Goal: Task Accomplishment & Management: Manage account settings

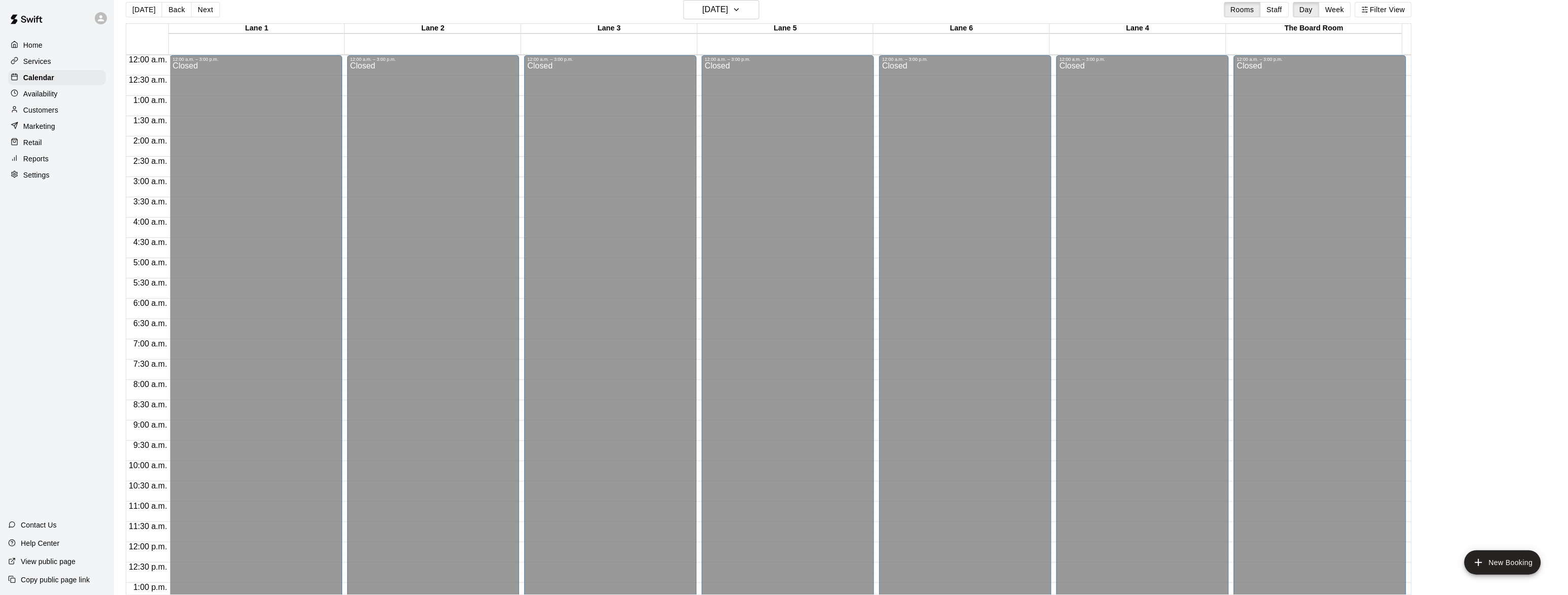
scroll to position [433, 0]
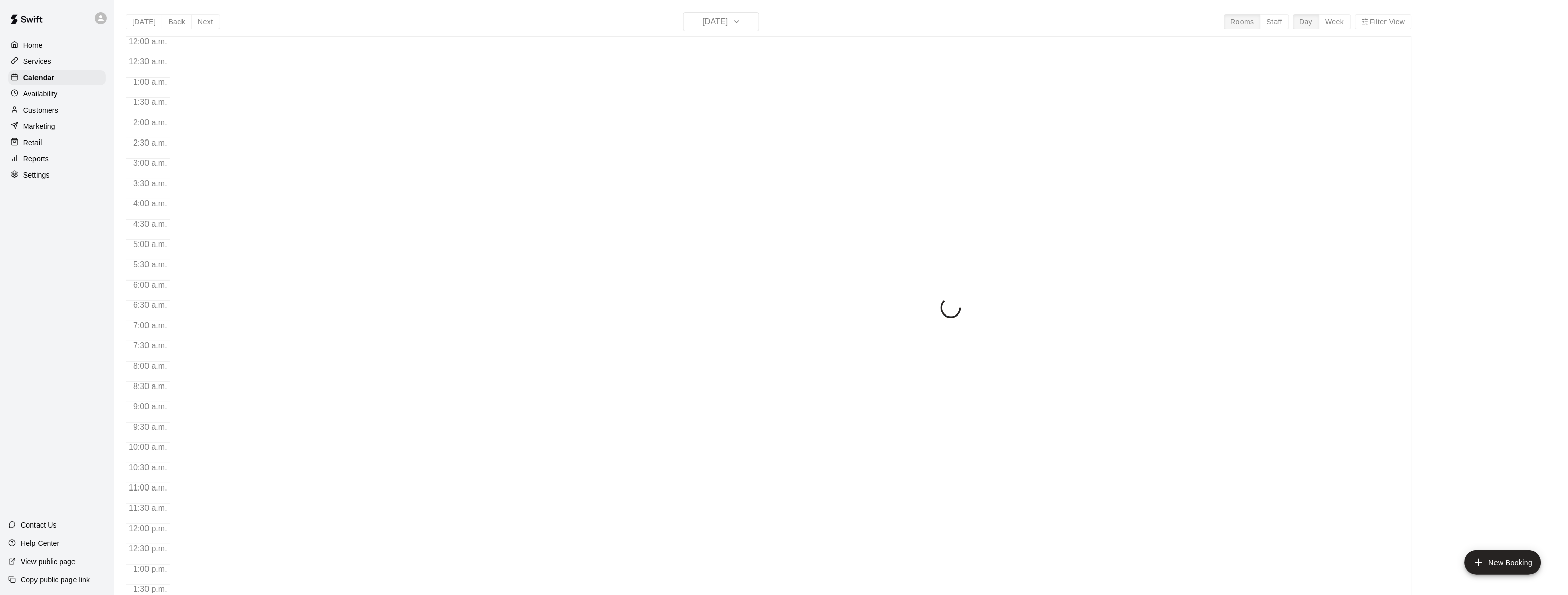
scroll to position [403, 0]
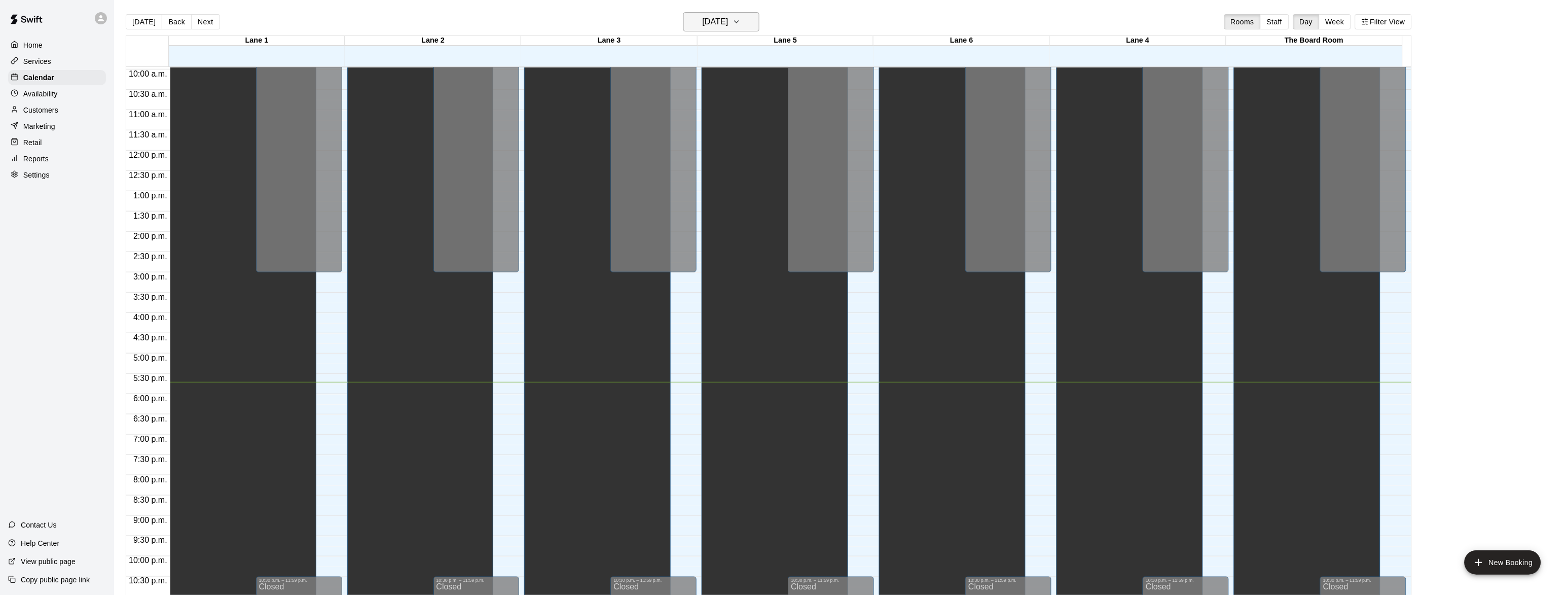
click at [719, 21] on h6 "[DATE]" at bounding box center [716, 22] width 26 height 14
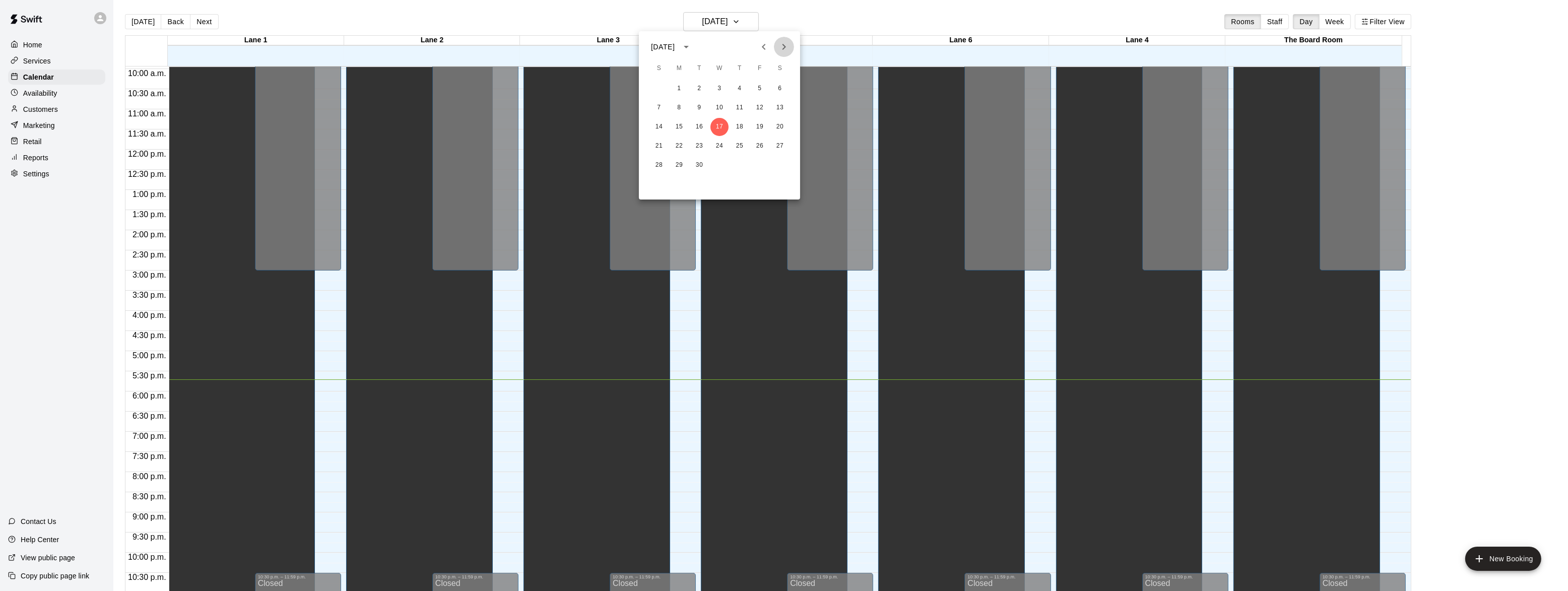
click at [782, 51] on icon "Next month" at bounding box center [784, 46] width 12 height 12
click at [658, 110] on button "5" at bounding box center [659, 108] width 18 height 18
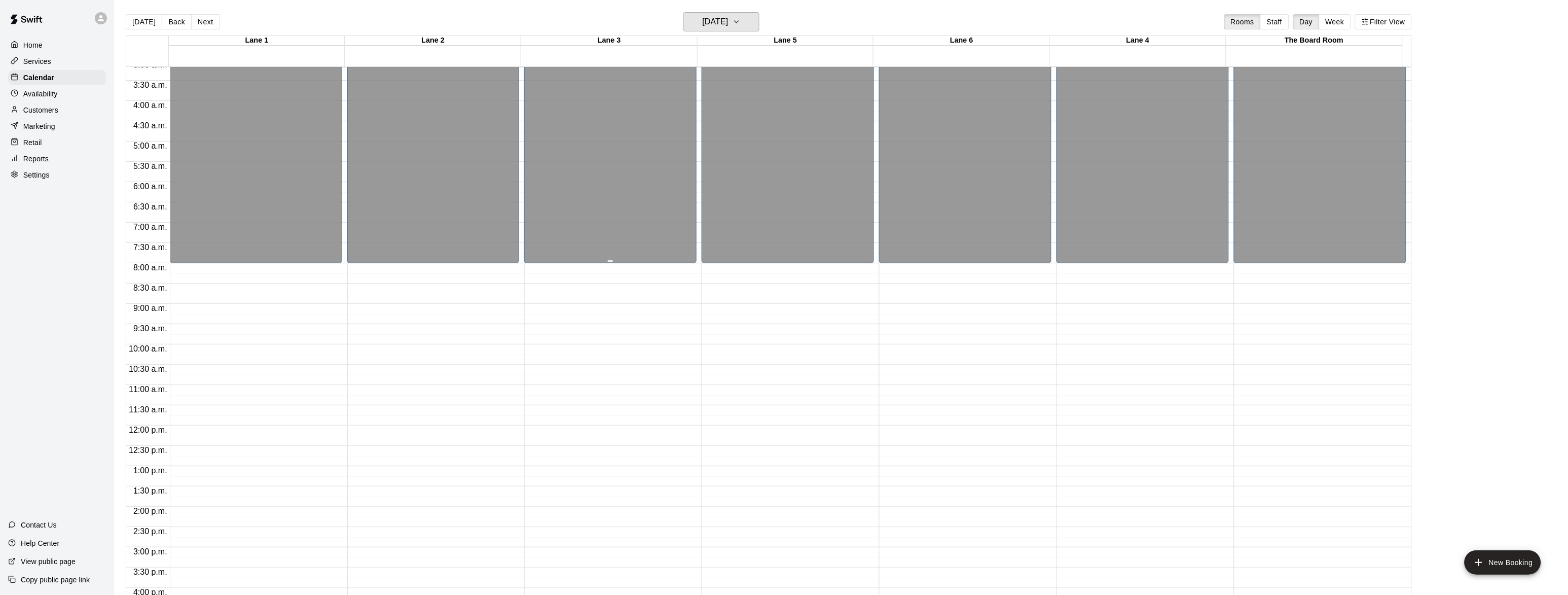
scroll to position [126, 0]
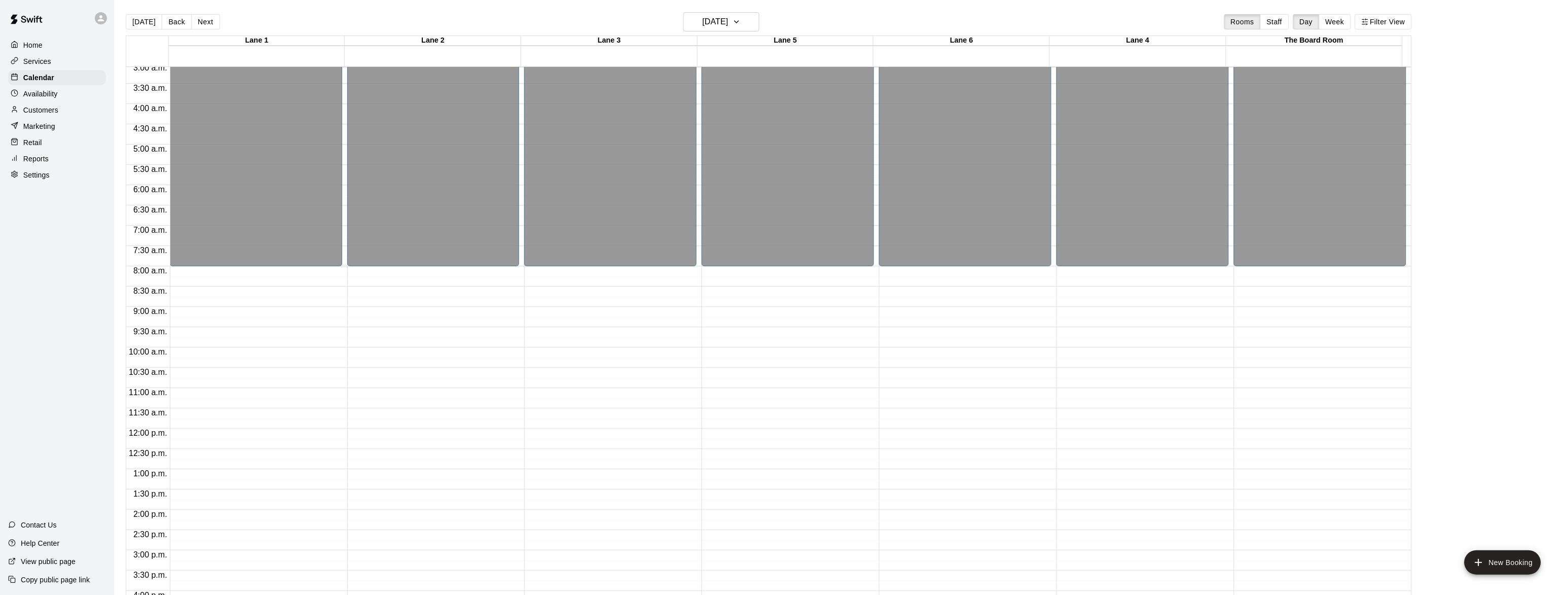
drag, startPoint x: 1280, startPoint y: 19, endPoint x: 1275, endPoint y: 24, distance: 7.1
click at [1280, 19] on button "Staff" at bounding box center [1274, 21] width 29 height 15
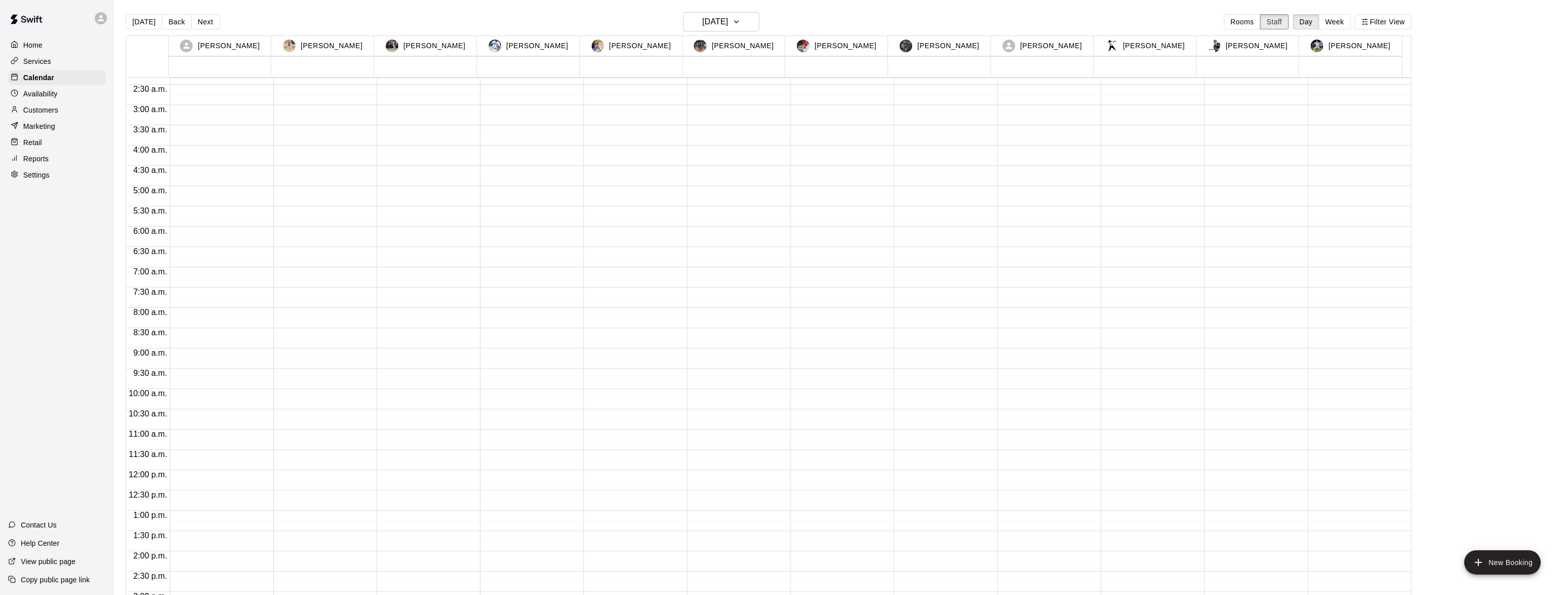
scroll to position [0, 0]
click at [745, 26] on button "[DATE]" at bounding box center [721, 21] width 76 height 19
click at [685, 107] on button "6" at bounding box center [683, 108] width 18 height 18
click at [723, 15] on h6 "[DATE]" at bounding box center [716, 22] width 26 height 14
click at [703, 111] on button "7" at bounding box center [704, 108] width 18 height 18
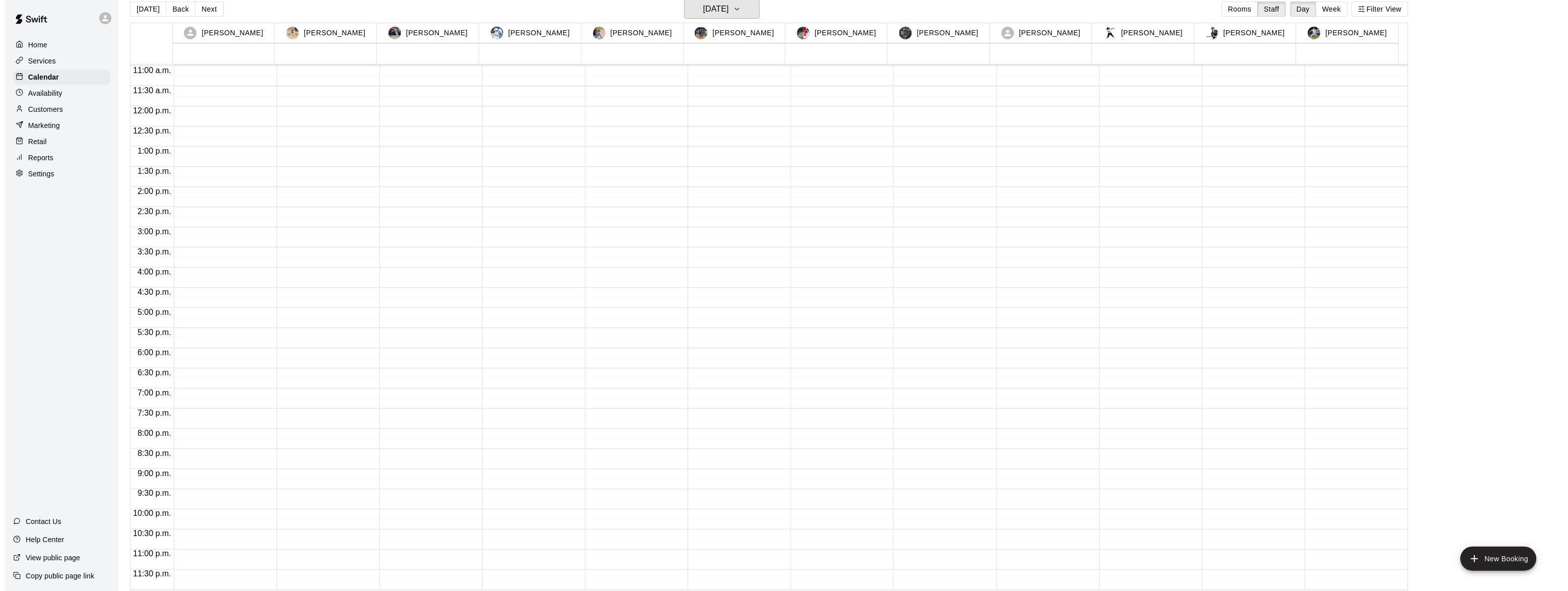
scroll to position [16, 0]
click at [724, 8] on h6 "[DATE]" at bounding box center [711, 6] width 26 height 14
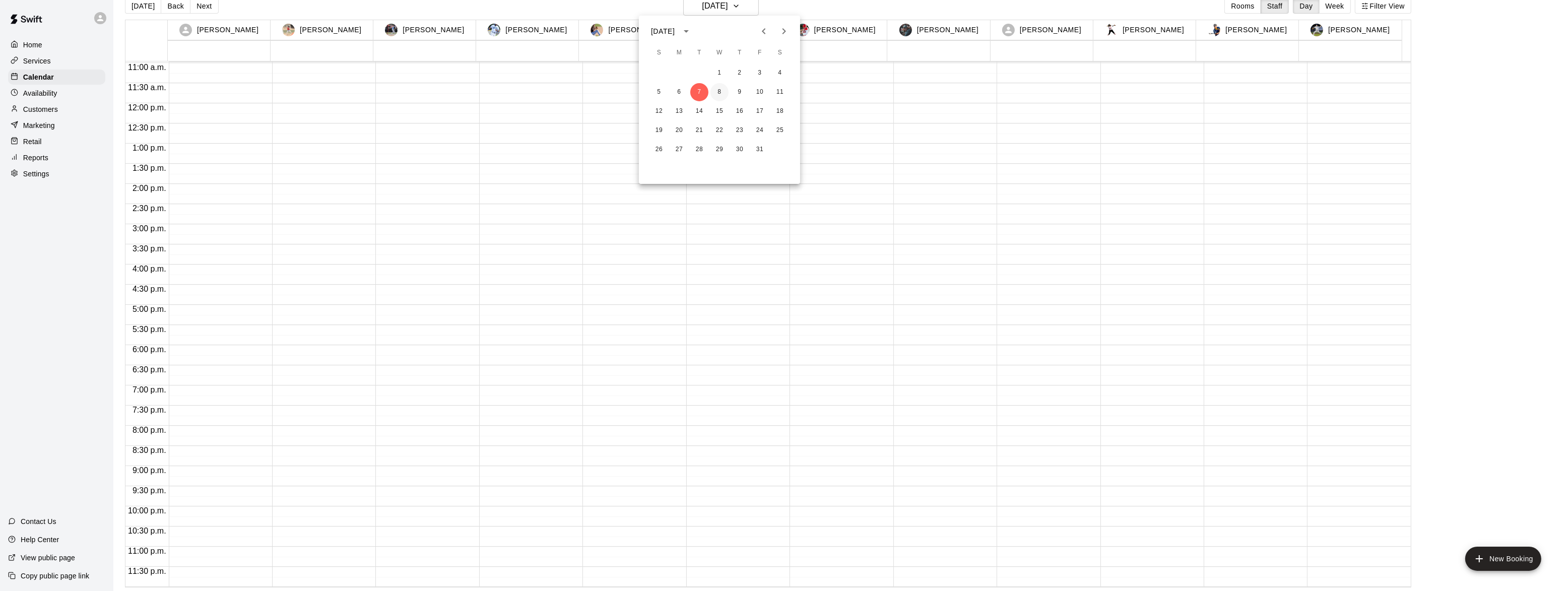
click at [715, 96] on button "8" at bounding box center [719, 92] width 18 height 18
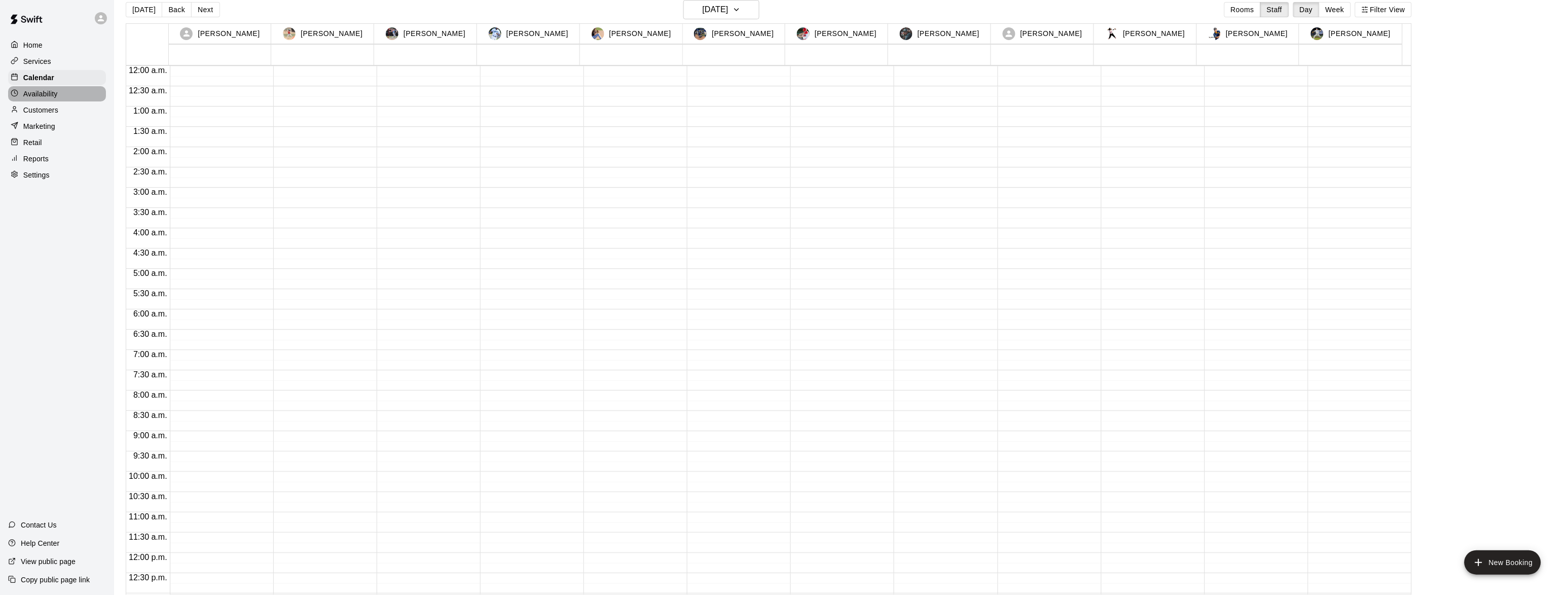
click at [33, 100] on div "Availability" at bounding box center [57, 93] width 98 height 15
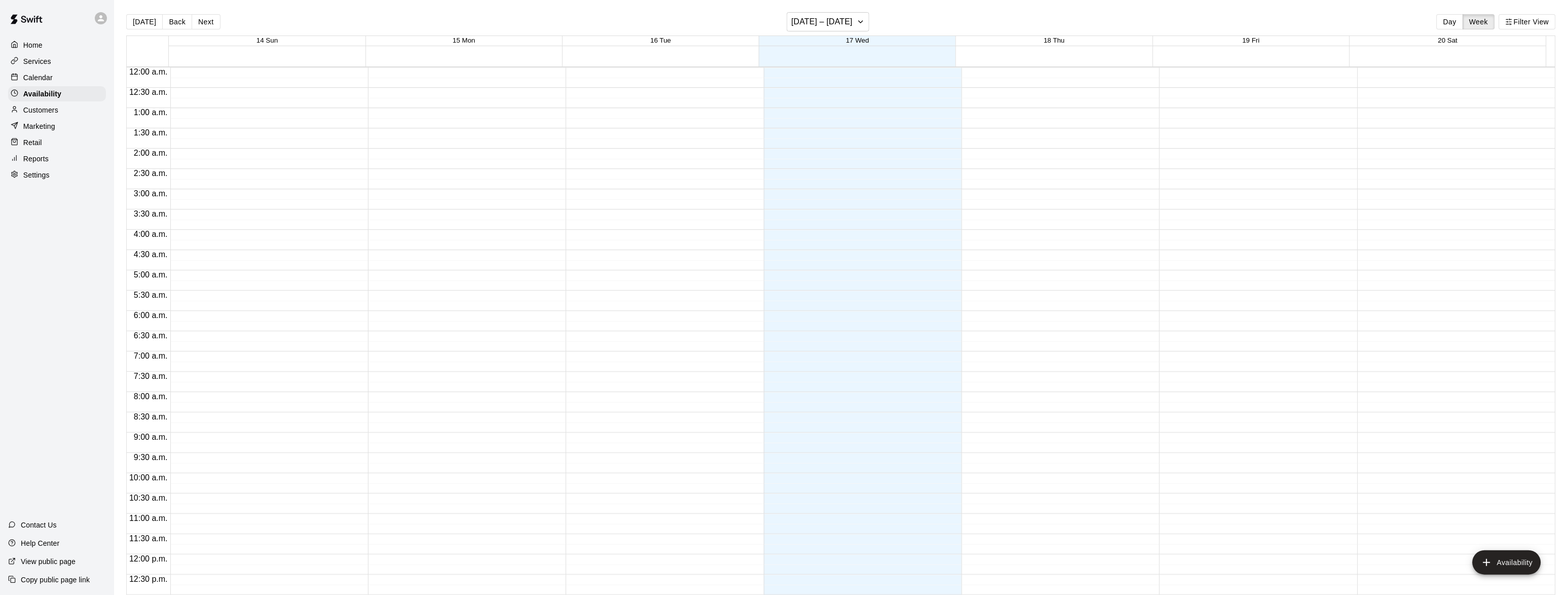
scroll to position [435, 0]
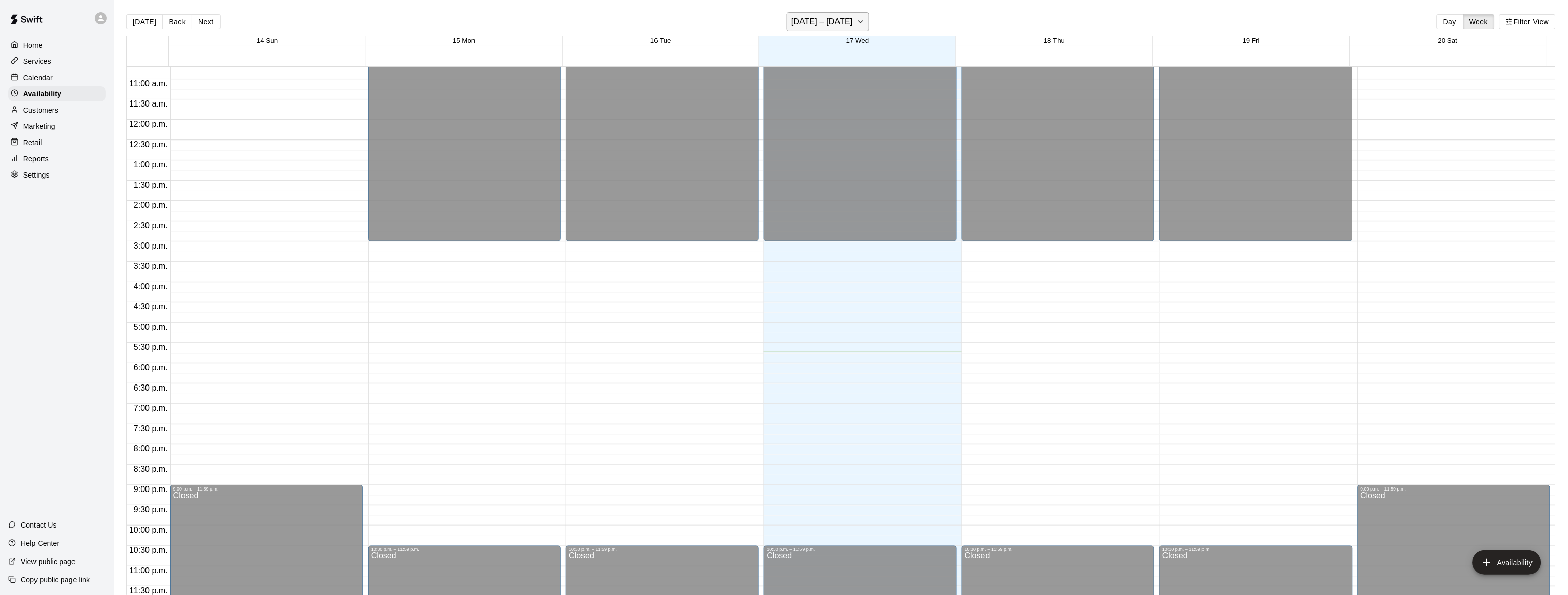
click at [836, 21] on h6 "[DATE] – [DATE]" at bounding box center [822, 22] width 62 height 14
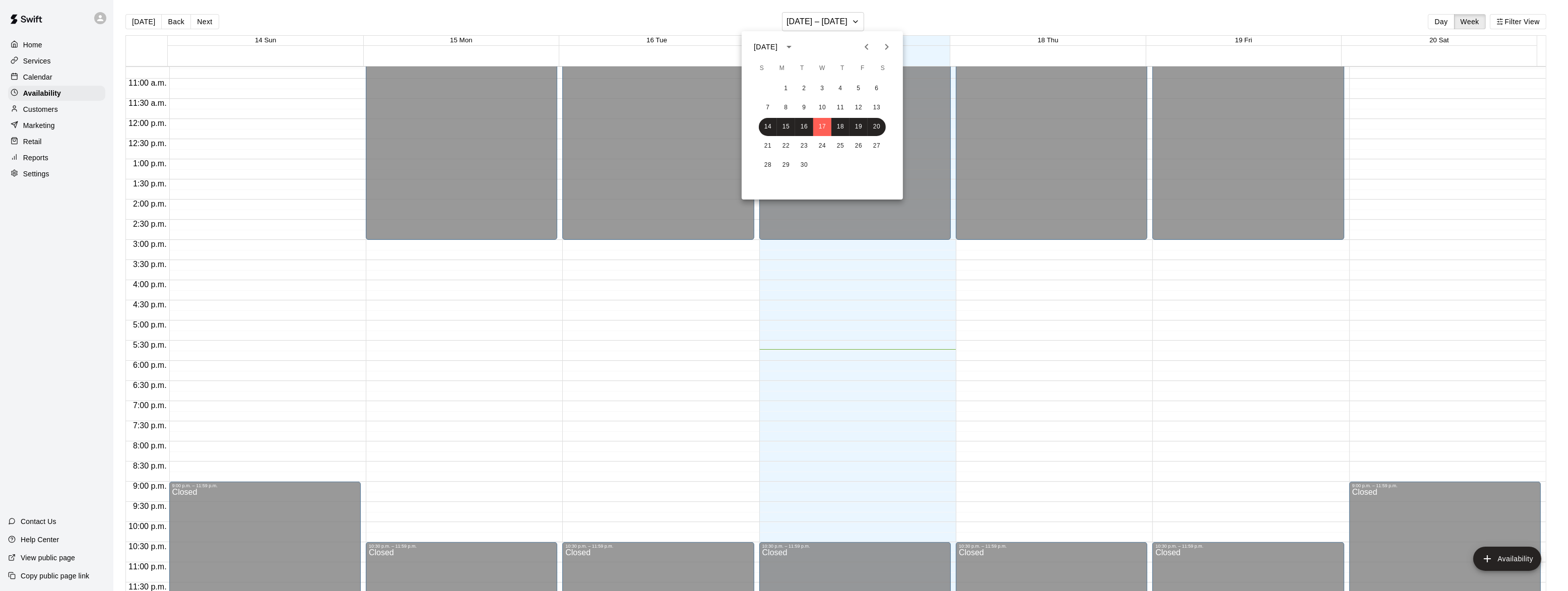
click at [889, 43] on icon "Next month" at bounding box center [887, 46] width 12 height 12
click at [787, 105] on button "6" at bounding box center [785, 108] width 18 height 18
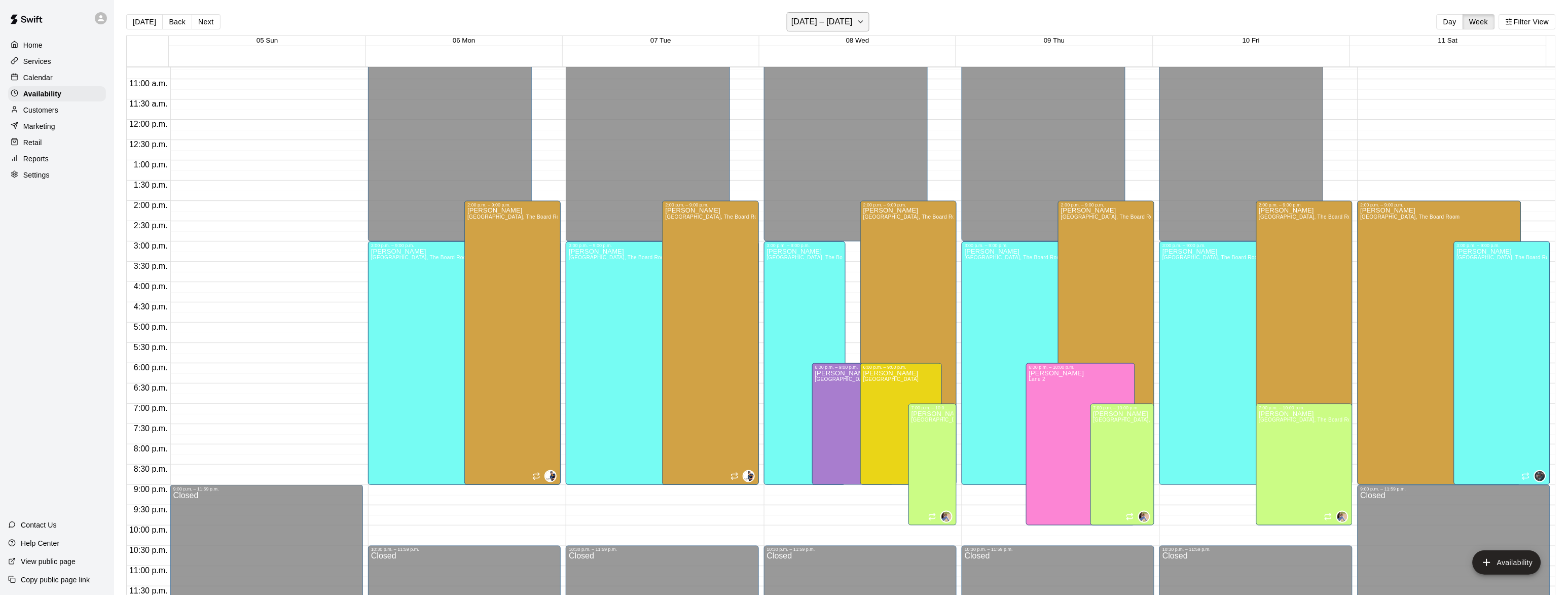
click at [842, 22] on h6 "[DATE] – [DATE]" at bounding box center [822, 22] width 62 height 14
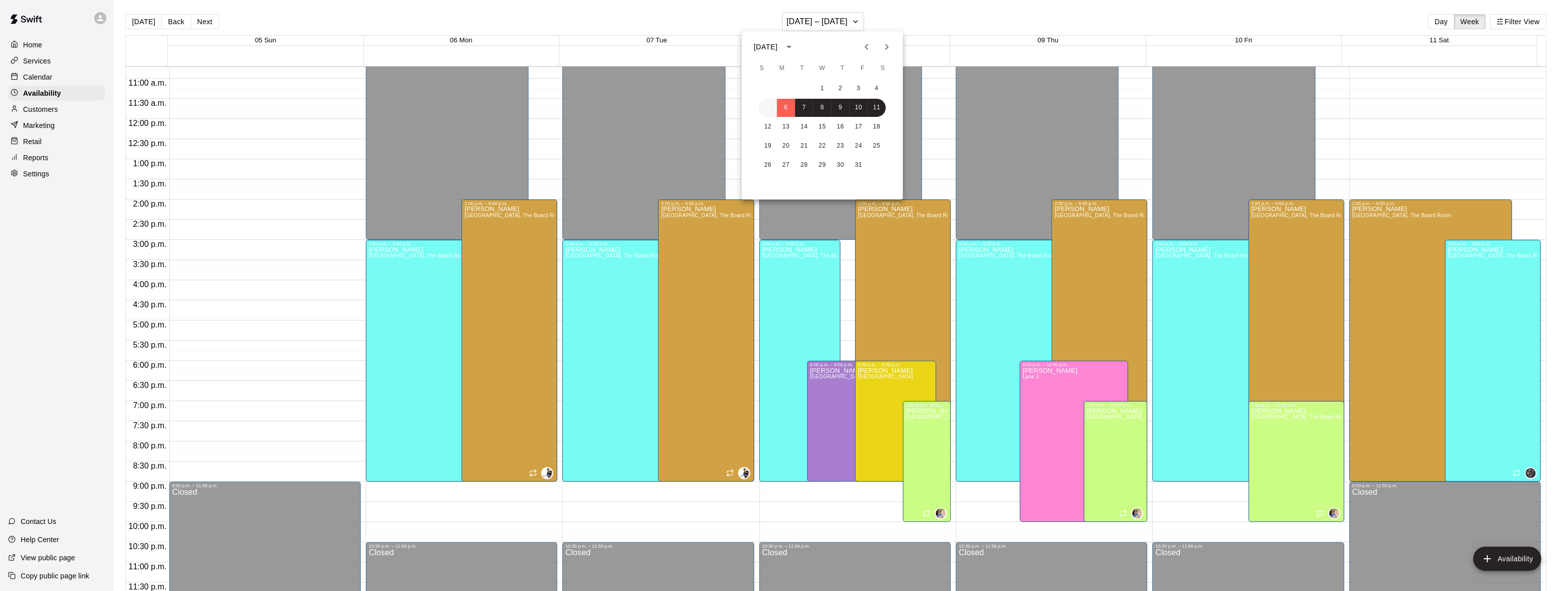
click at [761, 111] on button "5" at bounding box center [768, 108] width 18 height 18
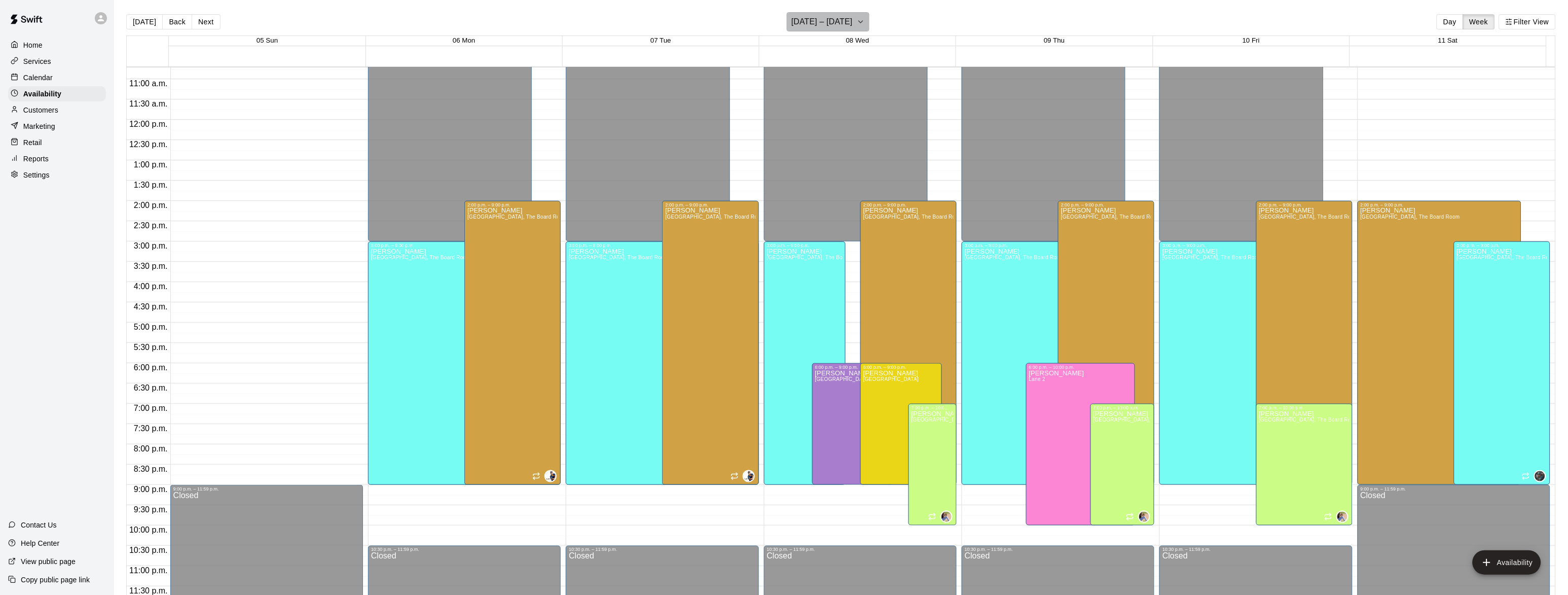
click at [835, 18] on h6 "[DATE] – [DATE]" at bounding box center [822, 22] width 62 height 14
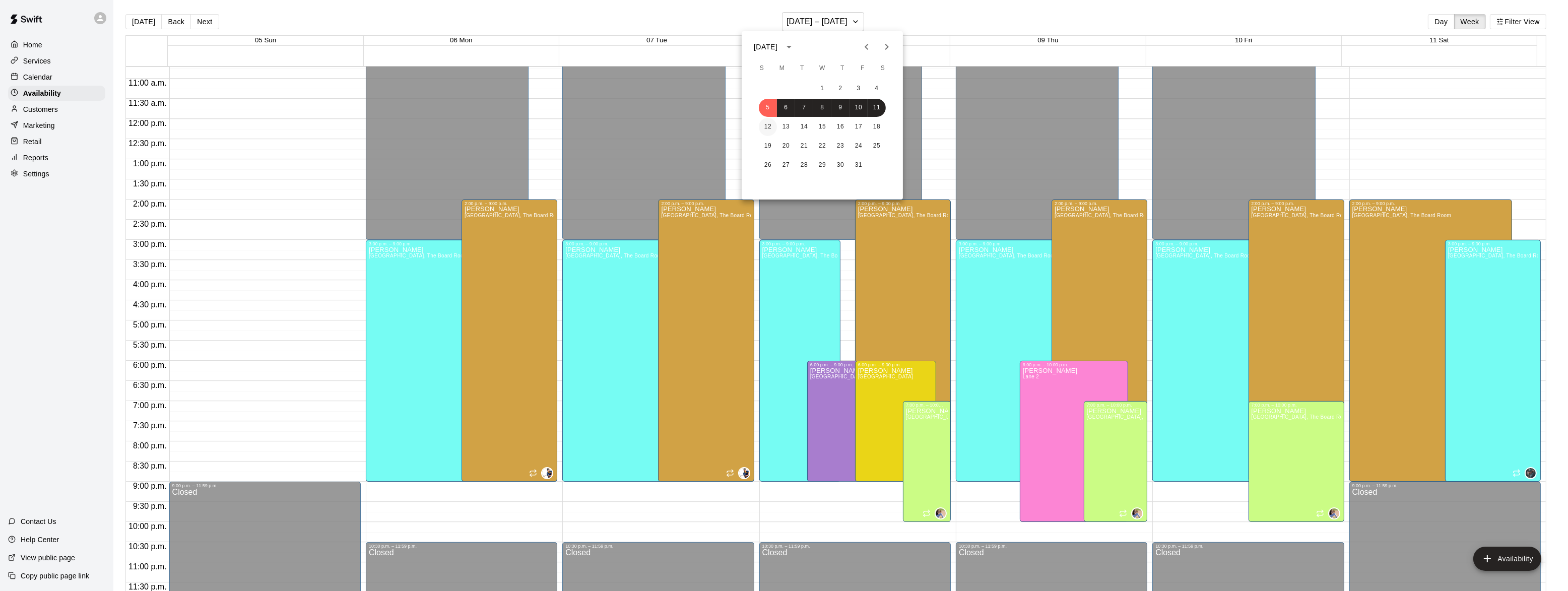
click at [768, 126] on button "12" at bounding box center [768, 126] width 18 height 18
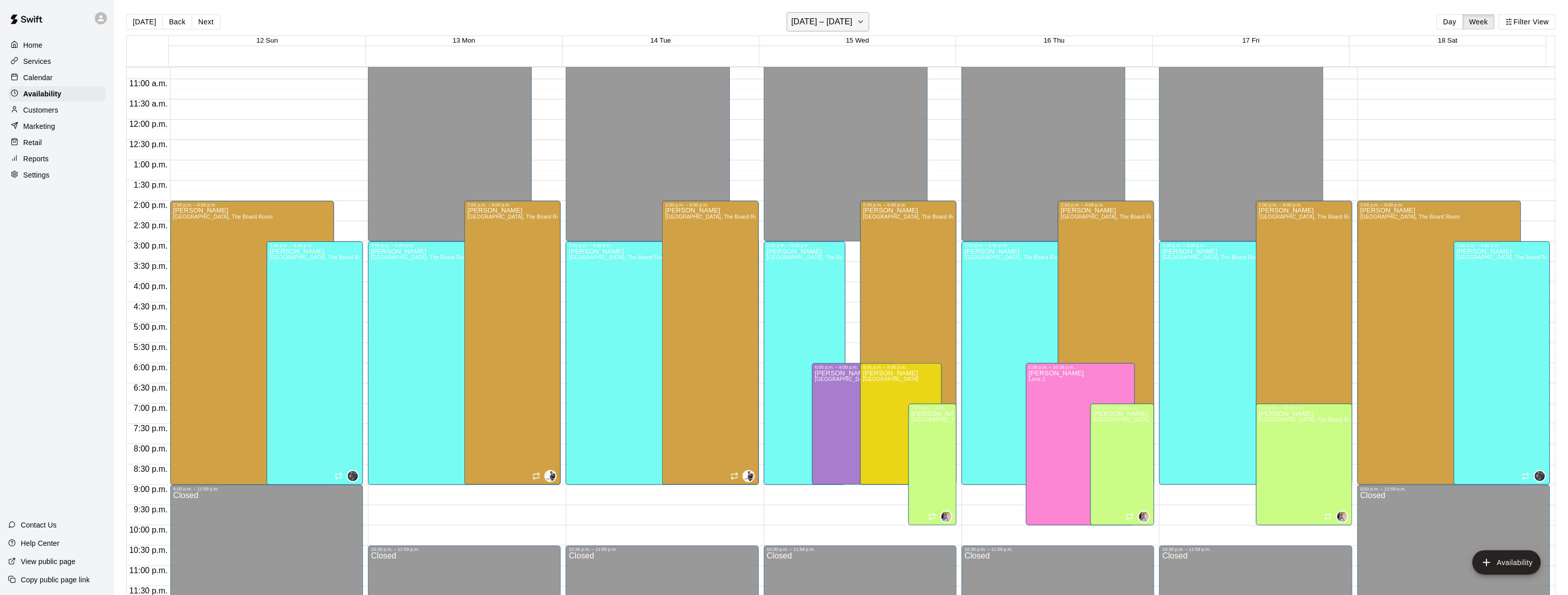
click at [846, 25] on h6 "[DATE] – [DATE]" at bounding box center [822, 22] width 62 height 14
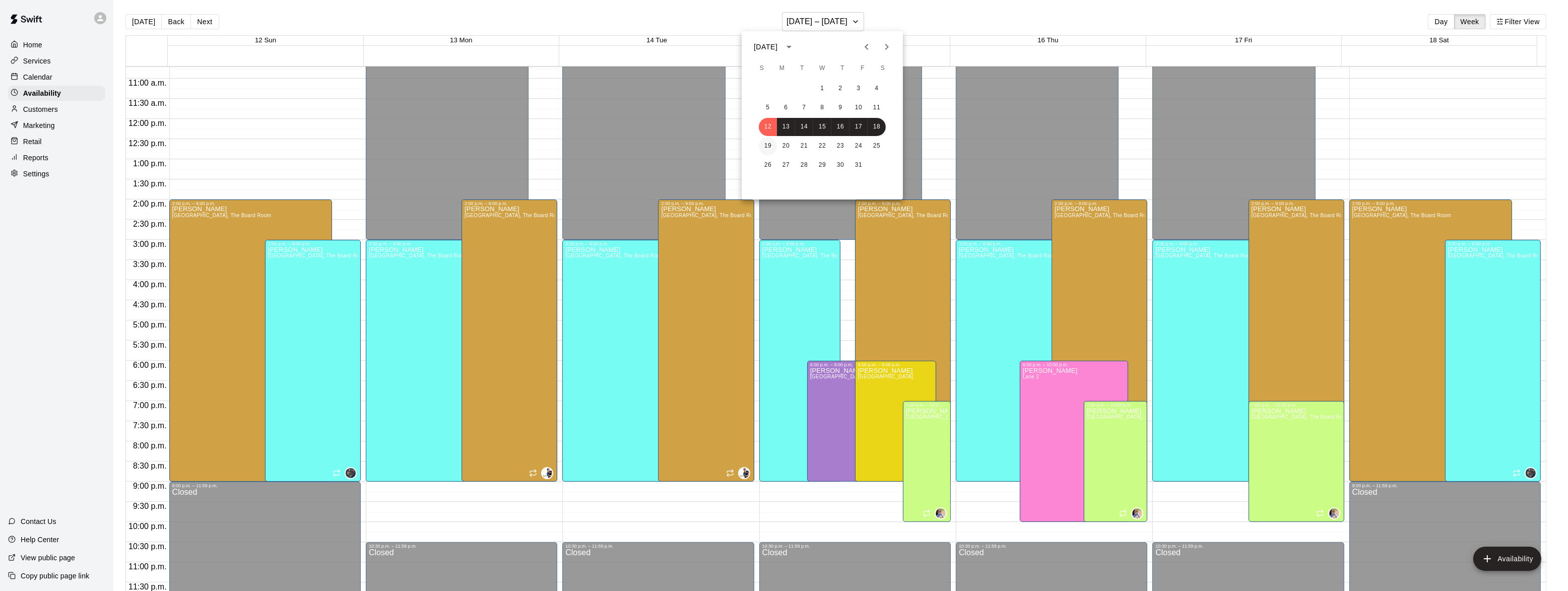
click at [766, 146] on button "19" at bounding box center [768, 146] width 18 height 18
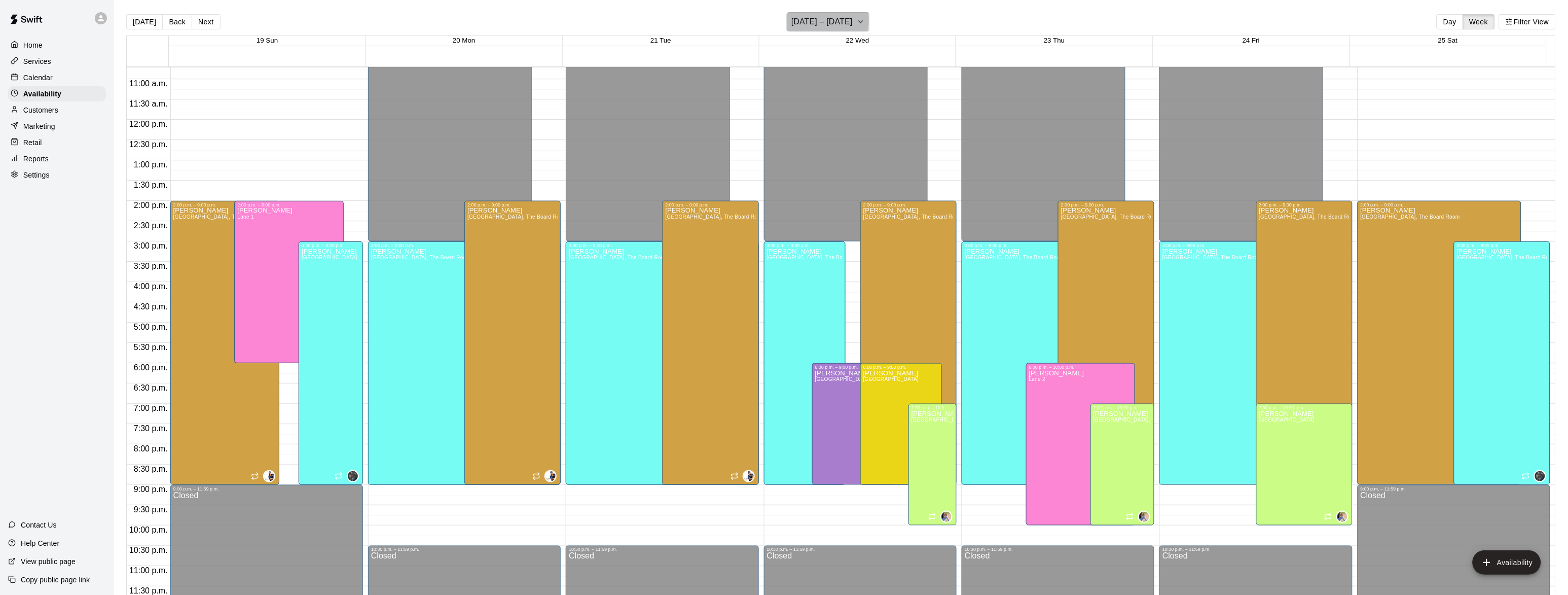
click at [818, 20] on h6 "[DATE] – [DATE]" at bounding box center [822, 22] width 62 height 14
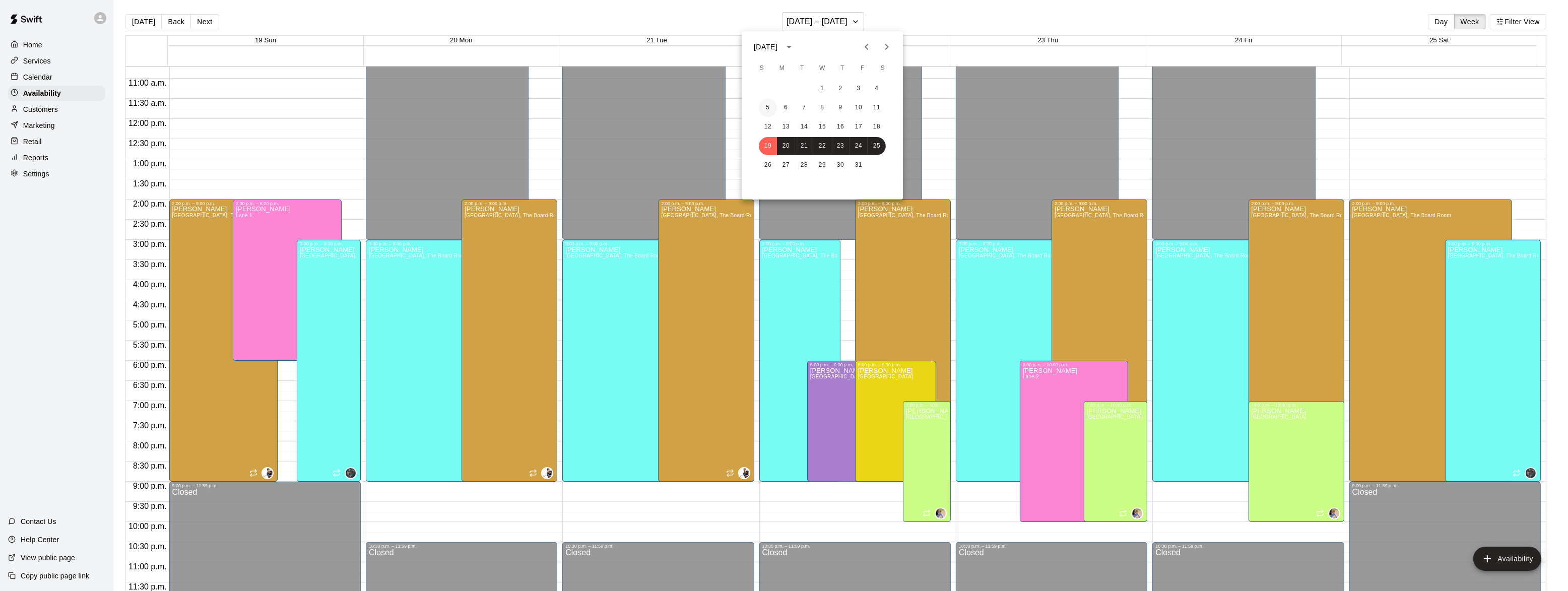
click at [767, 107] on button "5" at bounding box center [768, 108] width 18 height 18
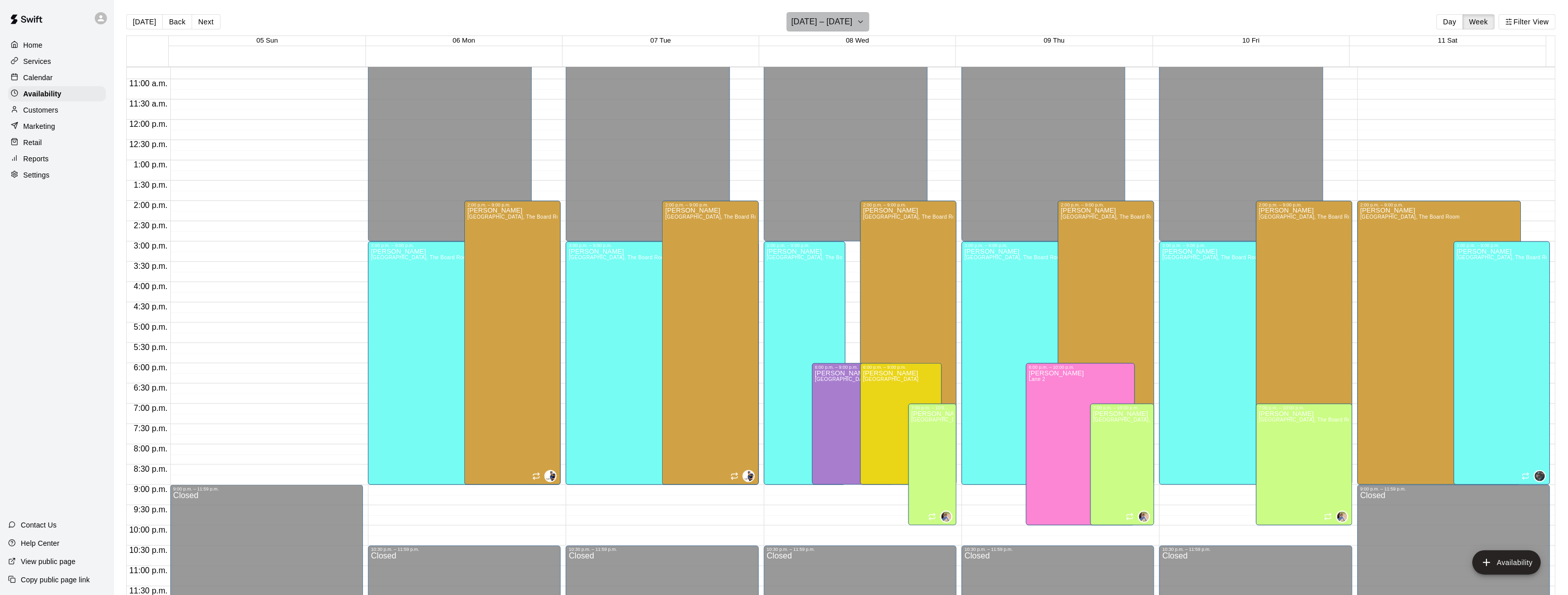
click at [837, 21] on h6 "[DATE] – [DATE]" at bounding box center [822, 22] width 62 height 14
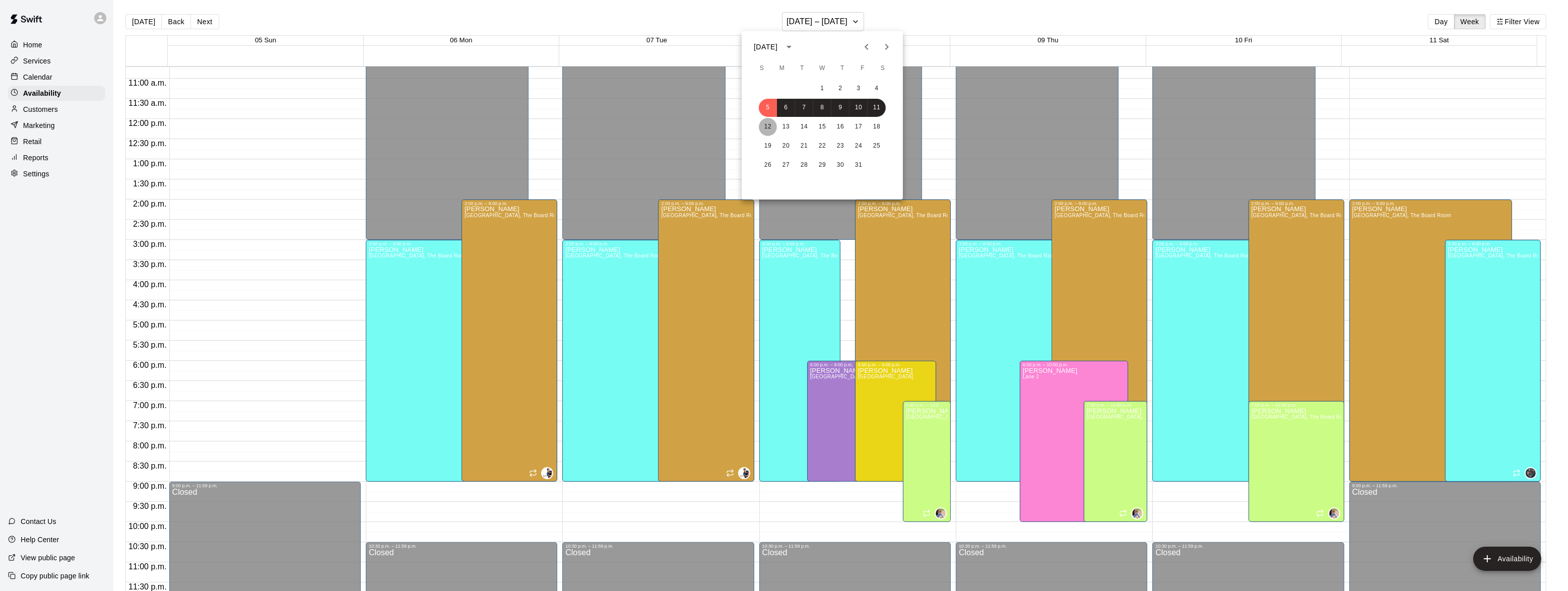
click at [768, 126] on button "12" at bounding box center [768, 126] width 18 height 18
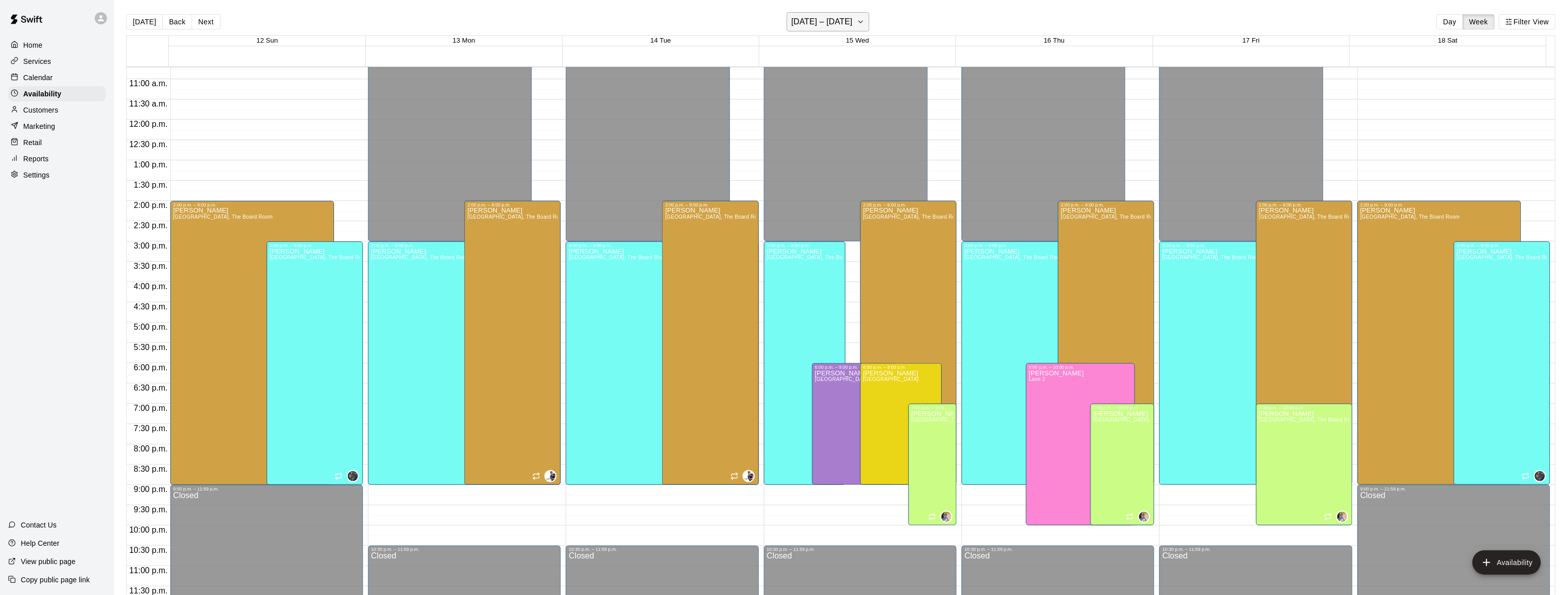
click at [806, 20] on h6 "[DATE] – [DATE]" at bounding box center [822, 22] width 62 height 14
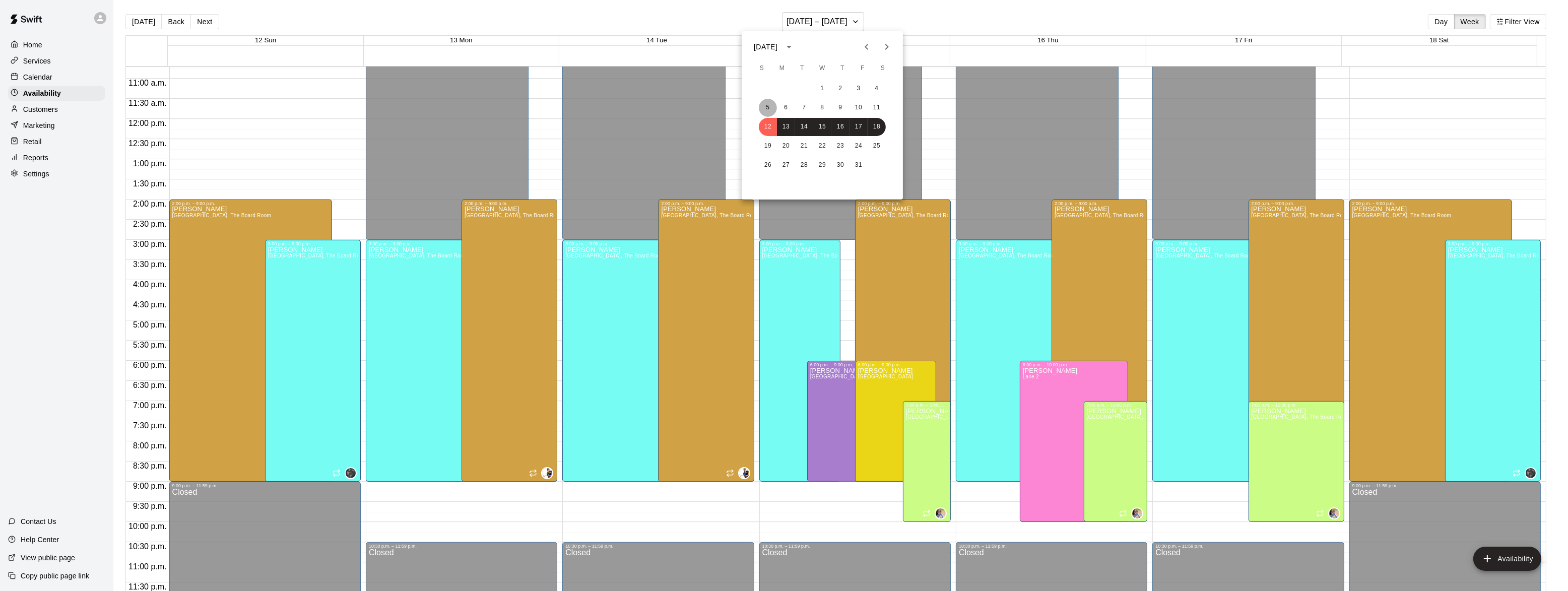
click at [765, 111] on button "5" at bounding box center [768, 108] width 18 height 18
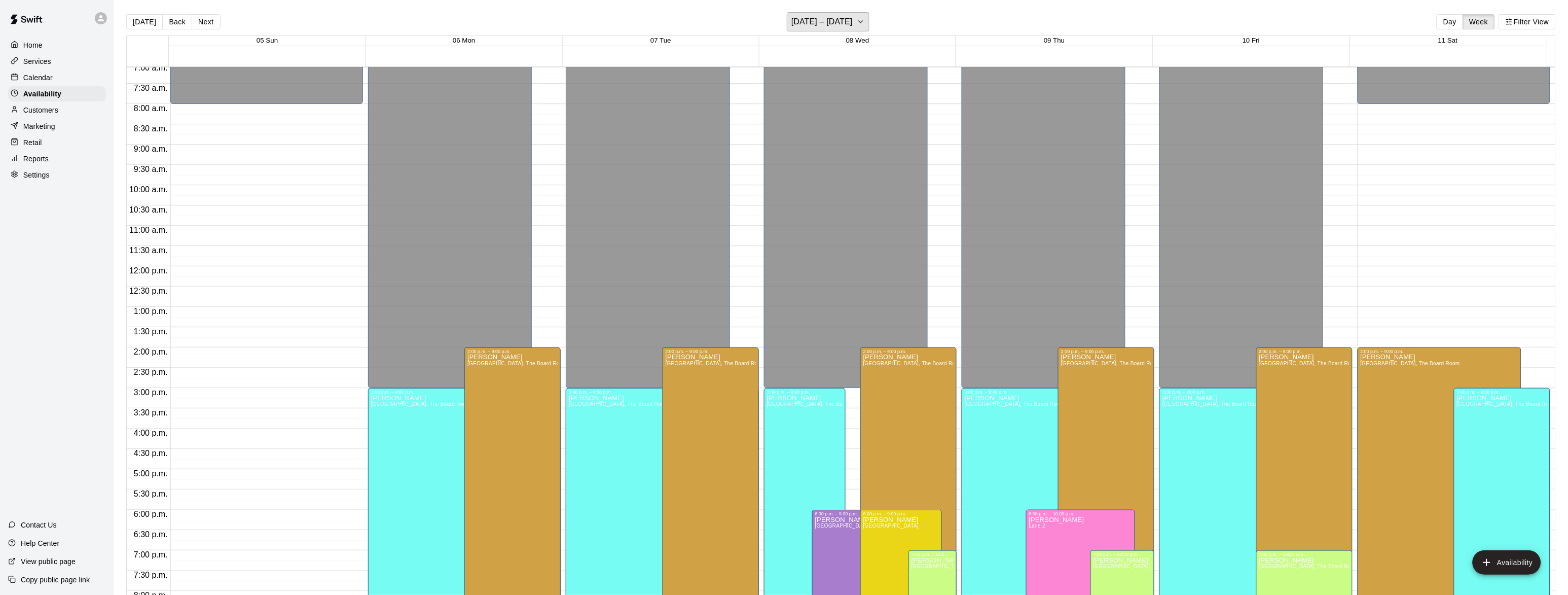
scroll to position [249, 0]
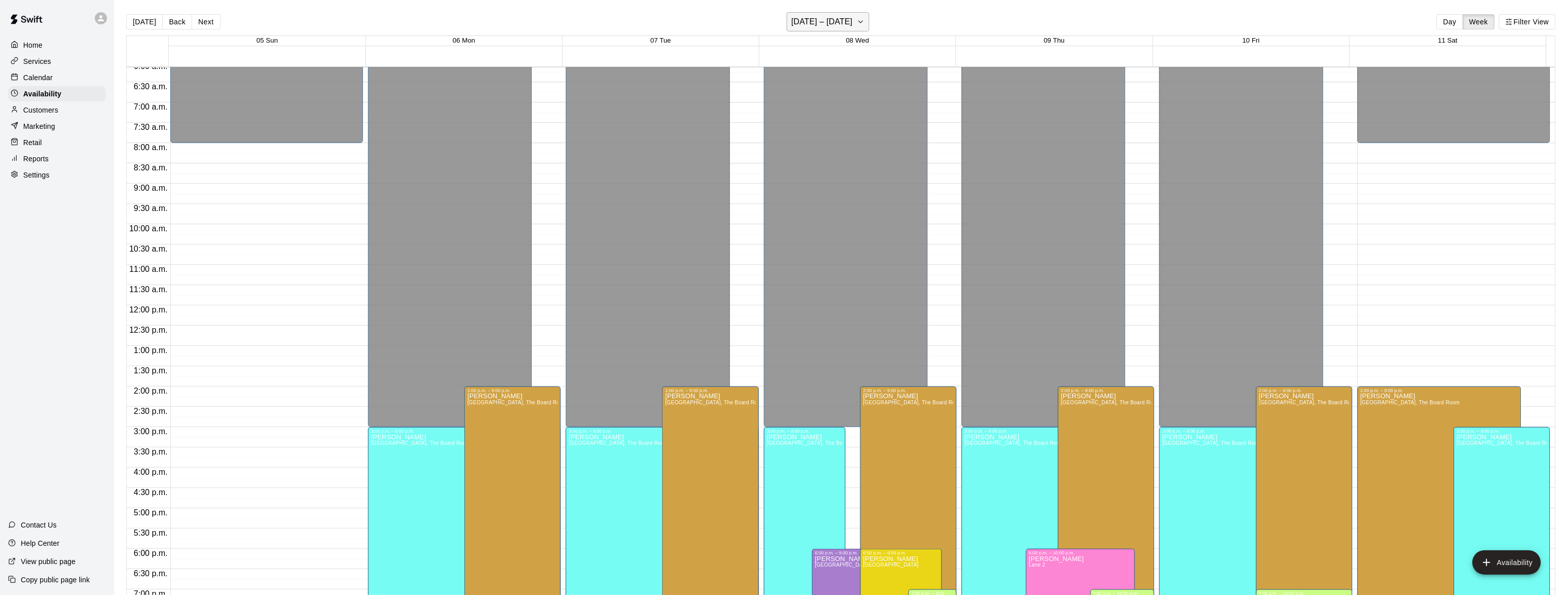
click at [838, 18] on h6 "[DATE] – [DATE]" at bounding box center [822, 22] width 62 height 14
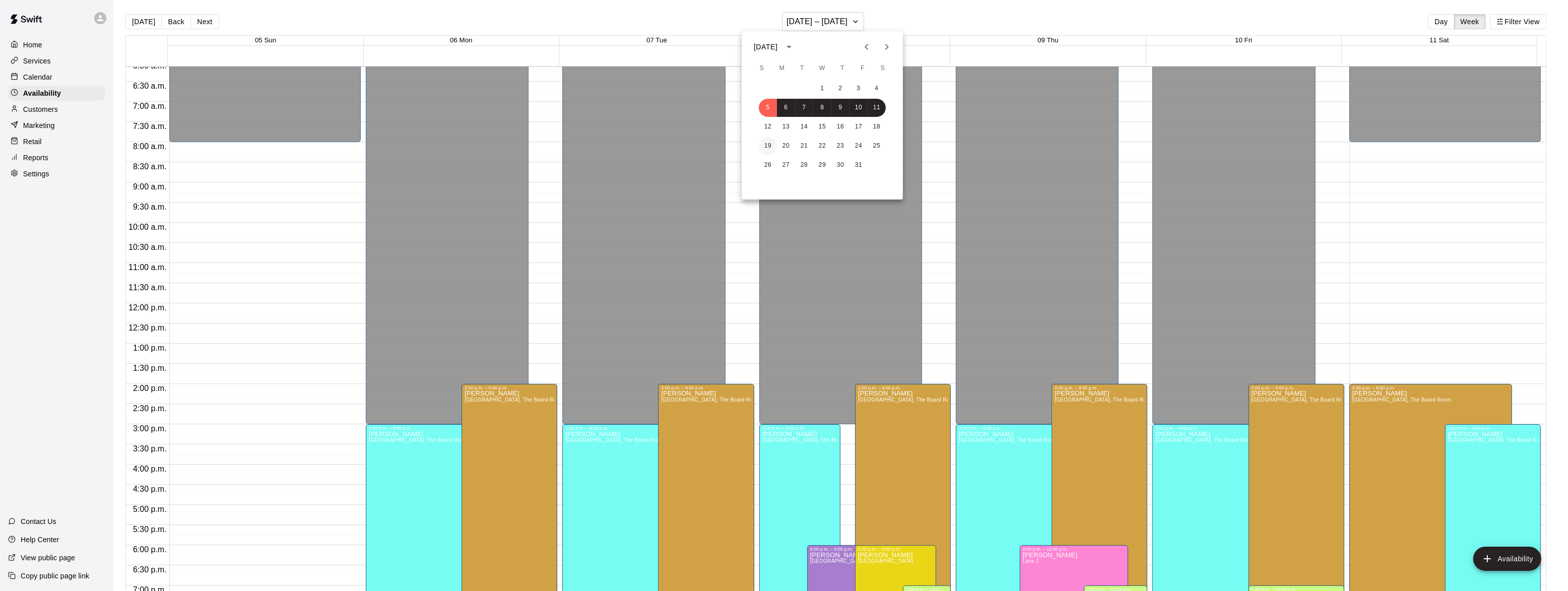
click at [762, 148] on button "19" at bounding box center [768, 146] width 18 height 18
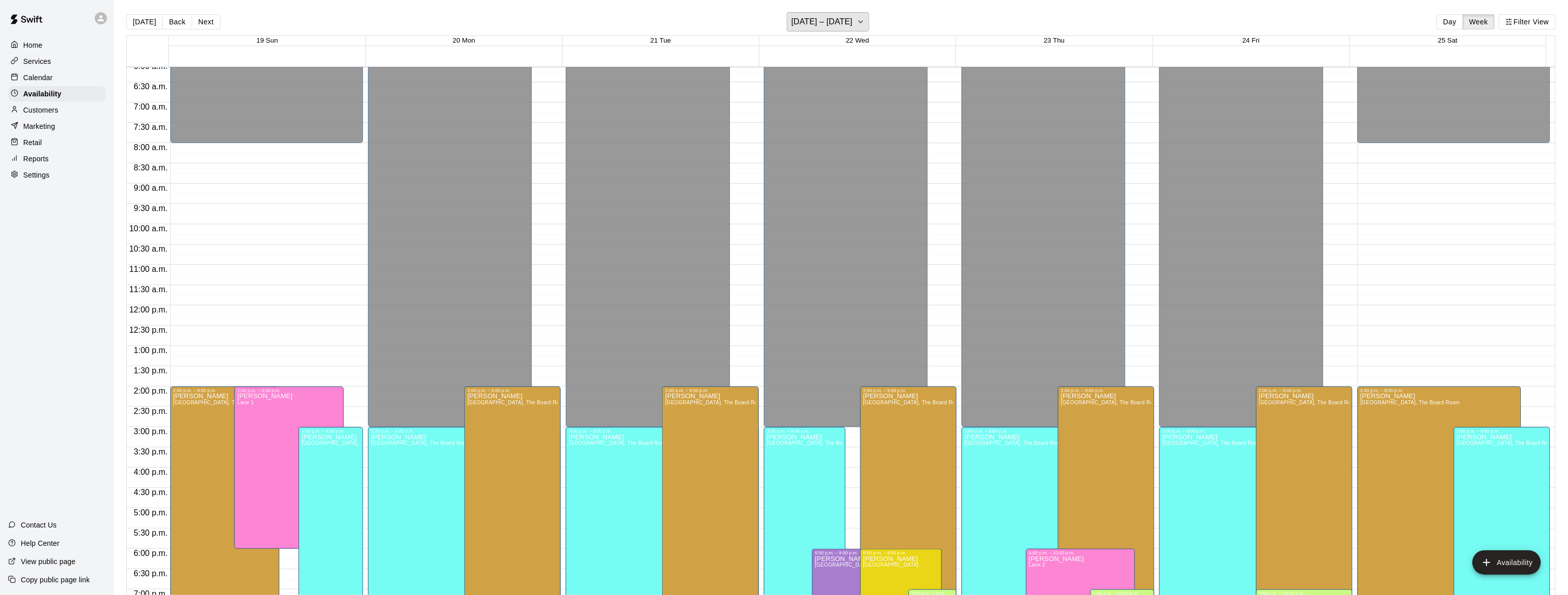
scroll to position [187, 0]
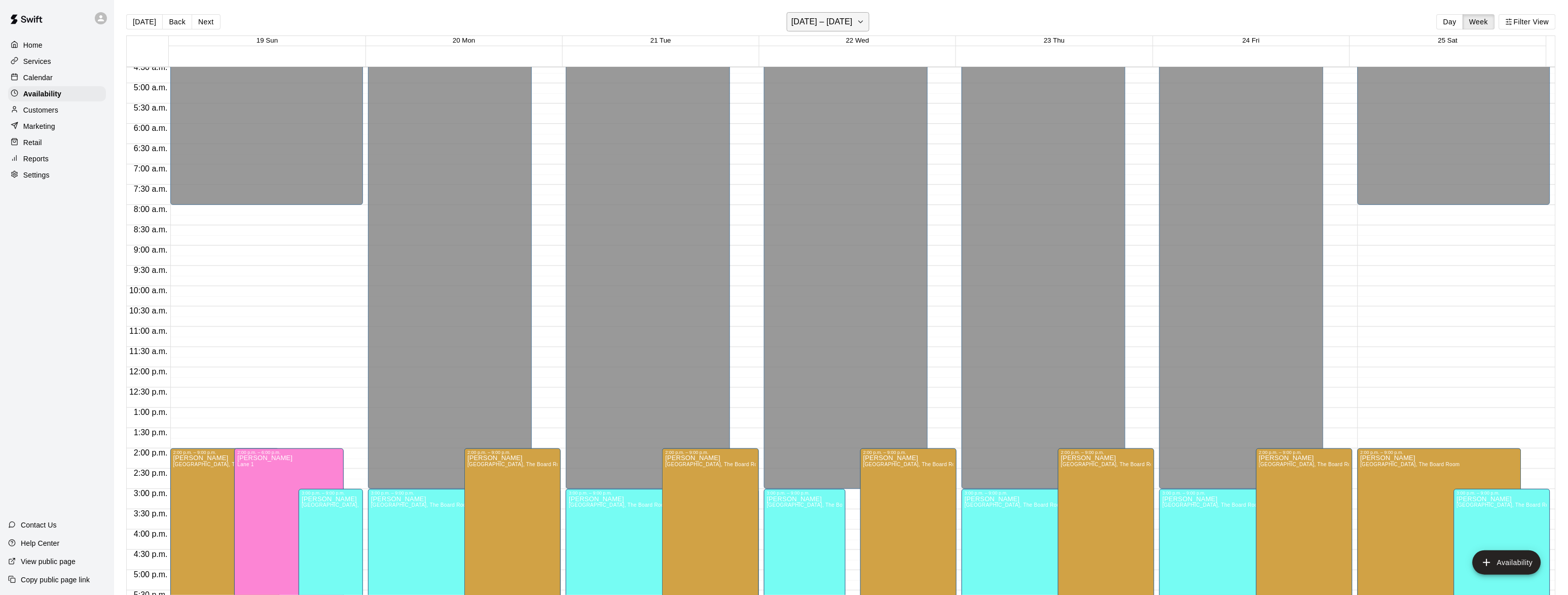
click at [849, 20] on h6 "[DATE] – [DATE]" at bounding box center [822, 22] width 62 height 14
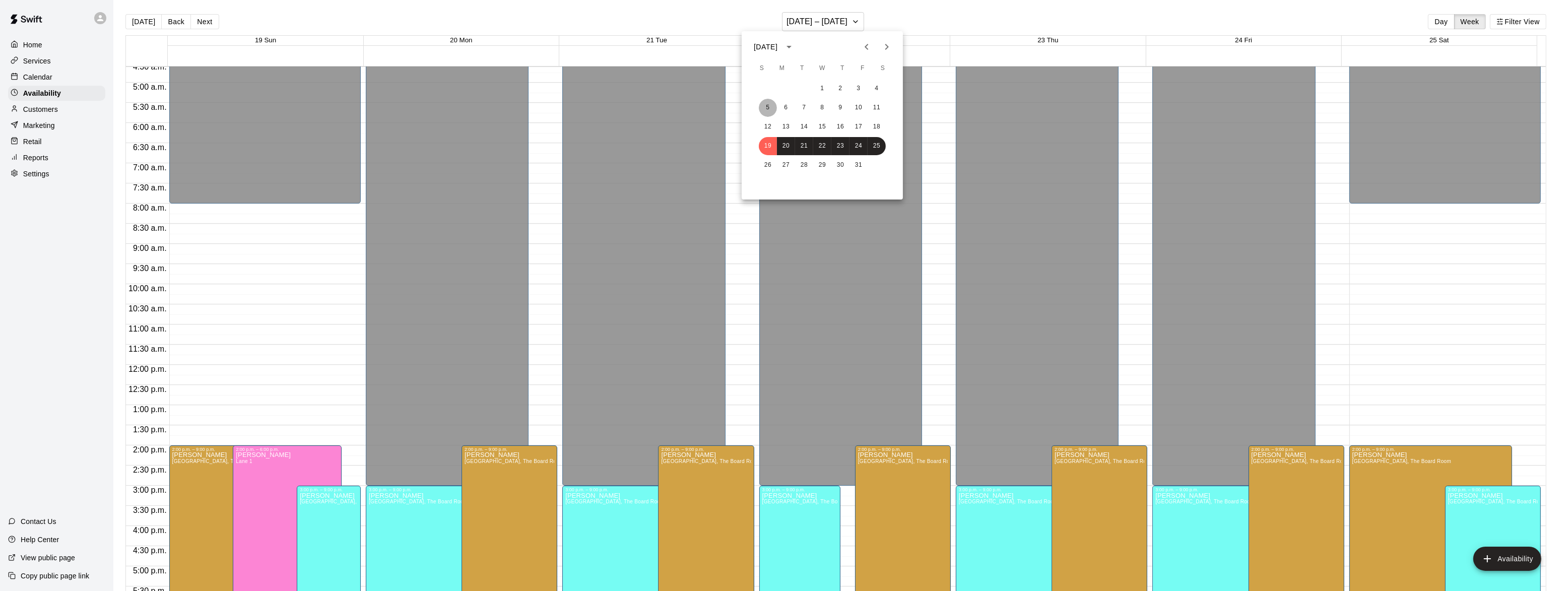
click at [770, 112] on button "5" at bounding box center [768, 108] width 18 height 18
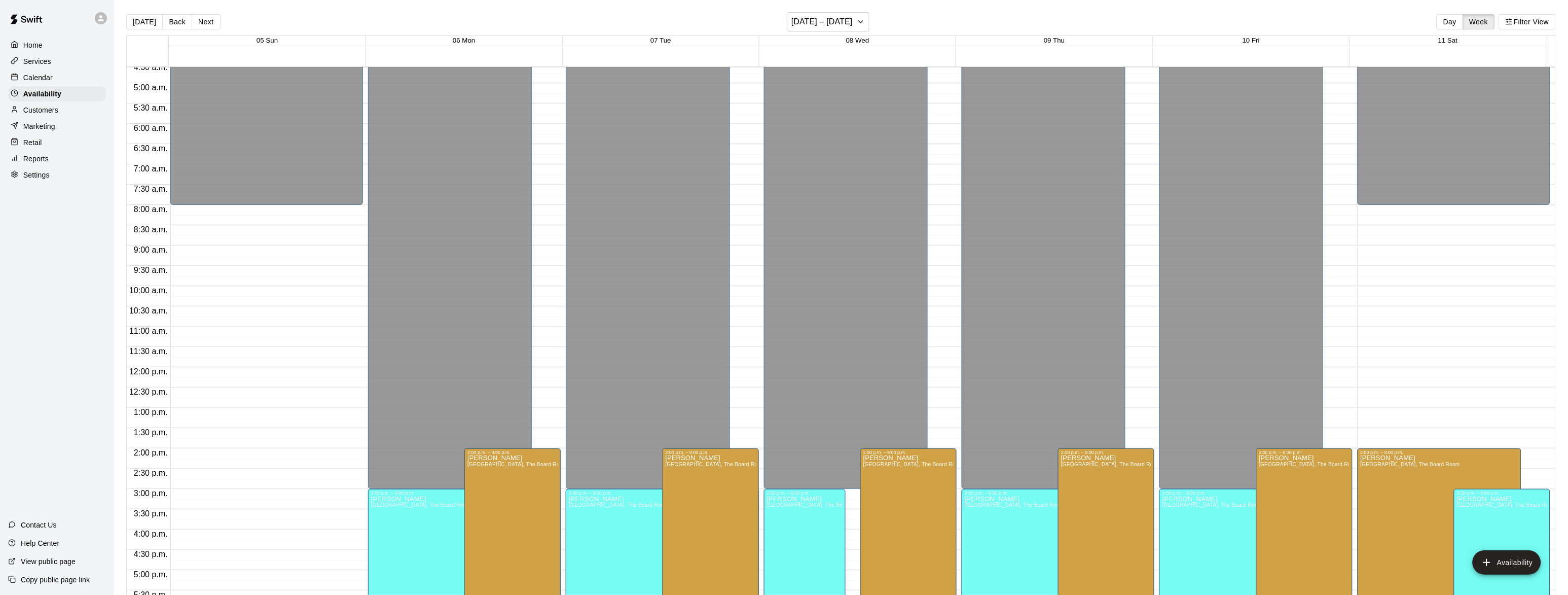
click at [38, 75] on p "Calendar" at bounding box center [38, 77] width 30 height 10
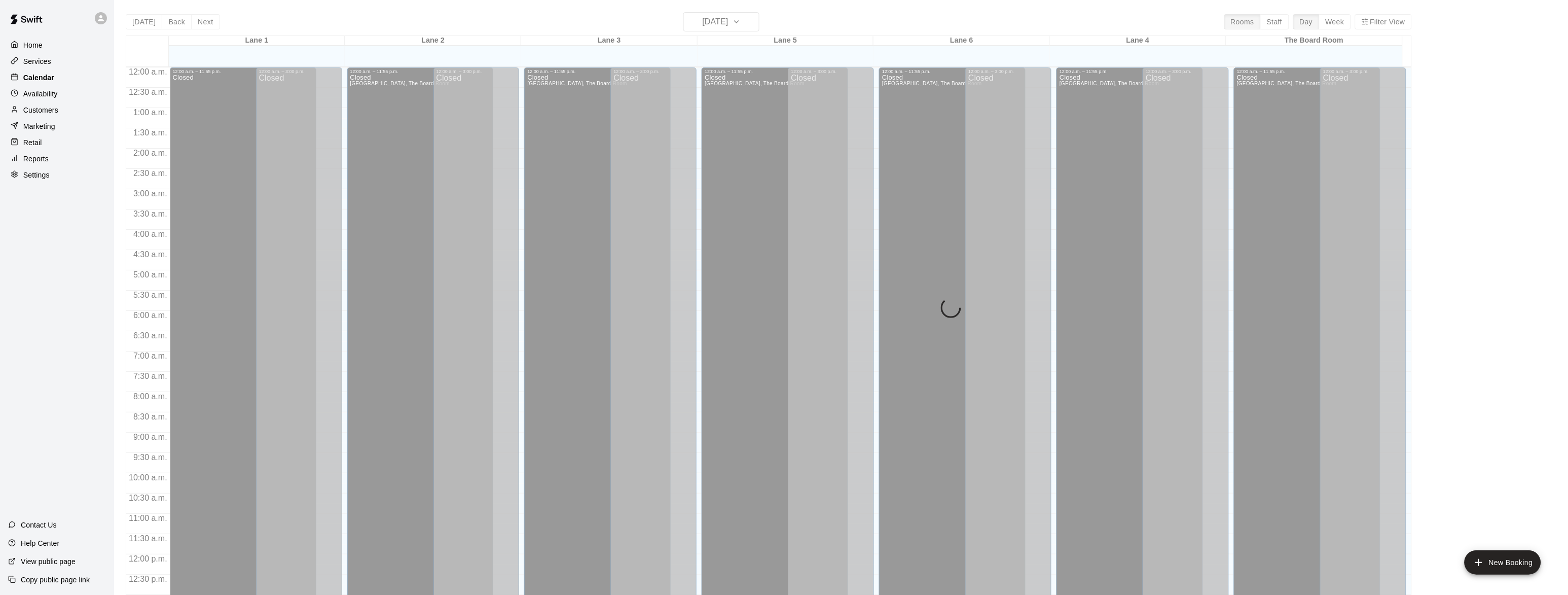
scroll to position [403, 0]
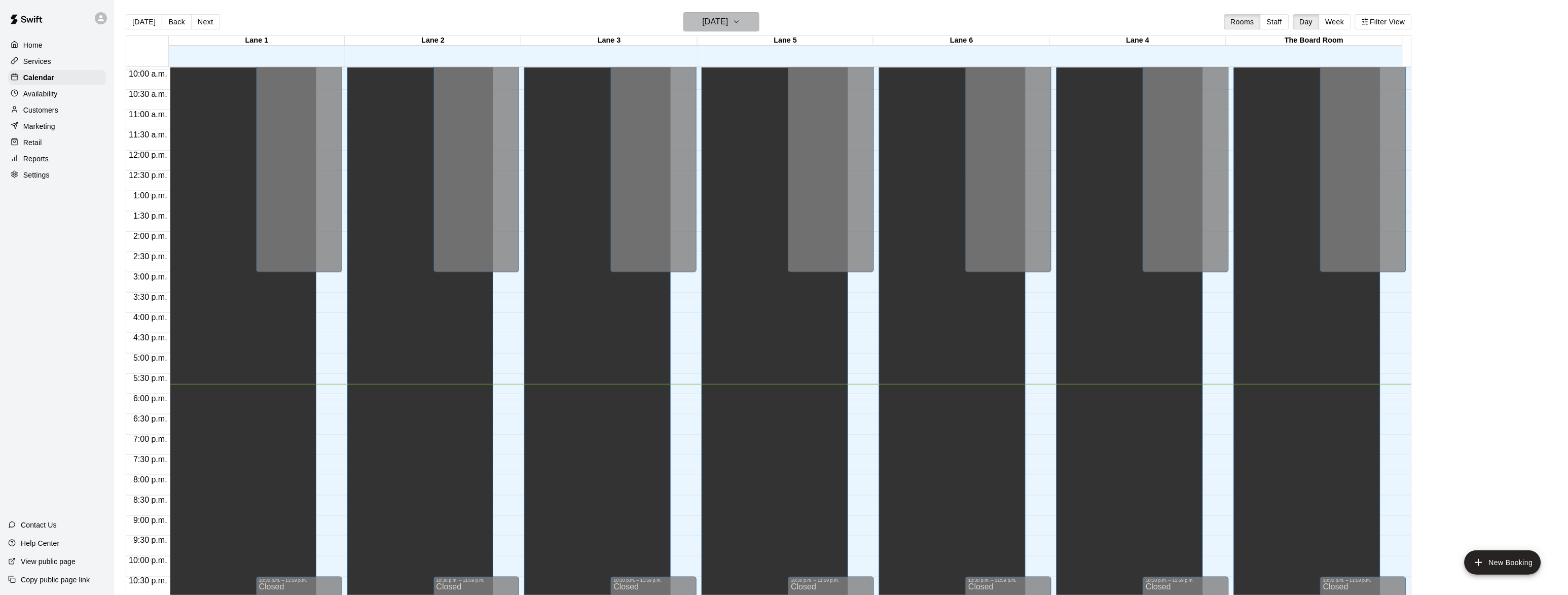
click at [728, 21] on h6 "[DATE]" at bounding box center [716, 22] width 26 height 14
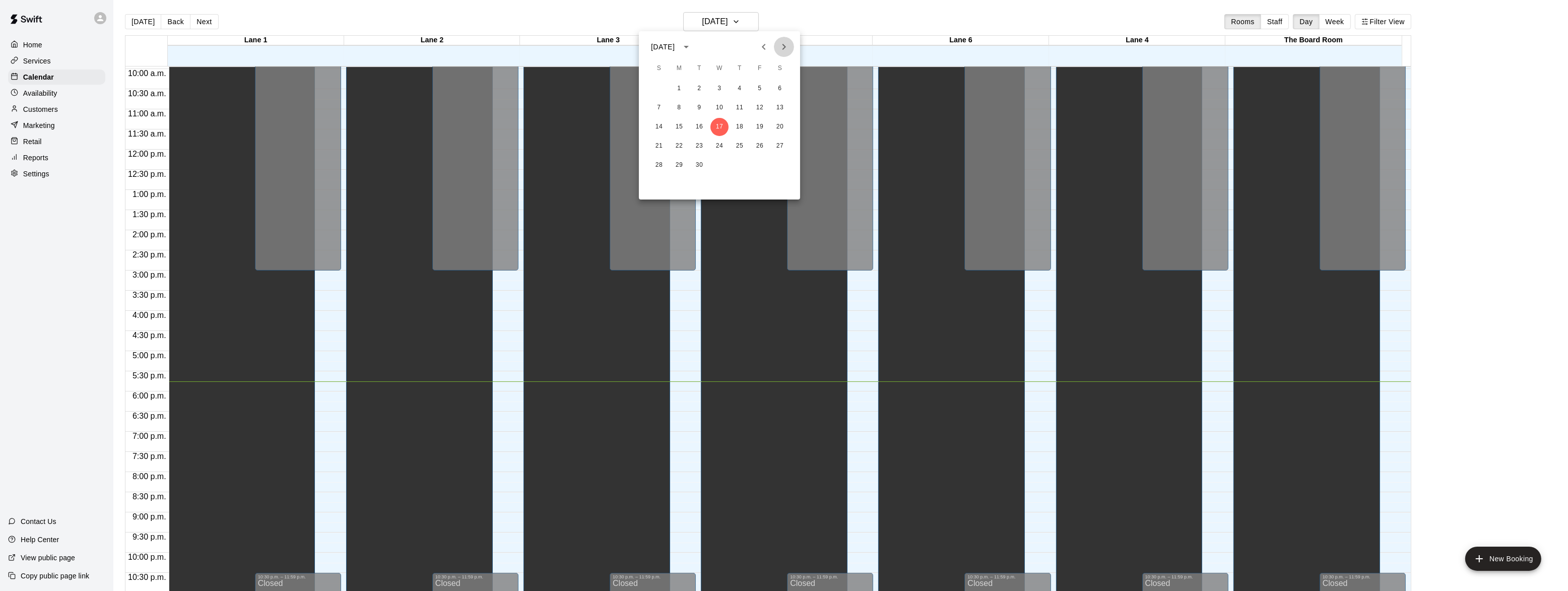
click at [777, 48] on button "Next month" at bounding box center [784, 46] width 20 height 20
click at [655, 141] on button "19" at bounding box center [659, 146] width 18 height 18
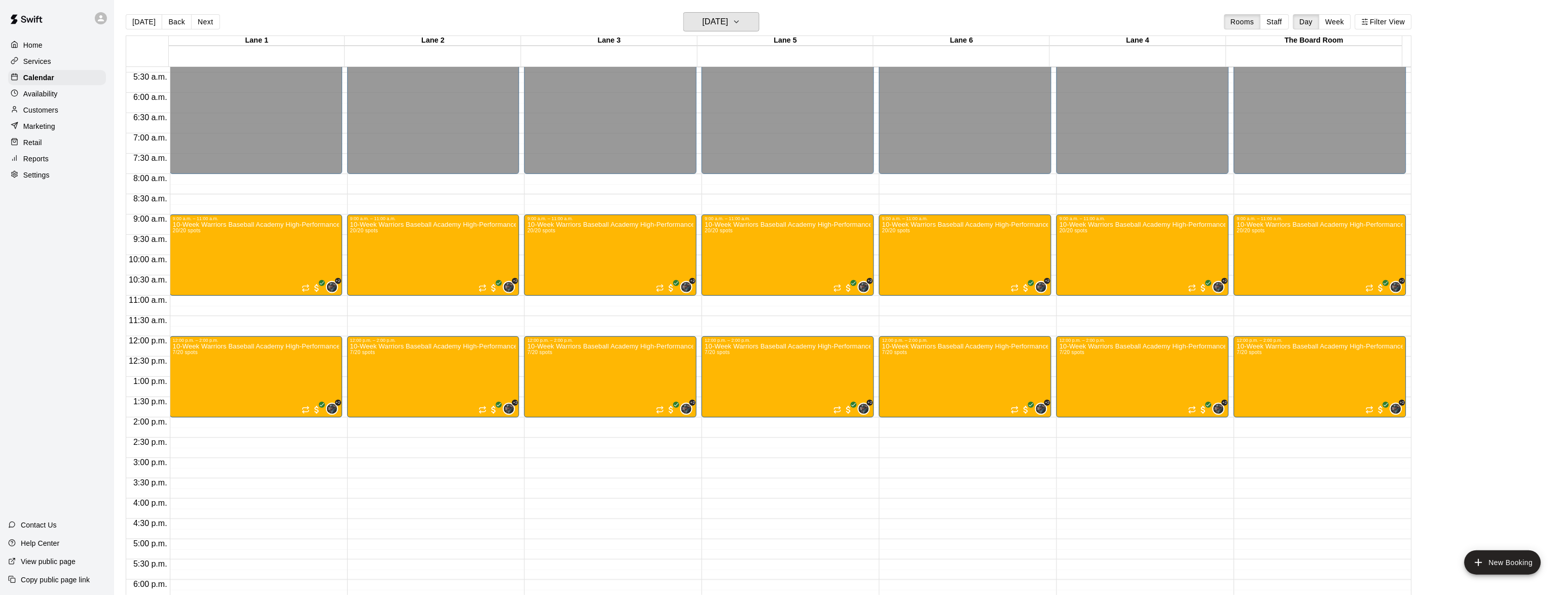
scroll to position [156, 0]
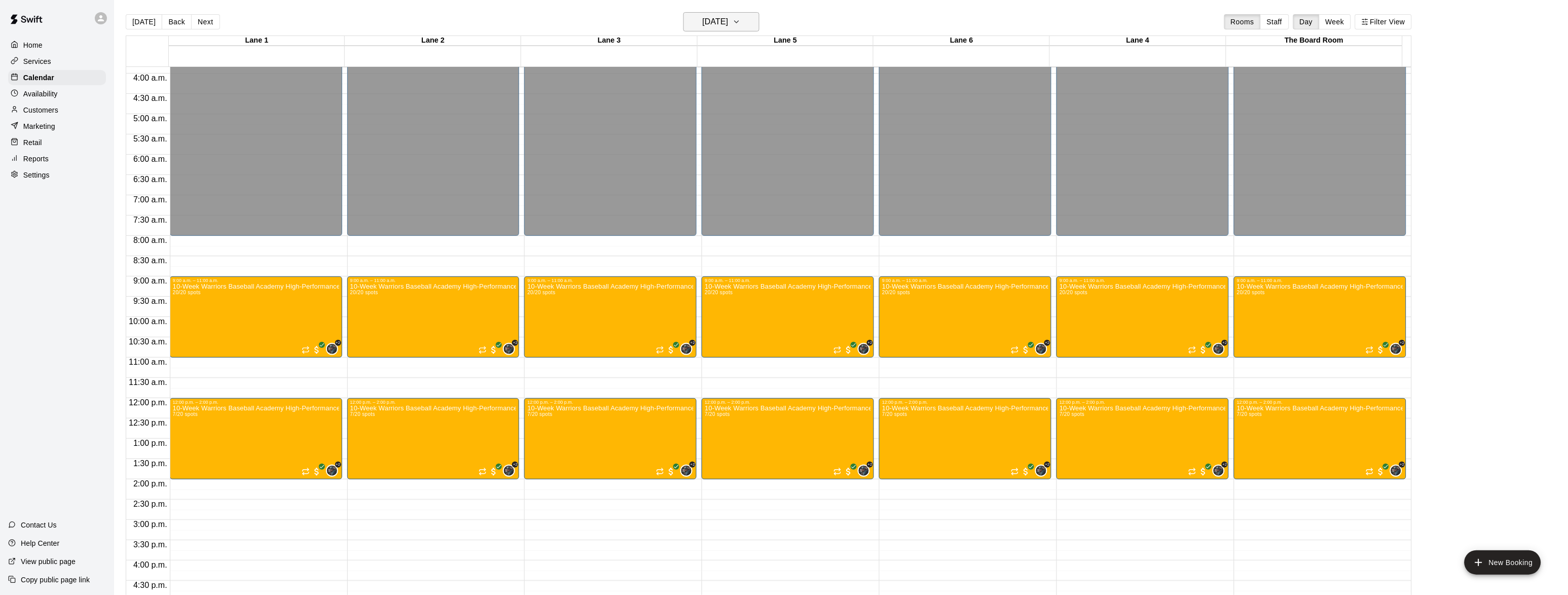
click at [747, 26] on button "[DATE]" at bounding box center [721, 21] width 76 height 19
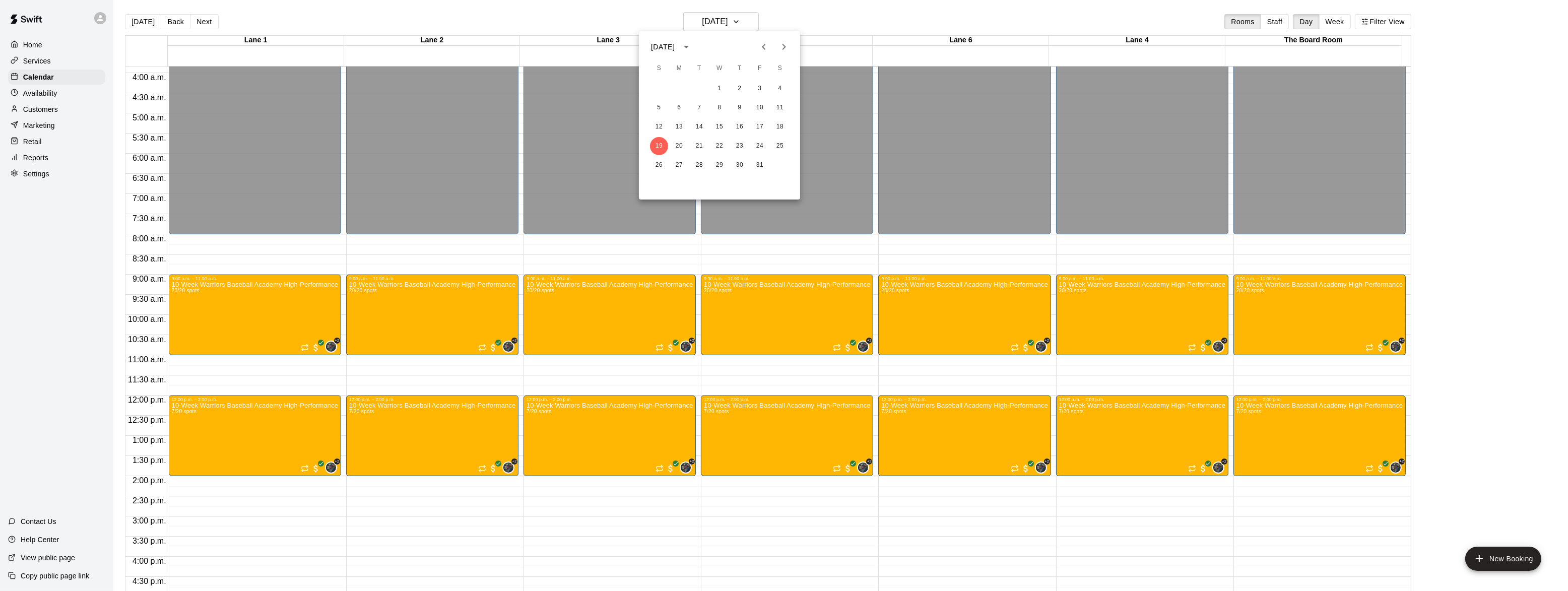
click at [779, 44] on icon "Next month" at bounding box center [784, 46] width 12 height 12
click at [694, 108] on button "6" at bounding box center [700, 108] width 18 height 18
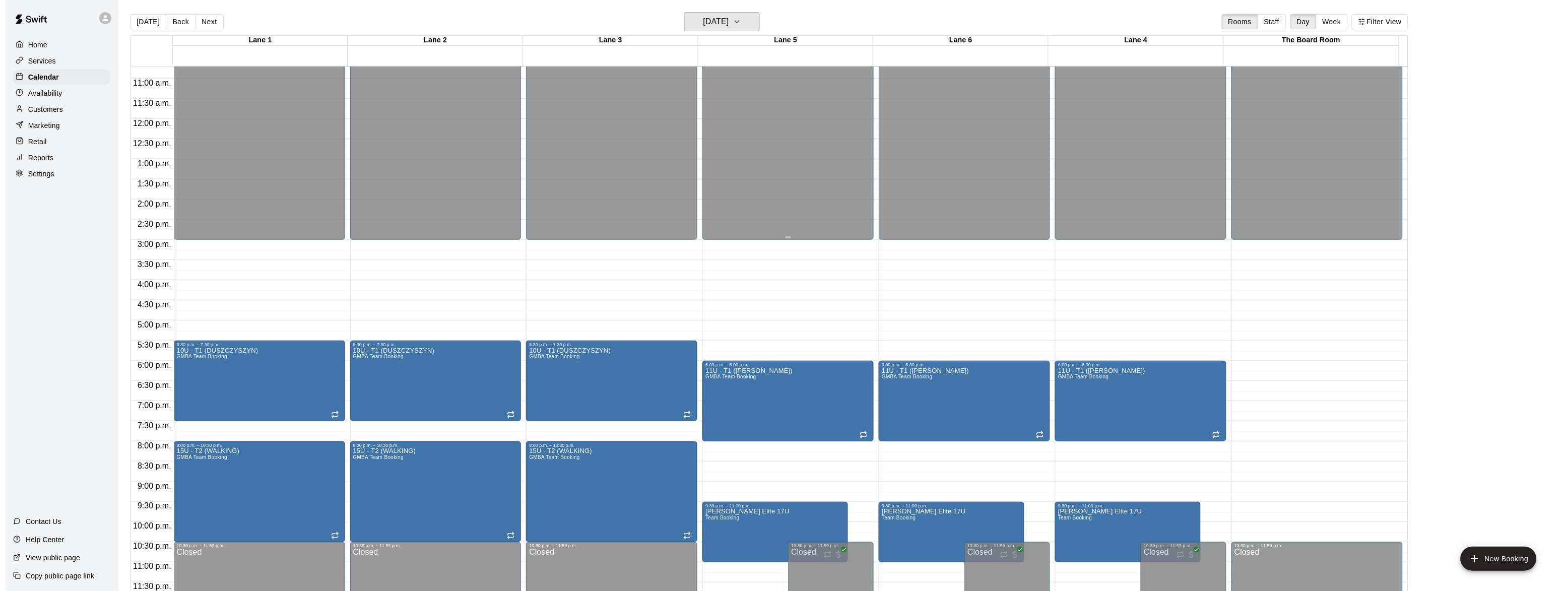
scroll to position [16, 0]
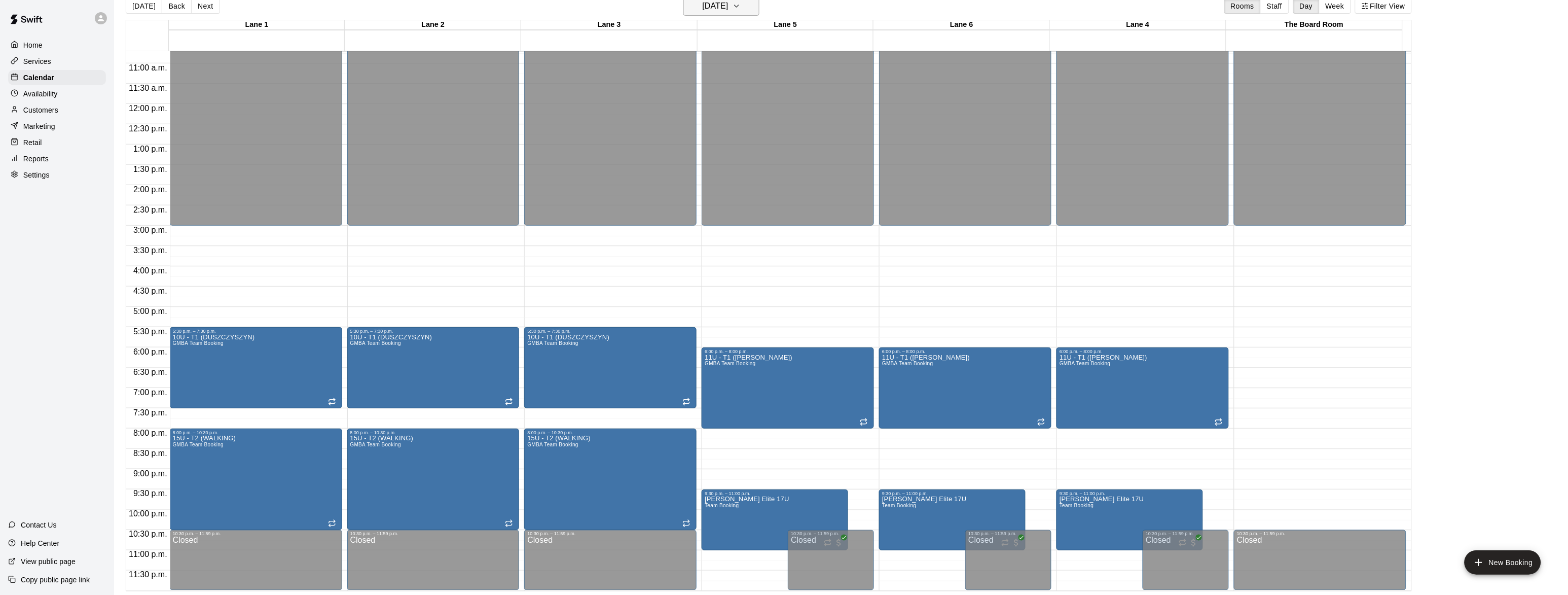
click at [729, 7] on h6 "[DATE]" at bounding box center [716, 6] width 26 height 14
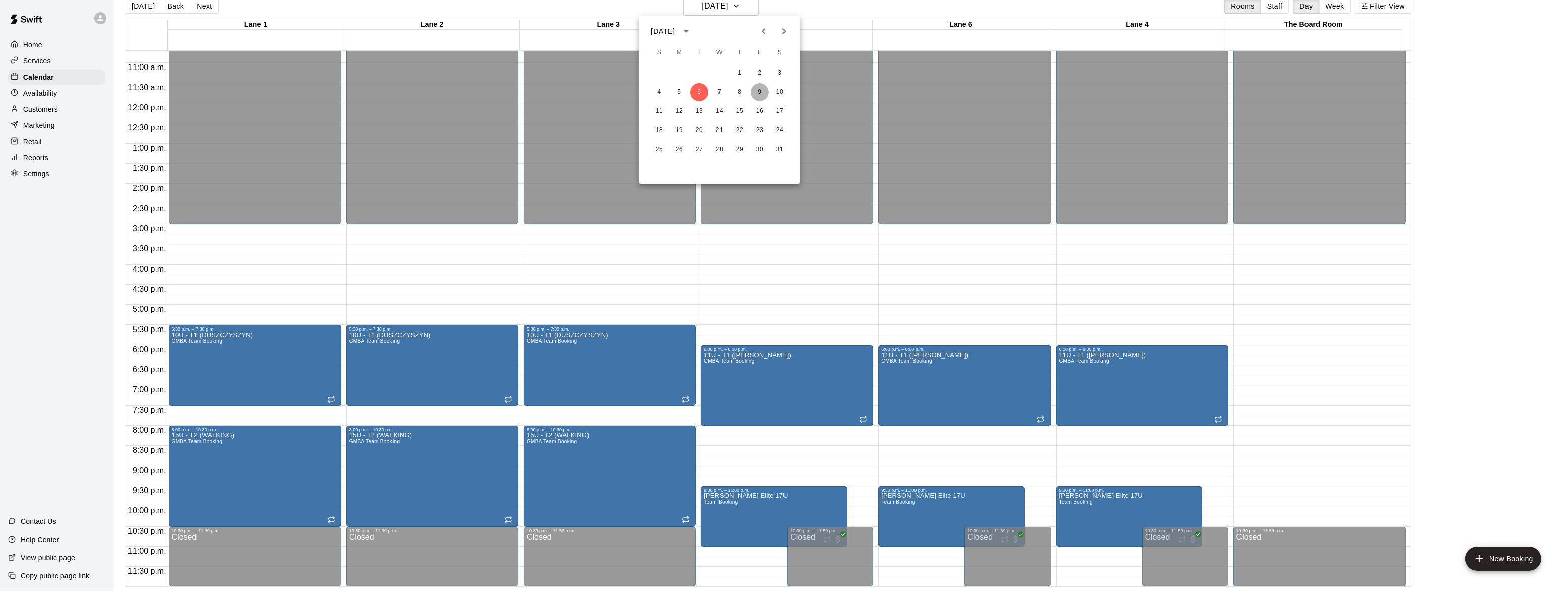
click at [756, 96] on button "9" at bounding box center [760, 92] width 18 height 18
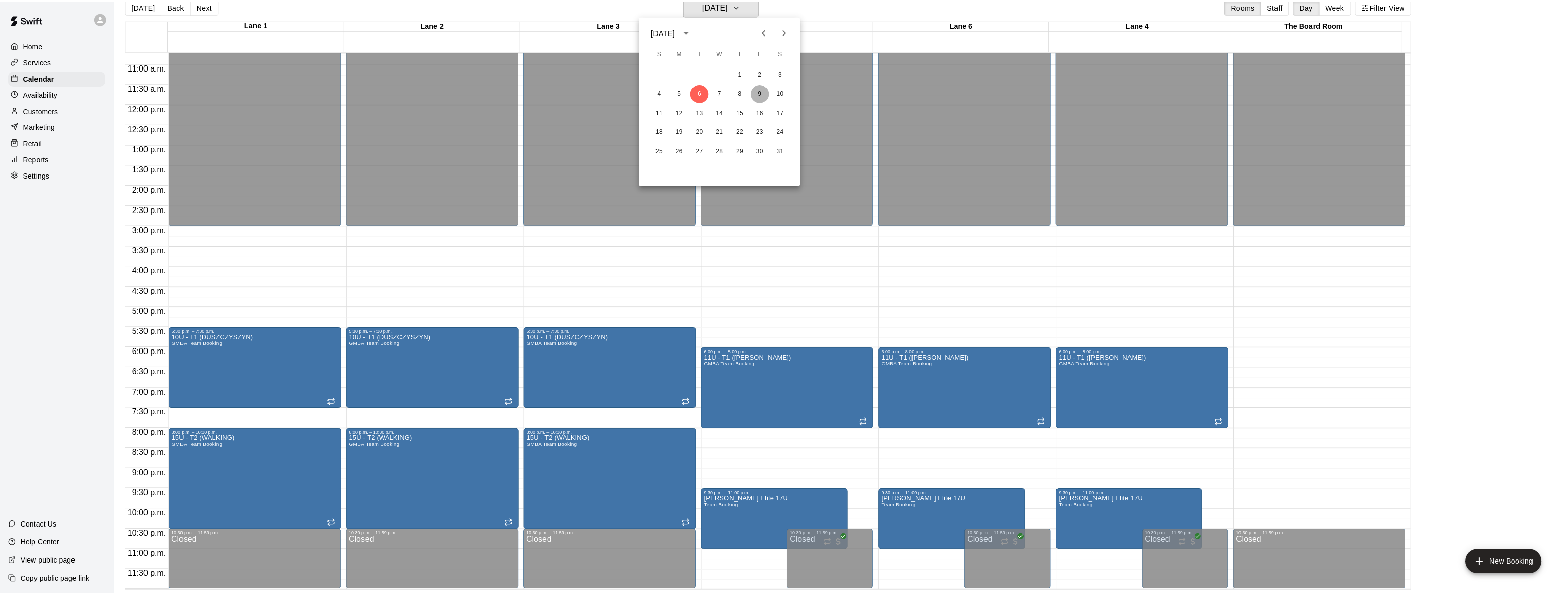
scroll to position [12, 0]
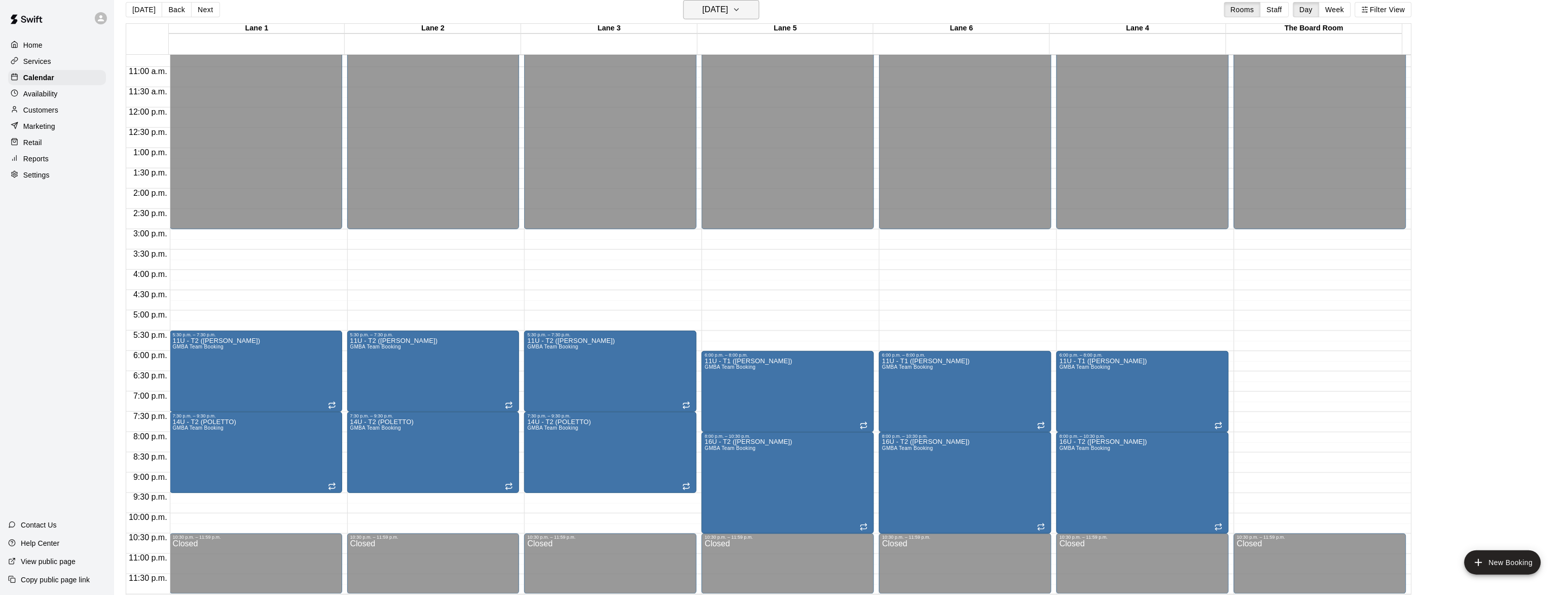
click at [745, 7] on button "[DATE]" at bounding box center [721, 9] width 76 height 19
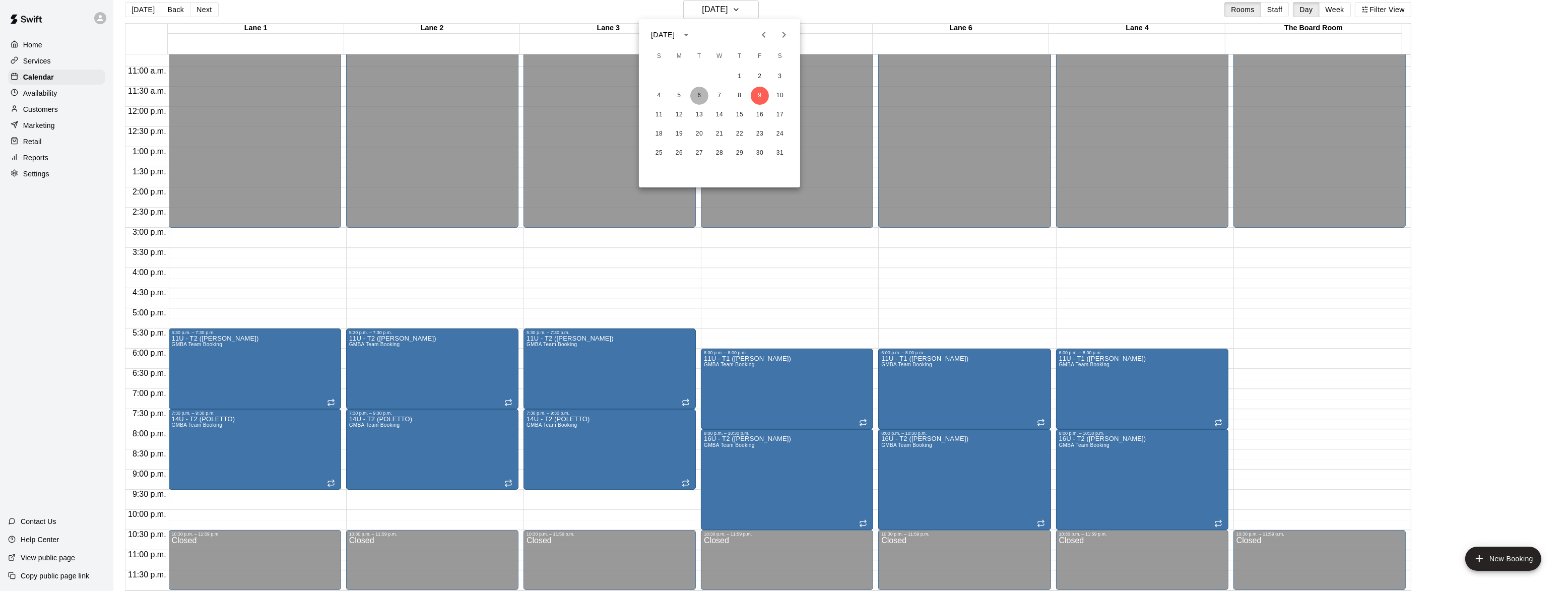
click at [701, 98] on button "6" at bounding box center [700, 96] width 18 height 18
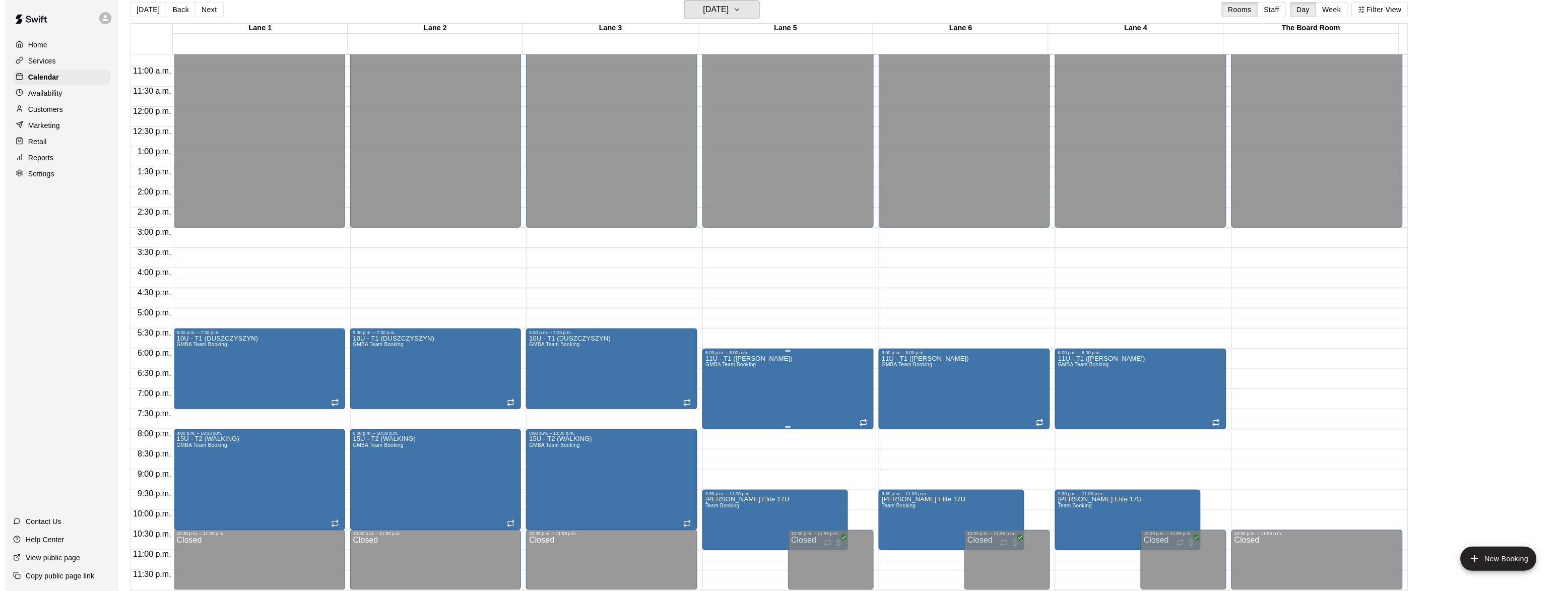
scroll to position [16, 0]
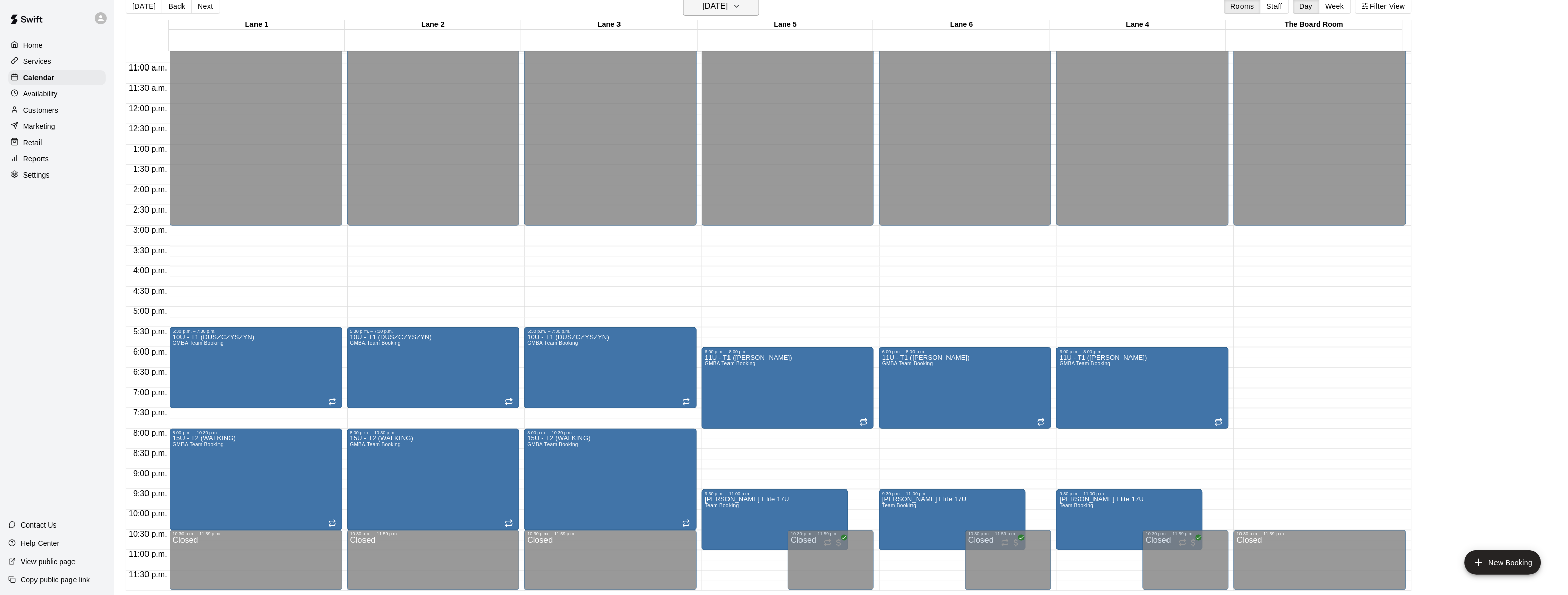
click at [713, 7] on h6 "[DATE]" at bounding box center [716, 6] width 26 height 14
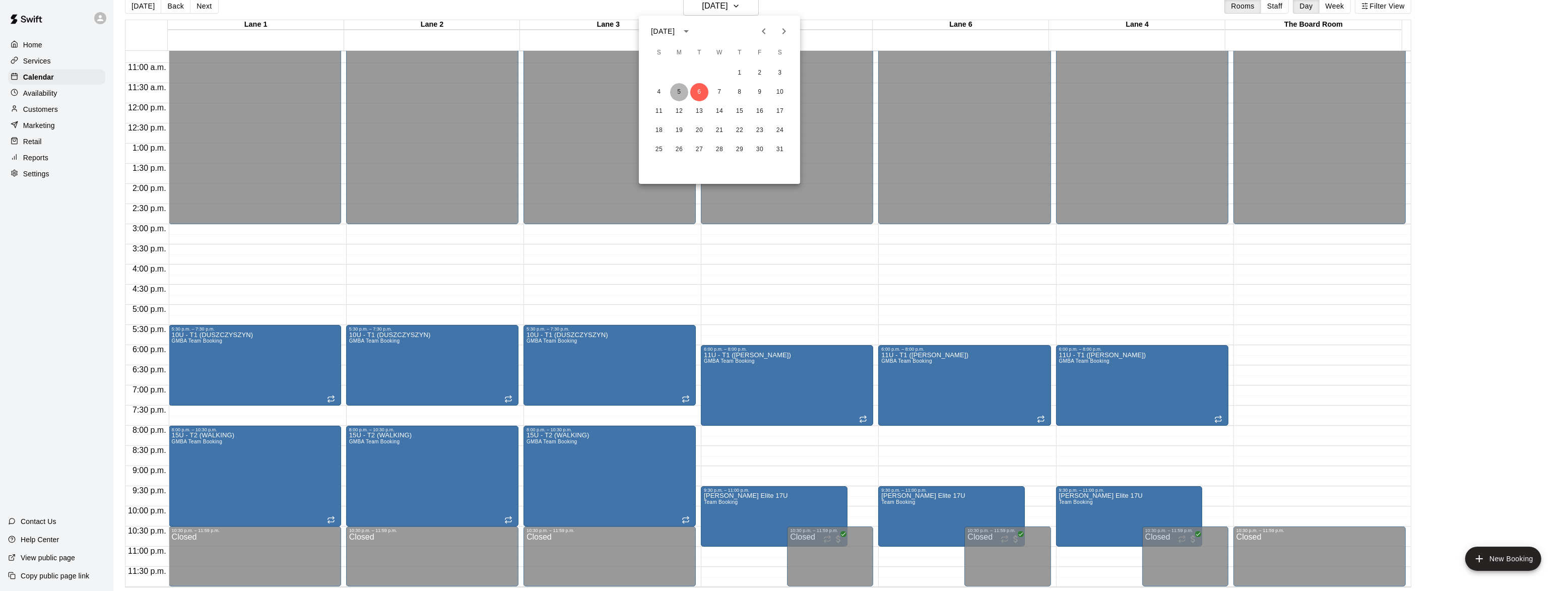
click at [680, 99] on button "5" at bounding box center [679, 92] width 18 height 18
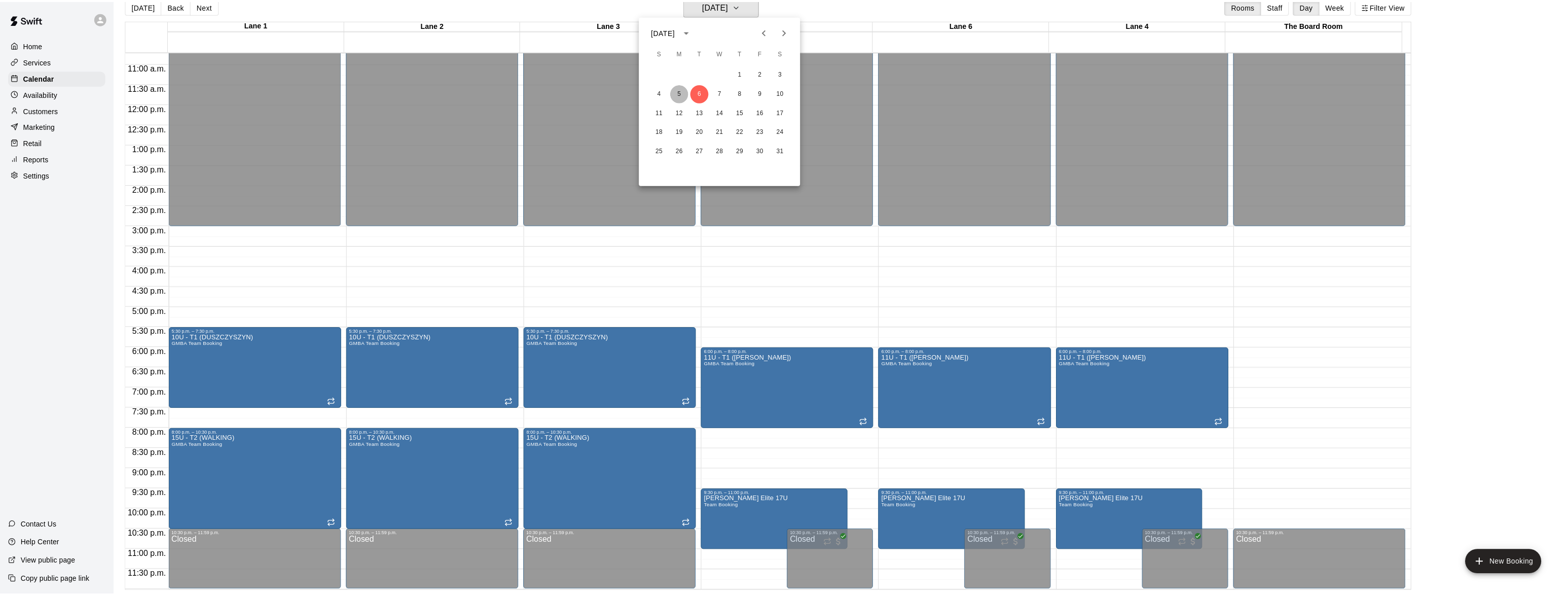
scroll to position [12, 0]
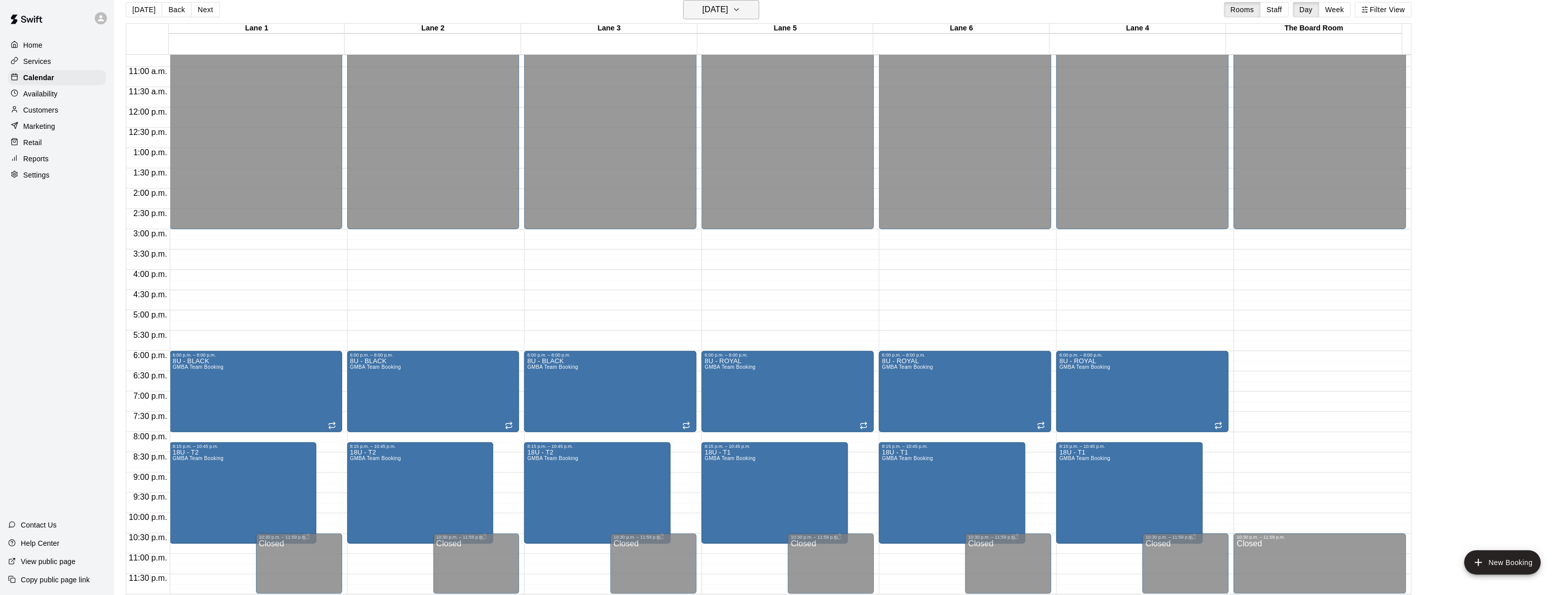
click at [727, 10] on h6 "[DATE]" at bounding box center [716, 10] width 26 height 14
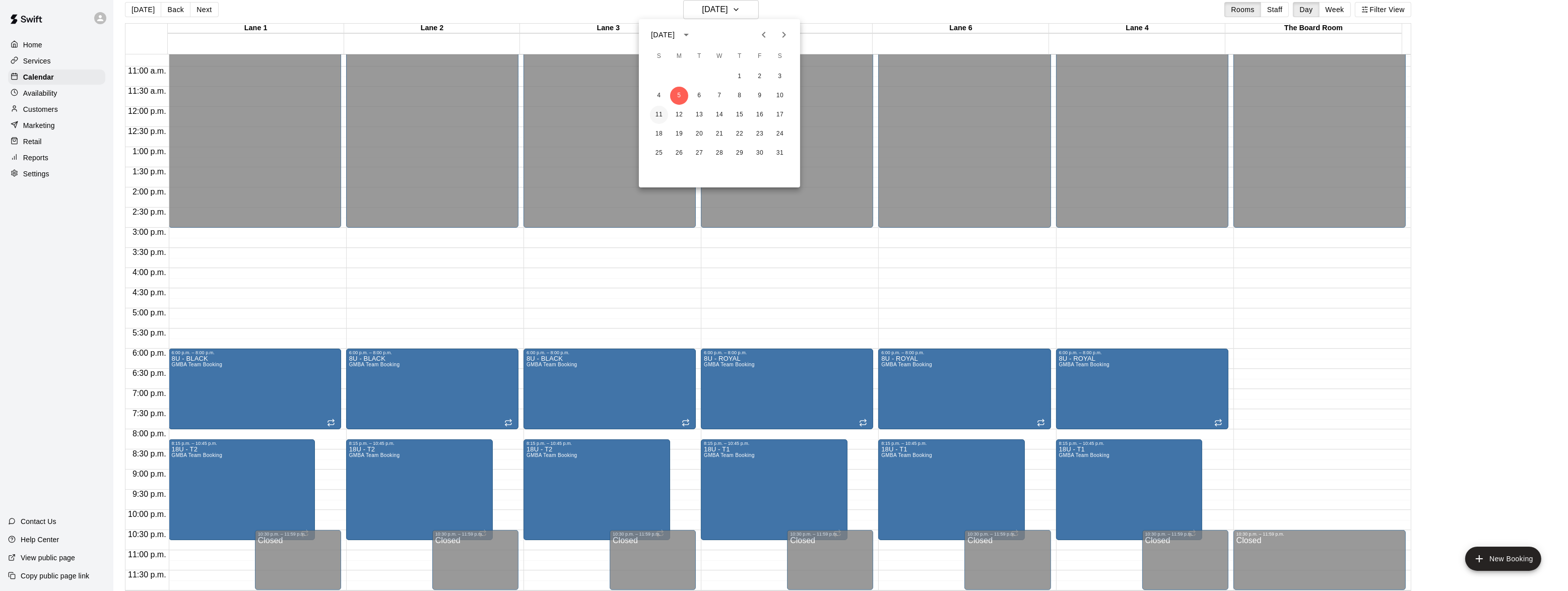
click at [654, 116] on button "11" at bounding box center [659, 114] width 18 height 18
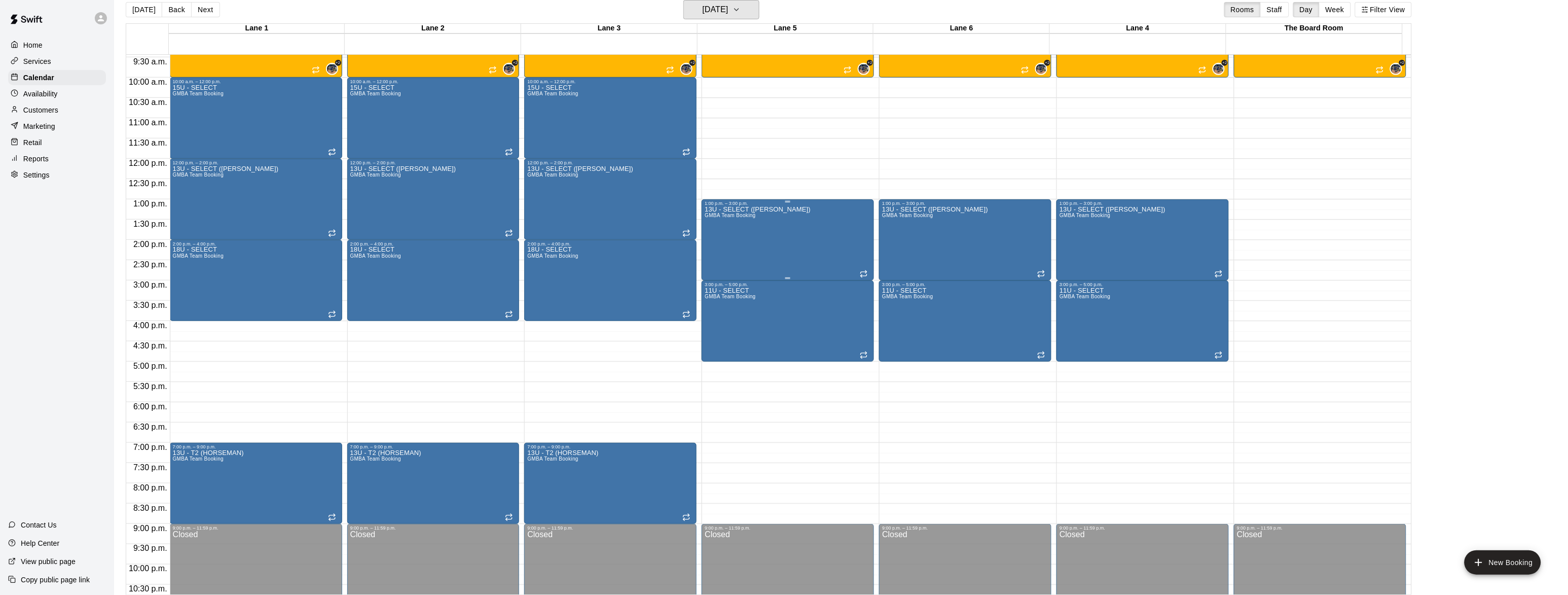
scroll to position [373, 0]
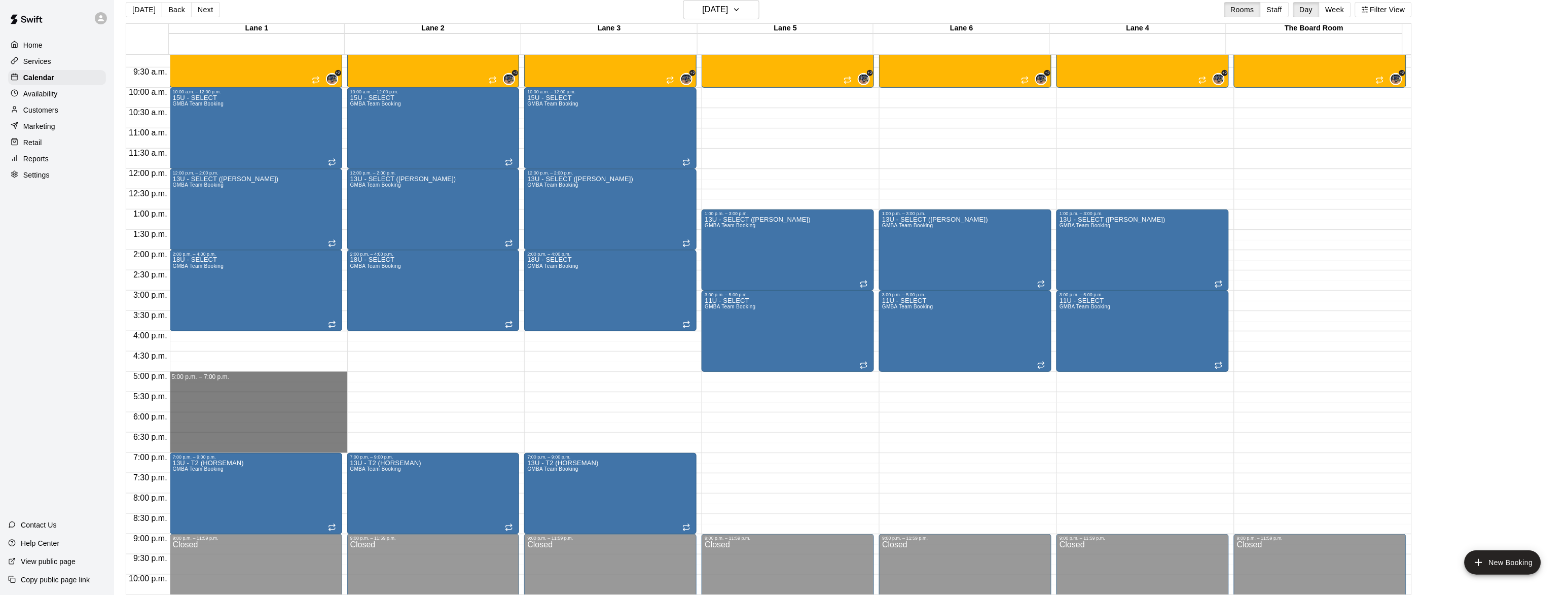
drag, startPoint x: 261, startPoint y: 377, endPoint x: 265, endPoint y: 450, distance: 73.1
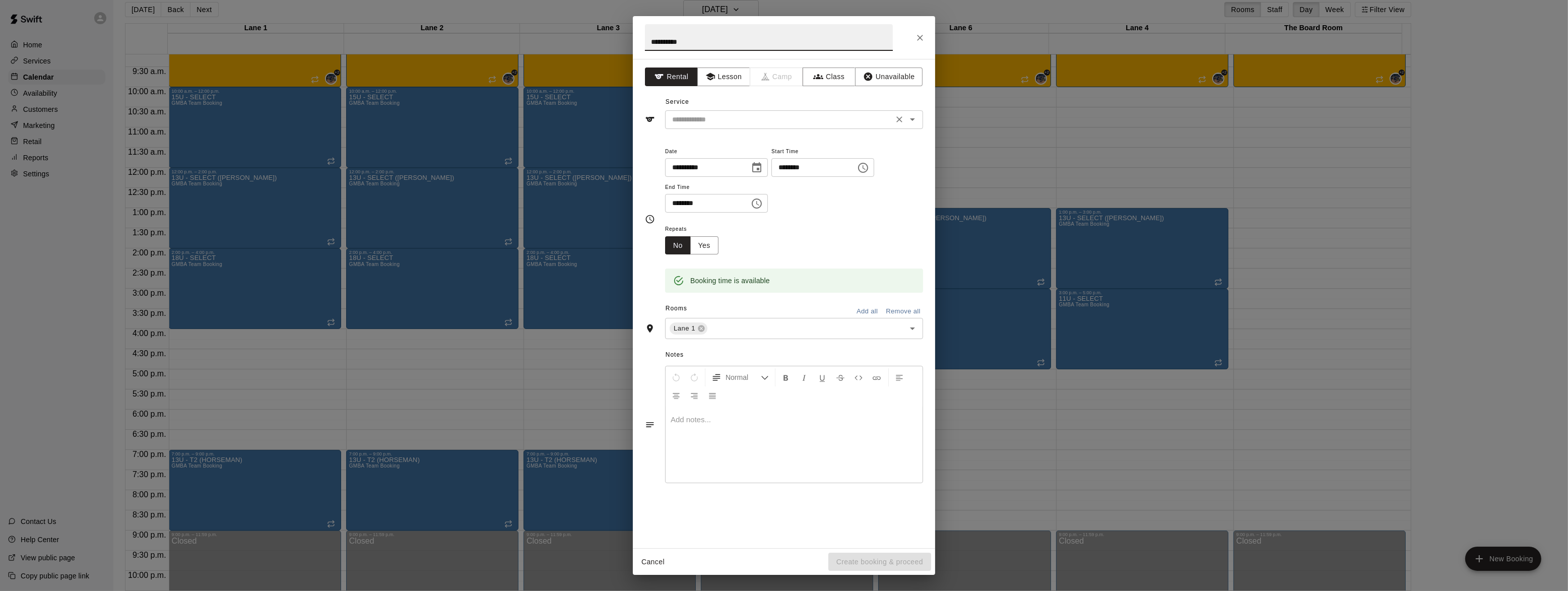
type input "**********"
click at [723, 121] on input "text" at bounding box center [779, 119] width 222 height 13
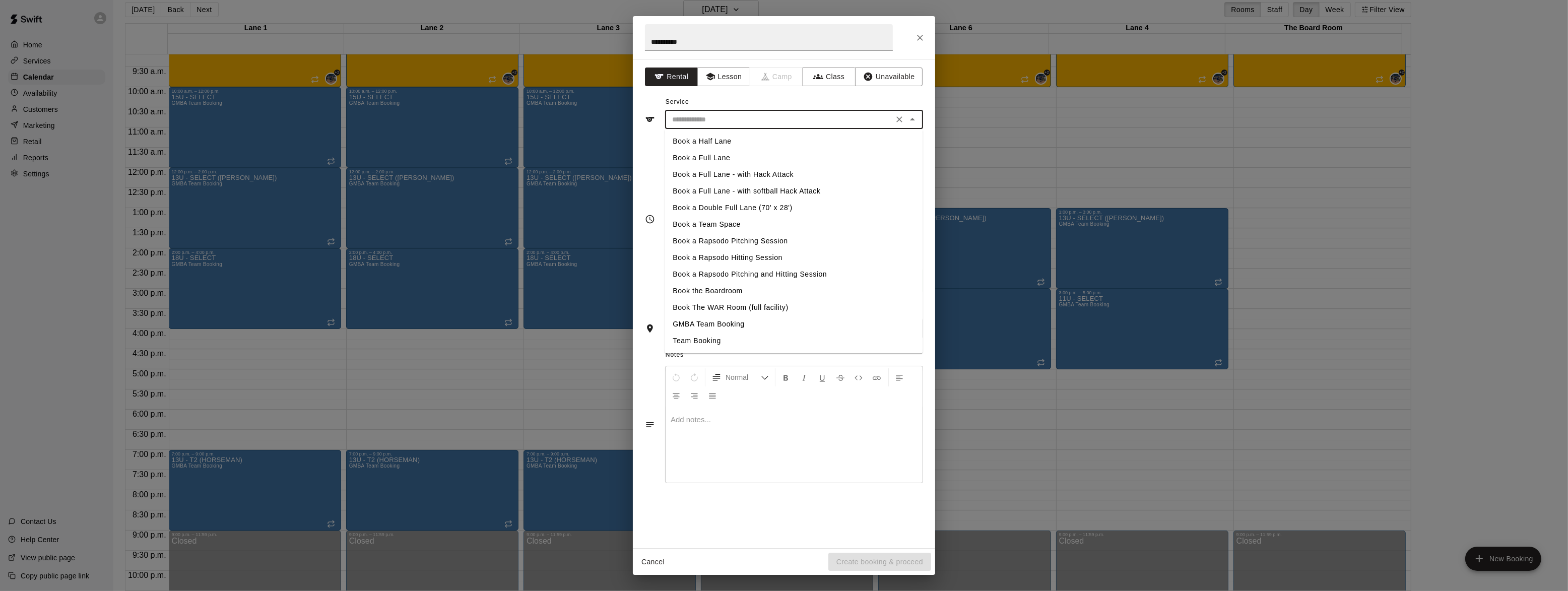
click at [709, 341] on li "Team Booking" at bounding box center [793, 340] width 258 height 17
type input "**********"
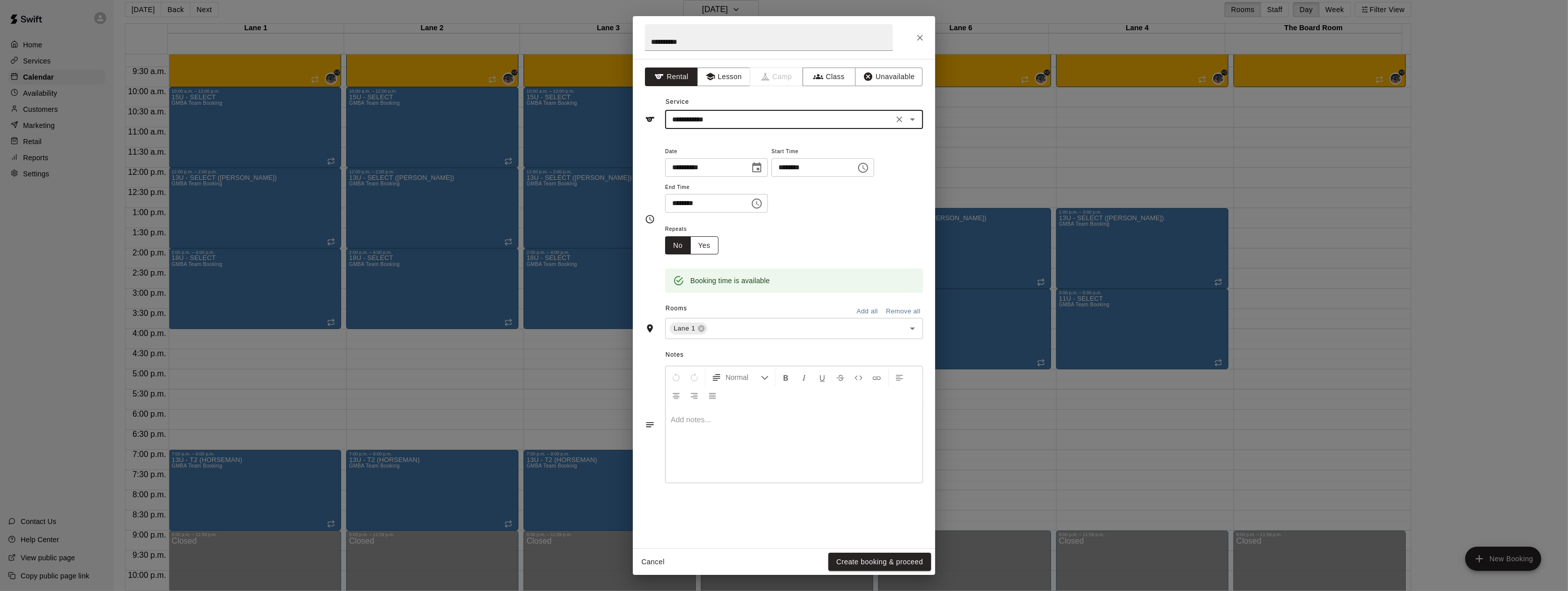
click at [697, 247] on button "Yes" at bounding box center [705, 245] width 29 height 19
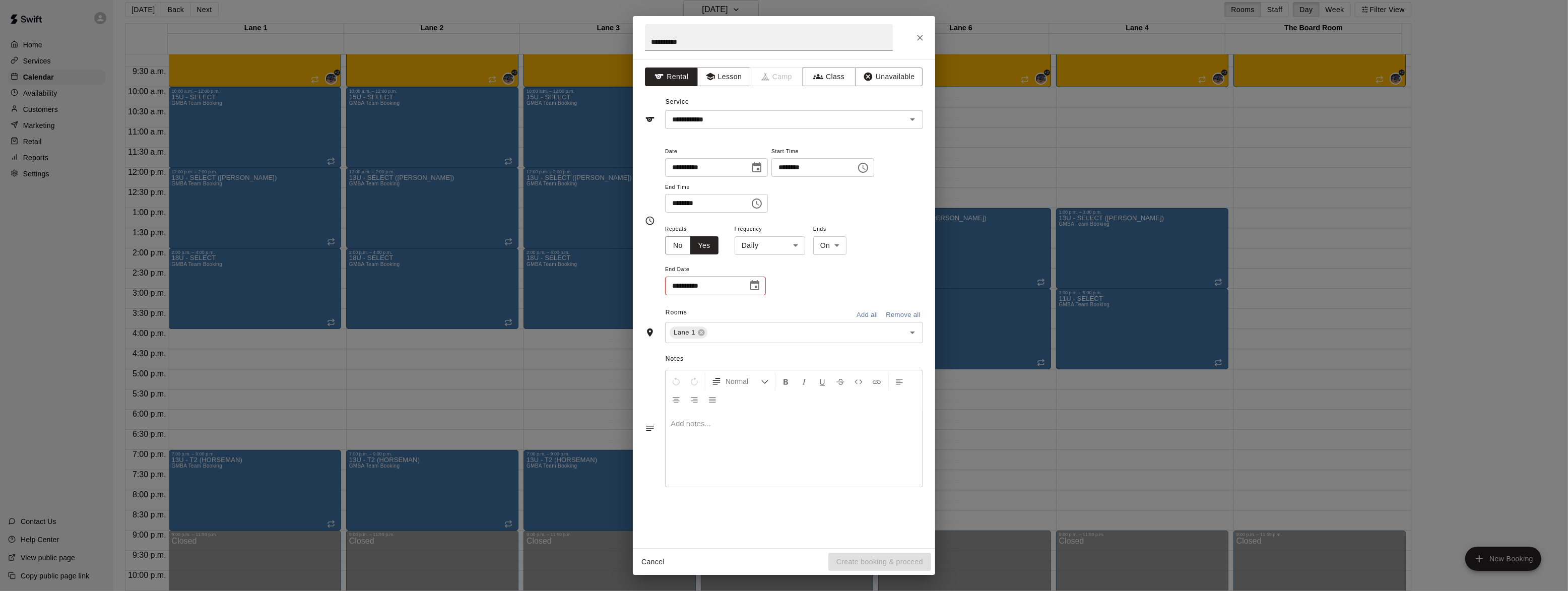
click at [795, 246] on body "Home Services Calendar Availability Customers Marketing Retail Reports Settings…" at bounding box center [784, 291] width 1568 height 607
click at [763, 284] on li "Weekly [DATE]" at bounding box center [770, 283] width 126 height 17
type input "******"
click at [839, 248] on body "Home Services Calendar Availability Customers Marketing Retail Reports Settings…" at bounding box center [784, 291] width 1568 height 607
click at [842, 287] on li "After" at bounding box center [843, 283] width 33 height 17
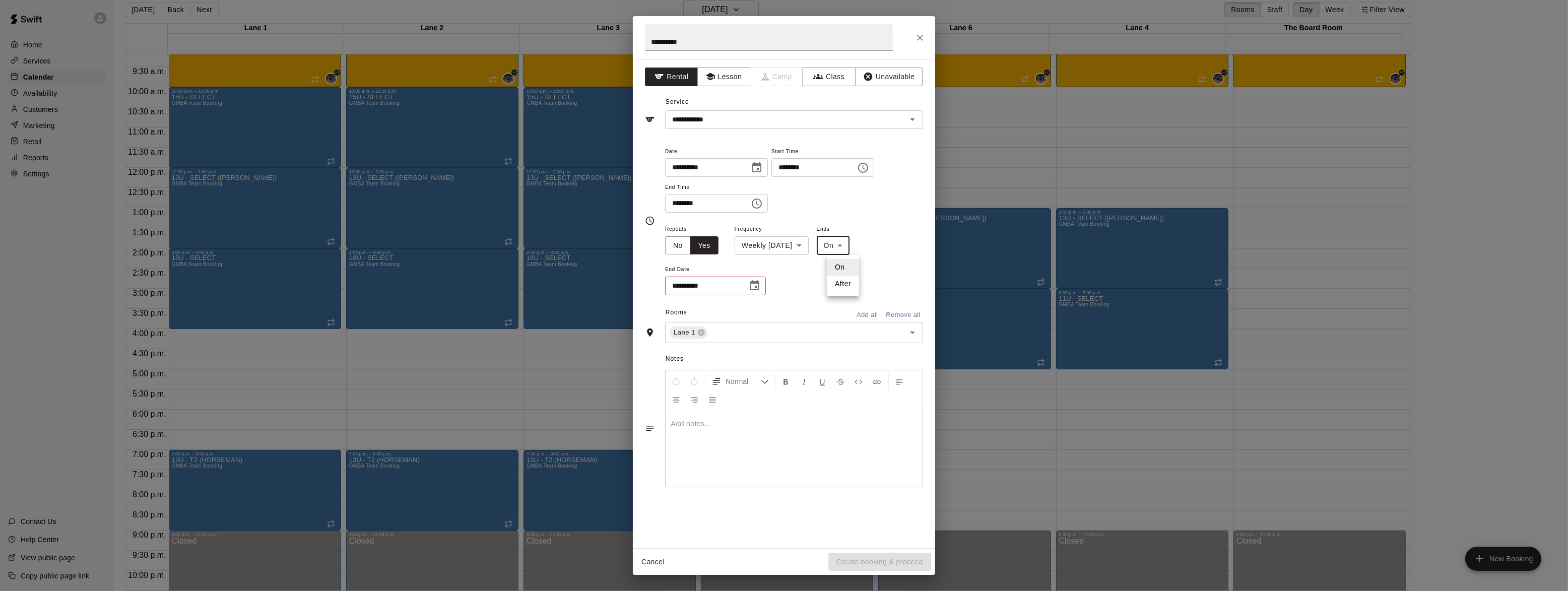
type input "*****"
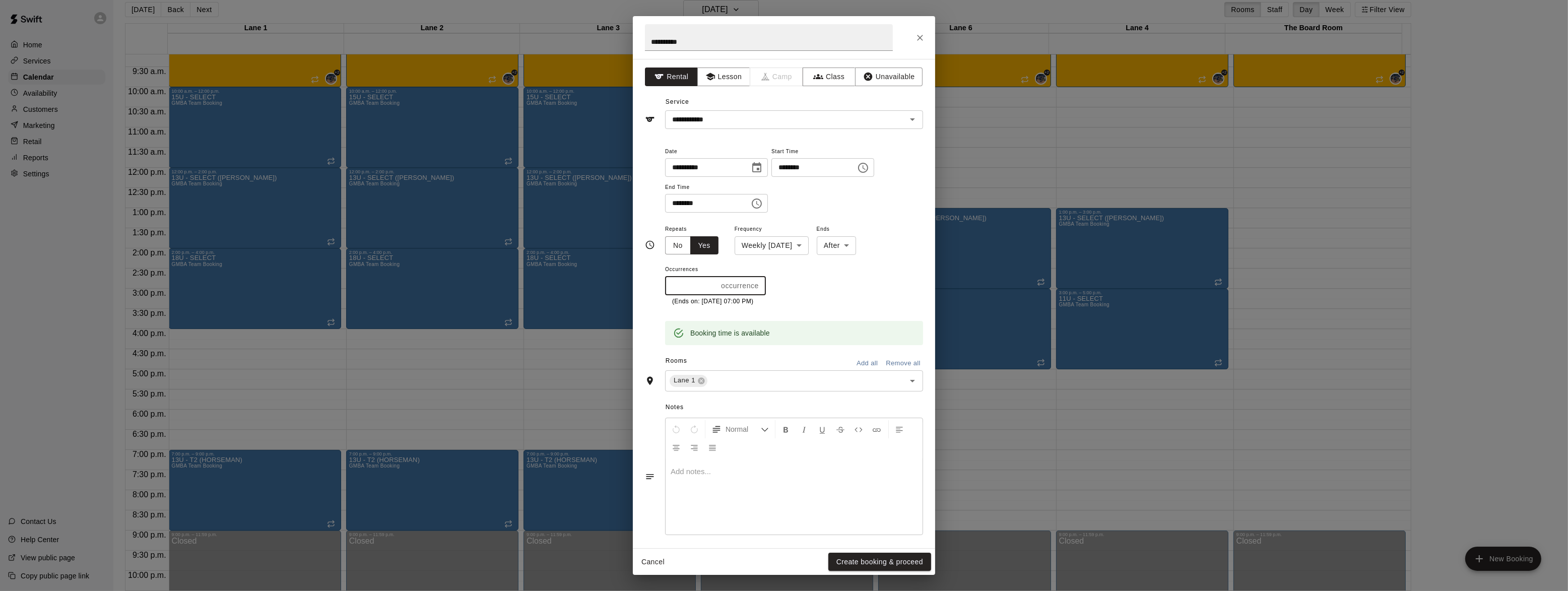
click at [702, 292] on input "*" at bounding box center [691, 285] width 52 height 19
type input "**"
click at [802, 385] on input "text" at bounding box center [799, 380] width 182 height 13
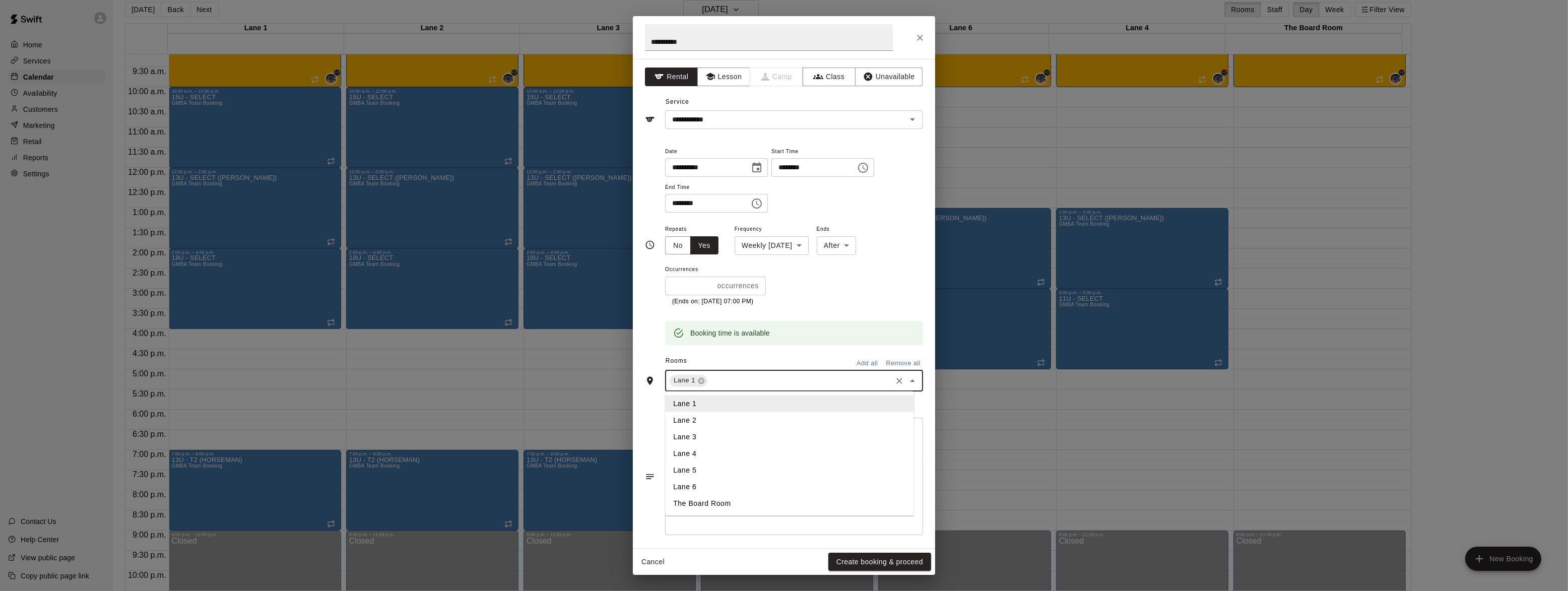
click at [693, 413] on li "Lane 2" at bounding box center [789, 419] width 249 height 17
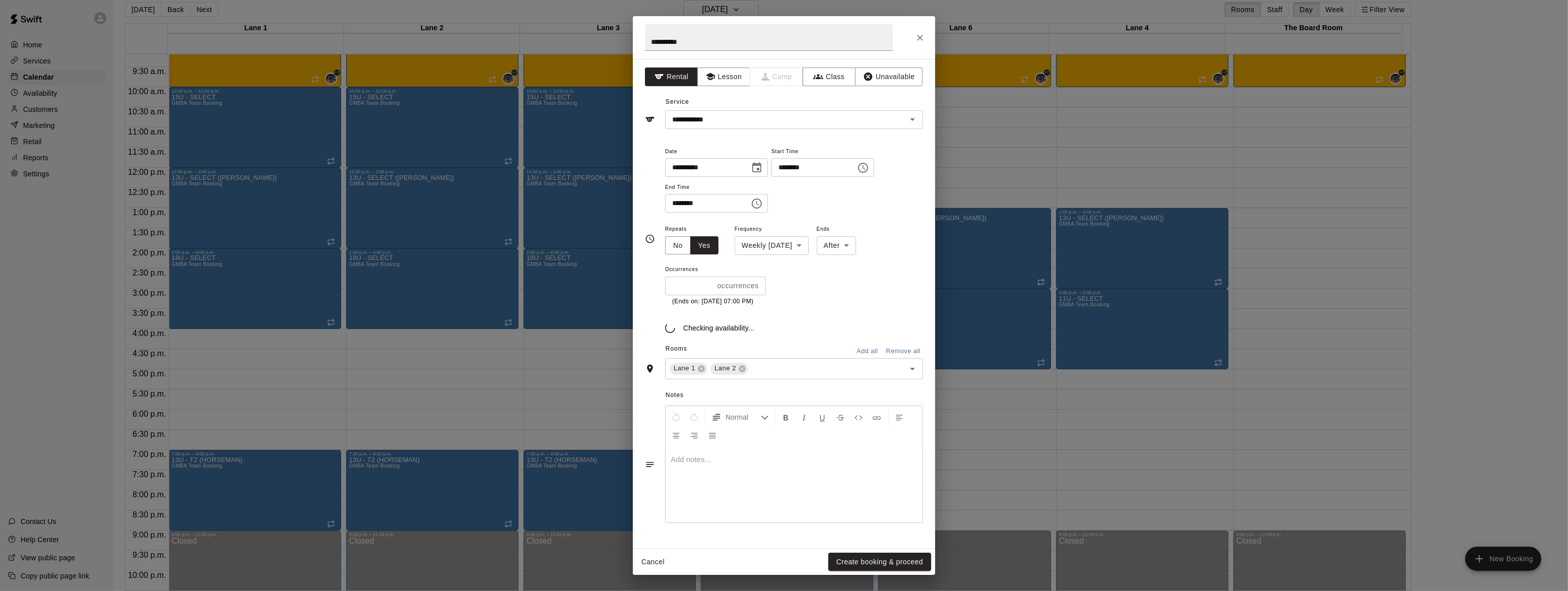
click at [789, 385] on div "Notes Normal Add notes..." at bounding box center [784, 457] width 278 height 155
click at [795, 376] on input "text" at bounding box center [820, 380] width 140 height 13
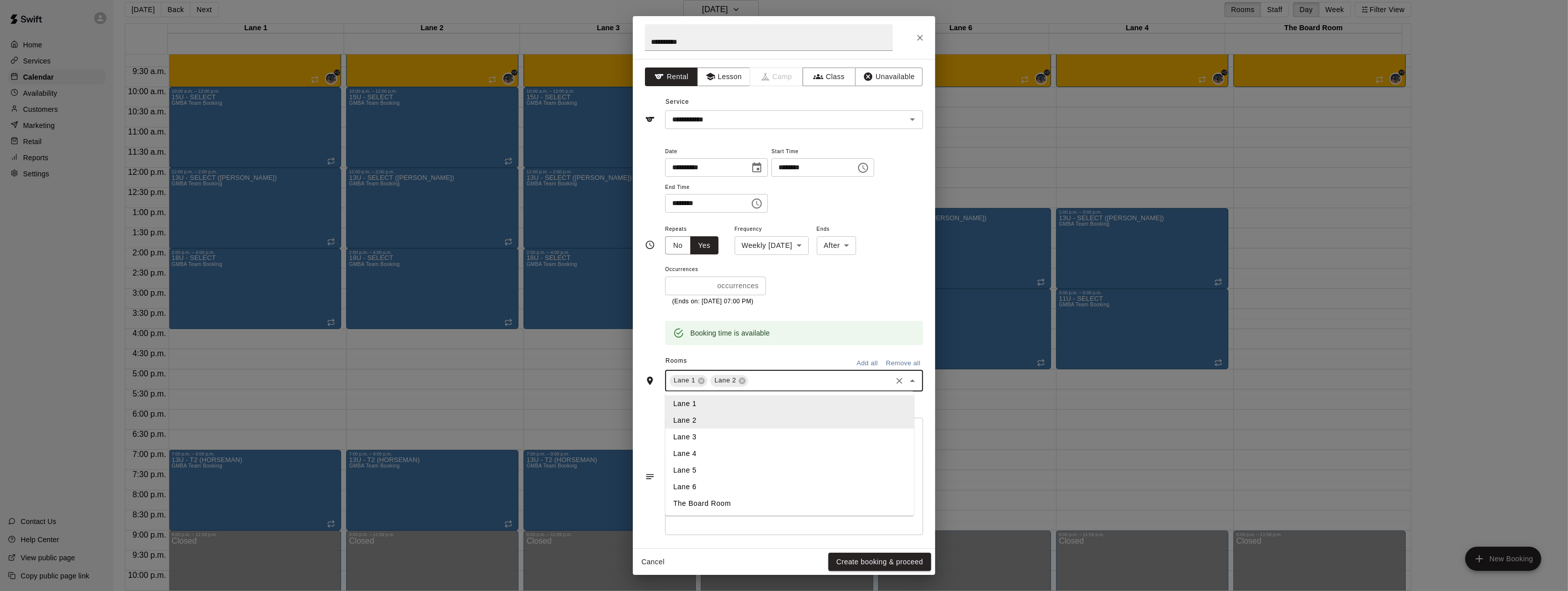
click at [717, 437] on li "Lane 3" at bounding box center [789, 436] width 249 height 17
click at [885, 566] on button "Create booking & proceed" at bounding box center [880, 561] width 103 height 19
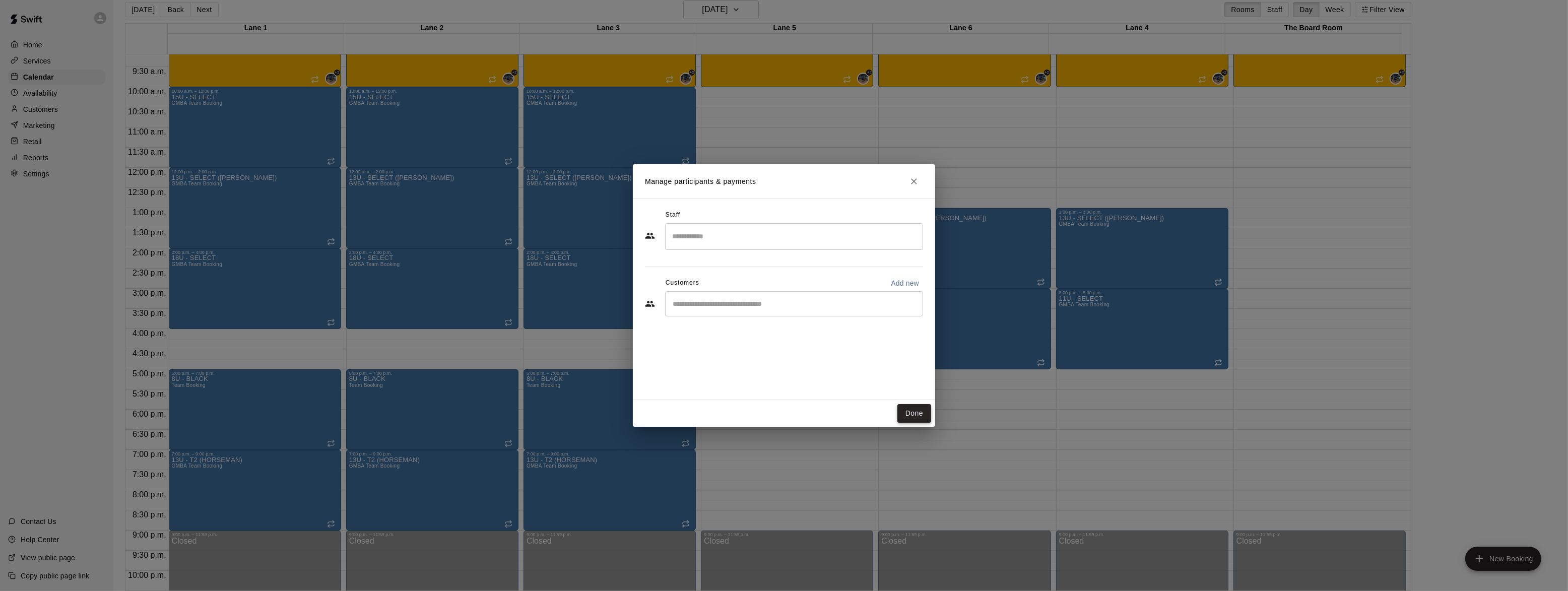
click at [912, 409] on button "Done" at bounding box center [914, 413] width 34 height 19
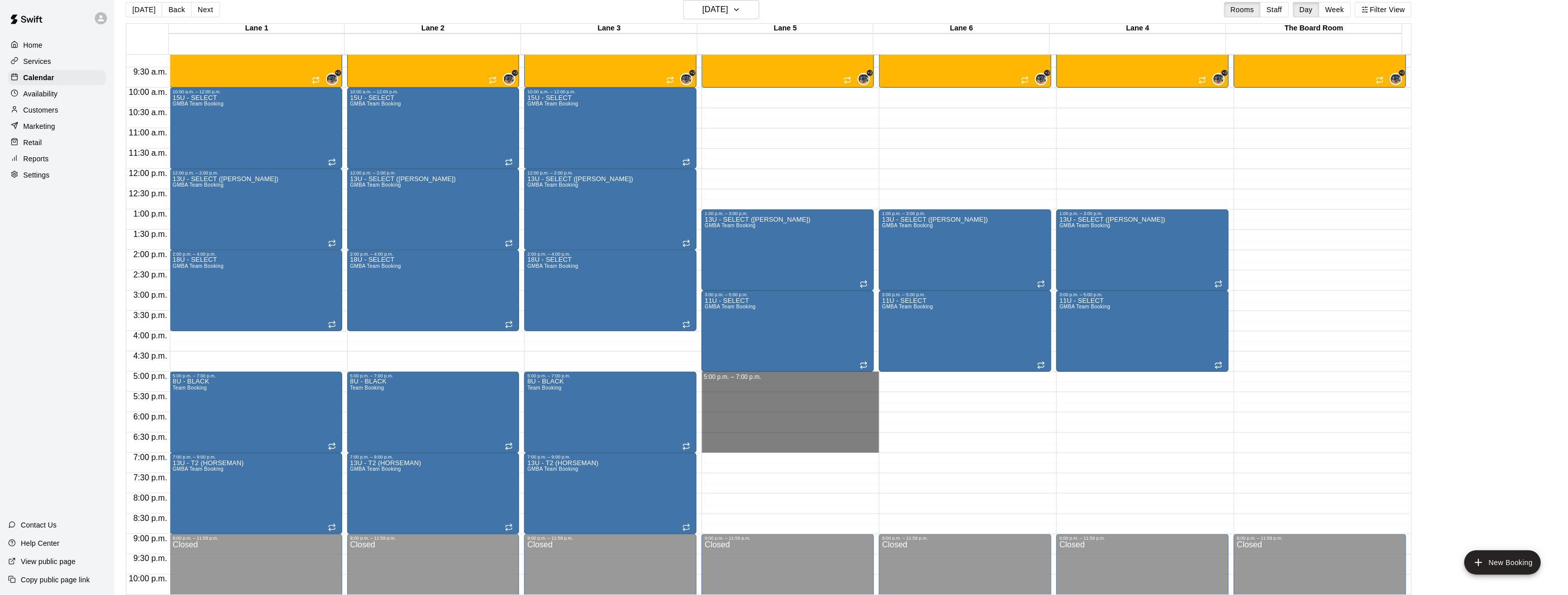
drag, startPoint x: 720, startPoint y: 378, endPoint x: 723, endPoint y: 449, distance: 71.1
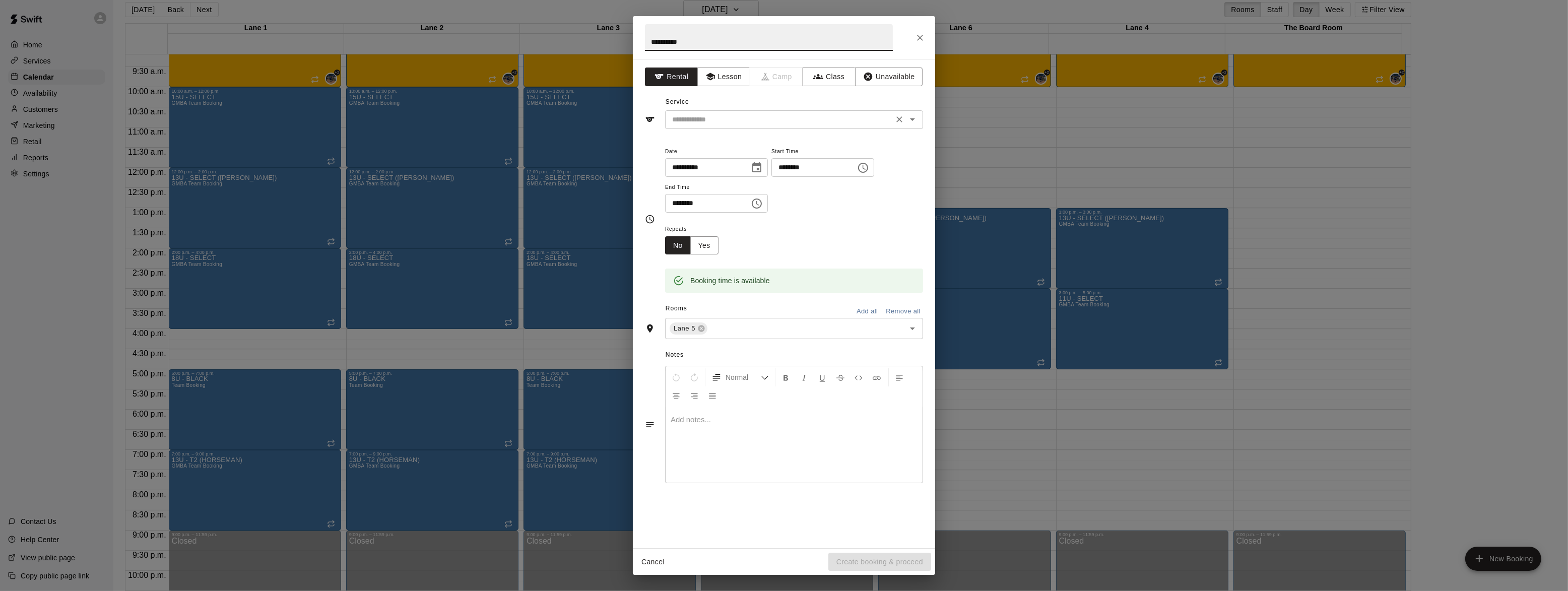
type input "**********"
click at [731, 123] on input "text" at bounding box center [779, 119] width 222 height 13
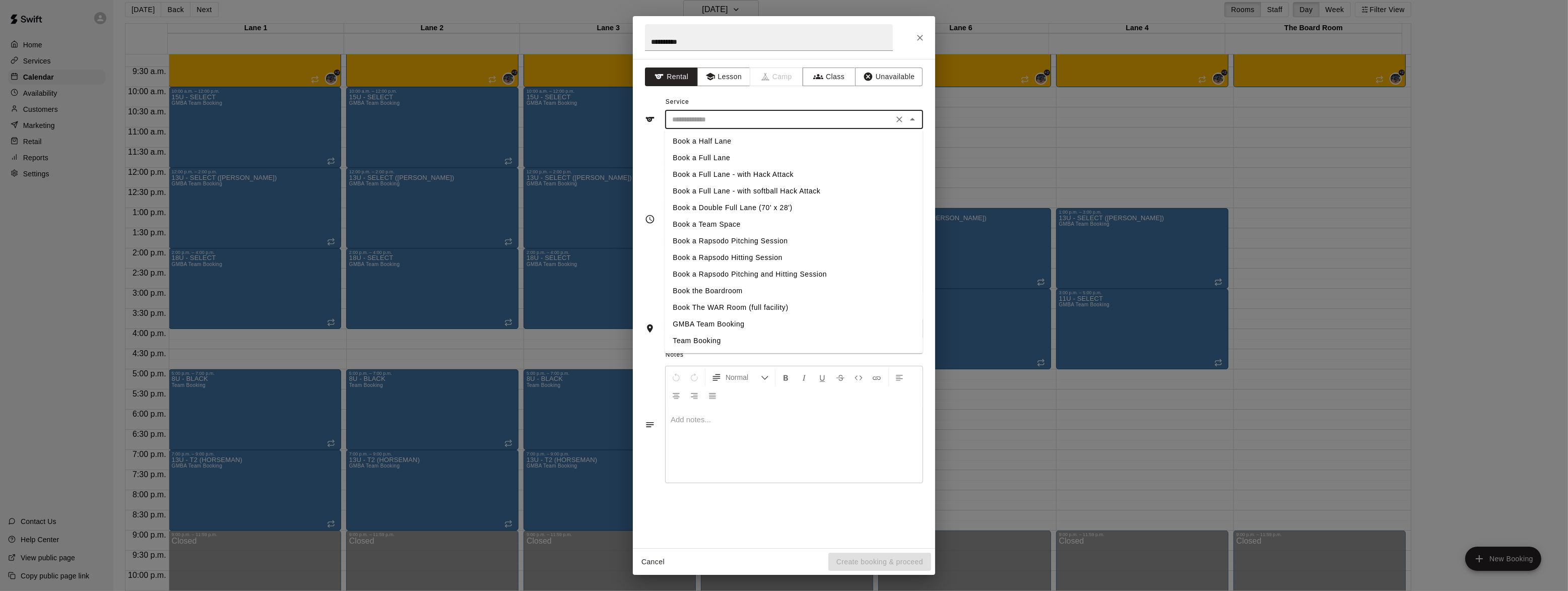
click at [729, 327] on li "GMBA Team Booking" at bounding box center [793, 324] width 258 height 17
type input "**********"
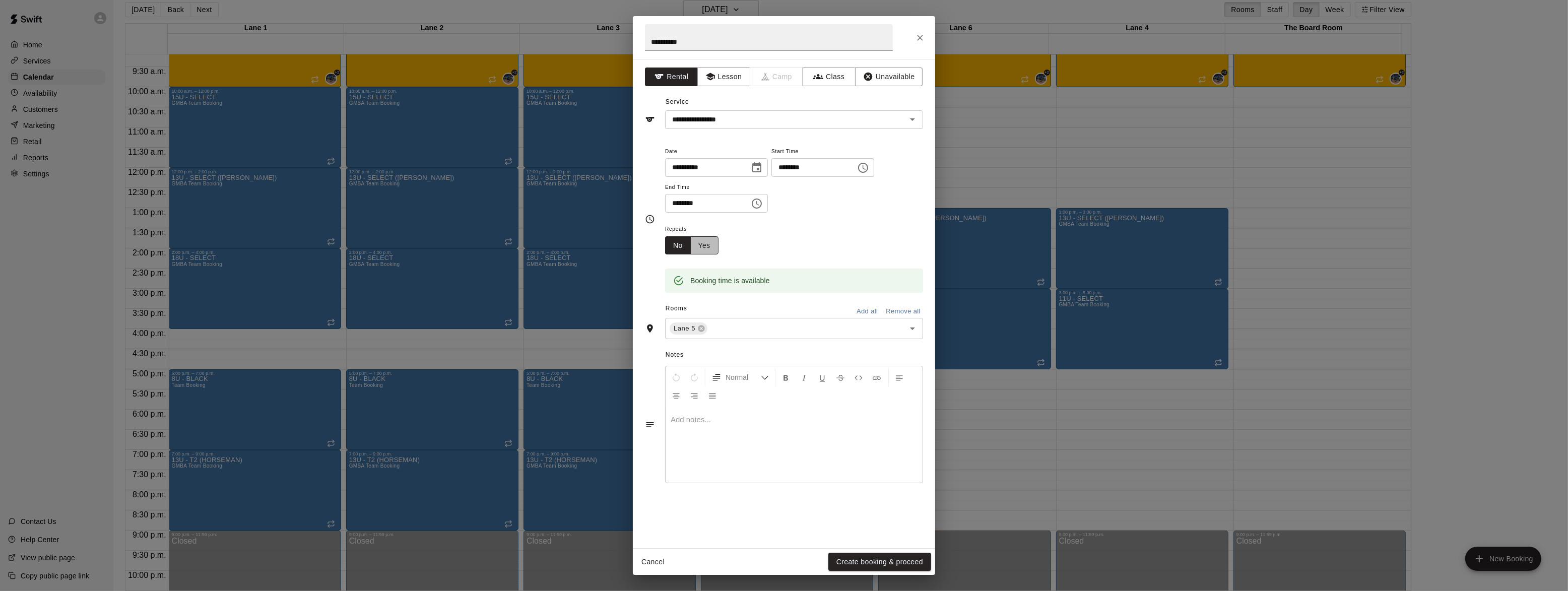
click at [704, 254] on button "Yes" at bounding box center [705, 245] width 29 height 19
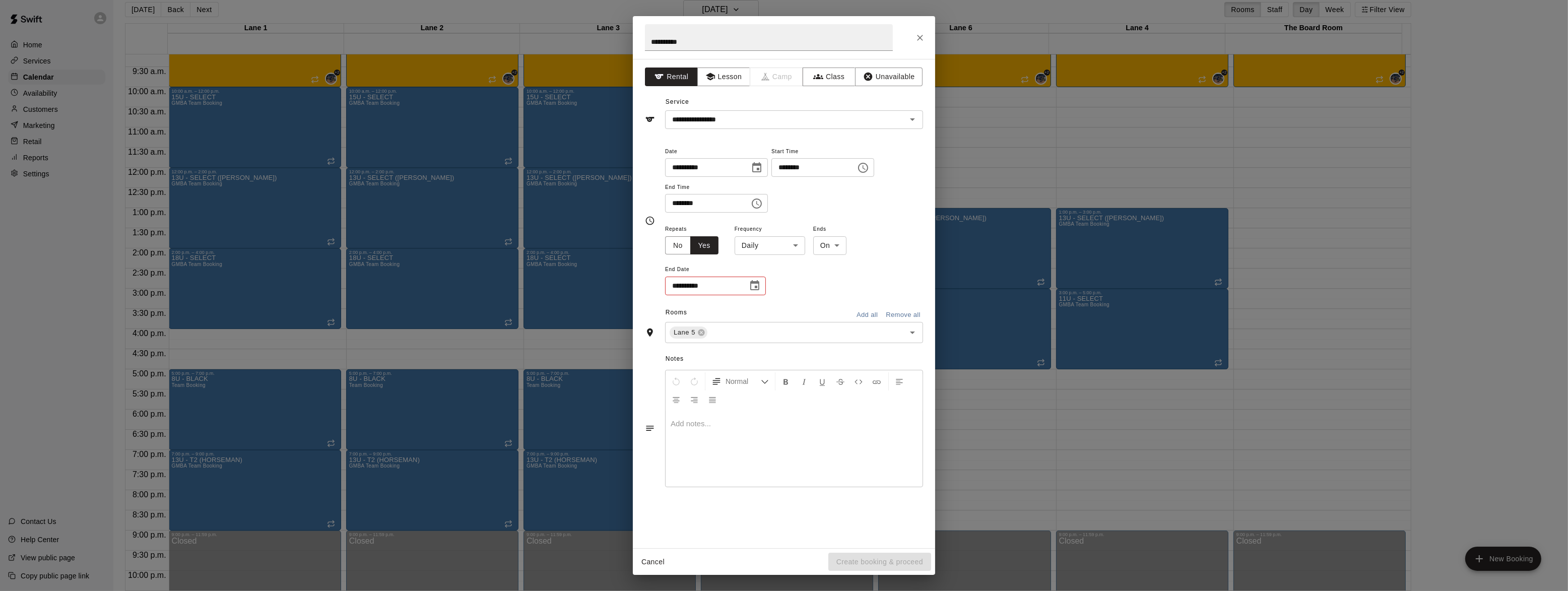
click at [763, 247] on body "Home Services Calendar Availability Customers Marketing Retail Reports Settings…" at bounding box center [784, 291] width 1568 height 607
click at [765, 281] on li "Weekly [DATE]" at bounding box center [770, 283] width 126 height 17
type input "******"
click at [835, 242] on body "Home Services Calendar Availability Customers Marketing Retail Reports Settings…" at bounding box center [784, 291] width 1568 height 607
click at [828, 278] on li "After" at bounding box center [843, 283] width 33 height 17
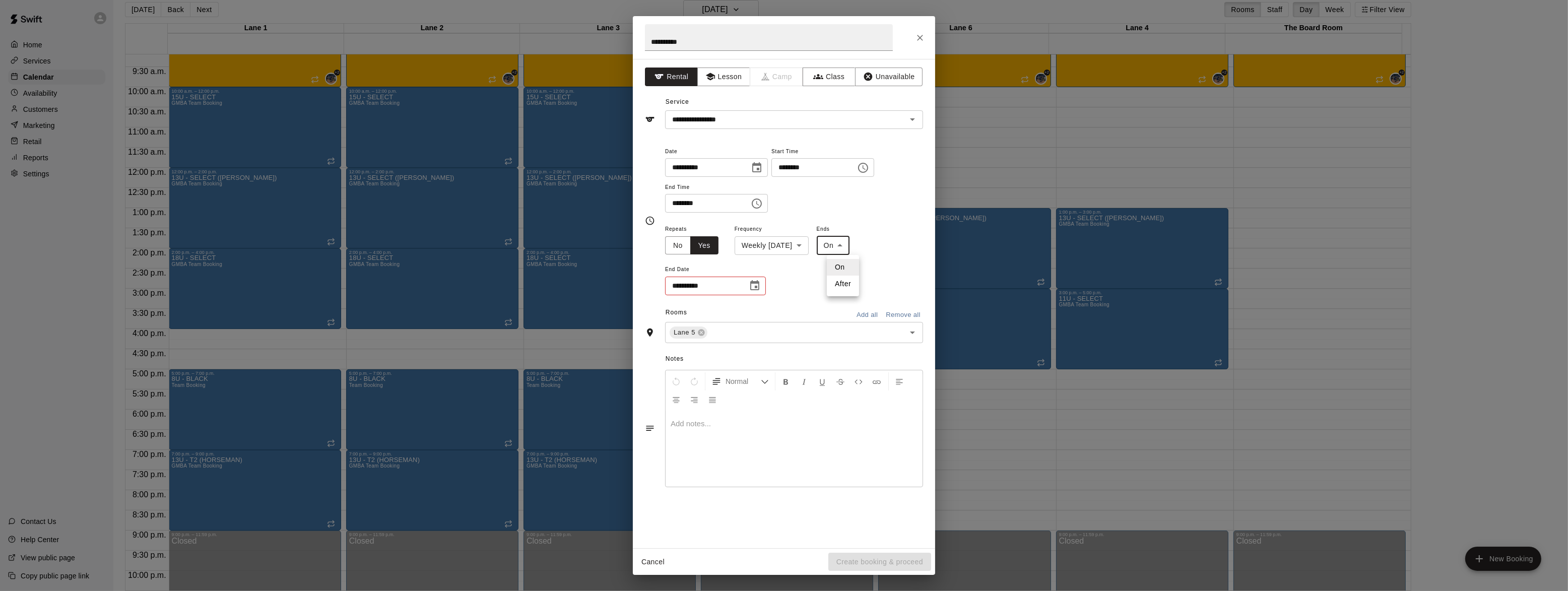
type input "*****"
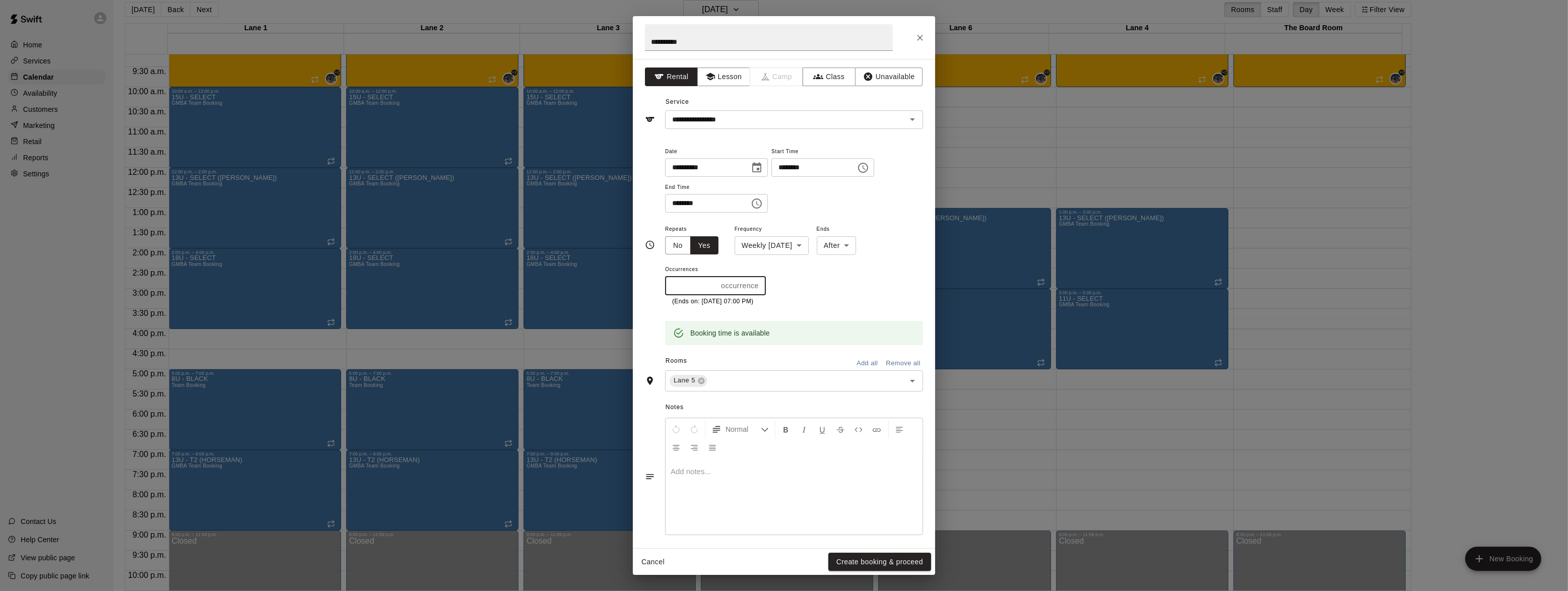
click at [701, 287] on input "*" at bounding box center [691, 285] width 52 height 19
click at [728, 370] on div "Lane 5 ​" at bounding box center [793, 380] width 258 height 21
type input "**"
click at [706, 454] on li "Lane 4" at bounding box center [789, 453] width 249 height 17
click at [782, 372] on div "Lane 5 Lane 4 ​" at bounding box center [793, 368] width 258 height 21
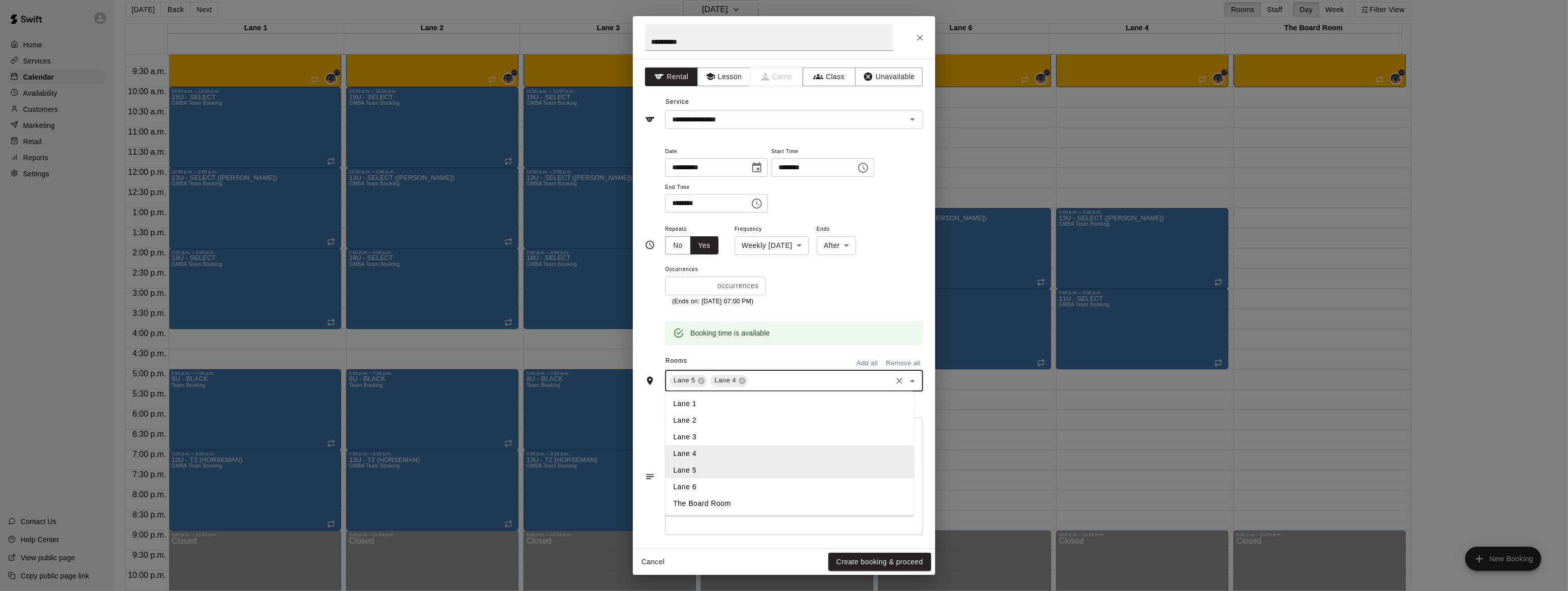
click at [723, 488] on li "Lane 6" at bounding box center [789, 486] width 249 height 17
click at [856, 563] on button "Create booking & proceed" at bounding box center [880, 561] width 103 height 19
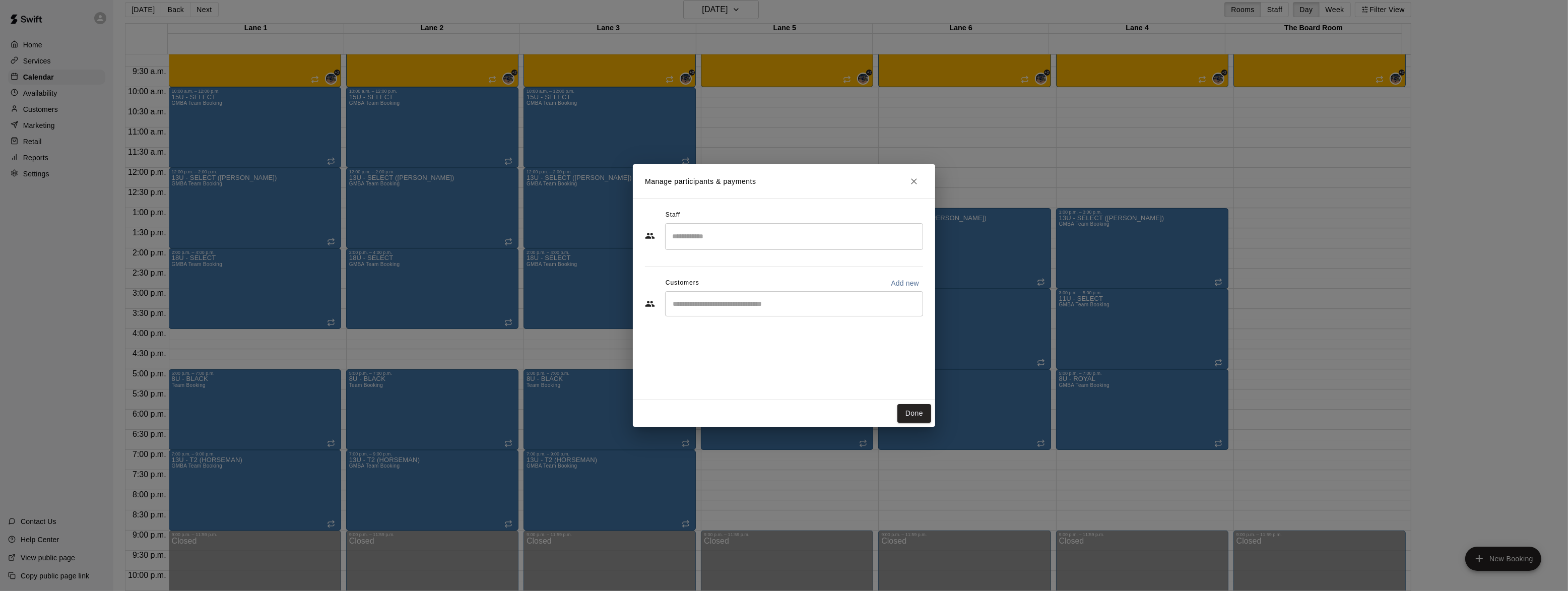
click at [914, 181] on icon "Close" at bounding box center [914, 182] width 6 height 6
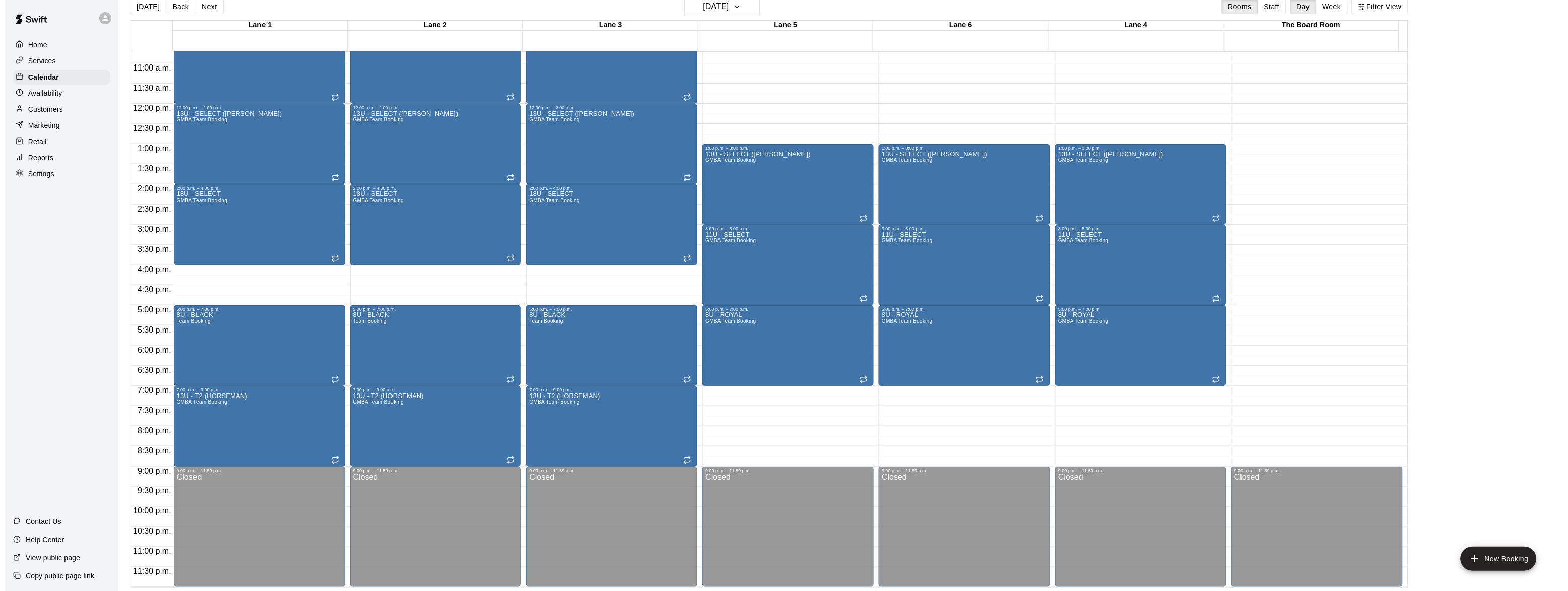
scroll to position [16, 0]
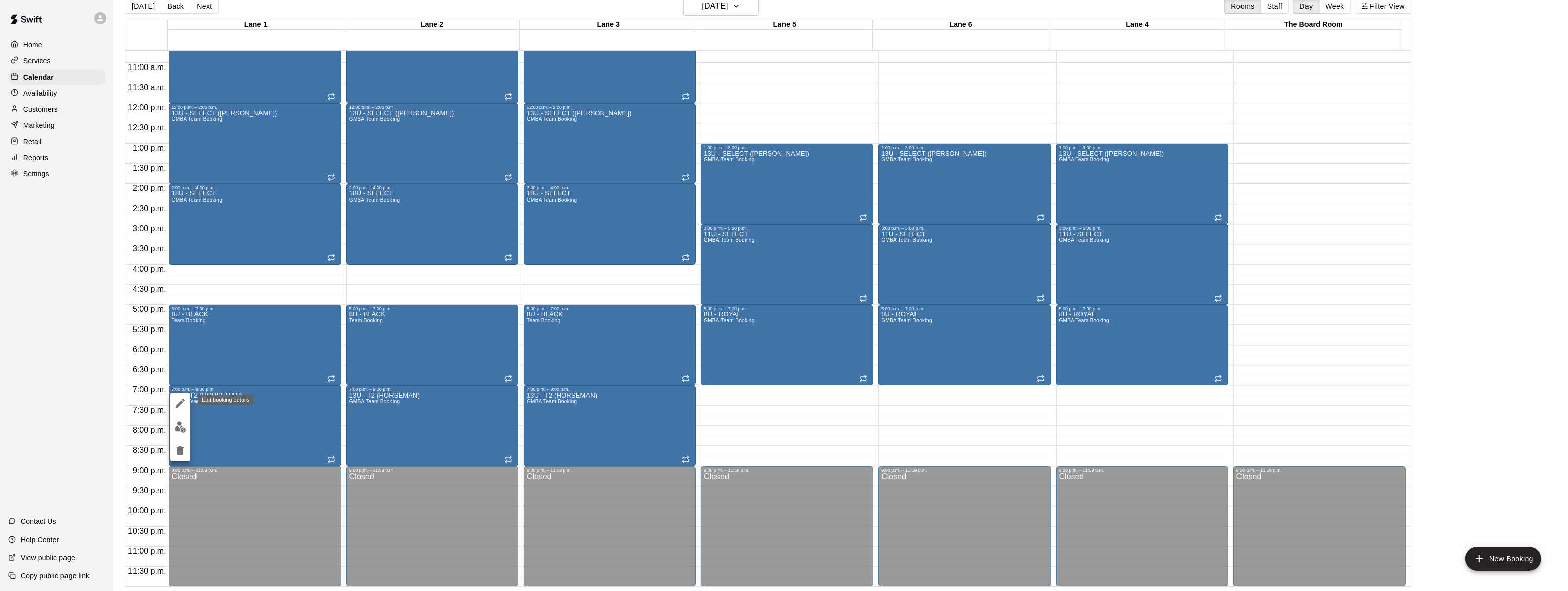
click at [182, 401] on icon "edit" at bounding box center [180, 403] width 9 height 9
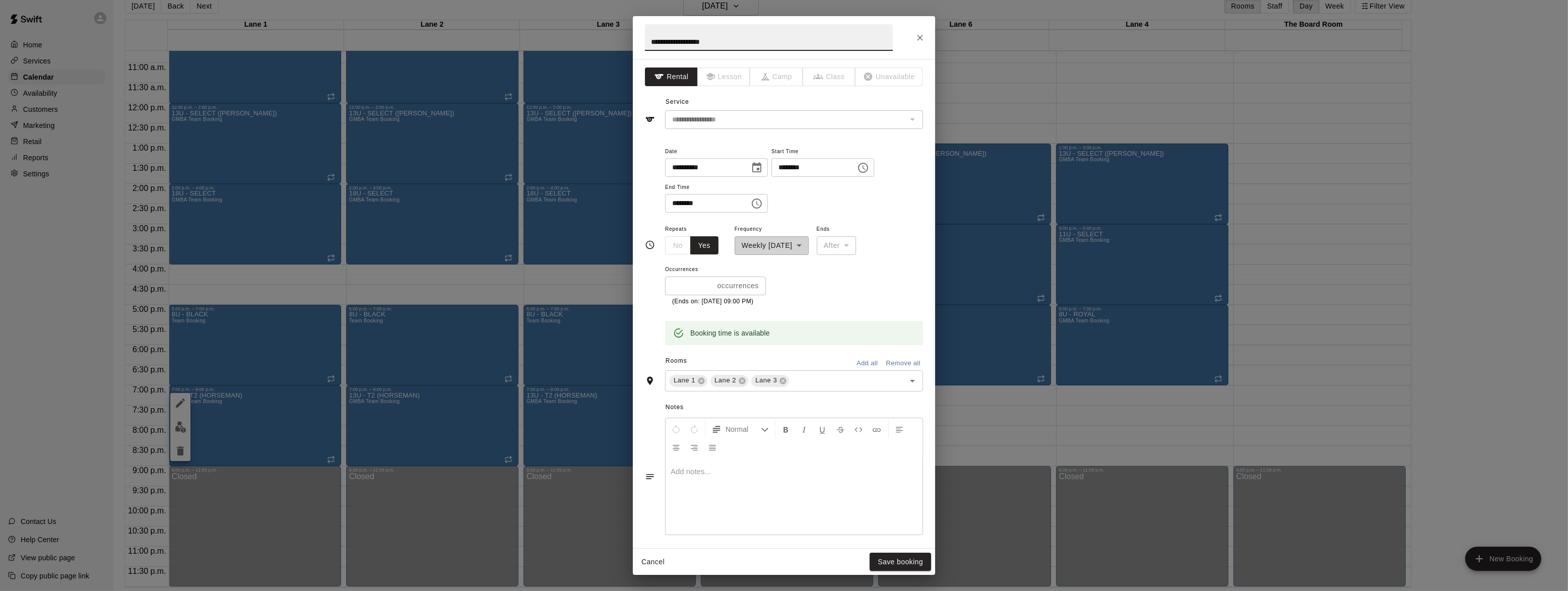
click at [793, 163] on input "********" at bounding box center [810, 167] width 78 height 19
click at [821, 167] on input "********" at bounding box center [810, 167] width 78 height 19
click at [801, 163] on input "********" at bounding box center [810, 167] width 78 height 19
type input "********"
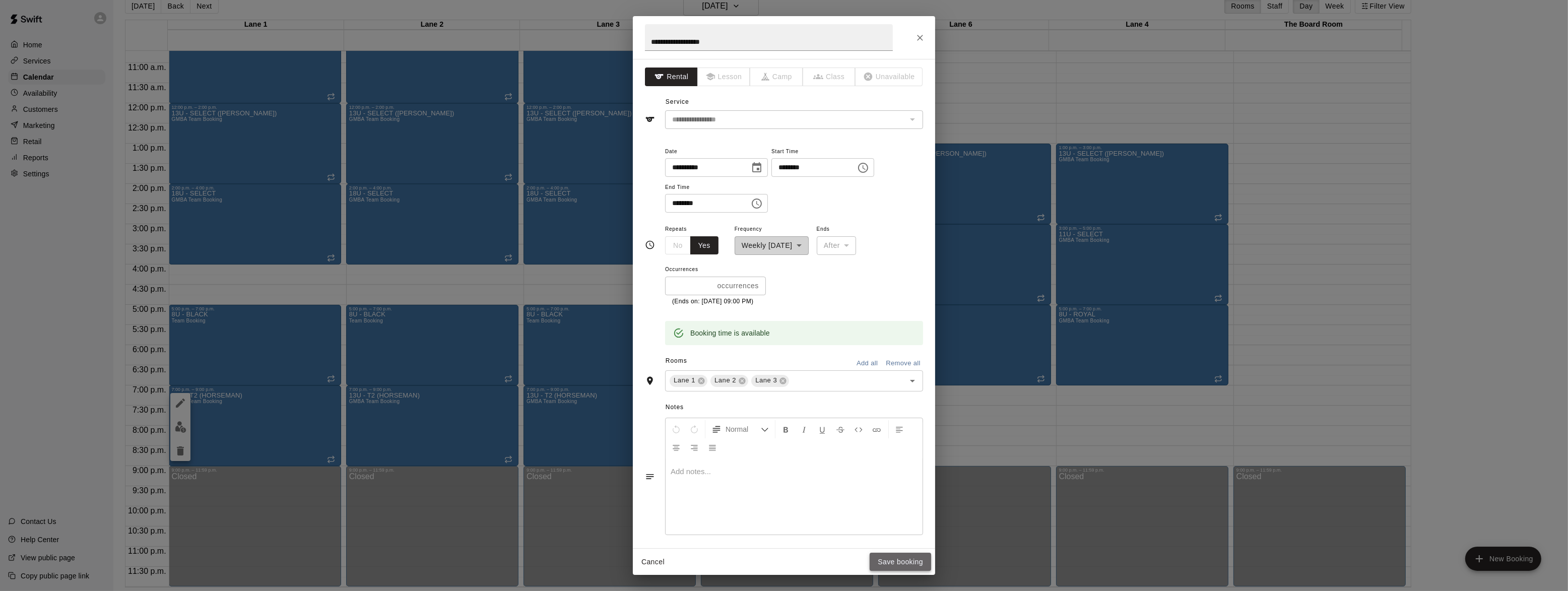
click at [897, 554] on button "Save booking" at bounding box center [900, 561] width 61 height 19
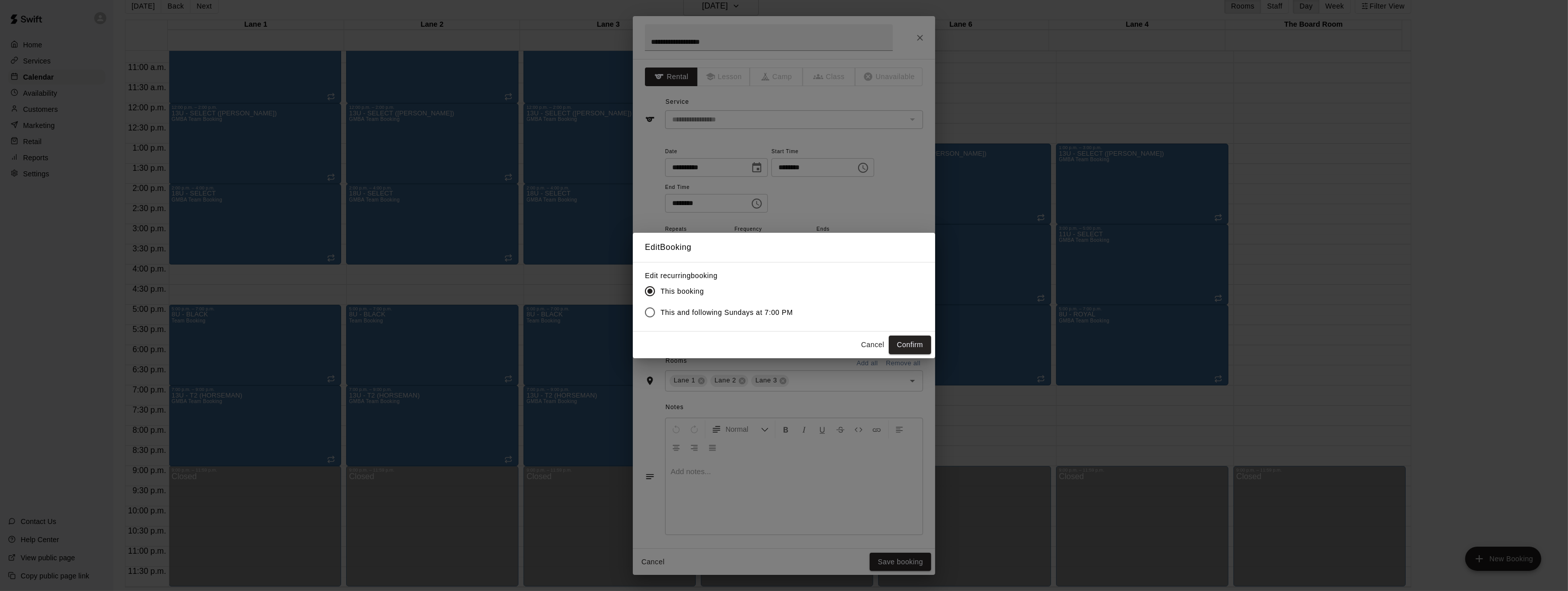
click at [754, 315] on span "This and following Sundays at 7:00 PM" at bounding box center [726, 312] width 132 height 11
click at [926, 343] on button "Confirm" at bounding box center [910, 344] width 42 height 19
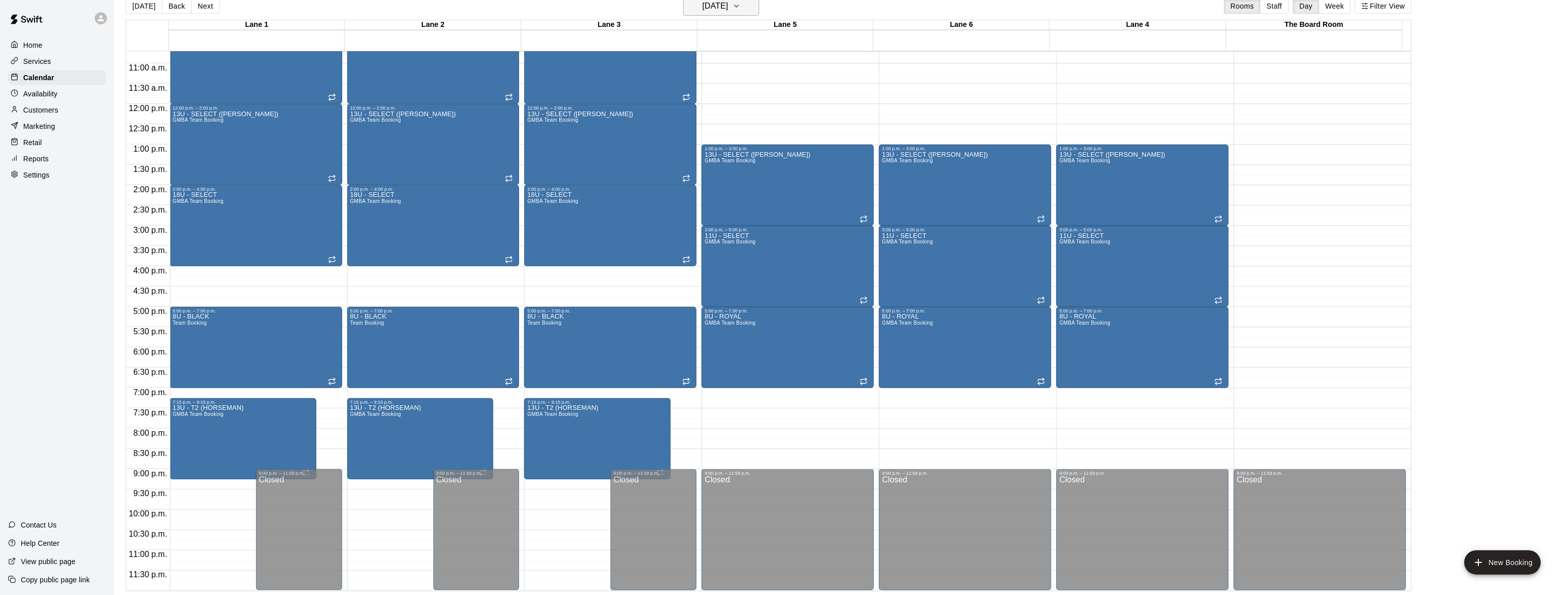
click at [729, 6] on h6 "[DATE]" at bounding box center [716, 6] width 26 height 14
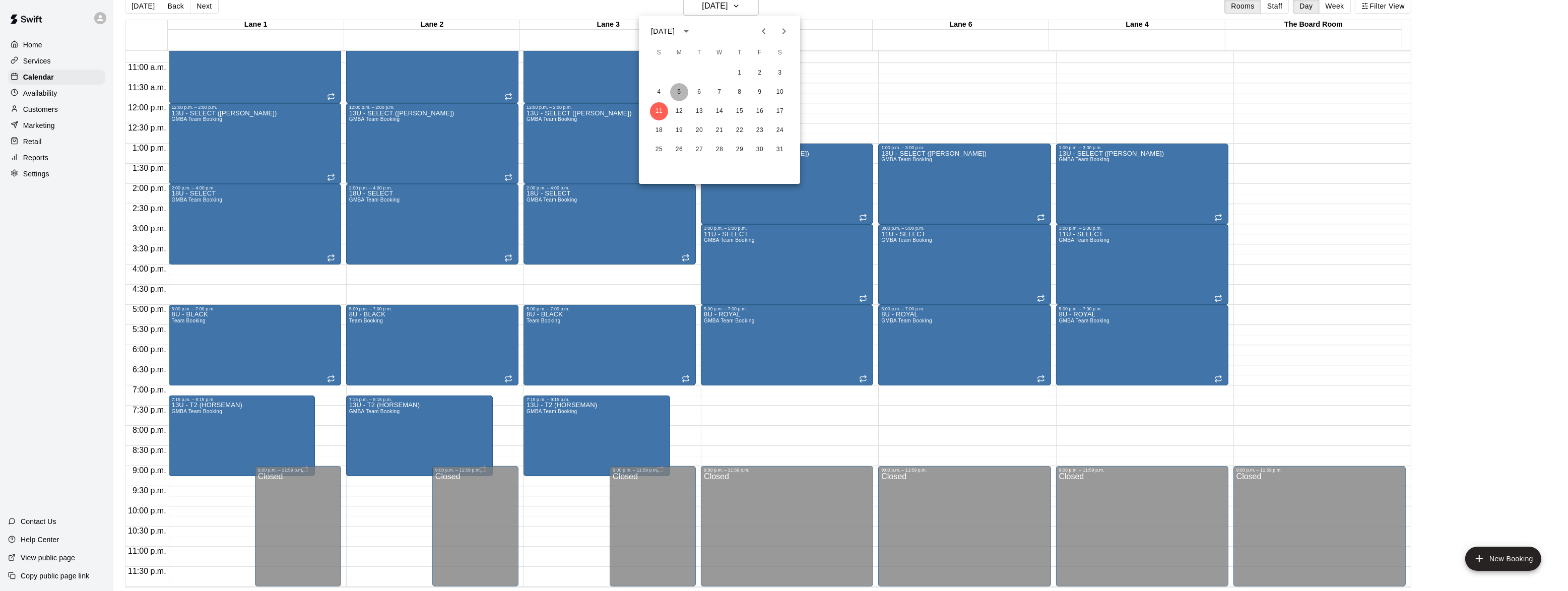
click at [684, 93] on button "5" at bounding box center [679, 92] width 18 height 18
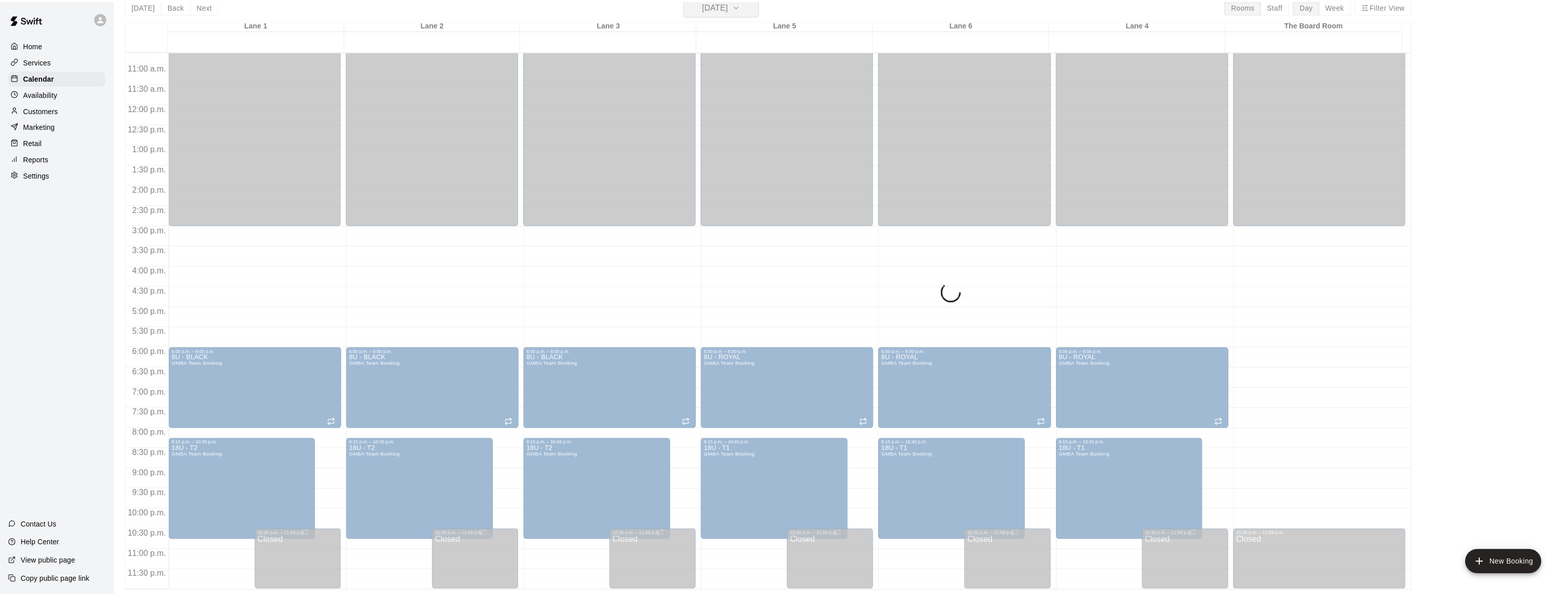
scroll to position [12, 0]
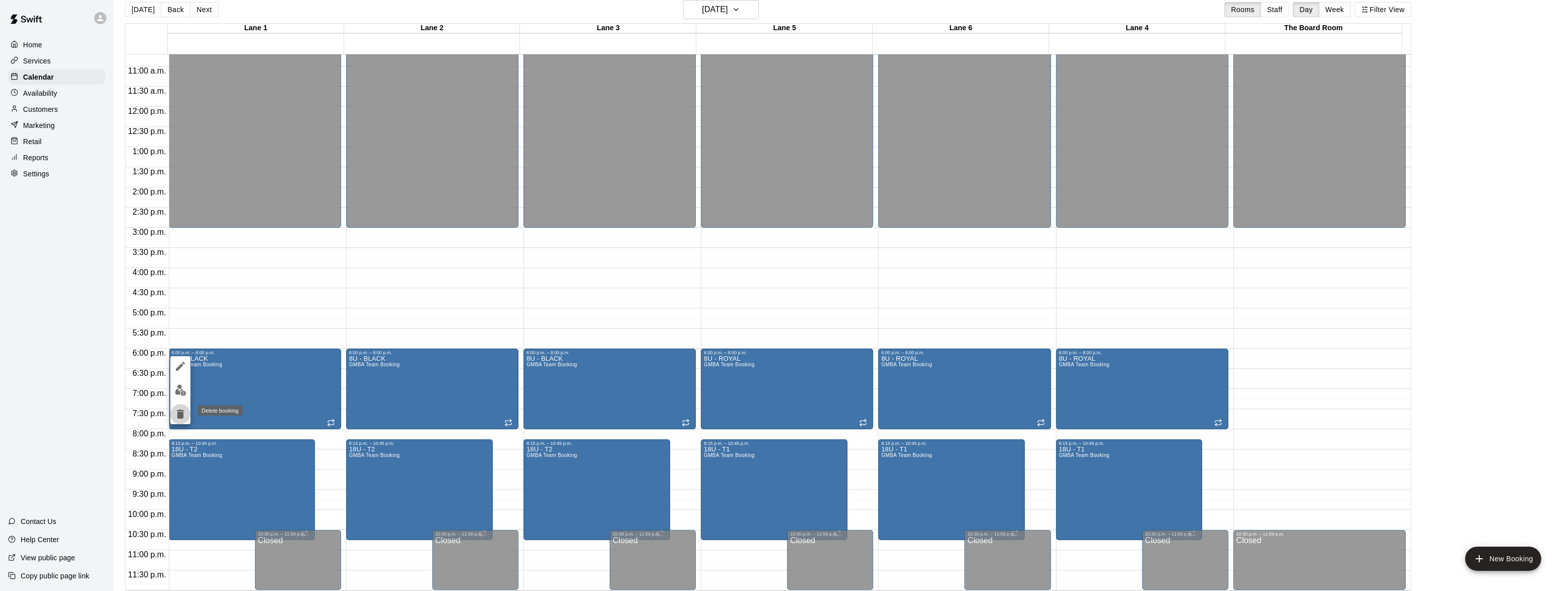
click at [183, 406] on button "delete" at bounding box center [181, 414] width 20 height 20
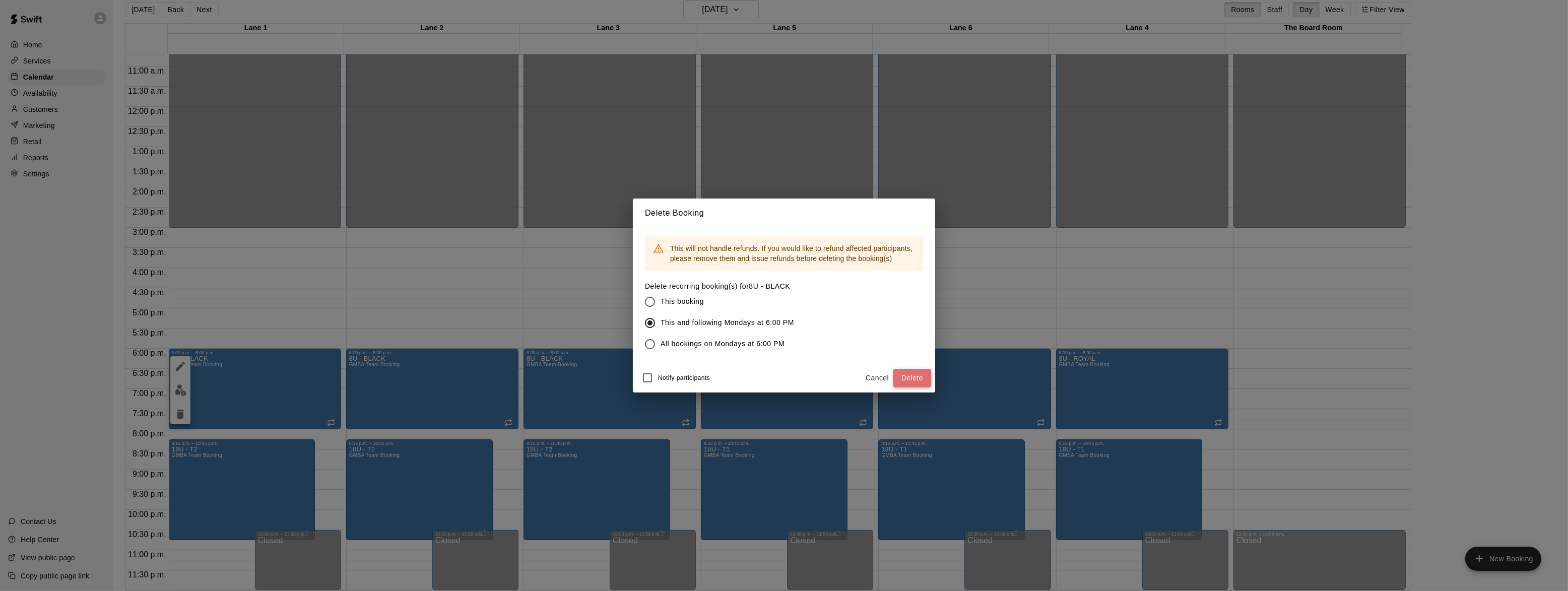
click at [903, 378] on button "Delete" at bounding box center [912, 378] width 37 height 19
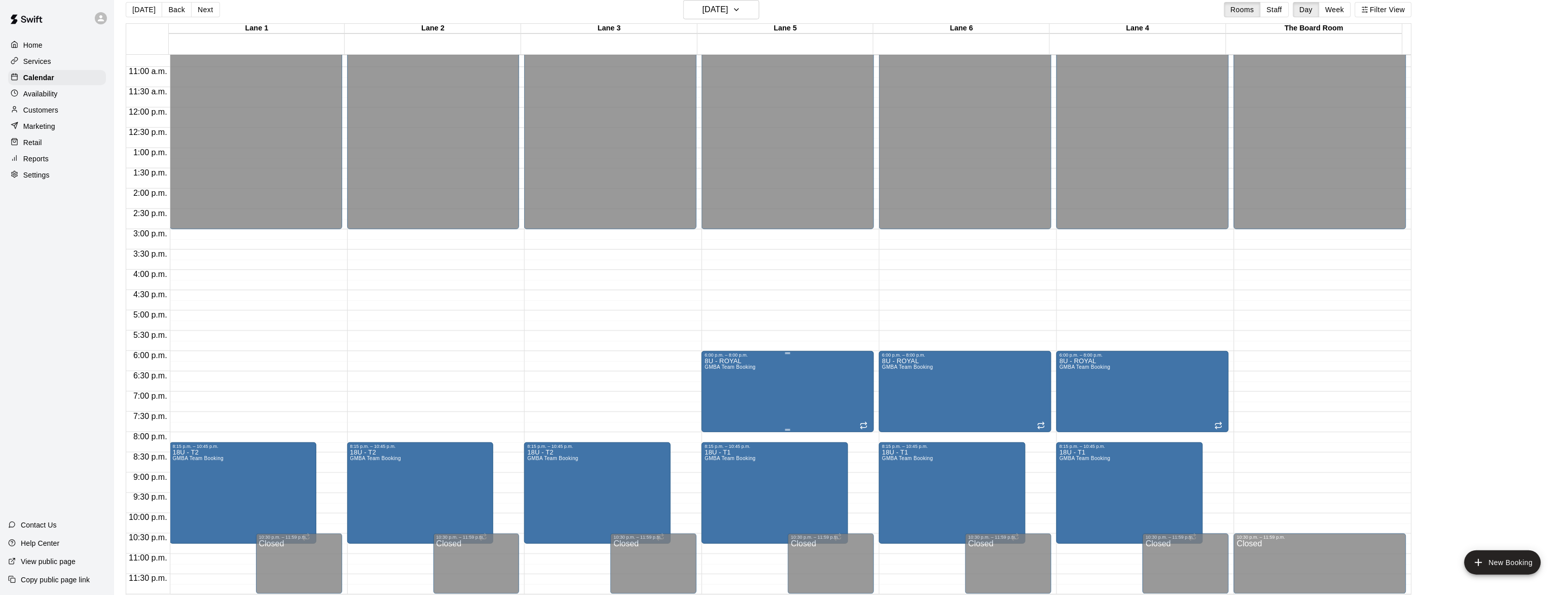
click at [710, 415] on icon "delete" at bounding box center [714, 417] width 12 height 12
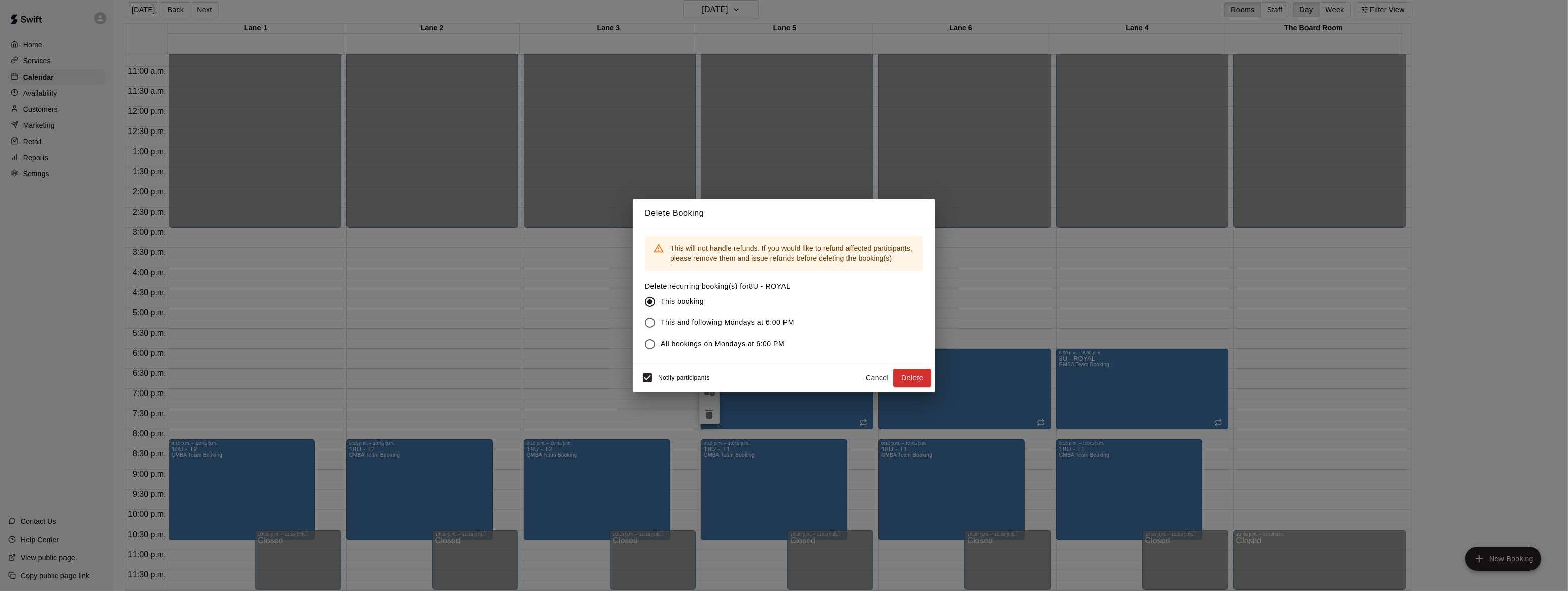
click at [698, 345] on span "All bookings on Mondays at 6:00 PM" at bounding box center [722, 343] width 124 height 11
click at [907, 378] on button "Delete" at bounding box center [912, 378] width 37 height 19
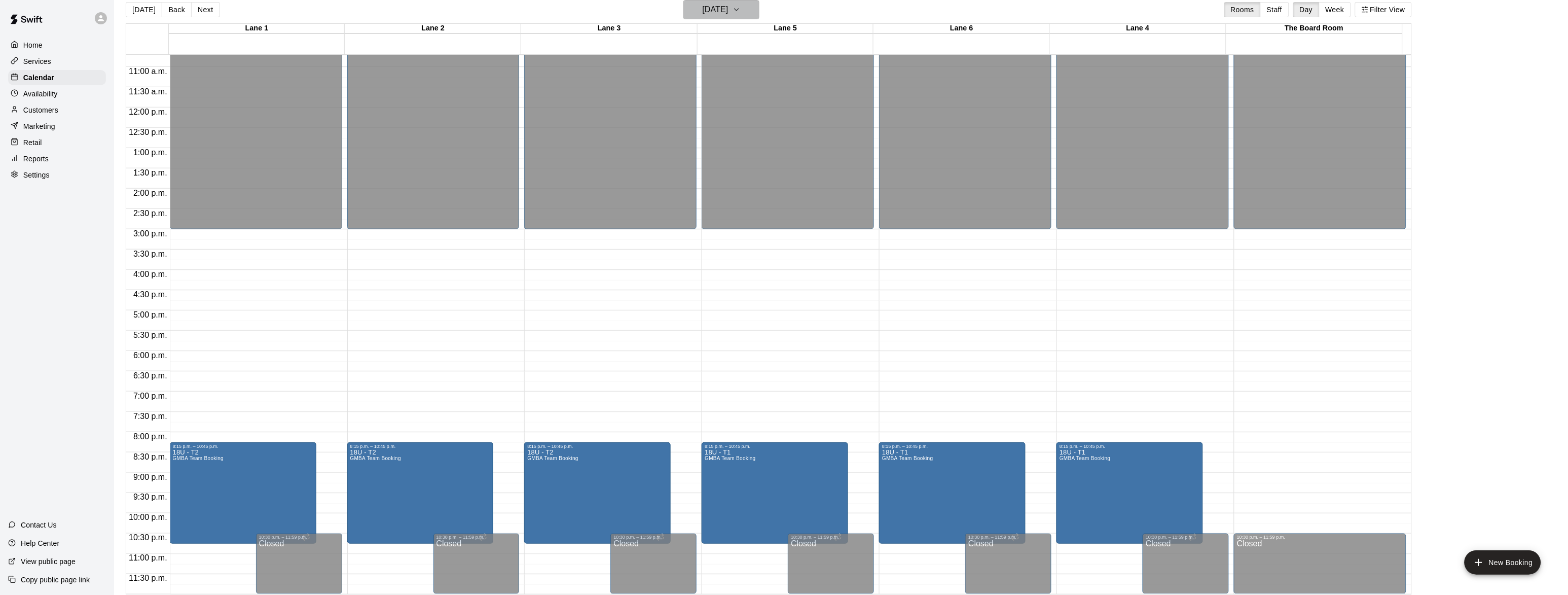
click at [719, 10] on h6 "[DATE]" at bounding box center [716, 10] width 26 height 14
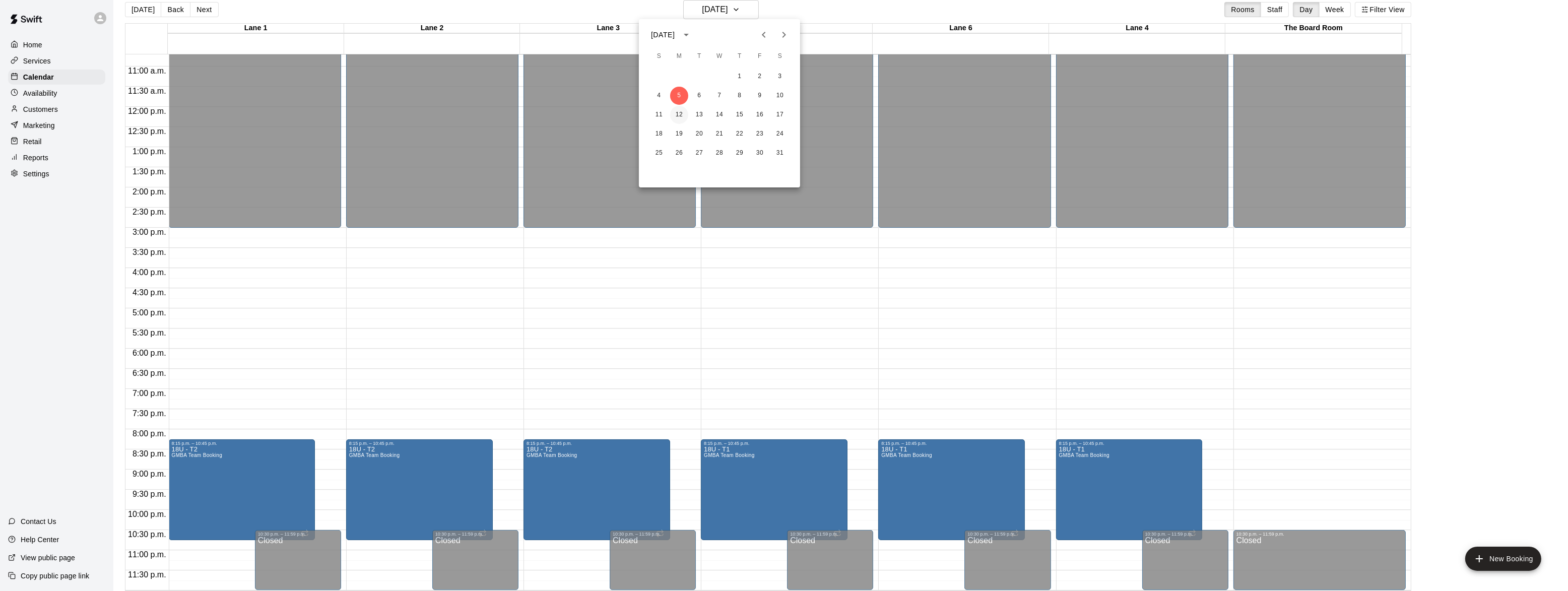
click at [673, 113] on button "12" at bounding box center [679, 114] width 18 height 18
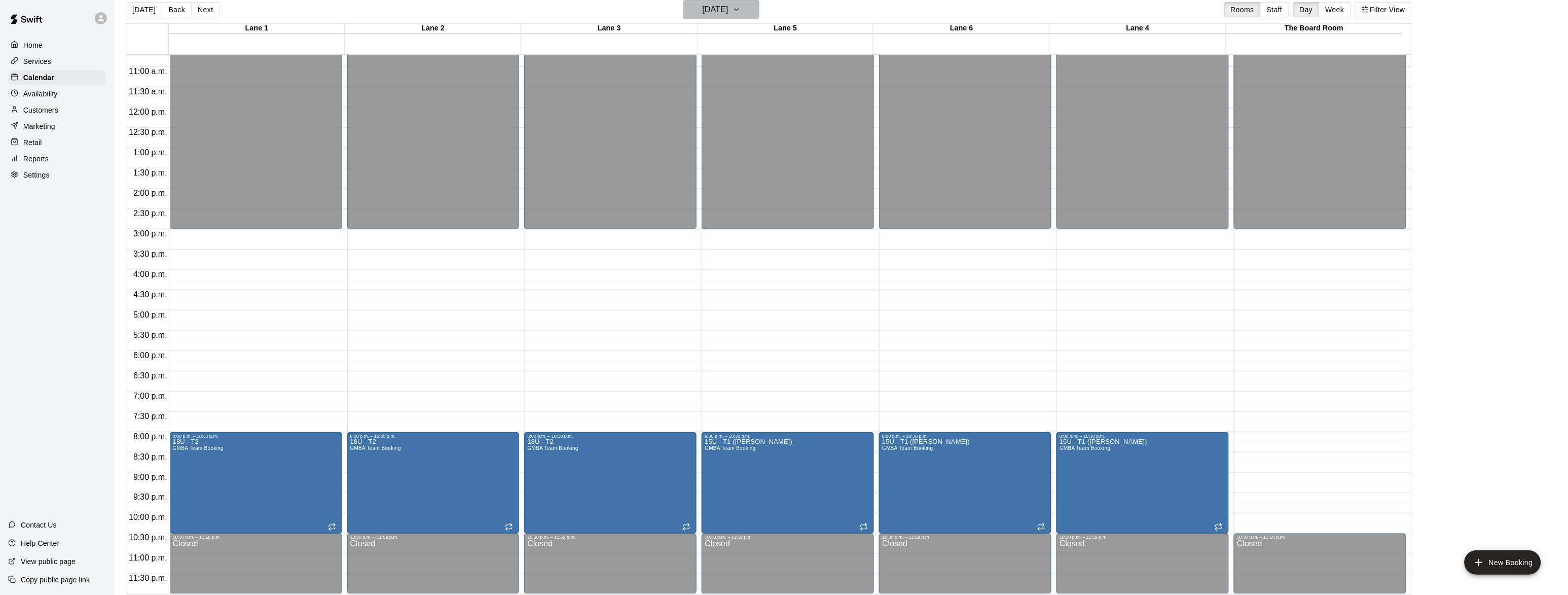
click at [703, 9] on h6 "[DATE]" at bounding box center [716, 10] width 26 height 14
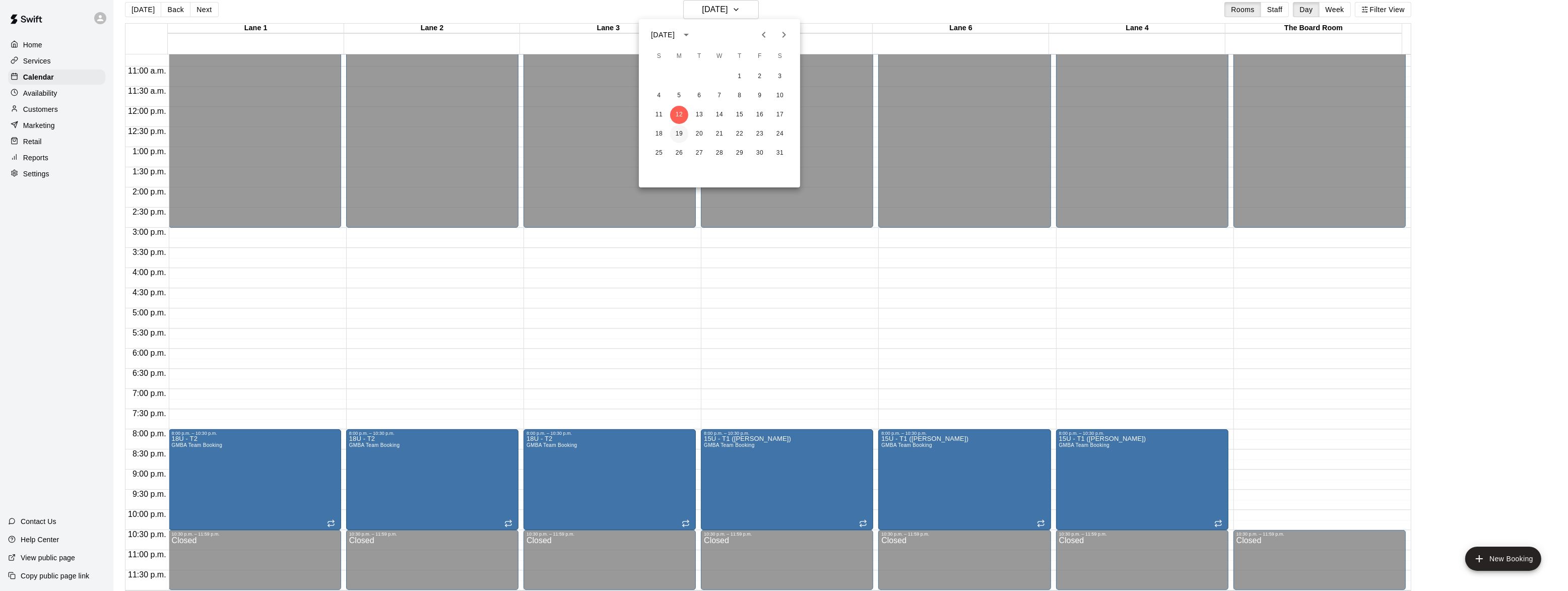
click at [678, 136] on button "19" at bounding box center [679, 134] width 18 height 18
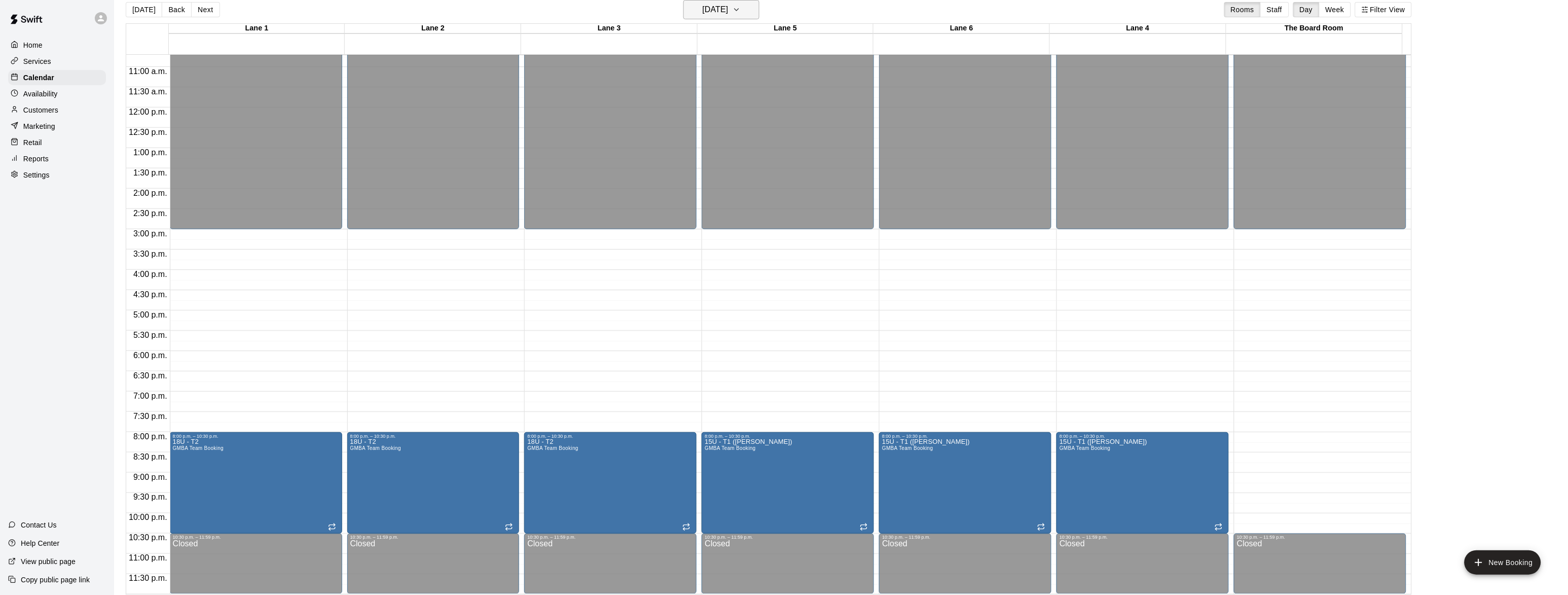
click at [723, 6] on h6 "[DATE]" at bounding box center [716, 10] width 26 height 14
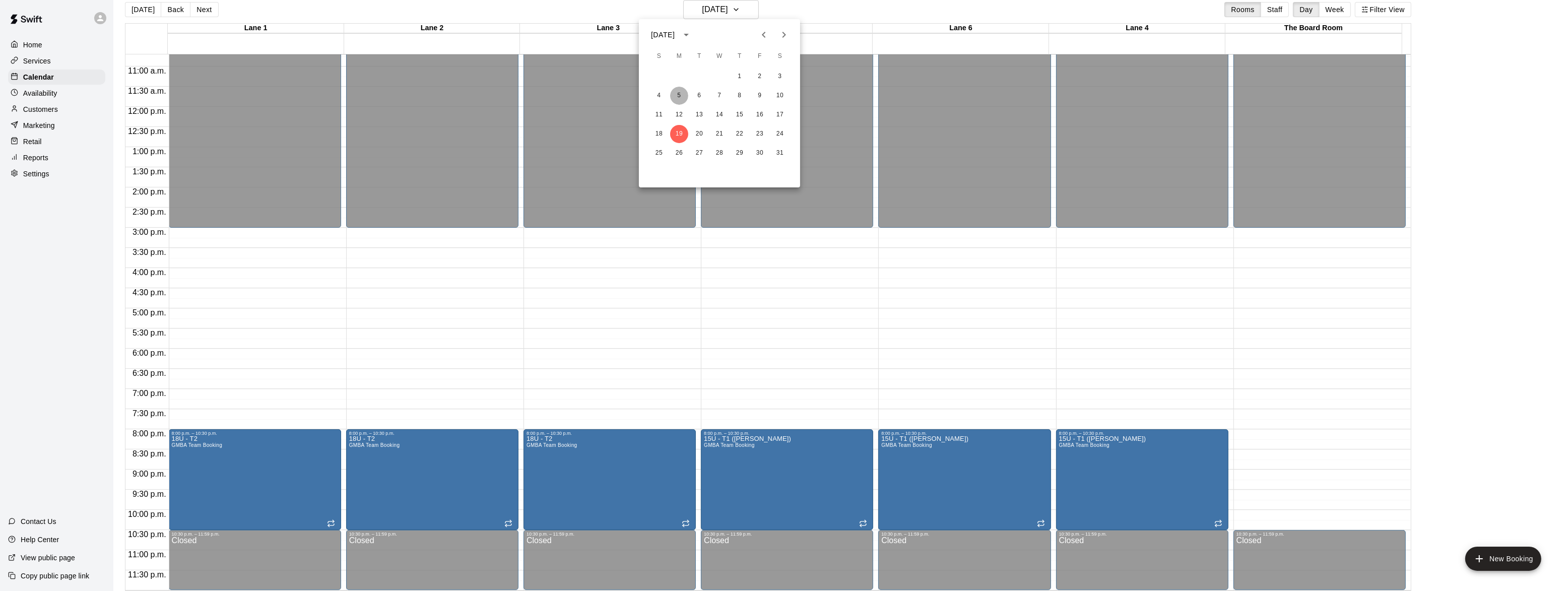
click at [679, 98] on button "5" at bounding box center [679, 96] width 18 height 18
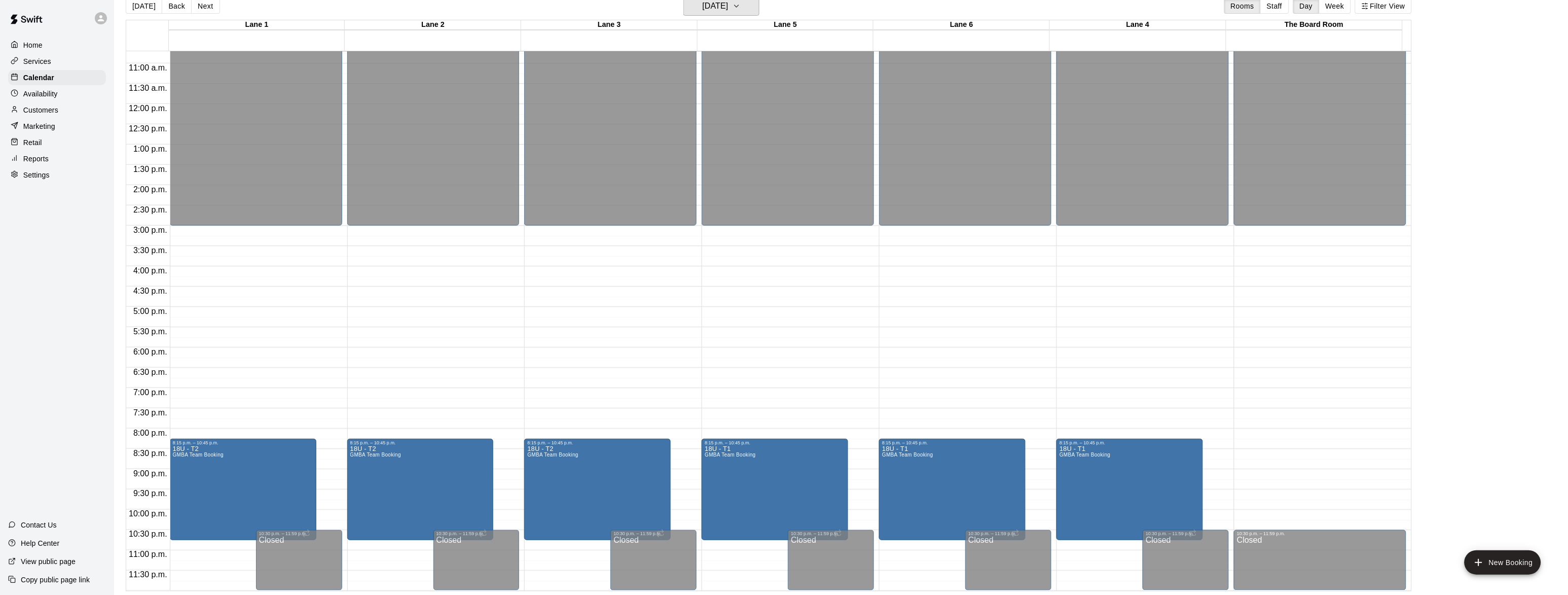
scroll to position [373, 0]
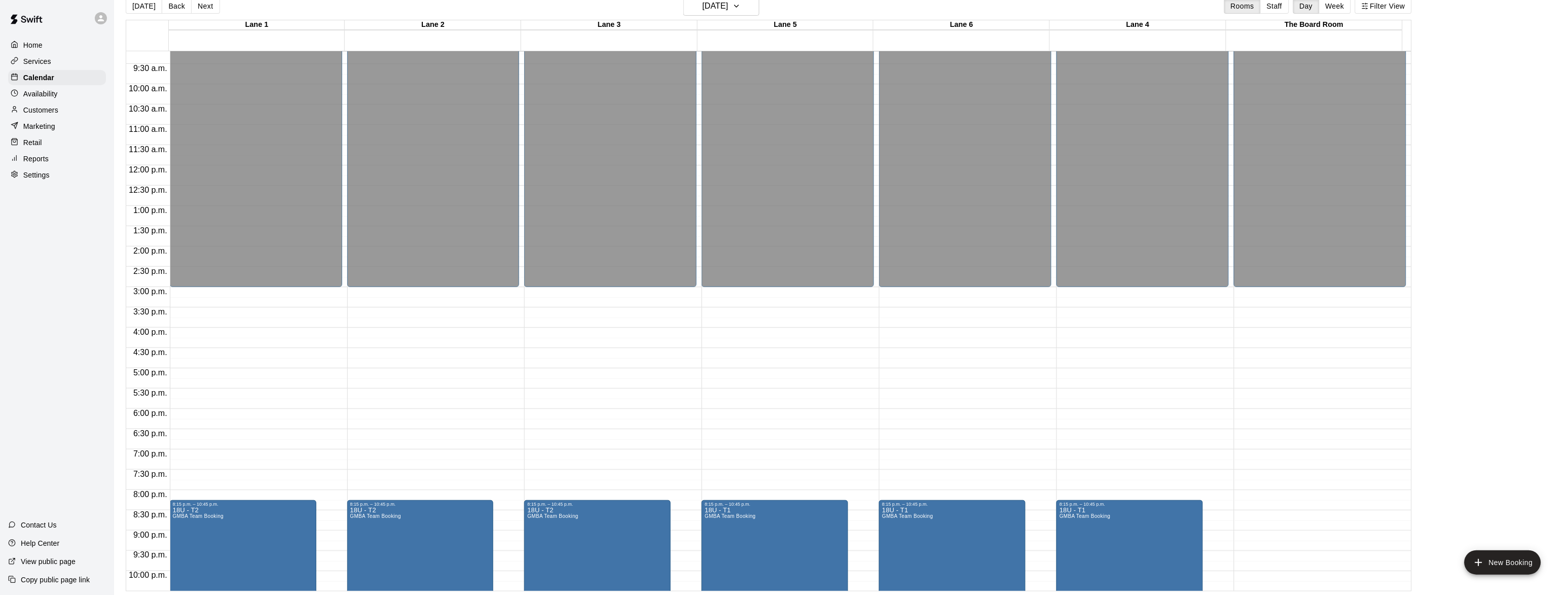
click at [29, 99] on p "Availability" at bounding box center [40, 93] width 35 height 10
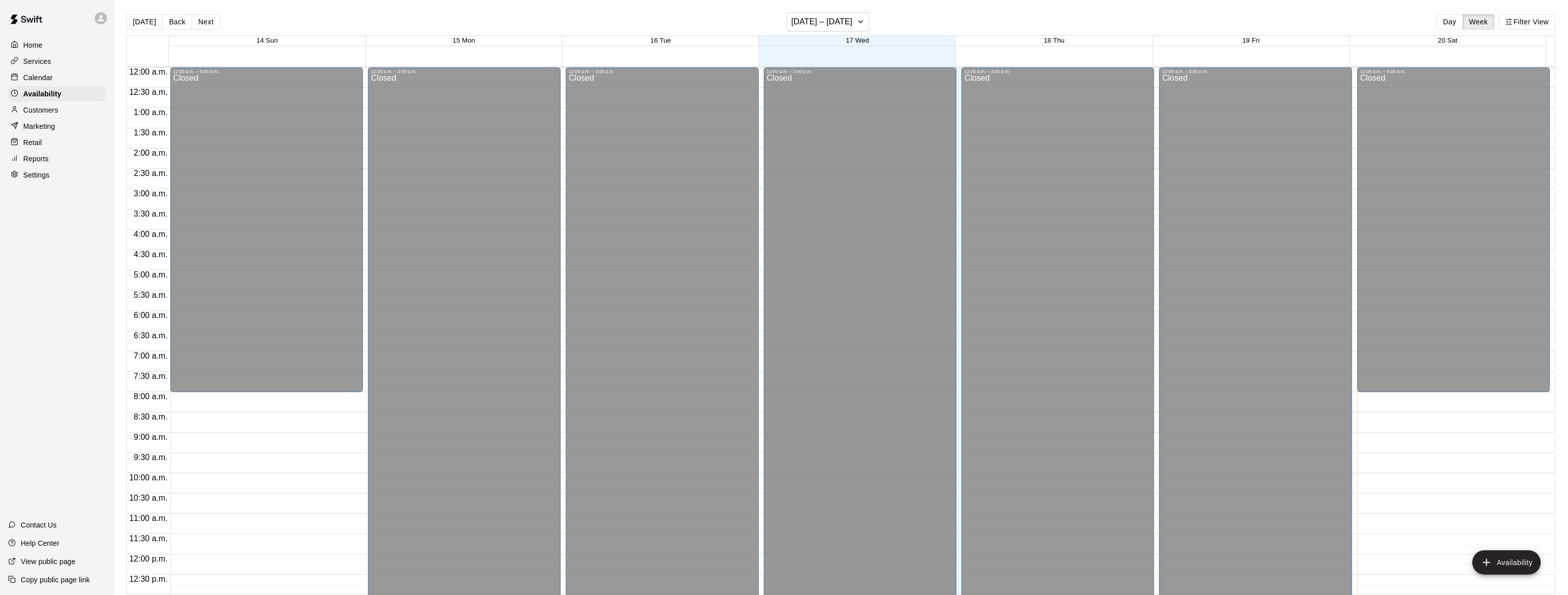
scroll to position [435, 0]
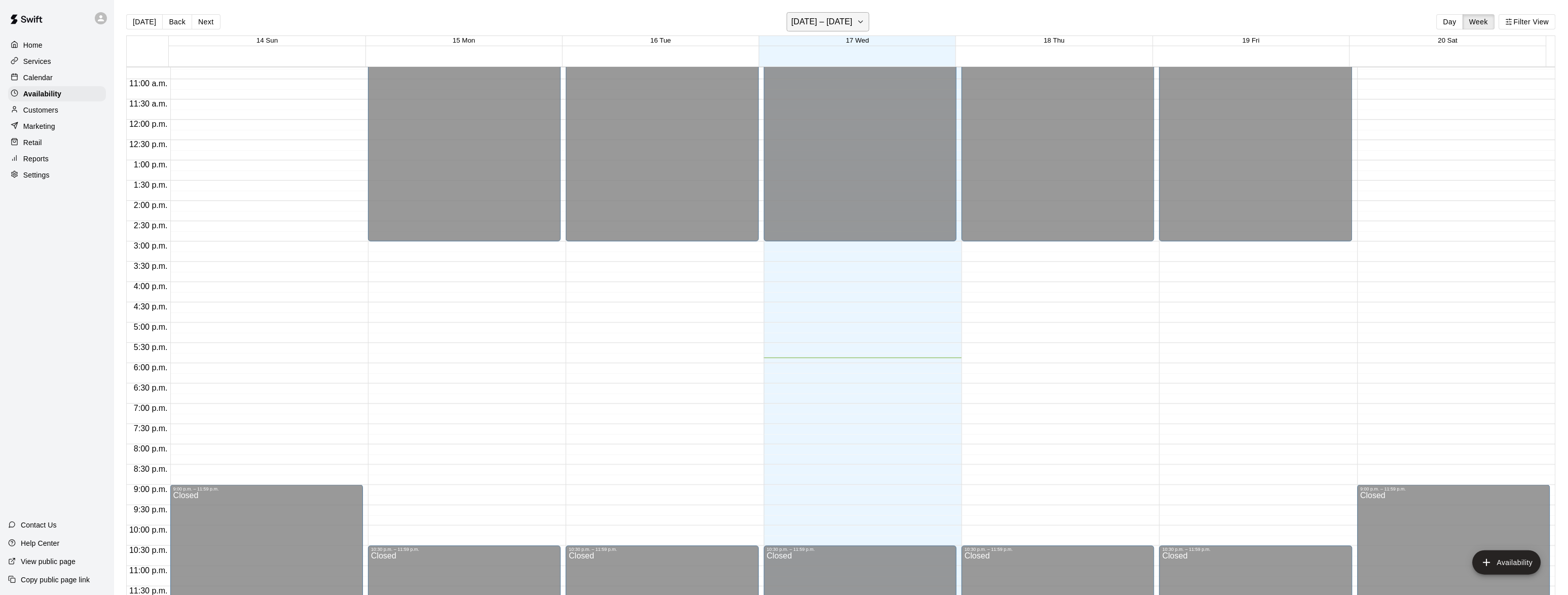
click at [835, 26] on h6 "[DATE] – [DATE]" at bounding box center [822, 22] width 62 height 14
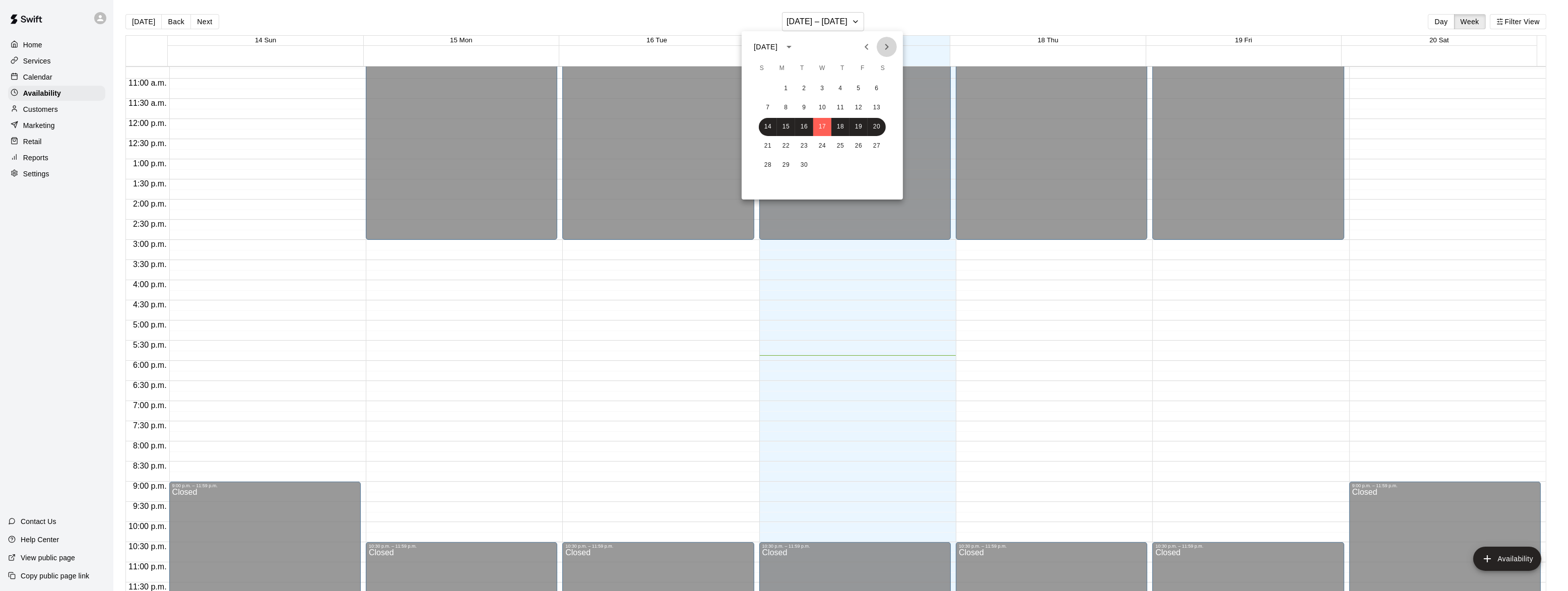
click at [882, 44] on icon "Next month" at bounding box center [887, 46] width 12 height 12
click at [768, 112] on button "5" at bounding box center [768, 108] width 18 height 18
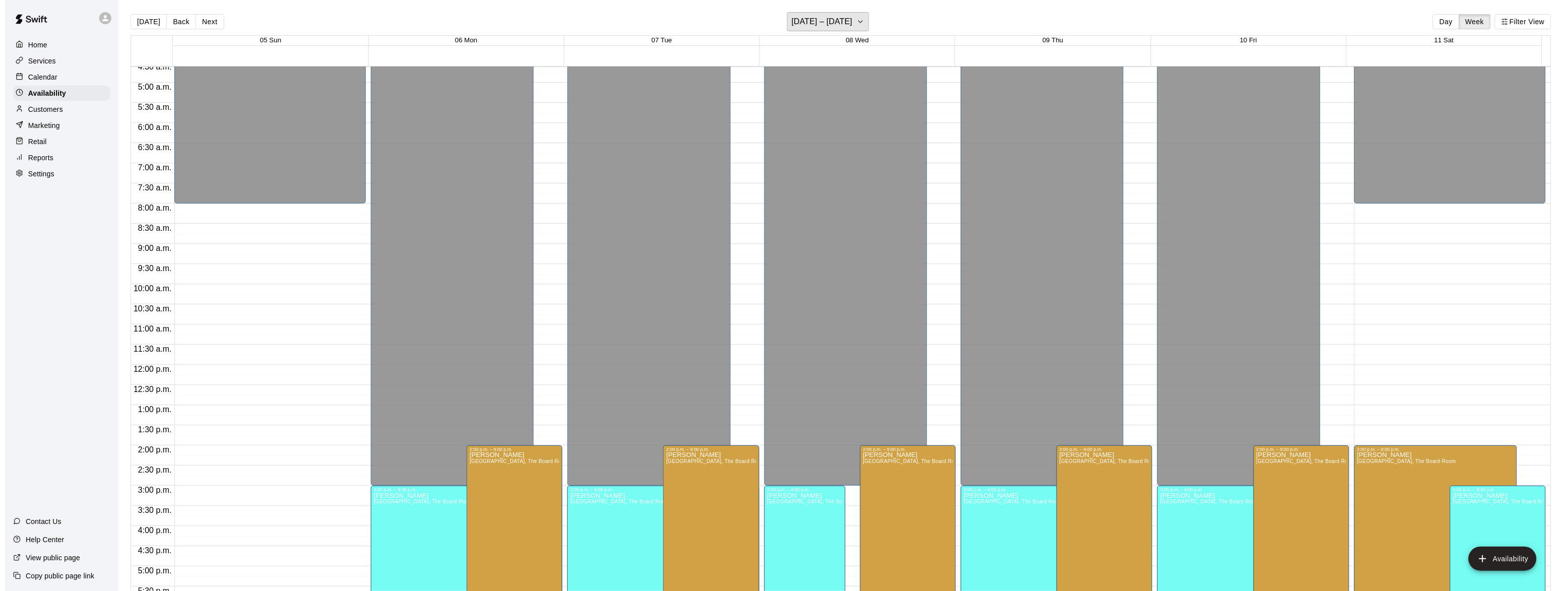
scroll to position [248, 0]
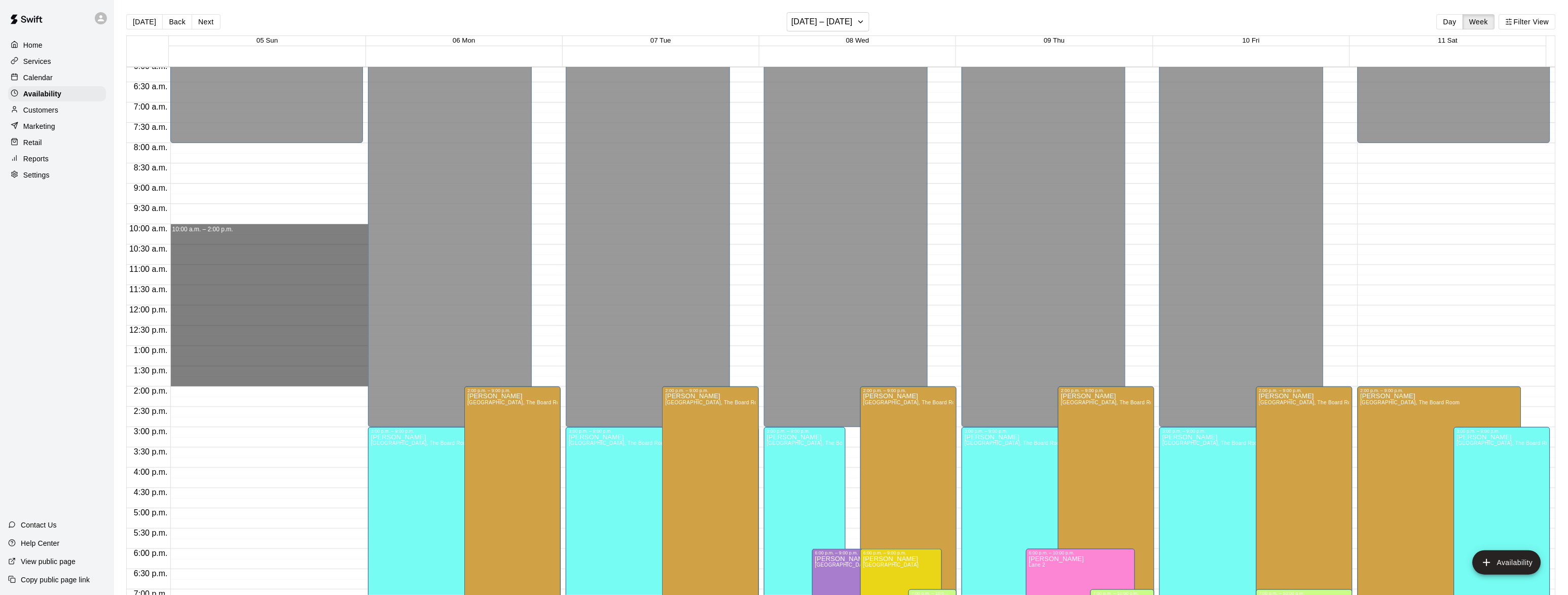
drag, startPoint x: 238, startPoint y: 229, endPoint x: 235, endPoint y: 378, distance: 149.0
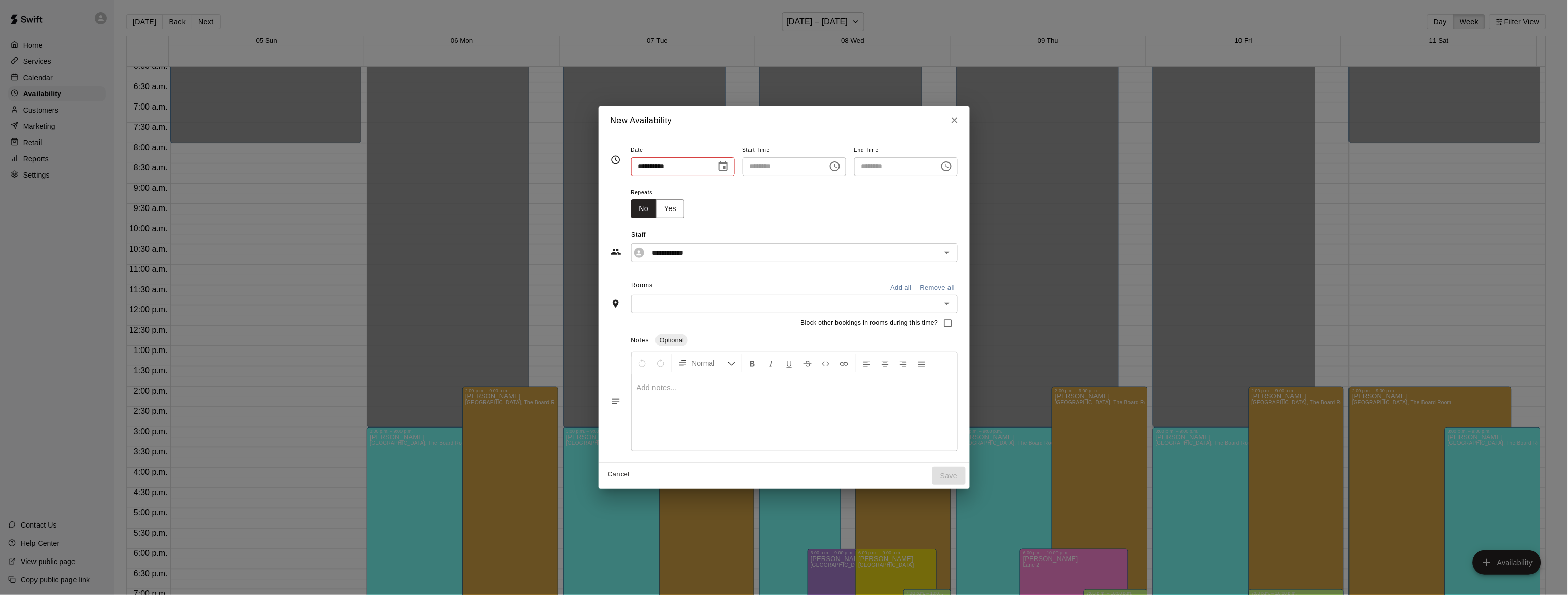
type input "**********"
type input "********"
click at [699, 250] on input "**********" at bounding box center [791, 252] width 276 height 13
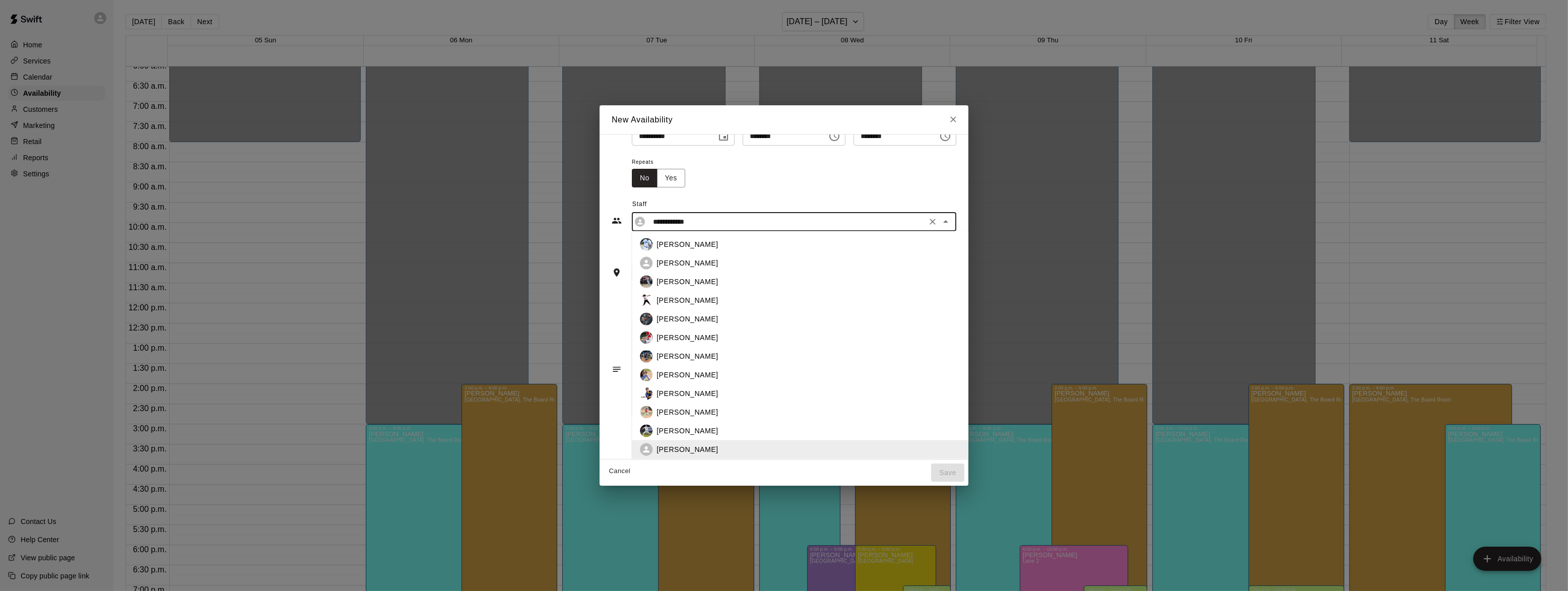
scroll to position [33, 0]
click at [656, 423] on p "[PERSON_NAME]" at bounding box center [687, 427] width 61 height 11
type input "**********"
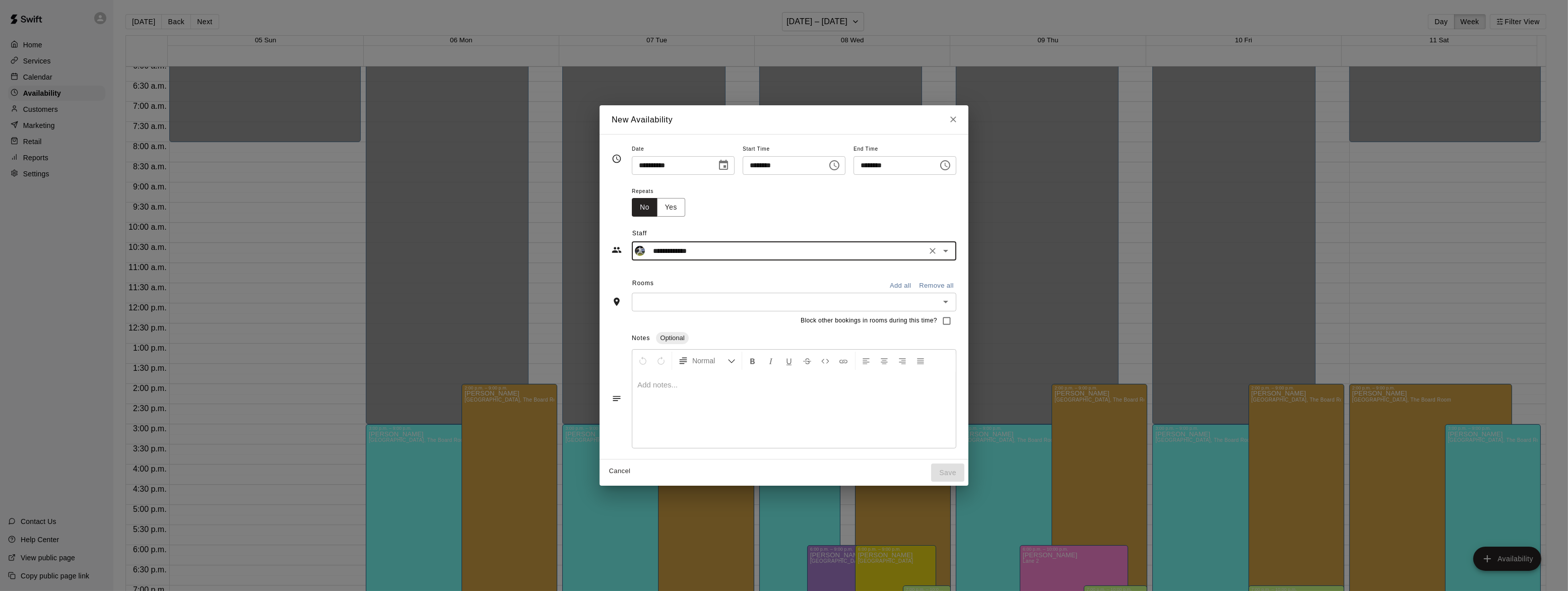
scroll to position [0, 0]
click at [952, 301] on icon "Open" at bounding box center [945, 302] width 12 height 12
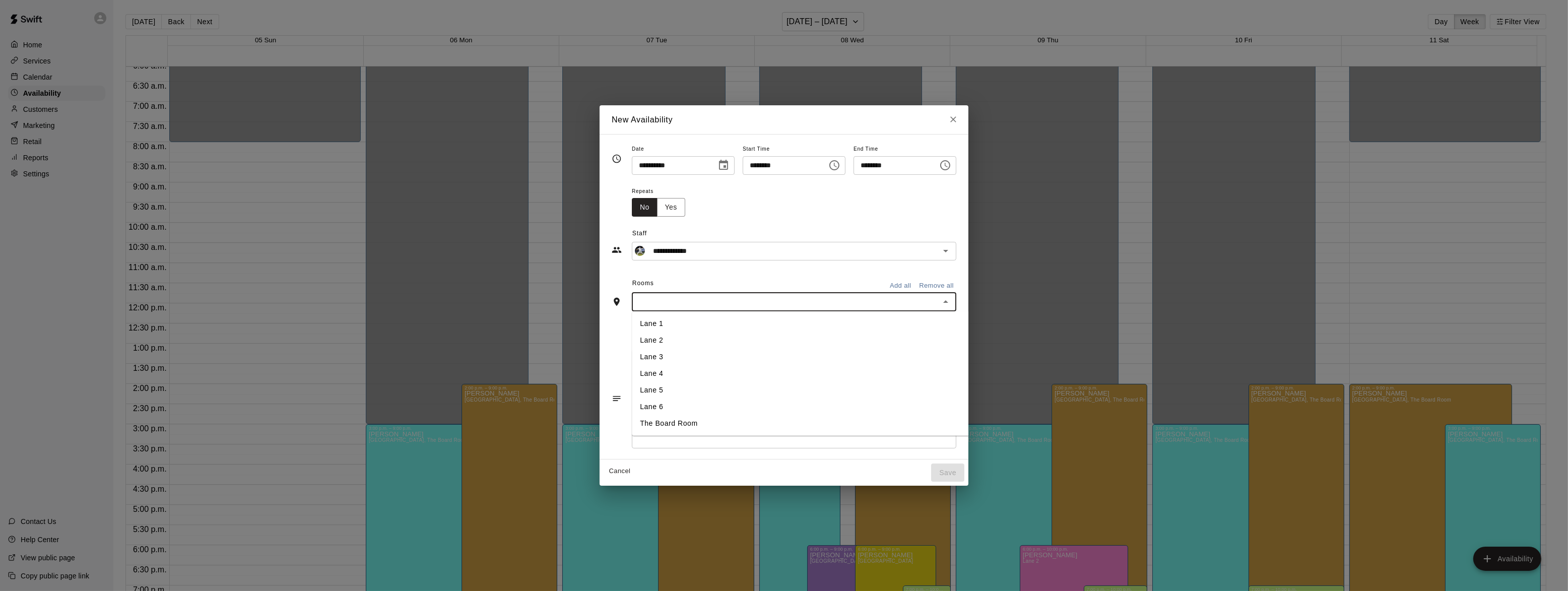
click at [635, 320] on li "Lane 1" at bounding box center [813, 324] width 363 height 17
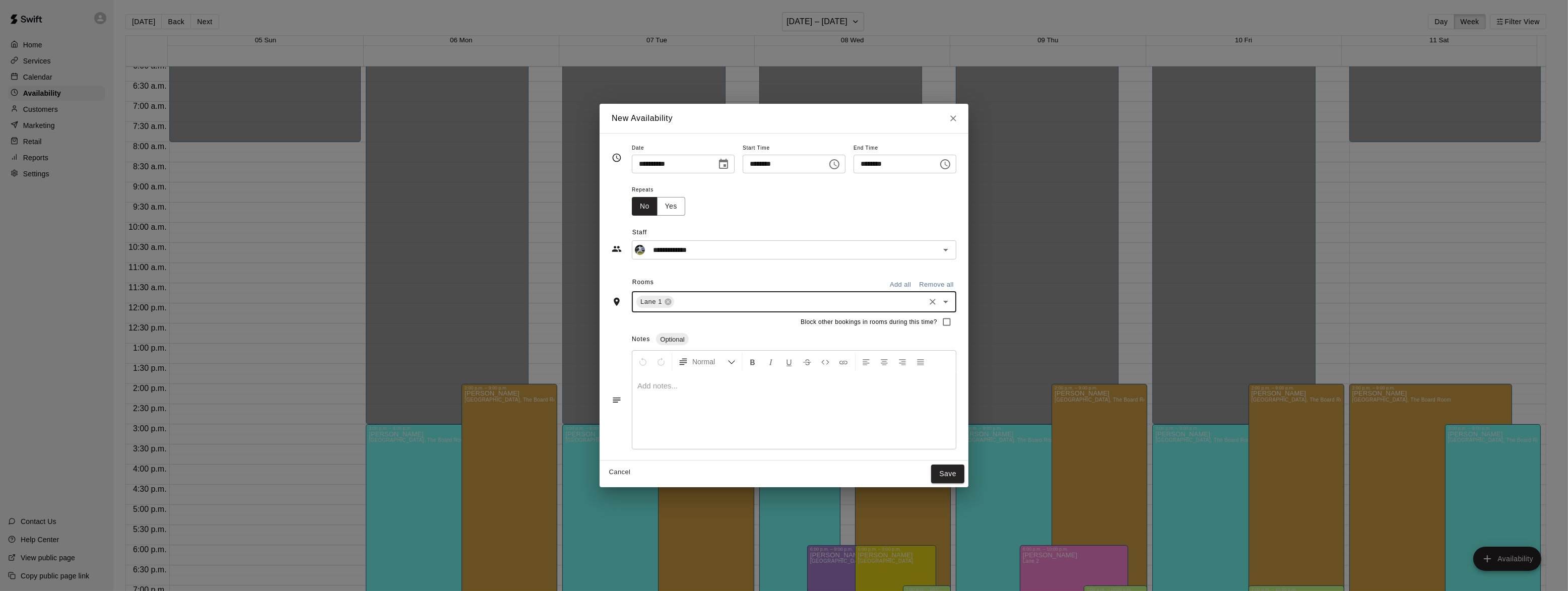
click at [694, 304] on input "text" at bounding box center [799, 302] width 248 height 13
click at [640, 340] on li "Lane 2" at bounding box center [813, 341] width 363 height 17
click at [716, 306] on input "text" at bounding box center [820, 302] width 207 height 13
click at [638, 362] on li "Lane 3" at bounding box center [813, 357] width 363 height 17
click at [758, 300] on input "text" at bounding box center [841, 302] width 167 height 13
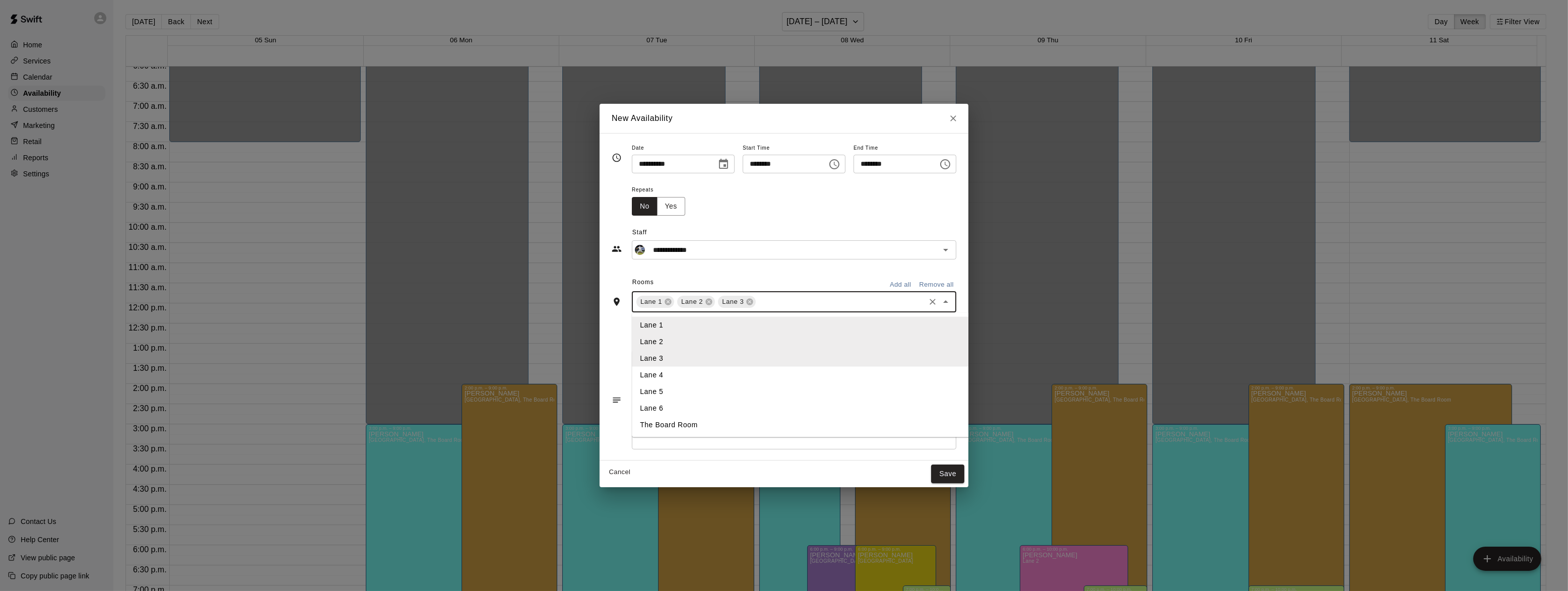
click at [632, 373] on li "Lane 4" at bounding box center [813, 374] width 363 height 17
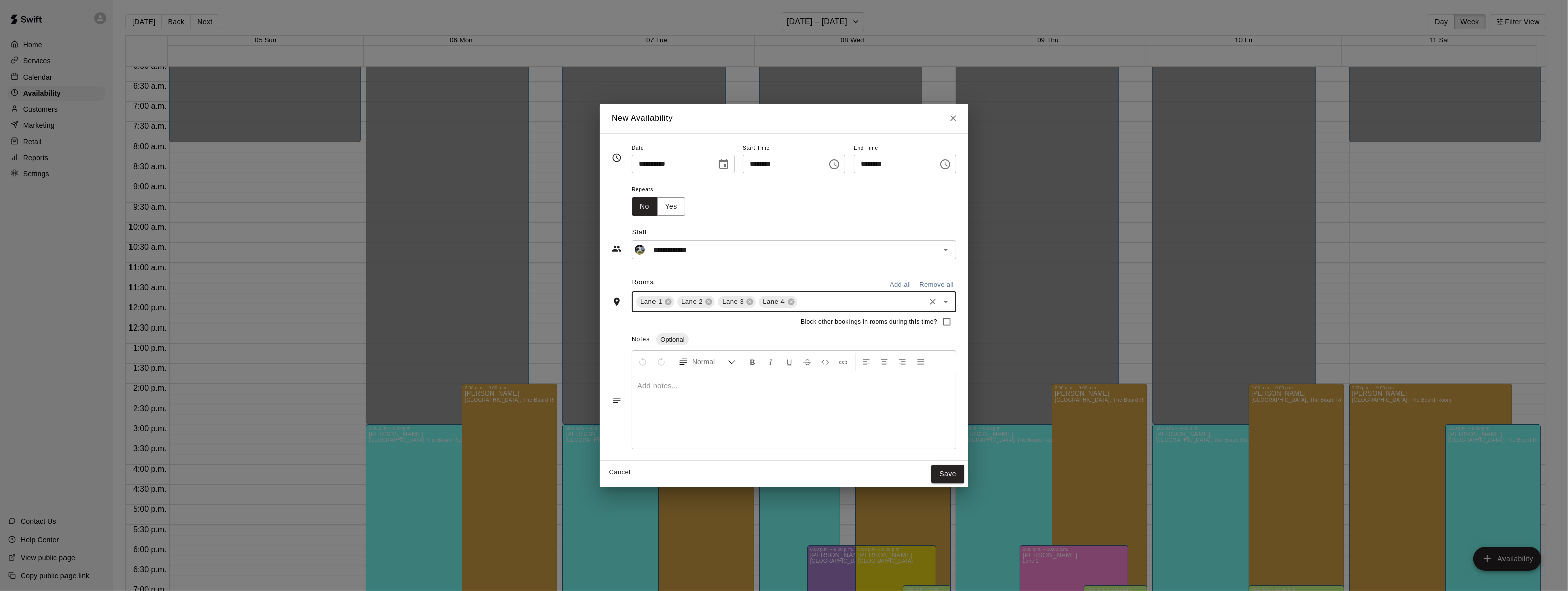
click at [816, 306] on input "text" at bounding box center [860, 302] width 125 height 13
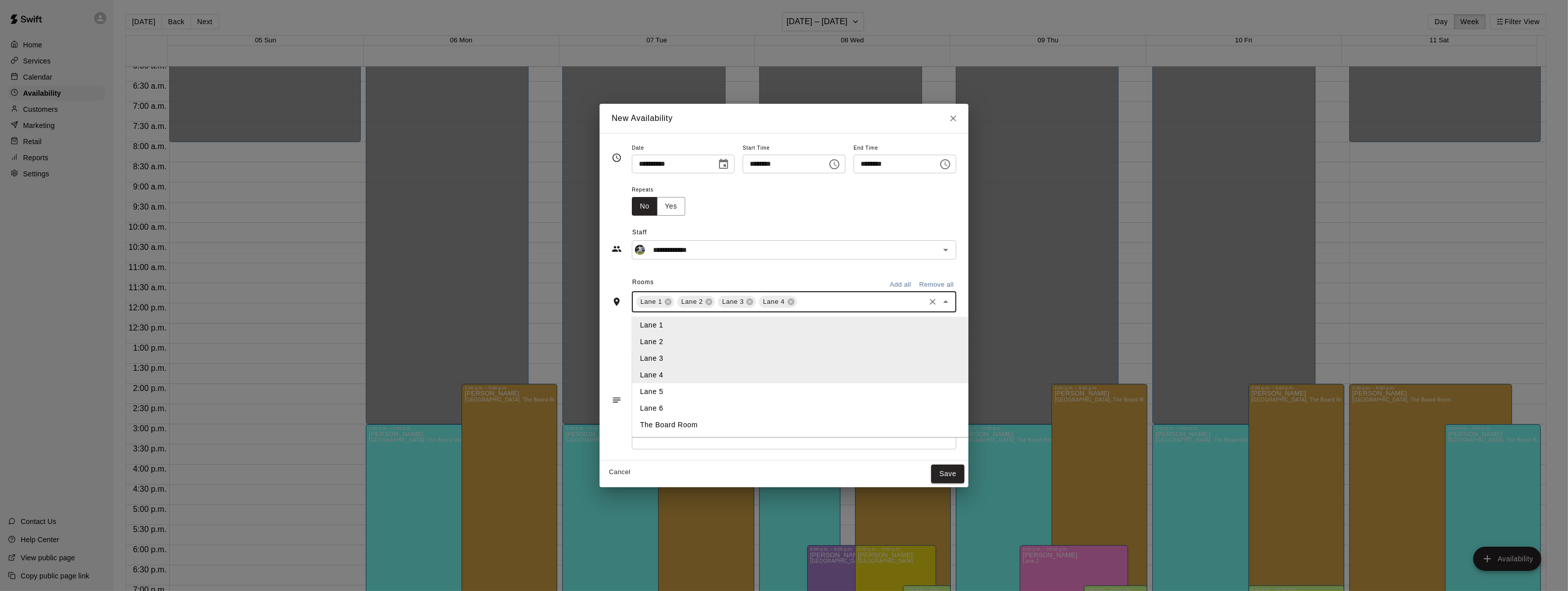
click at [741, 398] on li "Lane 5" at bounding box center [813, 391] width 363 height 17
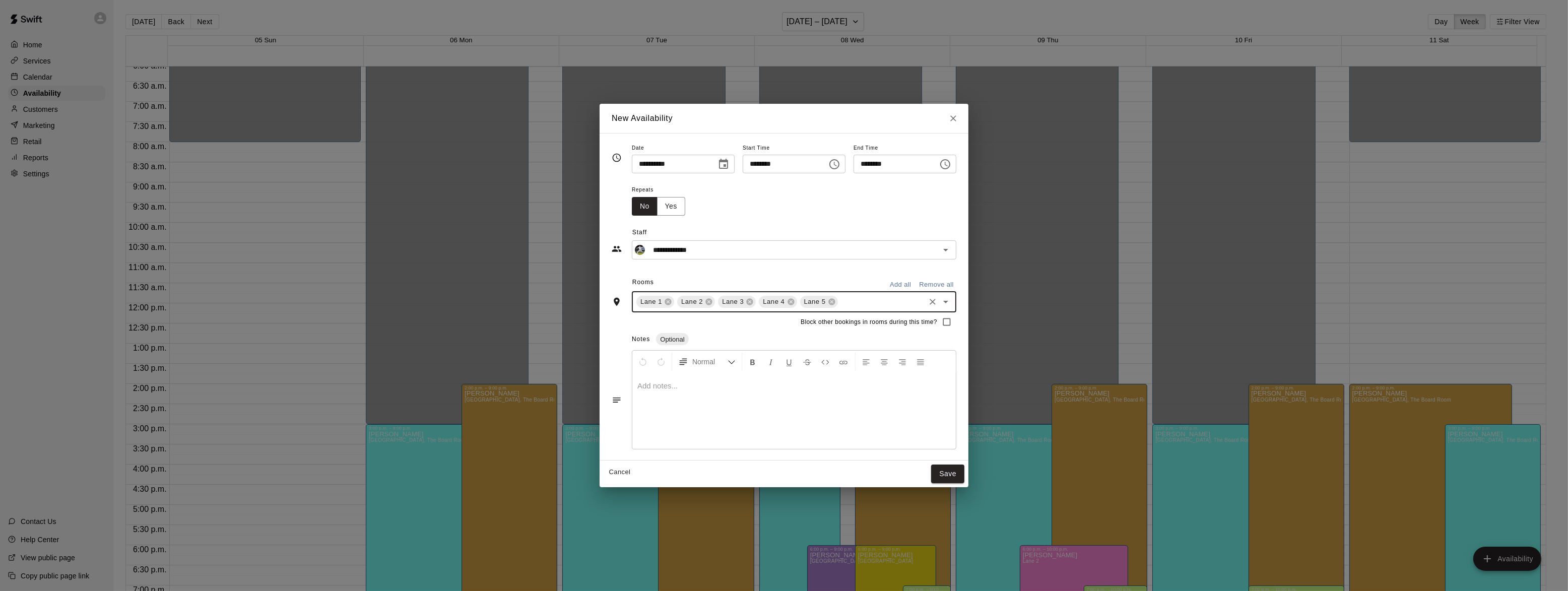
click at [840, 306] on input "text" at bounding box center [881, 302] width 84 height 13
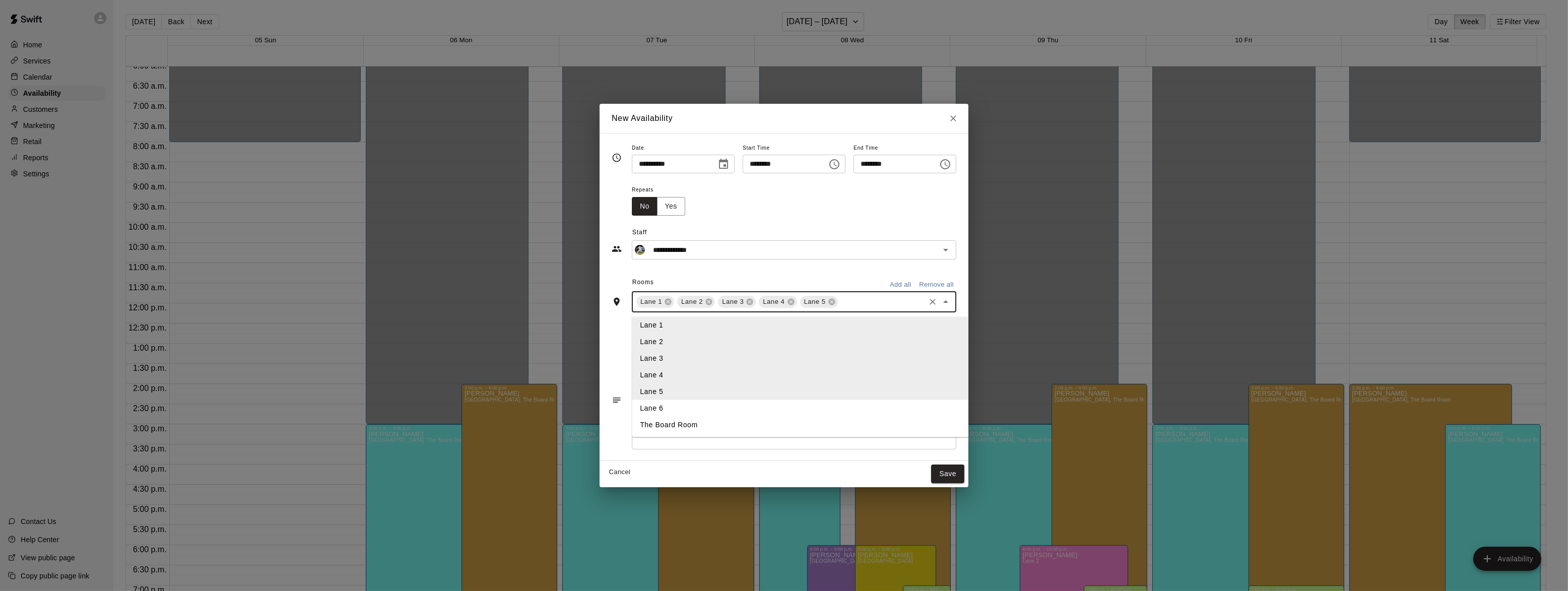
click at [693, 404] on li "Lane 6" at bounding box center [813, 407] width 363 height 17
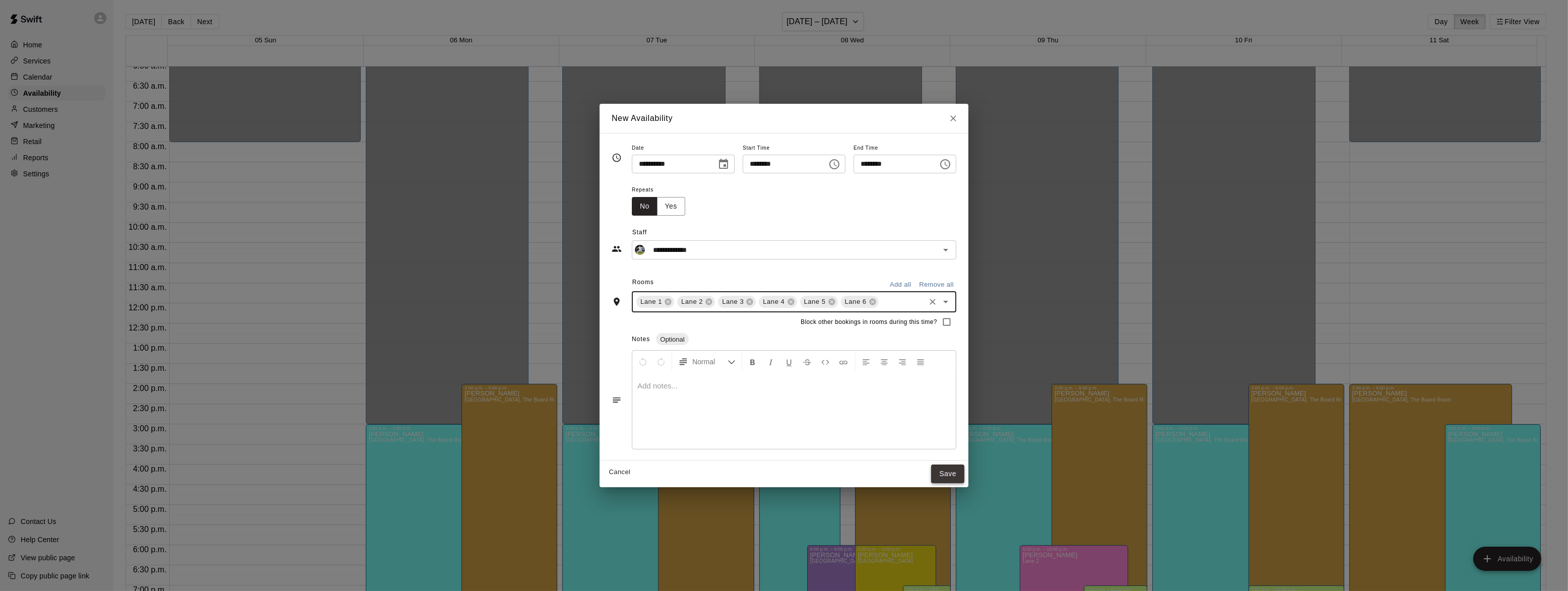
click at [964, 476] on button "Save" at bounding box center [948, 474] width 34 height 19
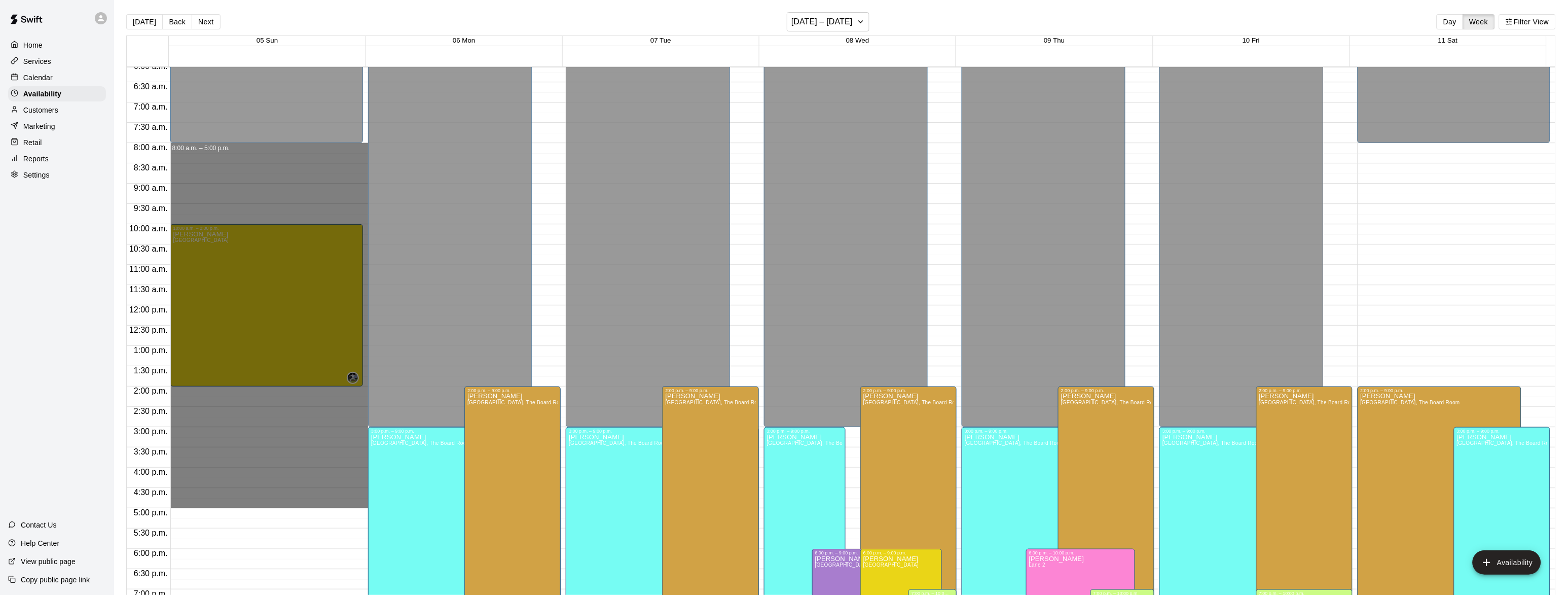
drag, startPoint x: 220, startPoint y: 148, endPoint x: 228, endPoint y: 502, distance: 354.1
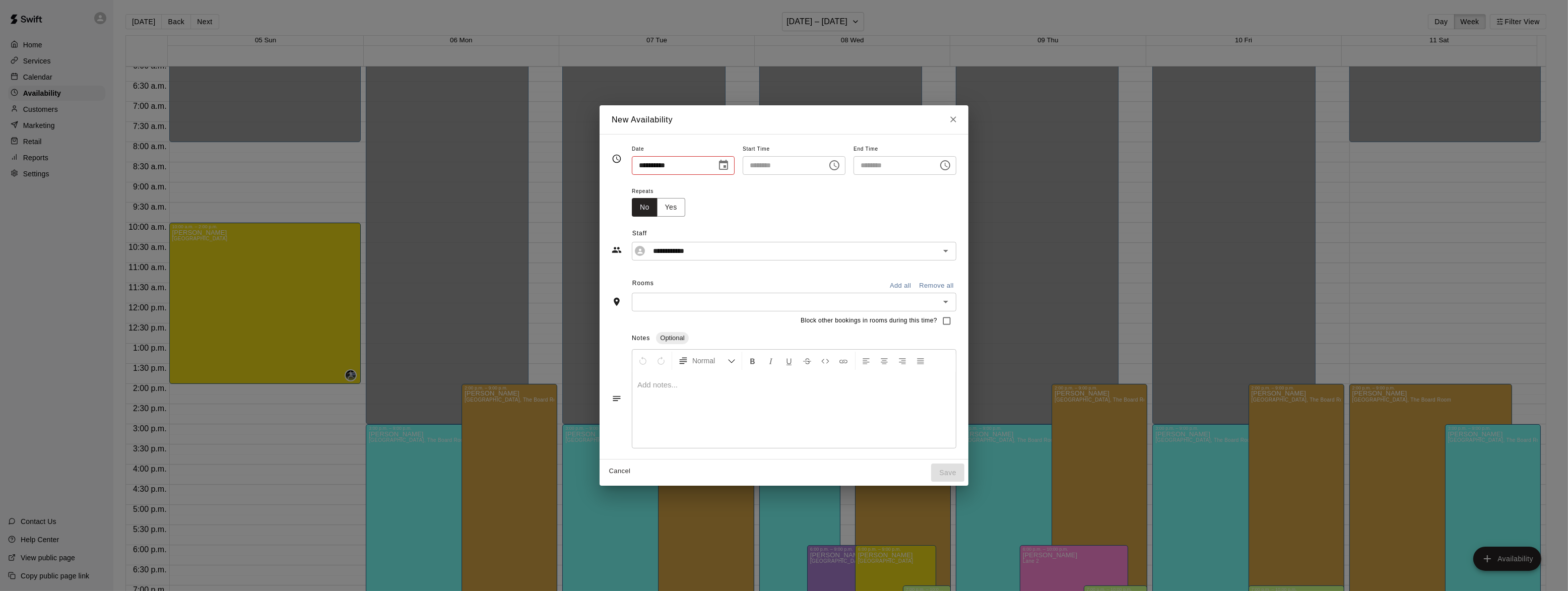
type input "**********"
type input "********"
click at [952, 253] on icon "Open" at bounding box center [945, 251] width 12 height 12
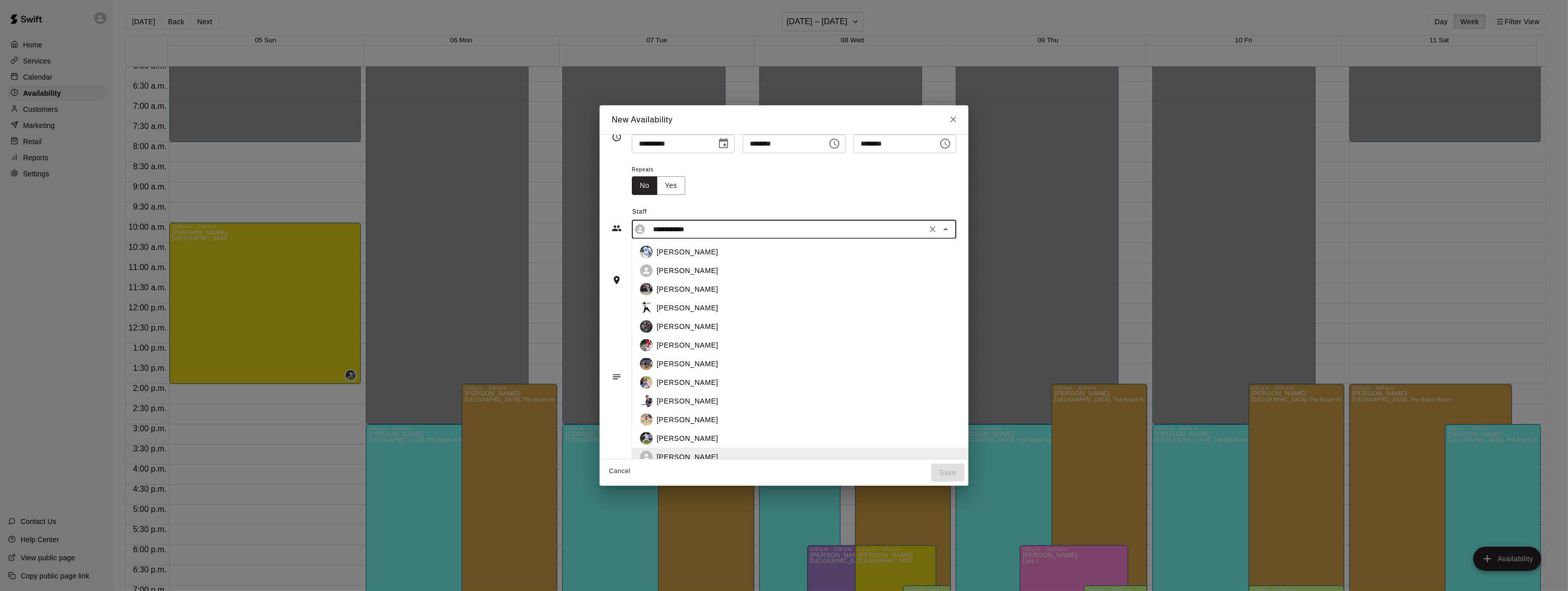
scroll to position [33, 0]
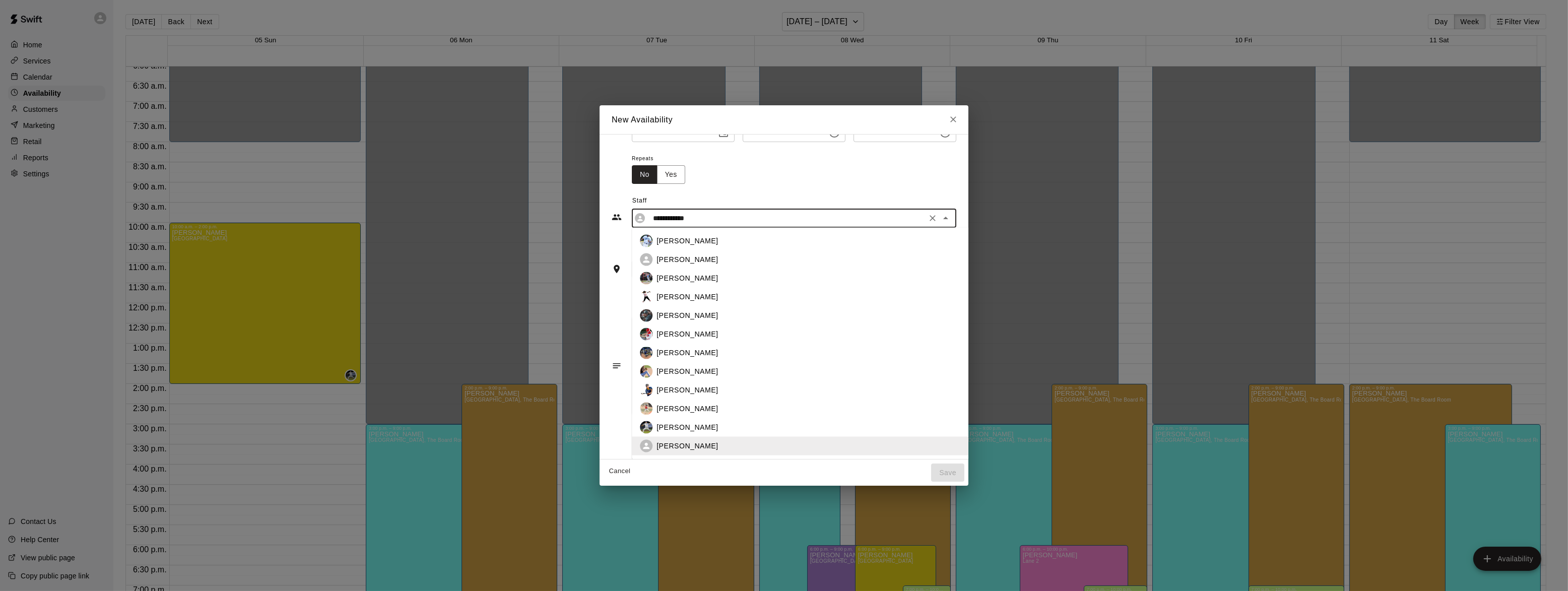
click at [676, 386] on p "[PERSON_NAME]" at bounding box center [687, 390] width 61 height 11
type input "**********"
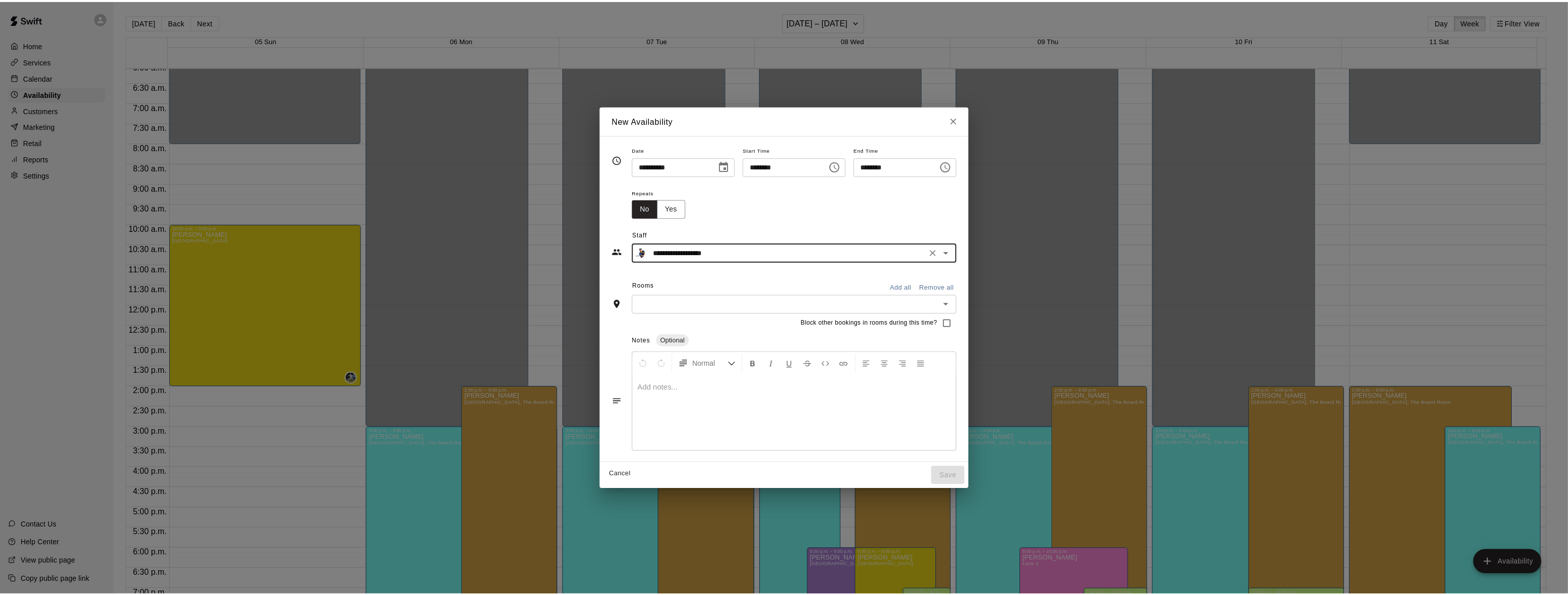
scroll to position [0, 0]
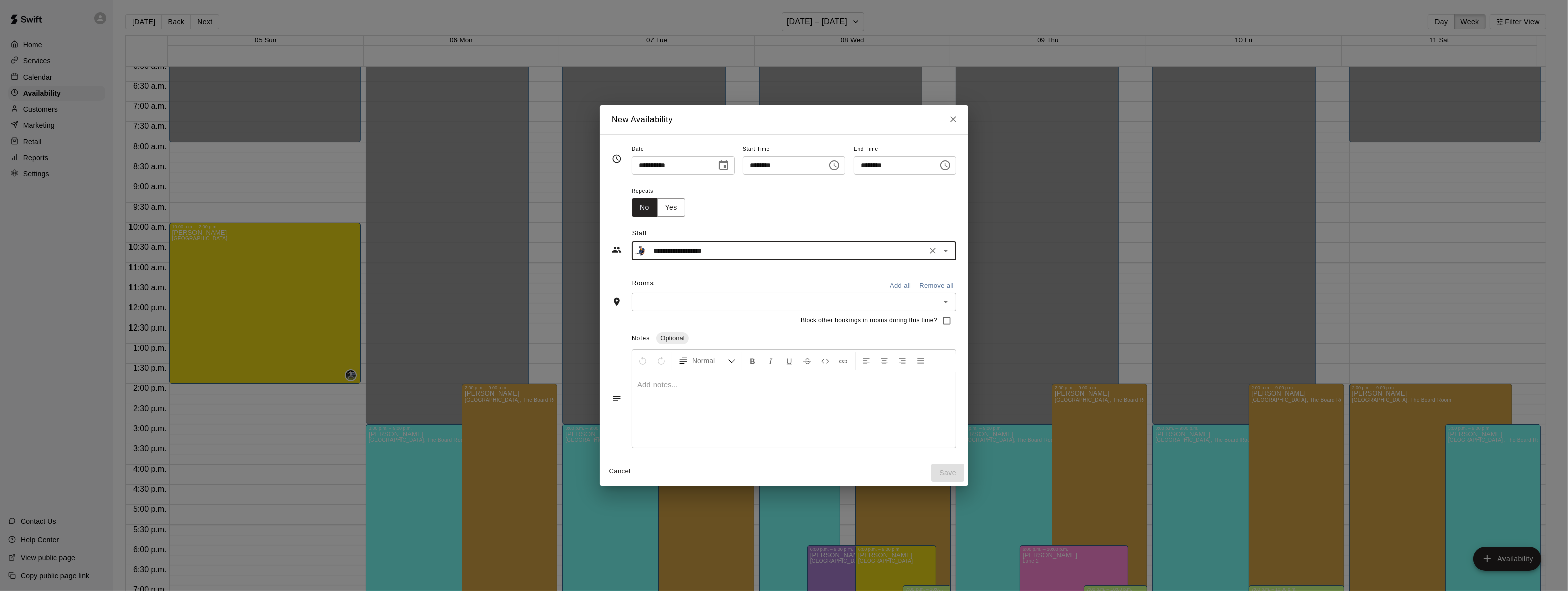
click at [774, 298] on input "text" at bounding box center [785, 302] width 302 height 13
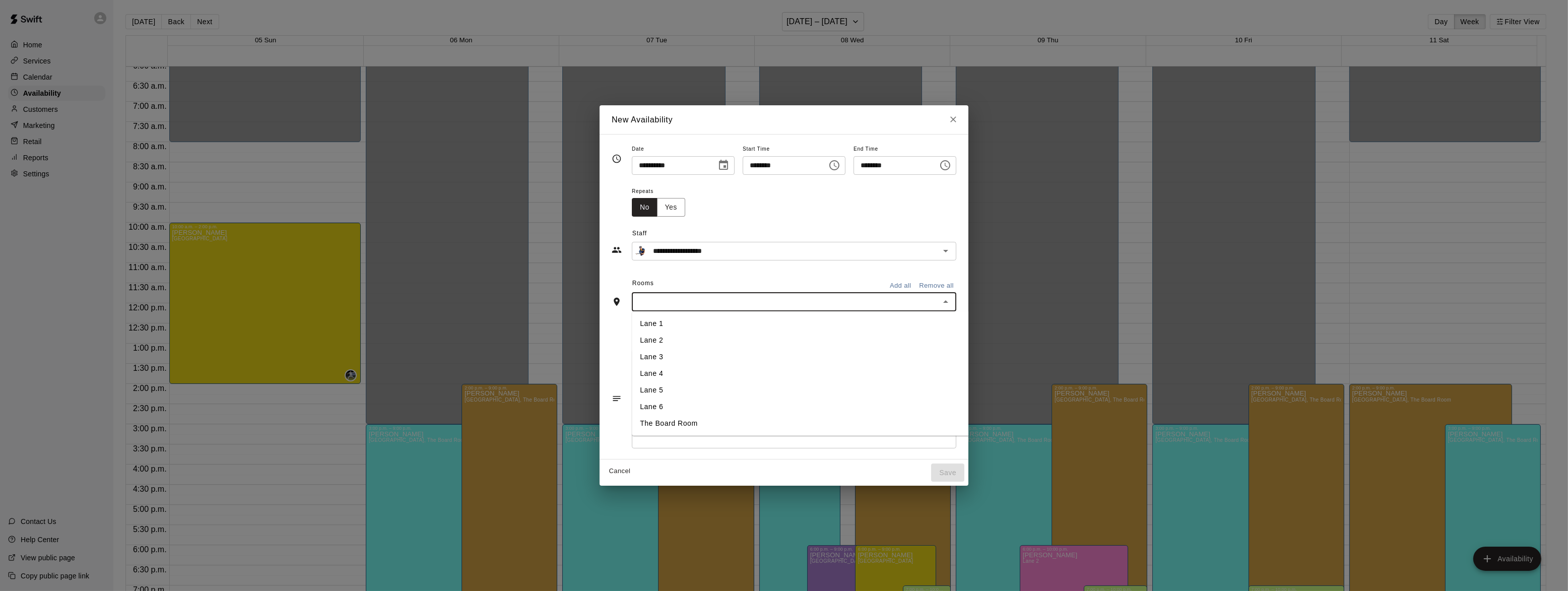
click at [680, 331] on li "Lane 1" at bounding box center [813, 324] width 363 height 17
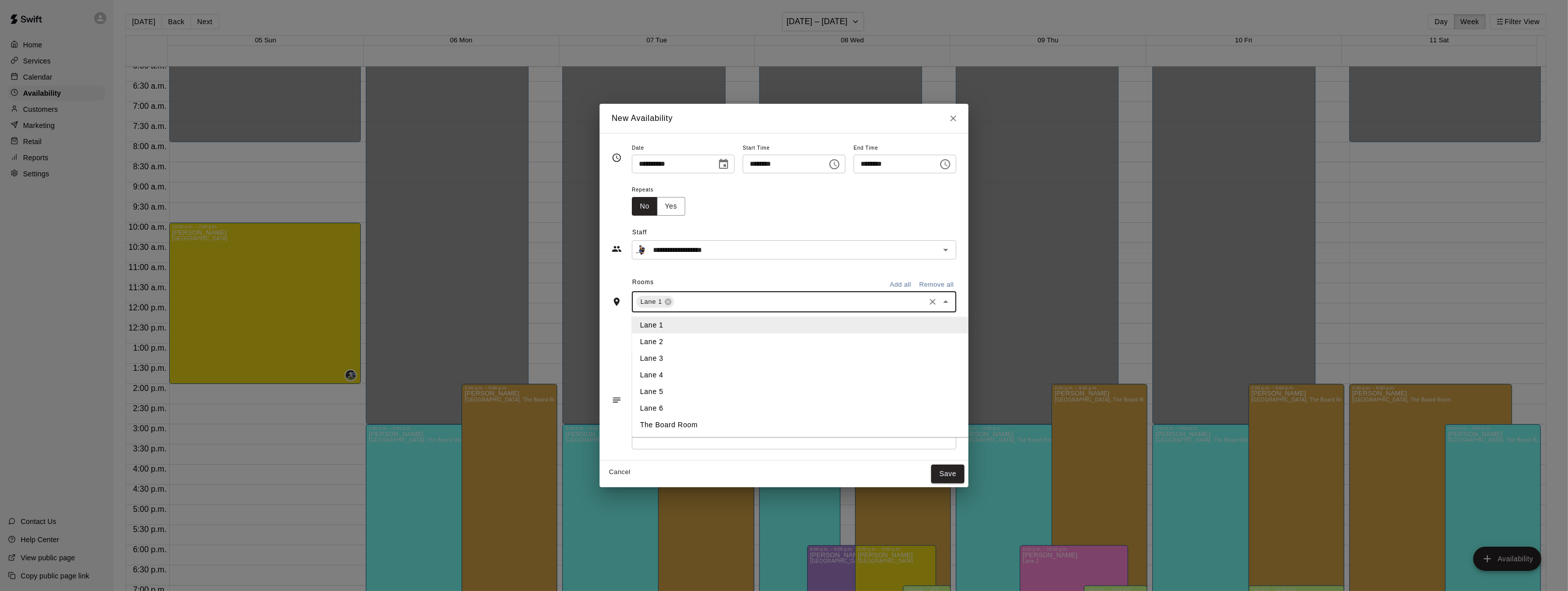
click at [704, 304] on input "text" at bounding box center [799, 302] width 248 height 13
click at [675, 345] on li "Lane 2" at bounding box center [813, 341] width 363 height 17
click at [716, 300] on input "text" at bounding box center [820, 302] width 207 height 13
click at [667, 357] on li "Lane 3" at bounding box center [813, 357] width 363 height 17
click at [758, 305] on input "text" at bounding box center [841, 302] width 167 height 13
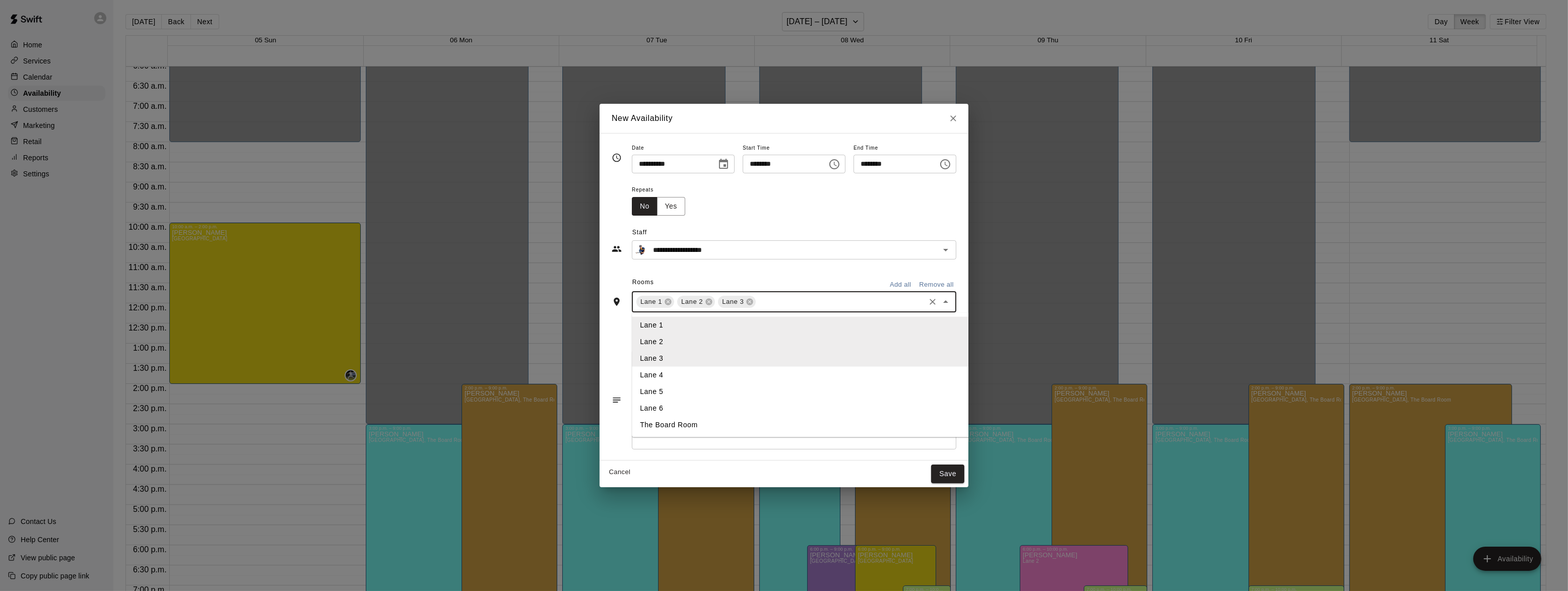
click at [691, 383] on li "Lane 5" at bounding box center [813, 391] width 363 height 17
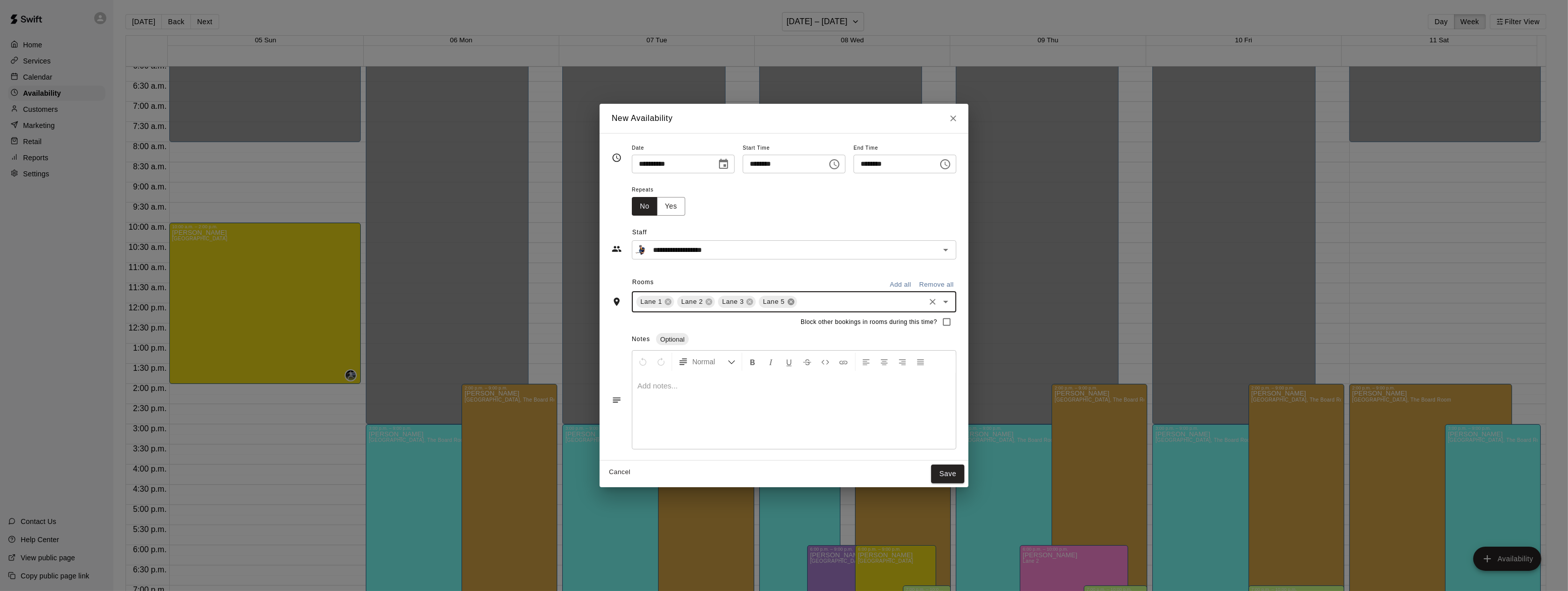
click at [787, 299] on icon at bounding box center [791, 302] width 8 height 8
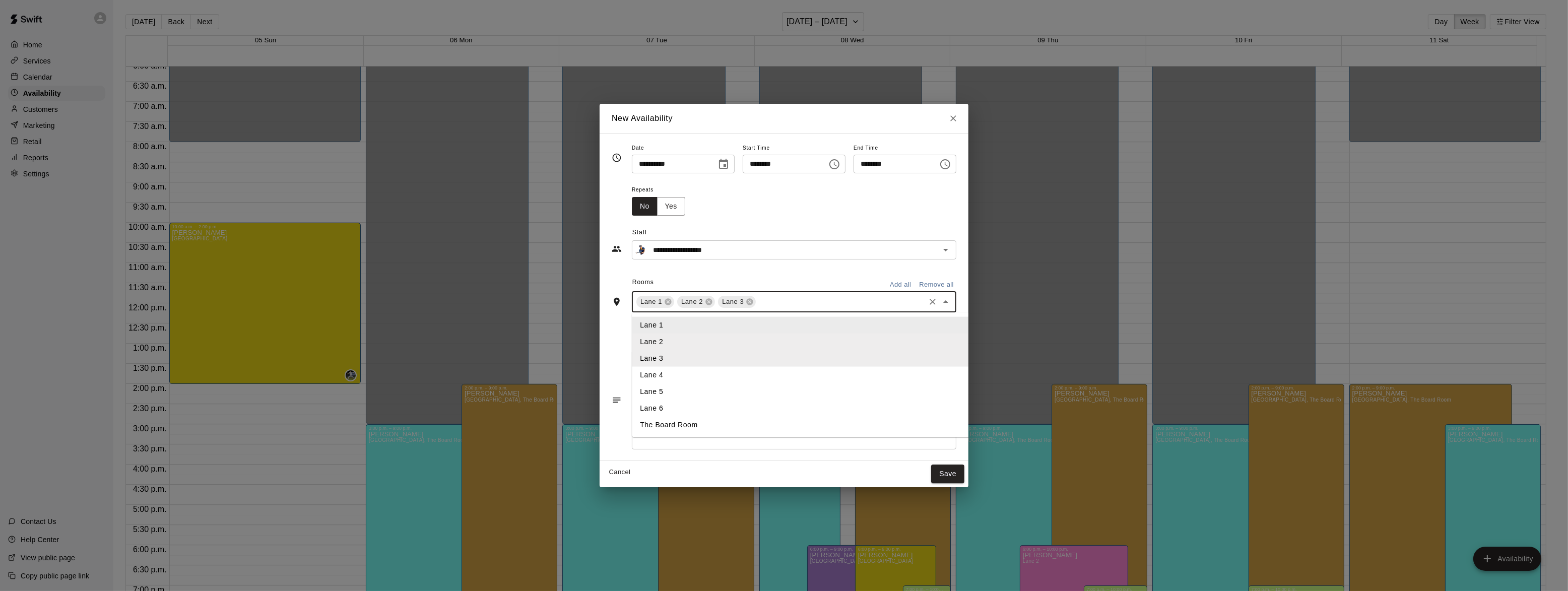
click at [758, 300] on input "text" at bounding box center [841, 302] width 167 height 13
click at [647, 371] on li "Lane 4" at bounding box center [813, 374] width 363 height 17
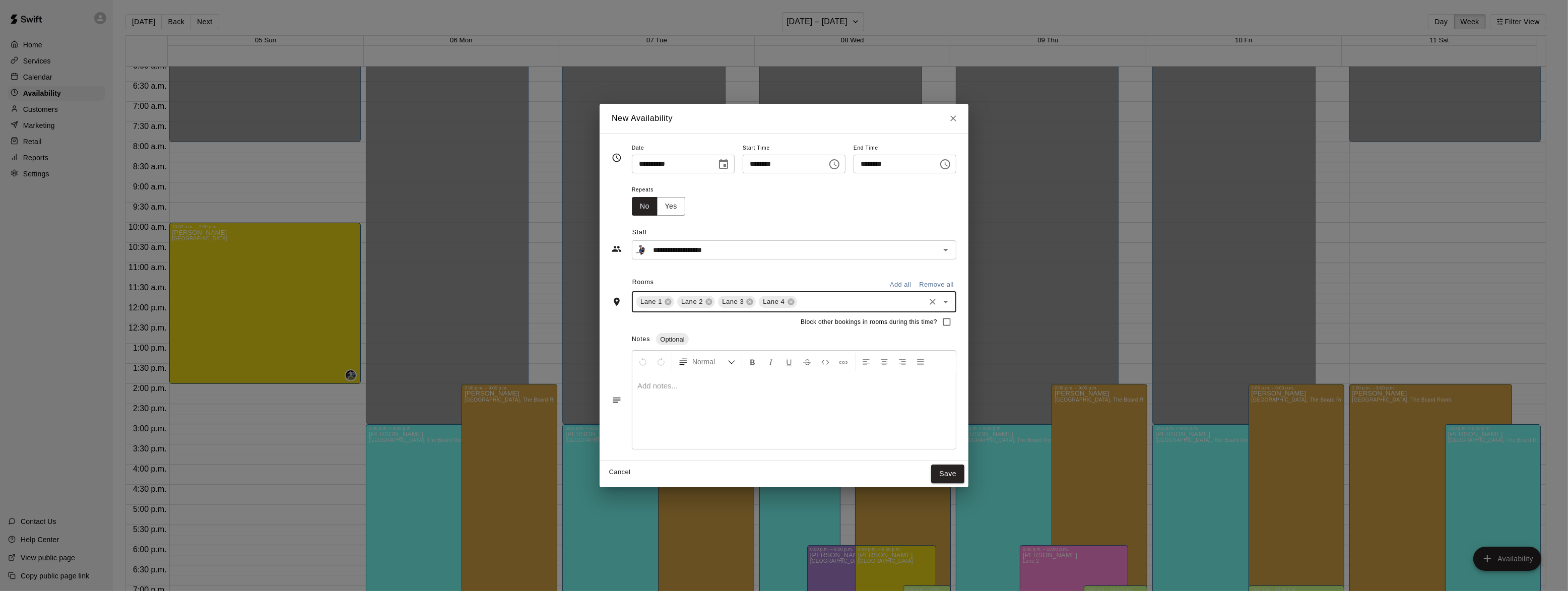
click at [798, 307] on input "text" at bounding box center [860, 302] width 125 height 13
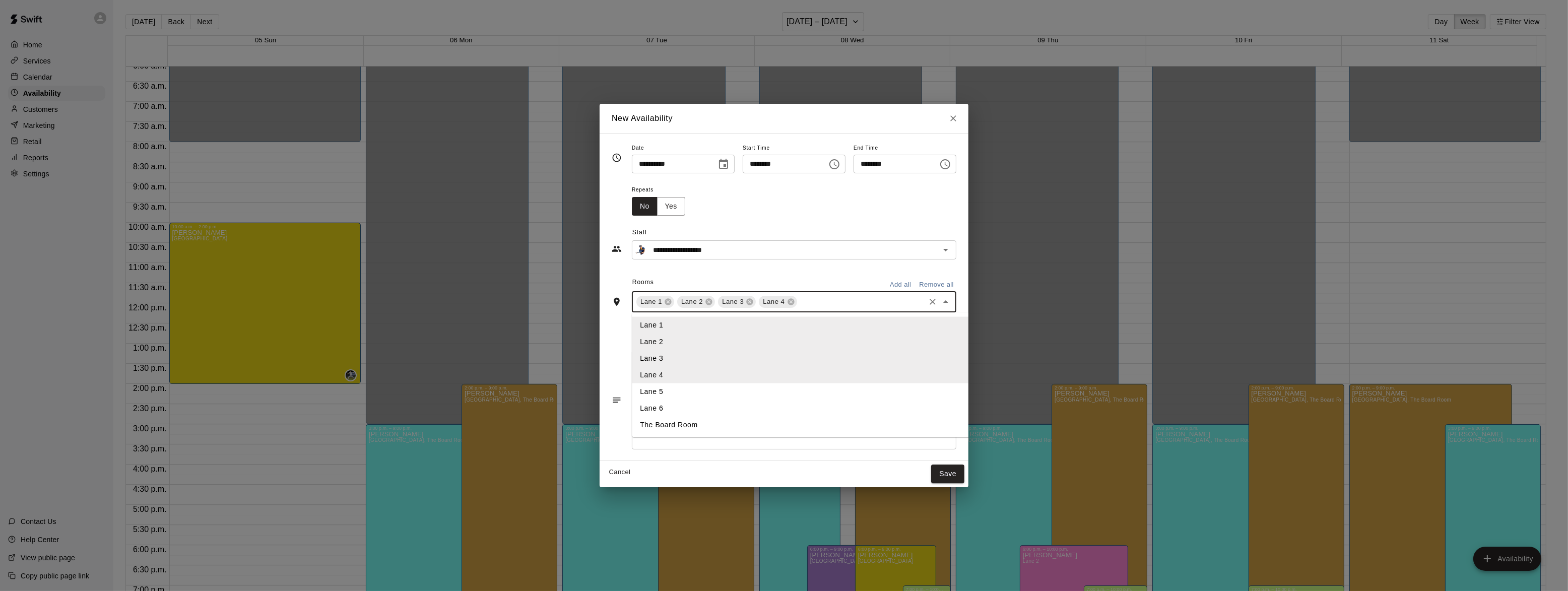
click at [676, 388] on li "Lane 5" at bounding box center [813, 391] width 363 height 17
click at [840, 305] on input "text" at bounding box center [881, 302] width 84 height 13
click at [658, 409] on li "Lane 6" at bounding box center [813, 407] width 363 height 17
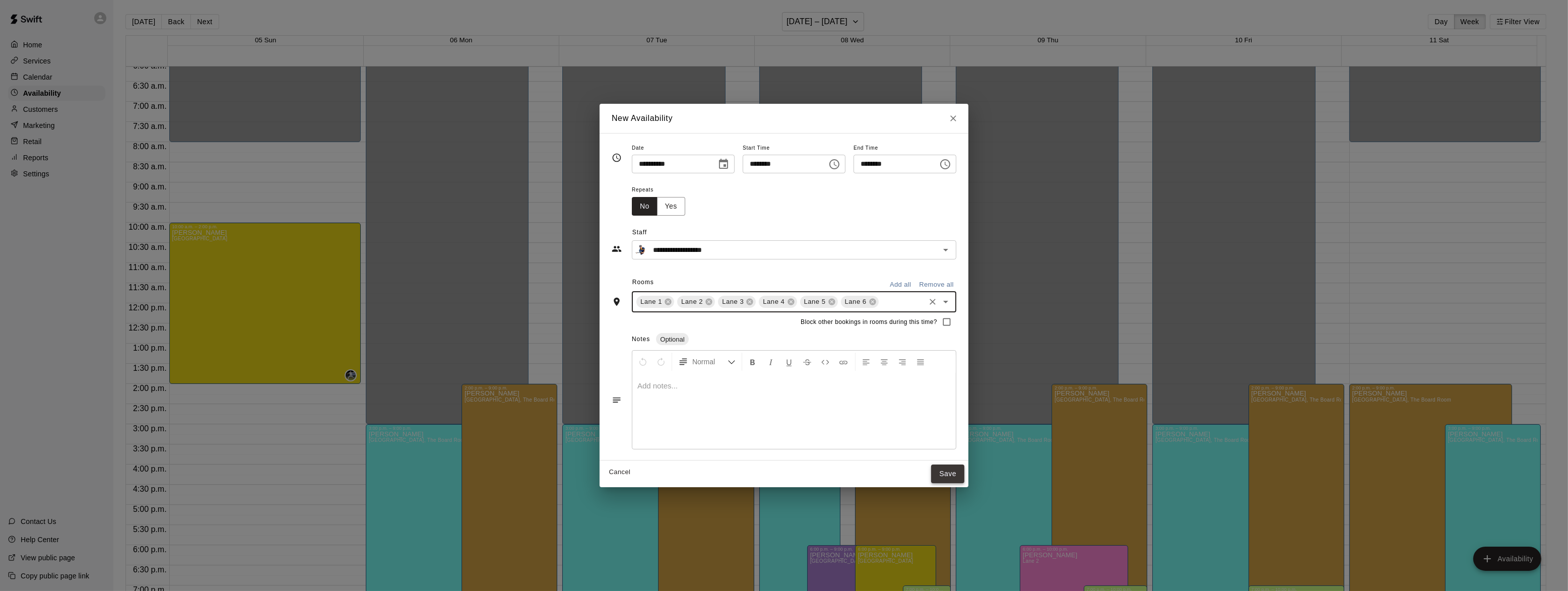
click at [964, 478] on button "Save" at bounding box center [948, 474] width 34 height 19
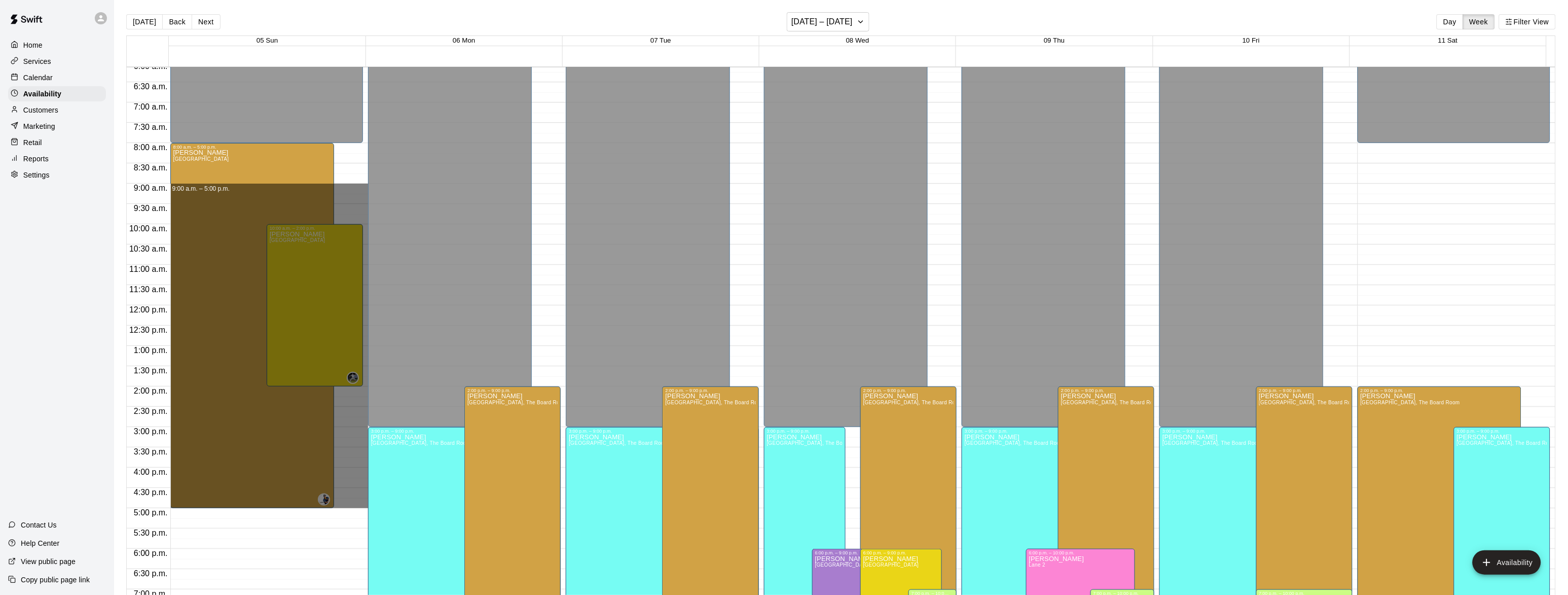
drag, startPoint x: 346, startPoint y: 187, endPoint x: 323, endPoint y: 504, distance: 317.8
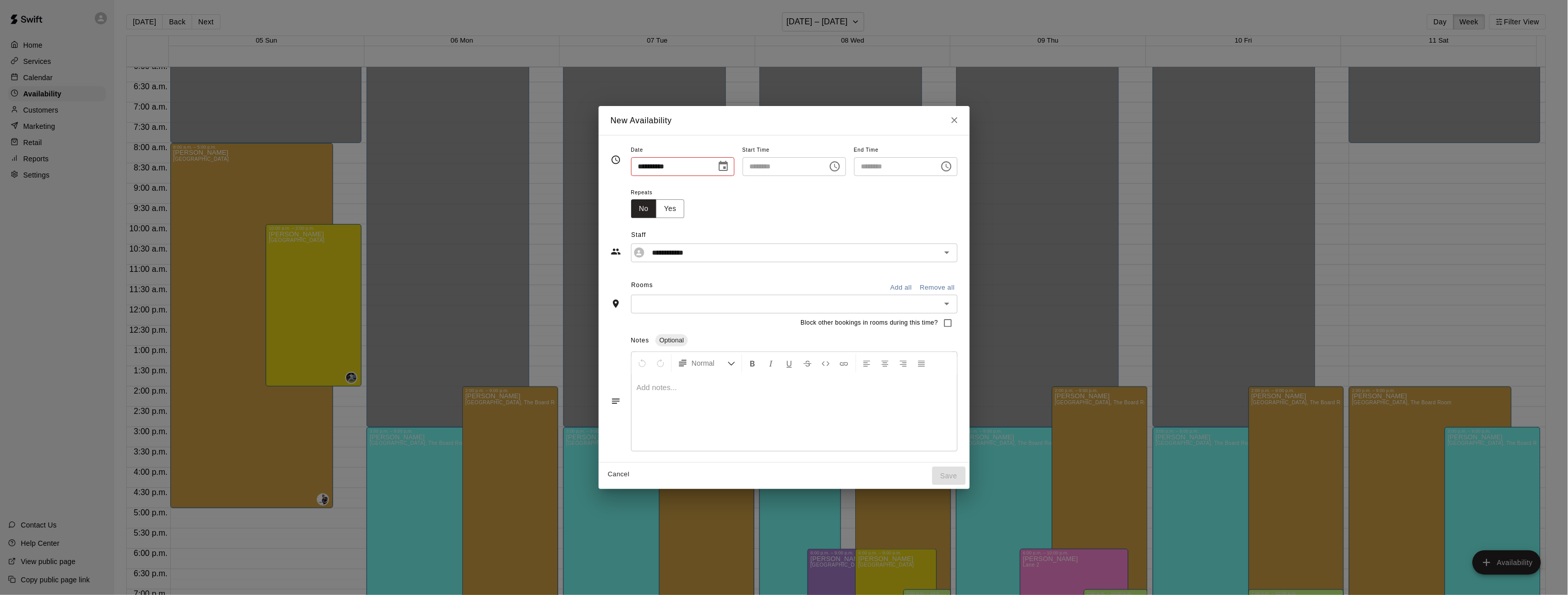
type input "**********"
type input "********"
click at [705, 301] on input "text" at bounding box center [790, 304] width 304 height 13
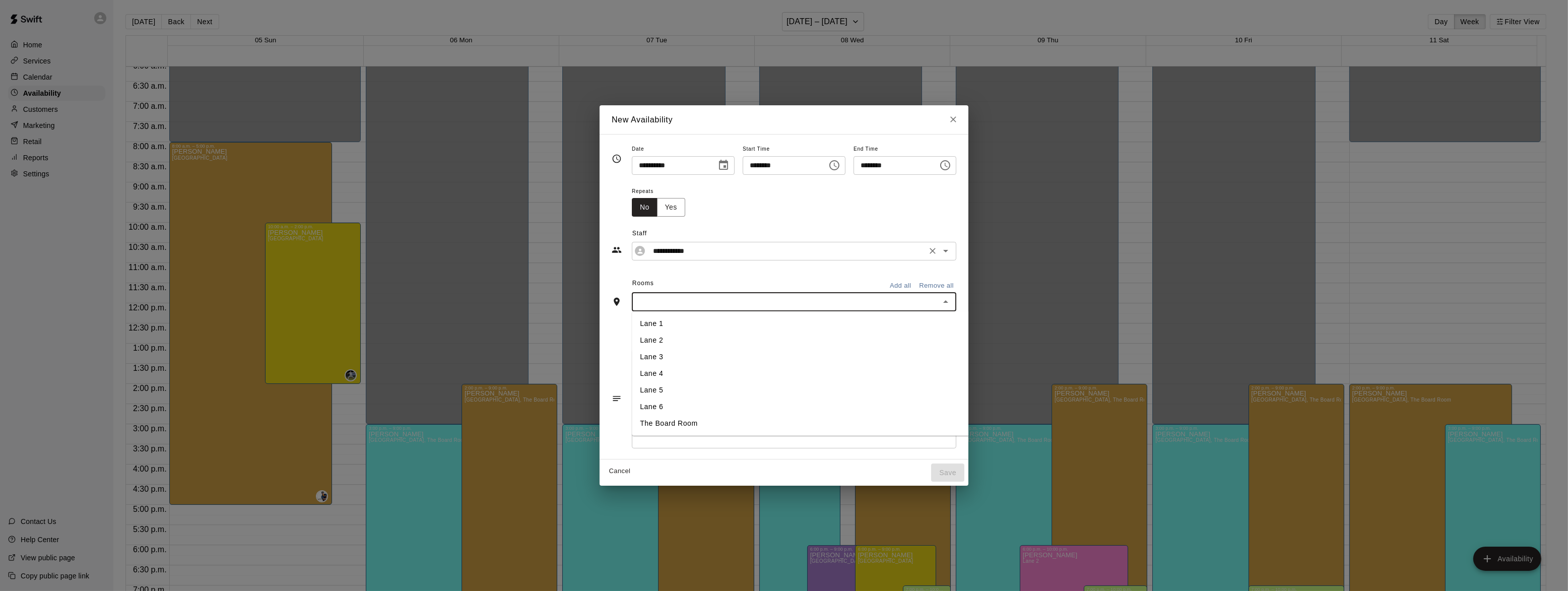
click at [709, 251] on input "**********" at bounding box center [786, 251] width 274 height 13
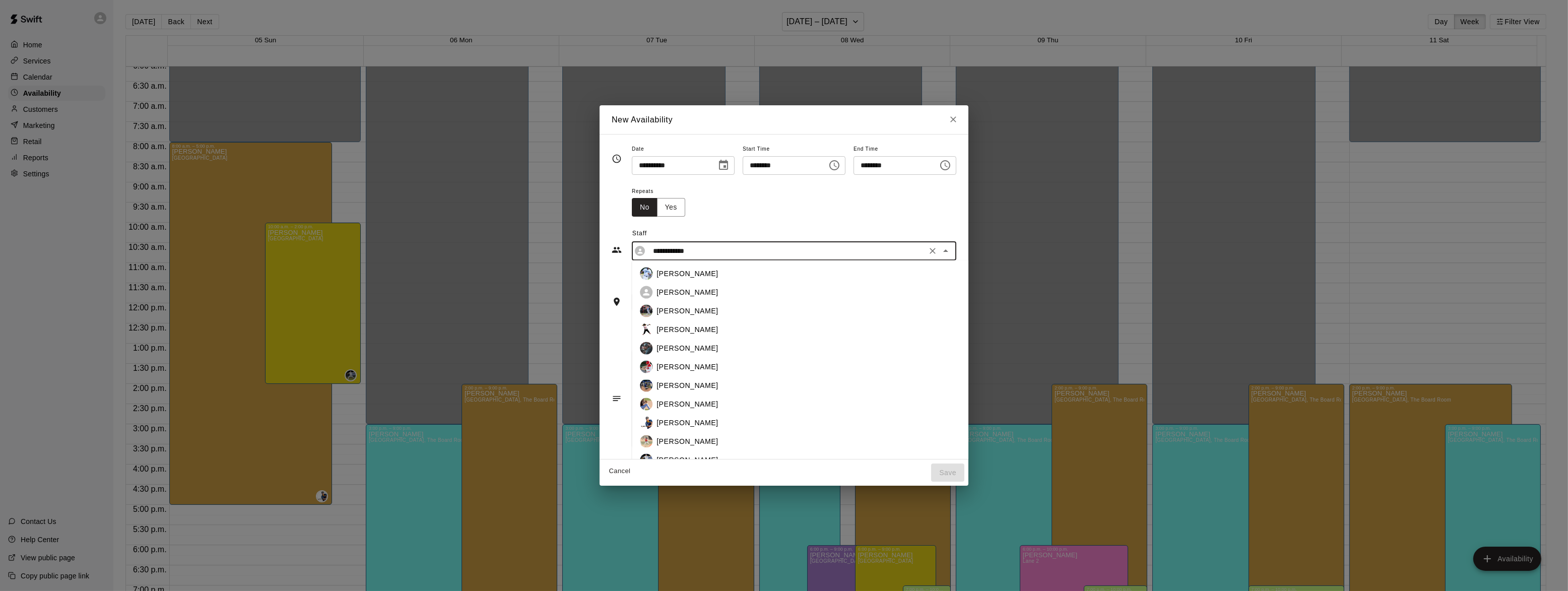
click at [653, 380] on div "[PERSON_NAME]" at bounding box center [814, 386] width 347 height 13
type input "**********"
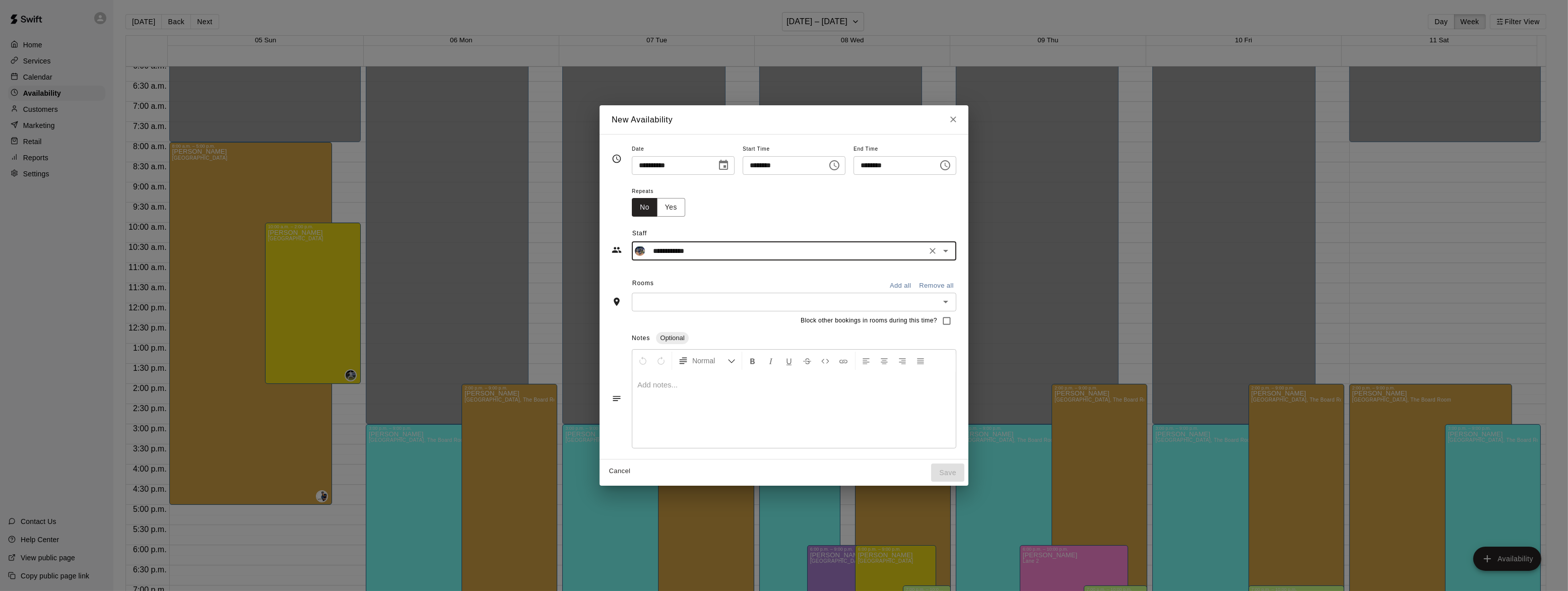
click at [691, 301] on input "text" at bounding box center [785, 302] width 302 height 13
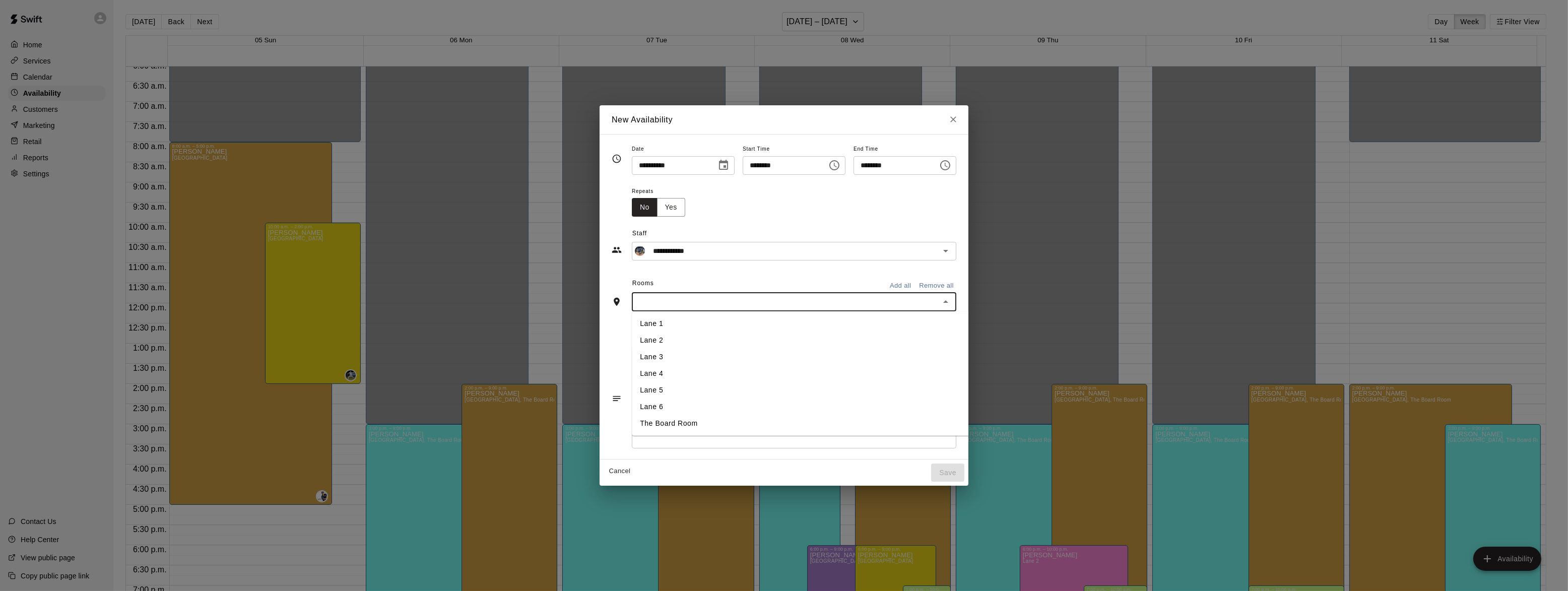
click at [675, 337] on li "Lane 2" at bounding box center [813, 340] width 363 height 17
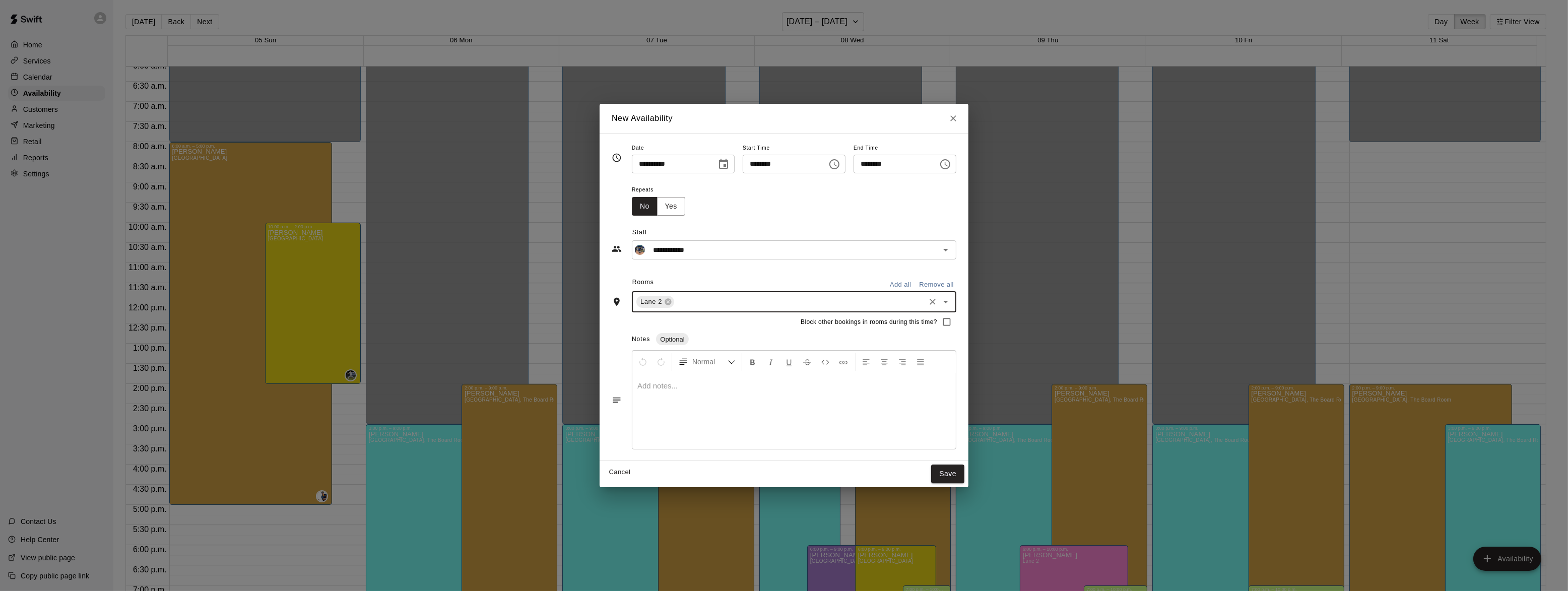
click at [683, 301] on input "text" at bounding box center [799, 302] width 248 height 13
click at [673, 333] on li "Lane 2" at bounding box center [813, 341] width 363 height 17
click at [682, 302] on input "text" at bounding box center [785, 302] width 302 height 13
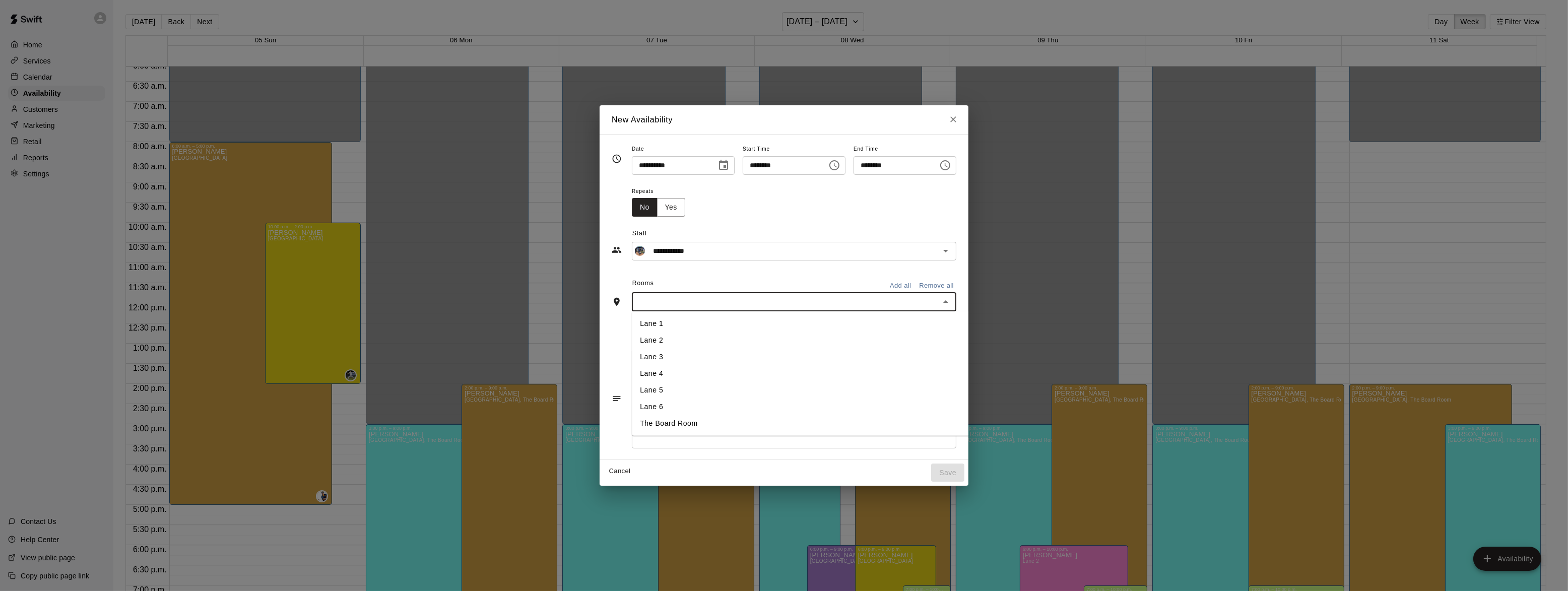
click at [673, 321] on li "Lane 1" at bounding box center [813, 324] width 363 height 17
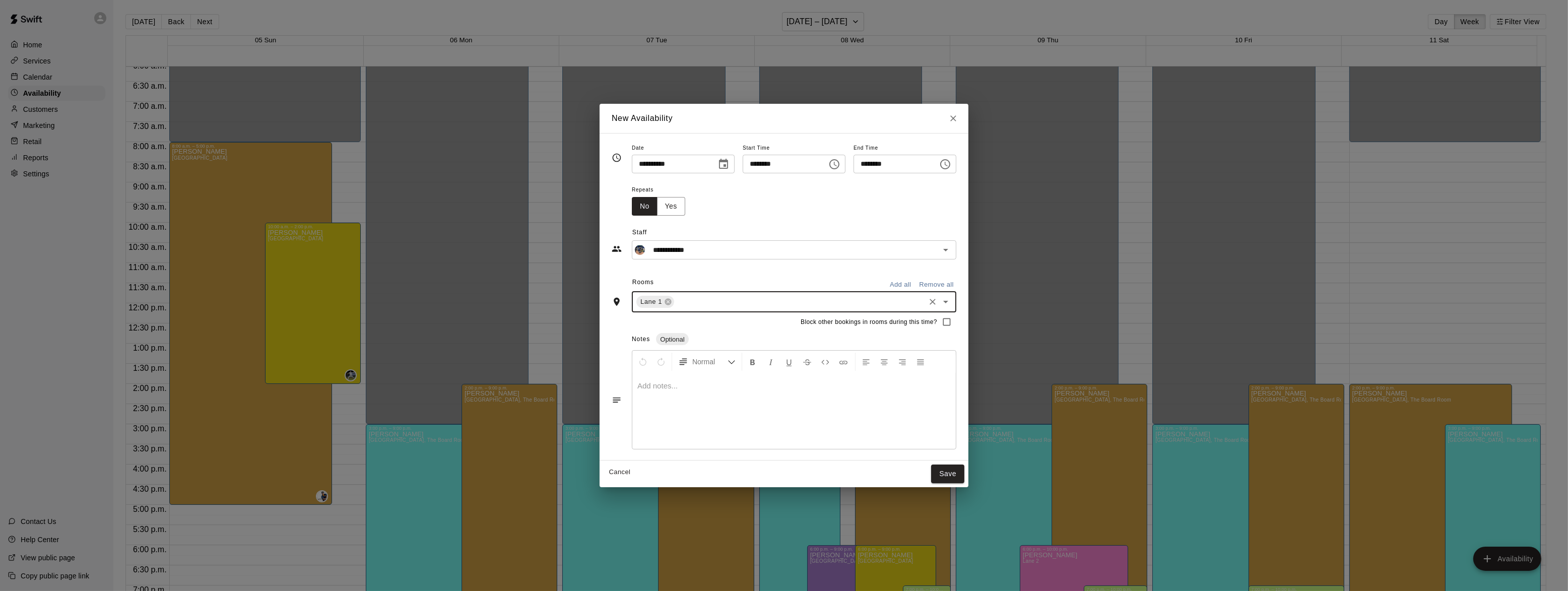
click at [683, 301] on input "text" at bounding box center [799, 302] width 248 height 13
click at [673, 334] on li "Lane 2" at bounding box center [813, 341] width 363 height 17
click at [716, 301] on input "text" at bounding box center [820, 302] width 207 height 13
click at [670, 352] on li "Lane 3" at bounding box center [813, 357] width 363 height 17
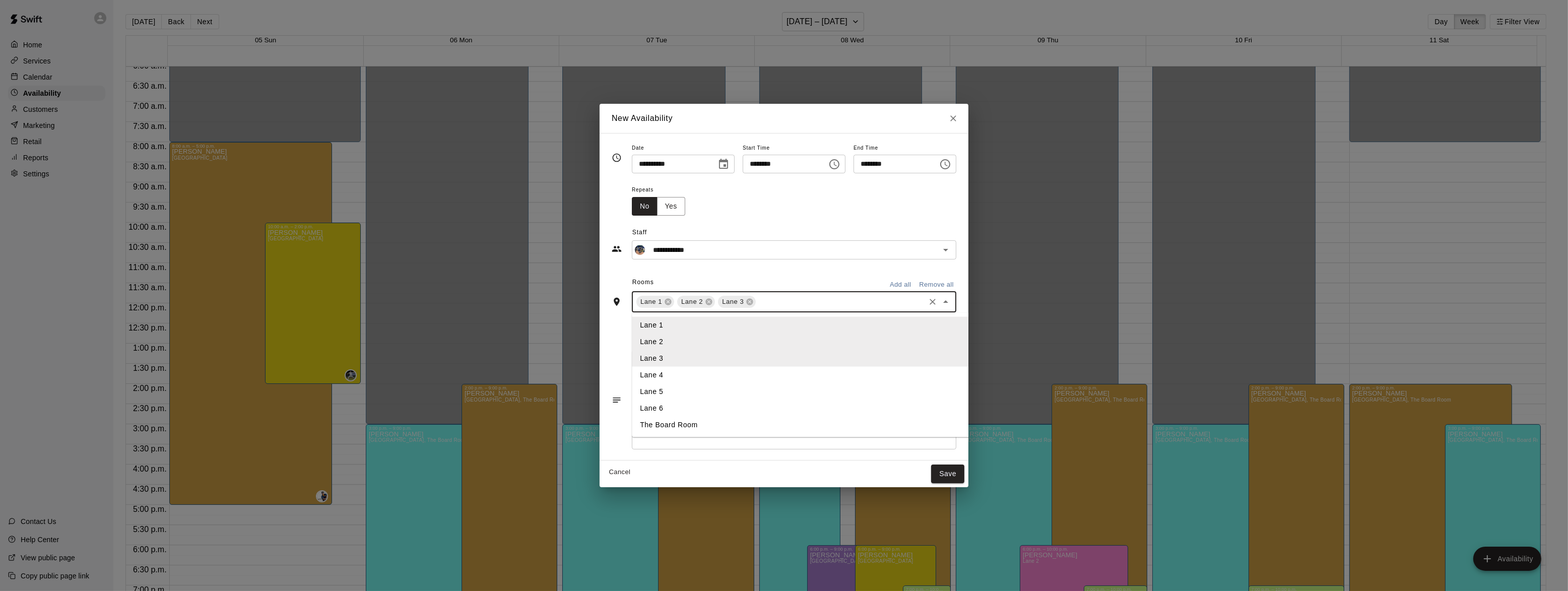
click at [758, 306] on input "text" at bounding box center [841, 302] width 167 height 13
click at [682, 373] on li "Lane 4" at bounding box center [813, 374] width 363 height 17
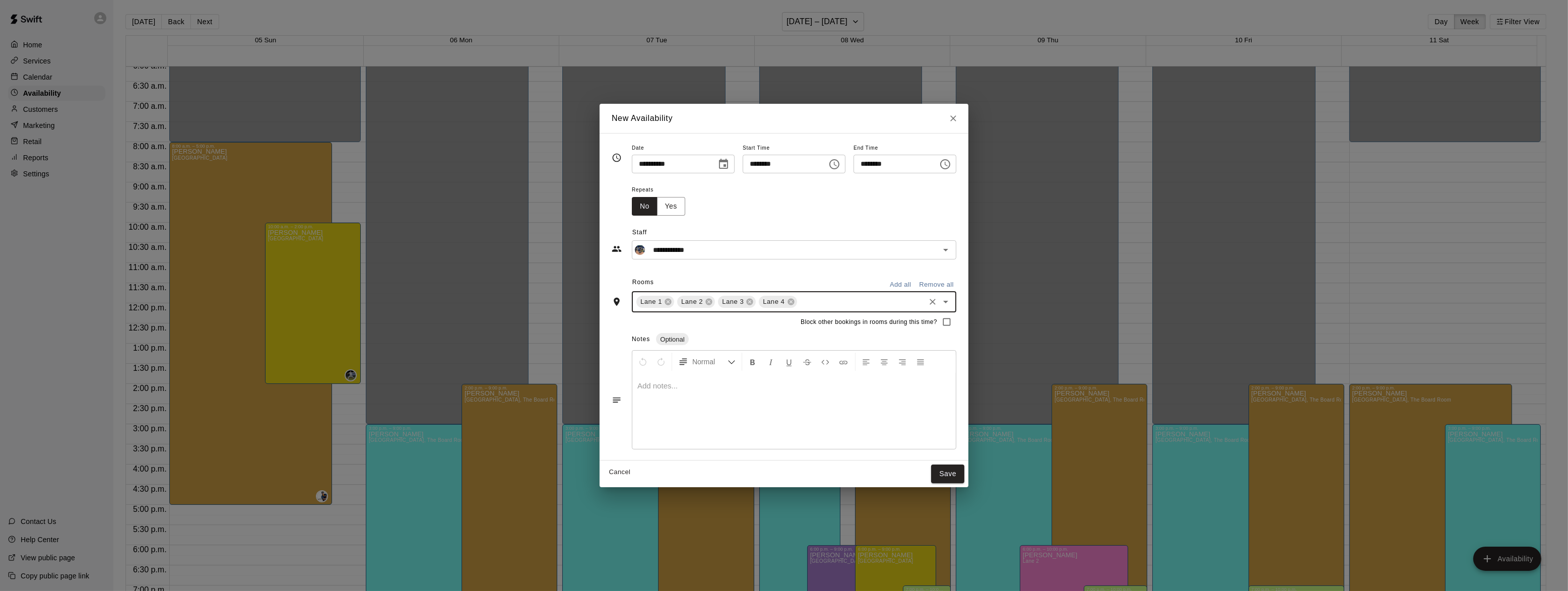
click at [798, 307] on input "text" at bounding box center [860, 302] width 125 height 13
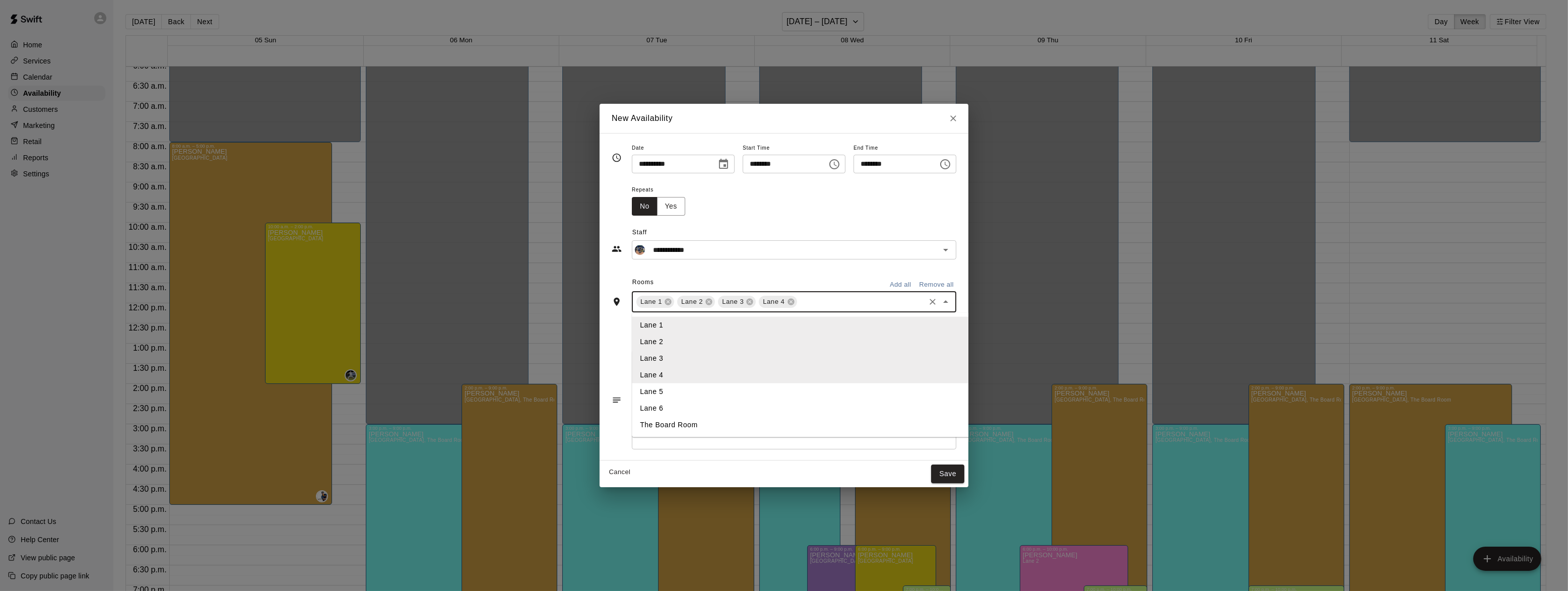
click at [675, 394] on li "Lane 5" at bounding box center [813, 391] width 363 height 17
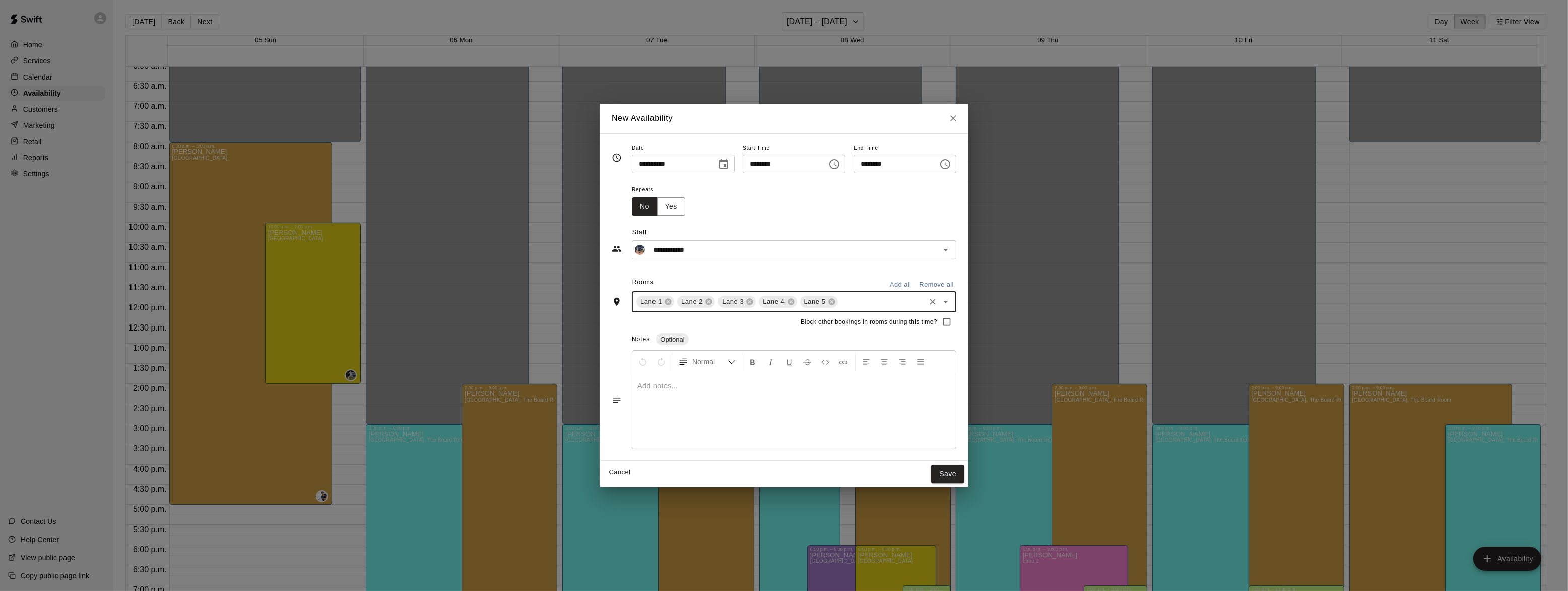
click at [840, 303] on input "text" at bounding box center [881, 302] width 84 height 13
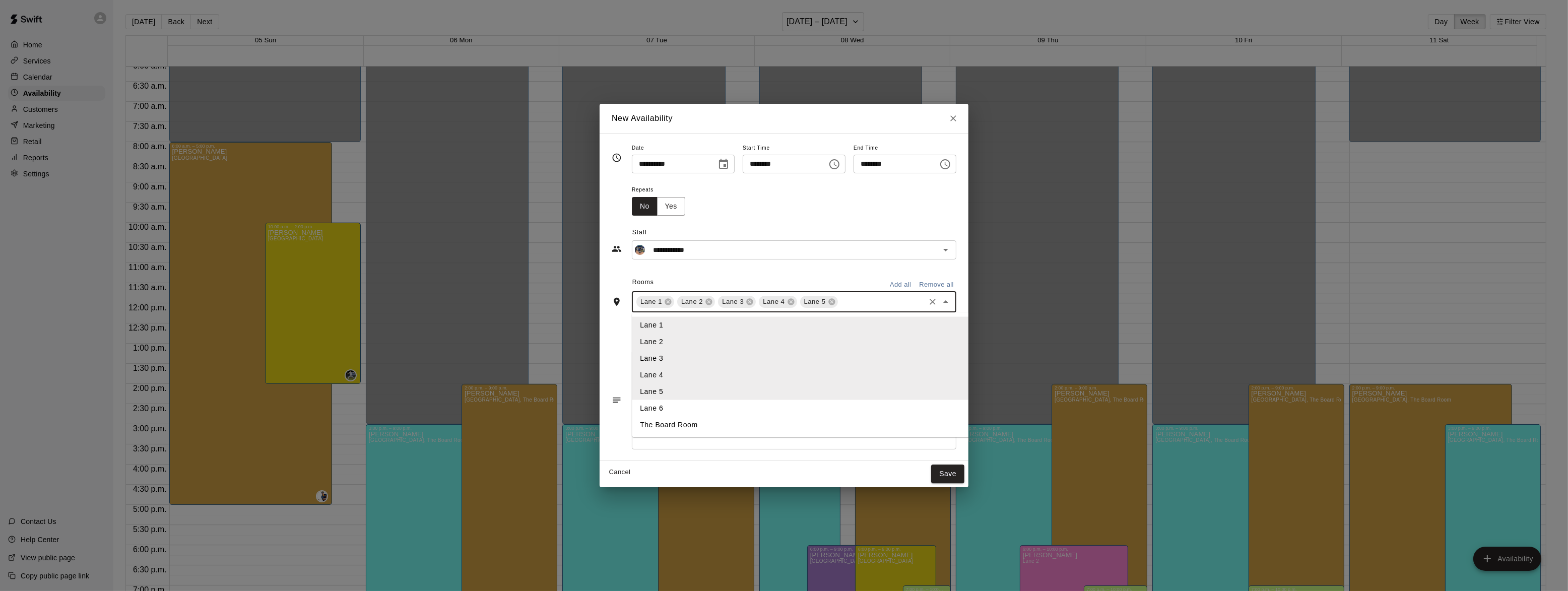
click at [664, 407] on li "Lane 6" at bounding box center [813, 407] width 363 height 17
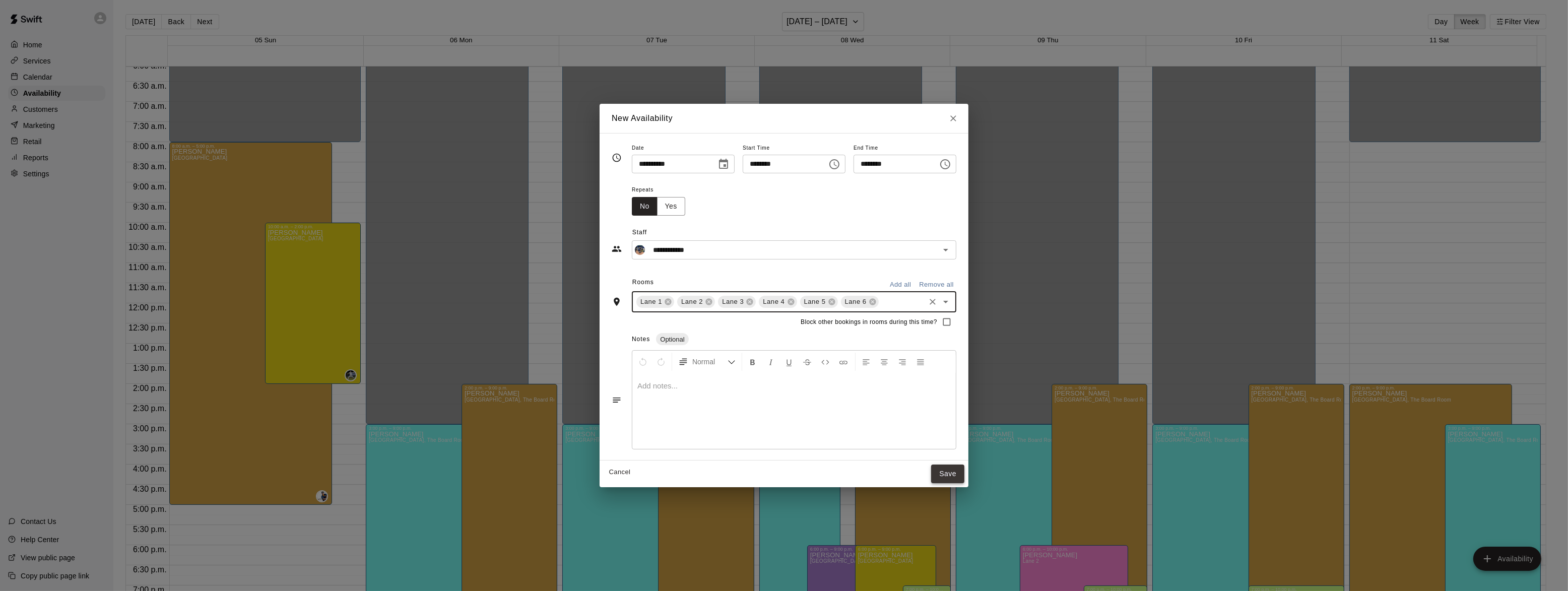
click at [963, 467] on button "Save" at bounding box center [948, 474] width 34 height 19
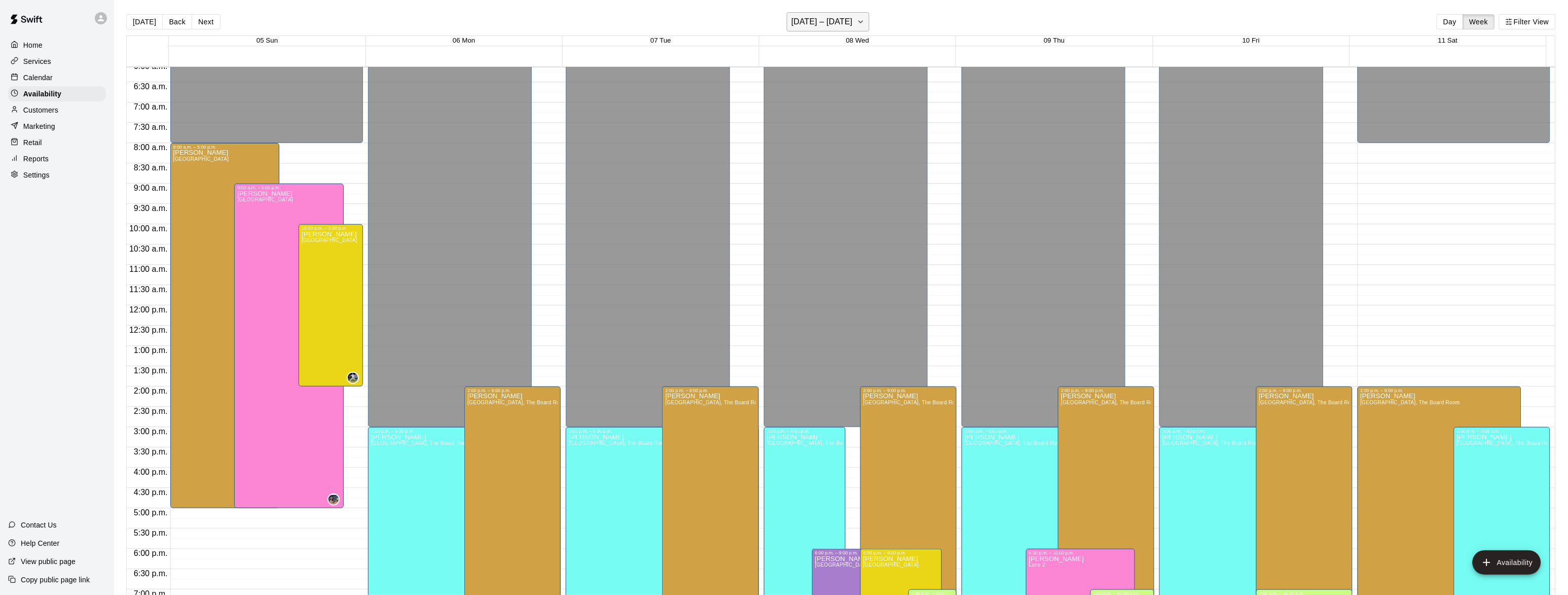
click at [836, 20] on h6 "[DATE] – [DATE]" at bounding box center [822, 22] width 62 height 14
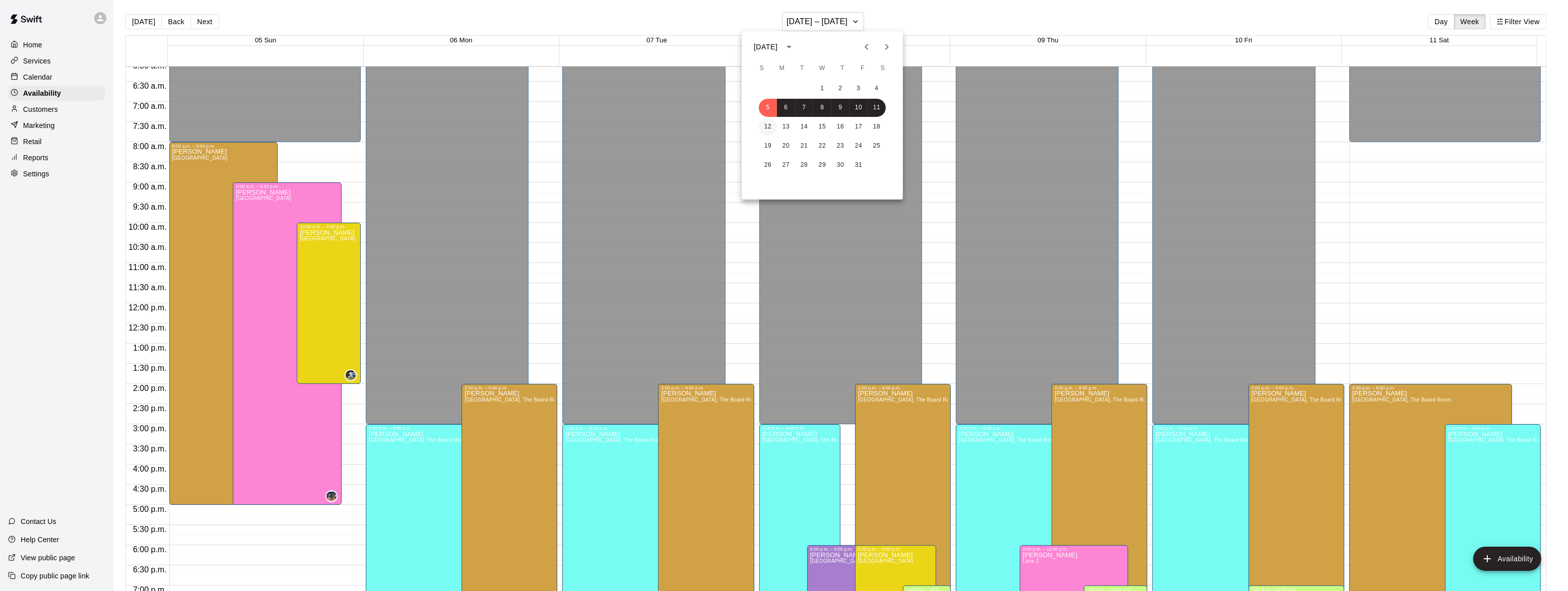
click at [768, 132] on button "12" at bounding box center [768, 126] width 18 height 18
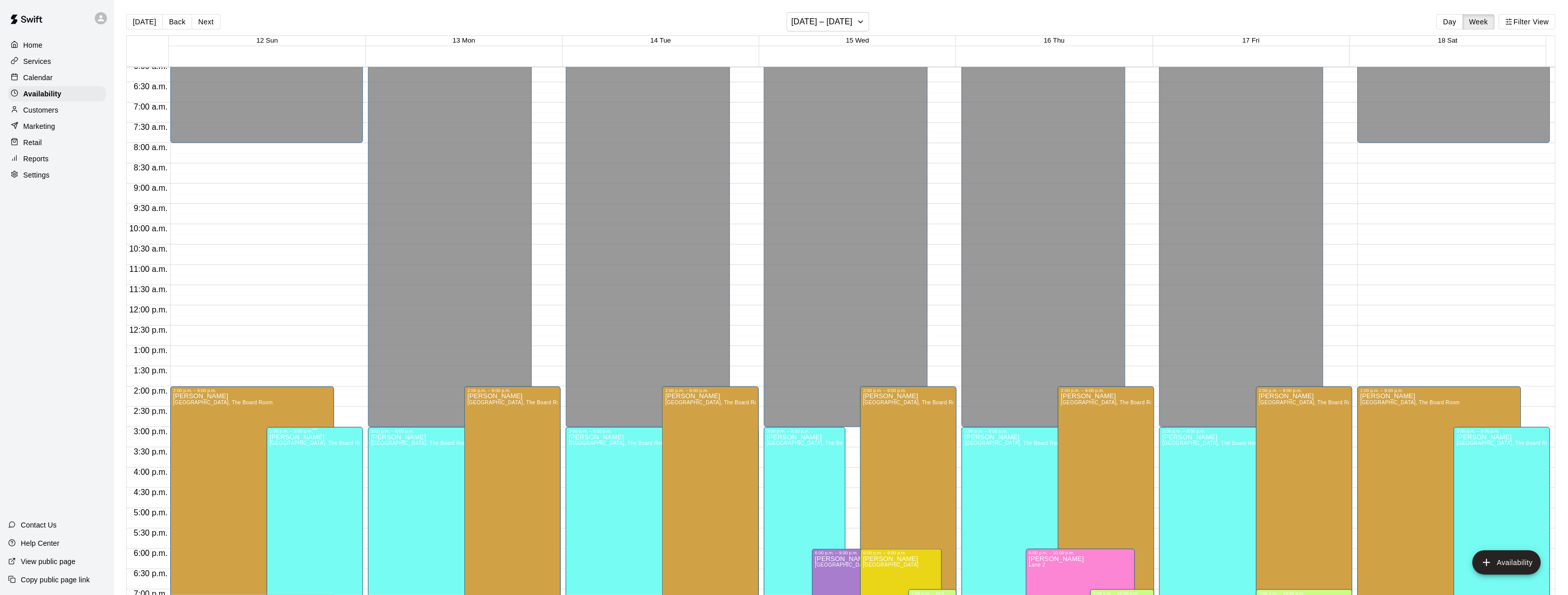
click at [309, 444] on span "[GEOGRAPHIC_DATA], The Board Room" at bounding box center [320, 443] width 100 height 6
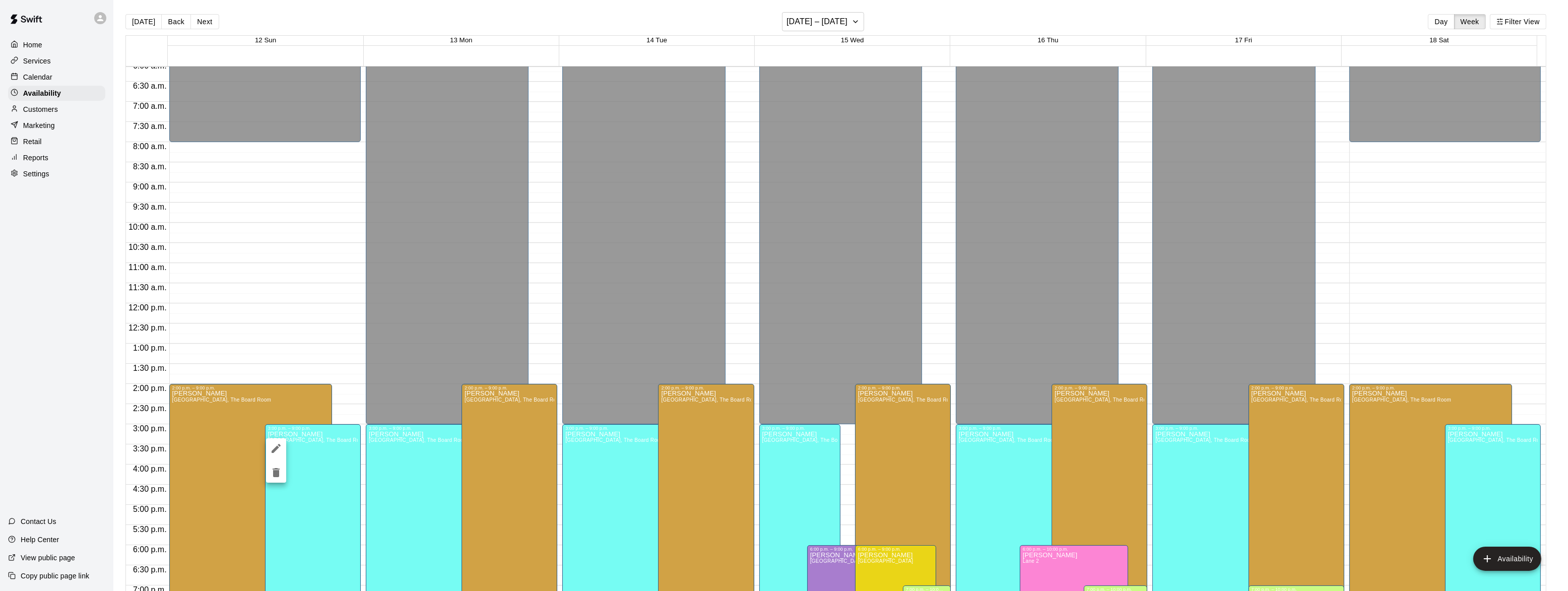
click at [272, 448] on icon "edit" at bounding box center [276, 448] width 12 height 12
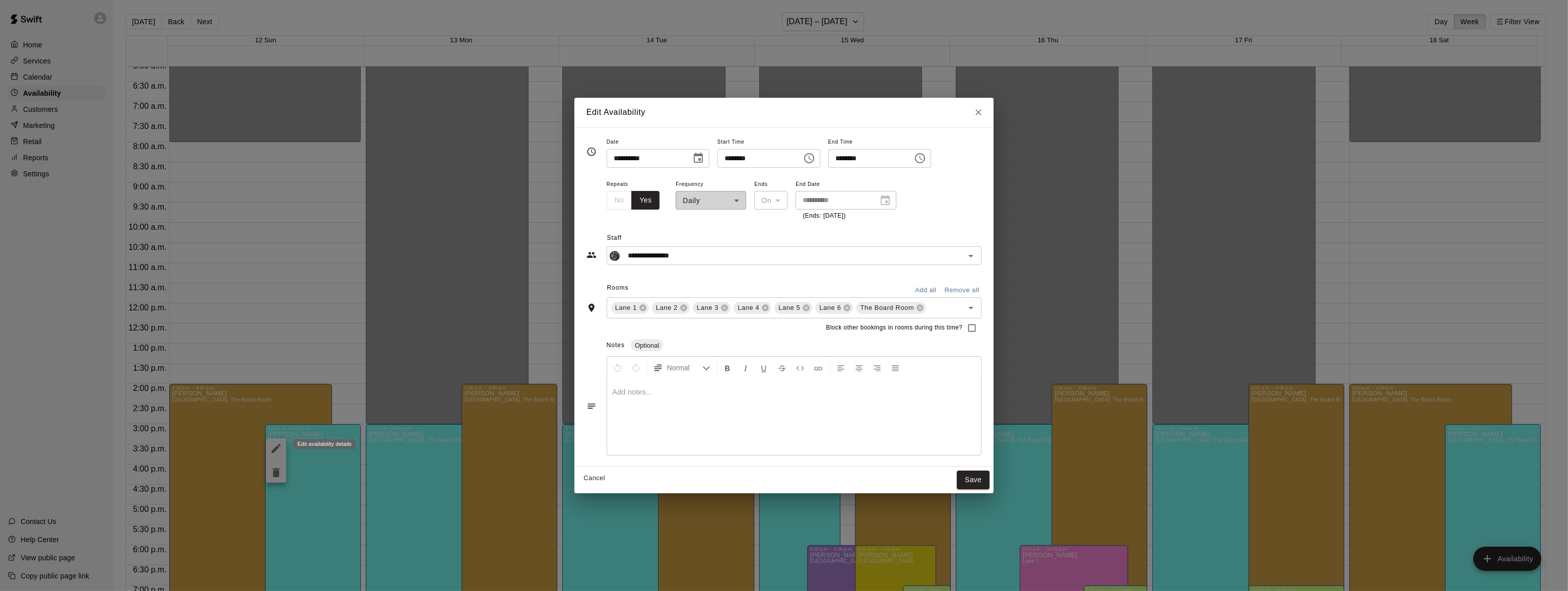
type input "**********"
click at [603, 480] on button "Cancel" at bounding box center [594, 479] width 33 height 16
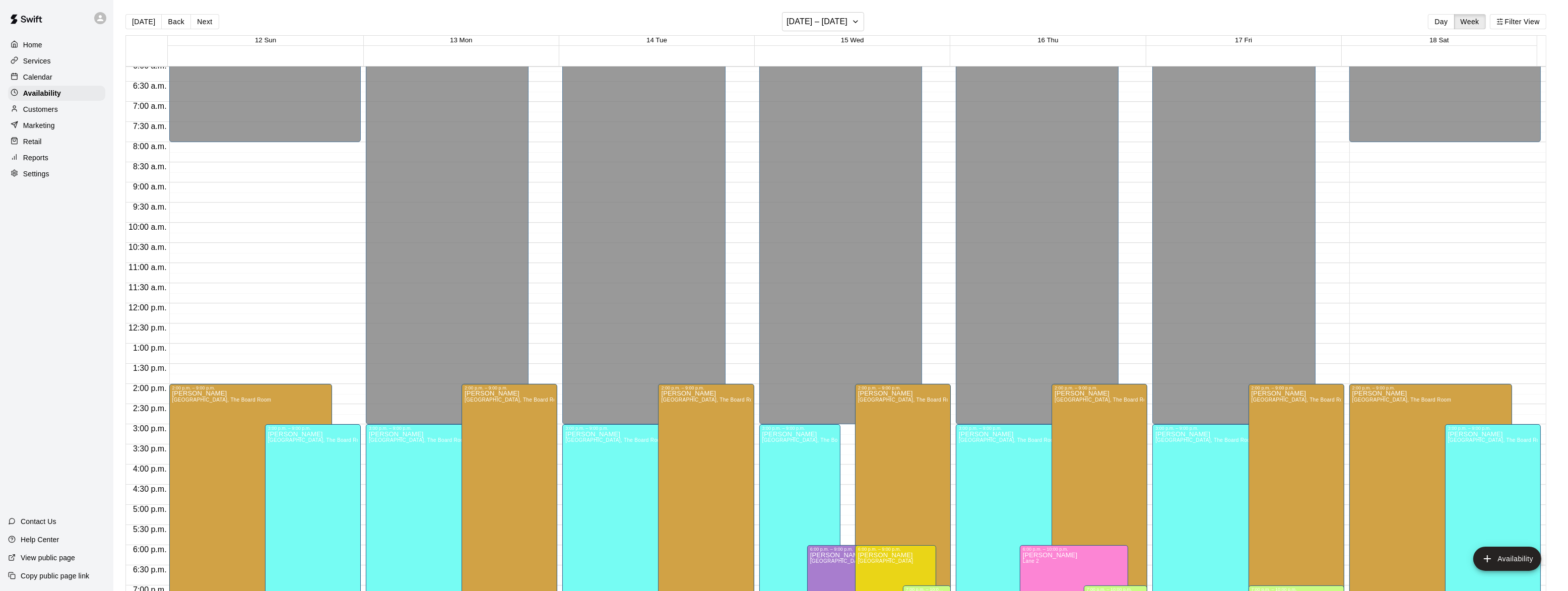
type input "**********"
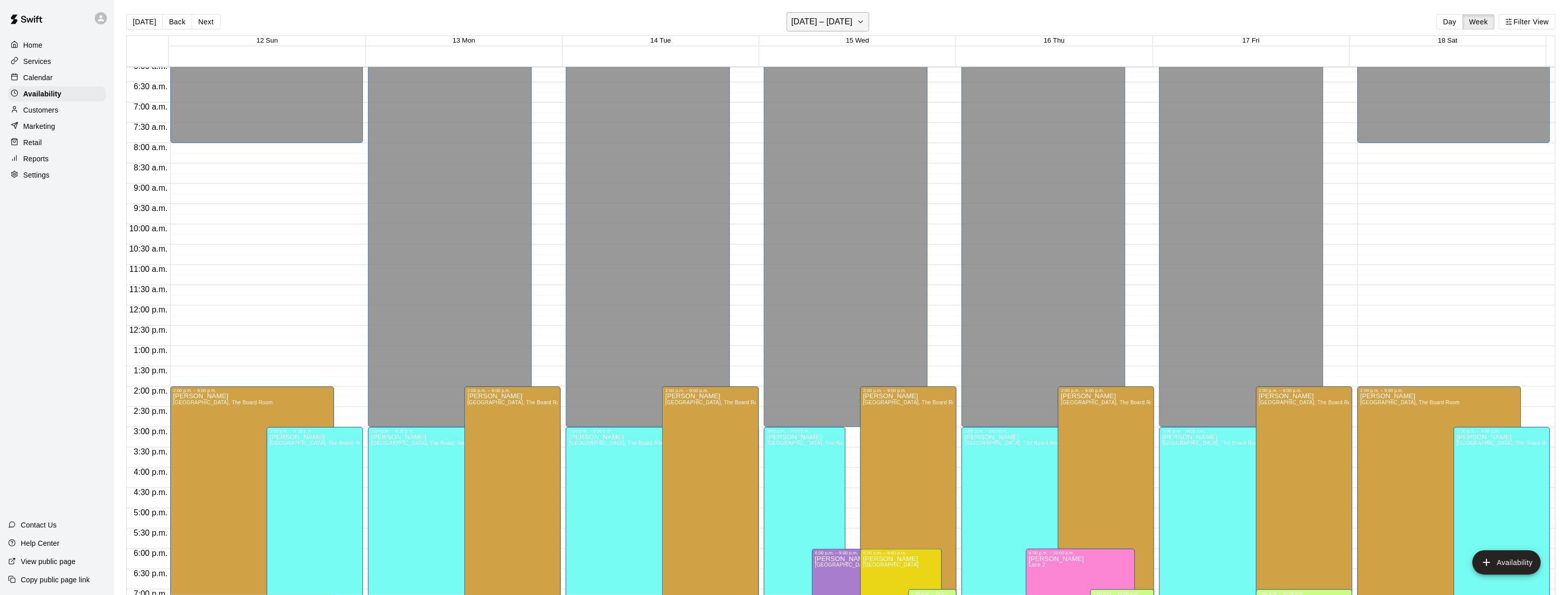
click at [805, 23] on h6 "[DATE] – [DATE]" at bounding box center [822, 22] width 62 height 14
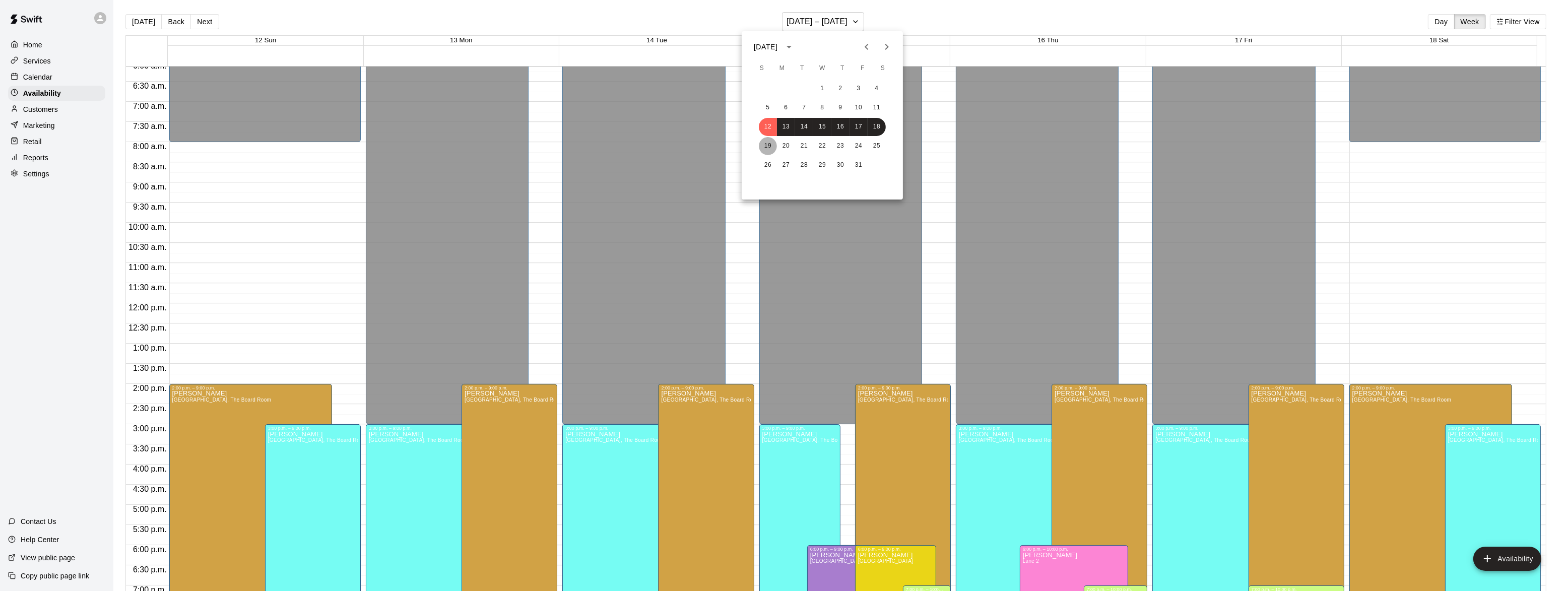
click at [766, 143] on button "19" at bounding box center [768, 146] width 18 height 18
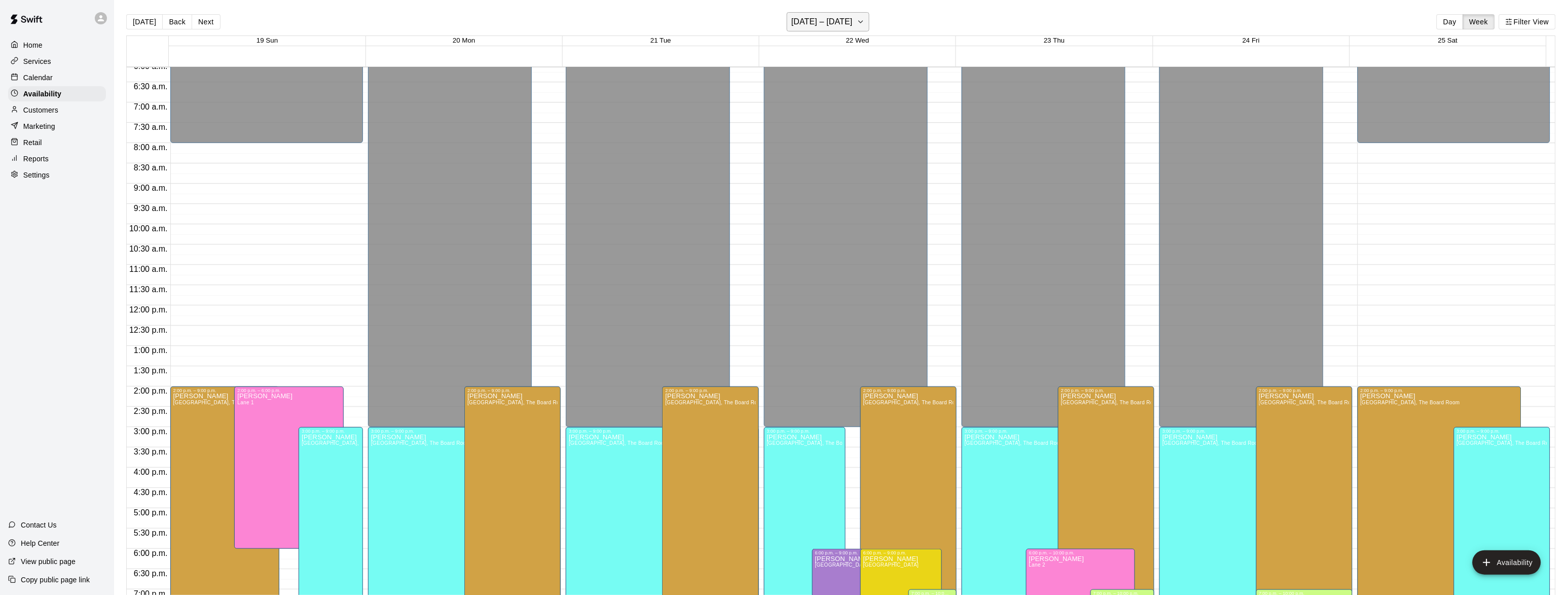
click at [827, 25] on h6 "[DATE] – [DATE]" at bounding box center [822, 22] width 62 height 14
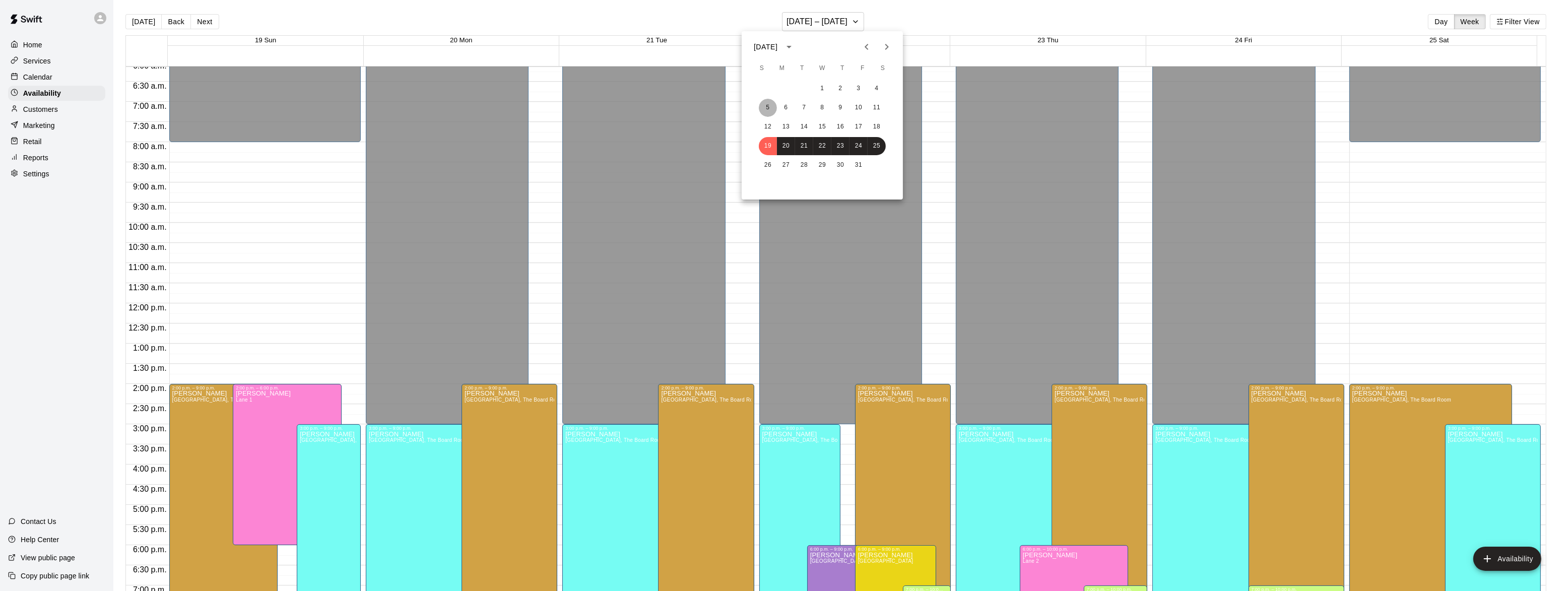
click at [766, 112] on button "5" at bounding box center [768, 108] width 18 height 18
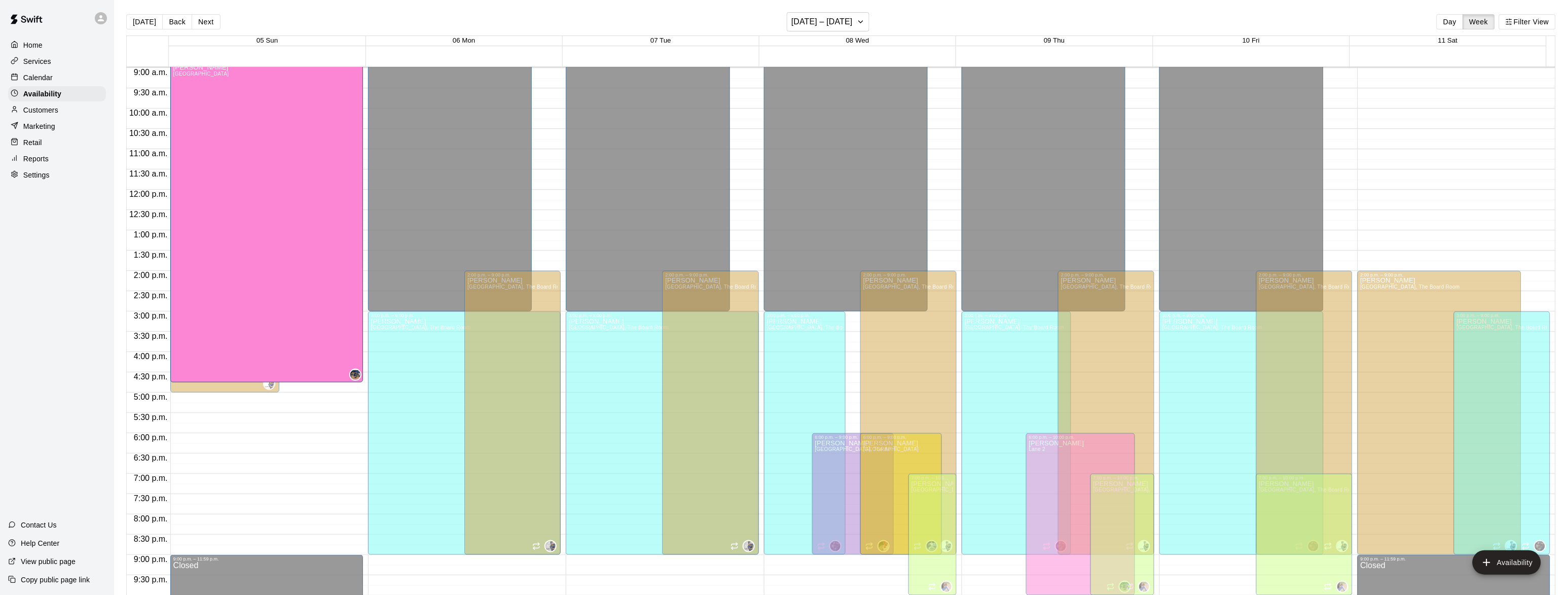
scroll to position [355, 0]
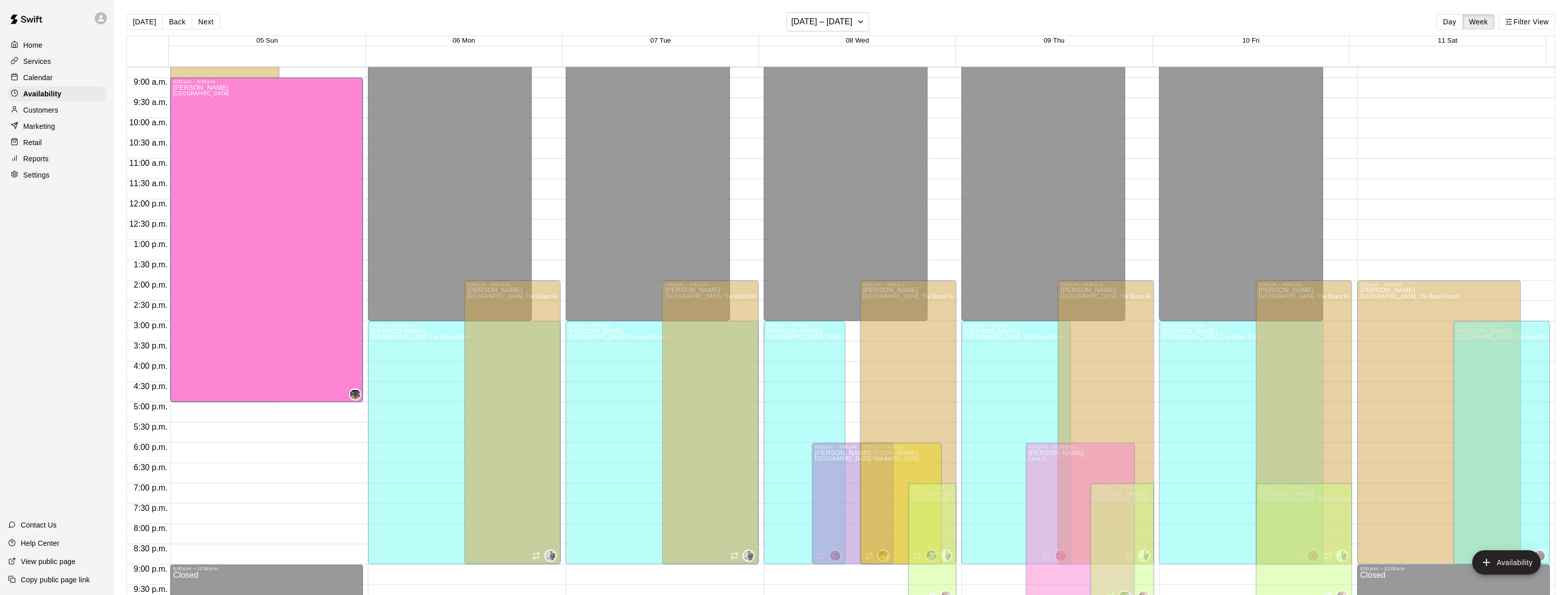
drag, startPoint x: 260, startPoint y: 305, endPoint x: 266, endPoint y: 326, distance: 21.8
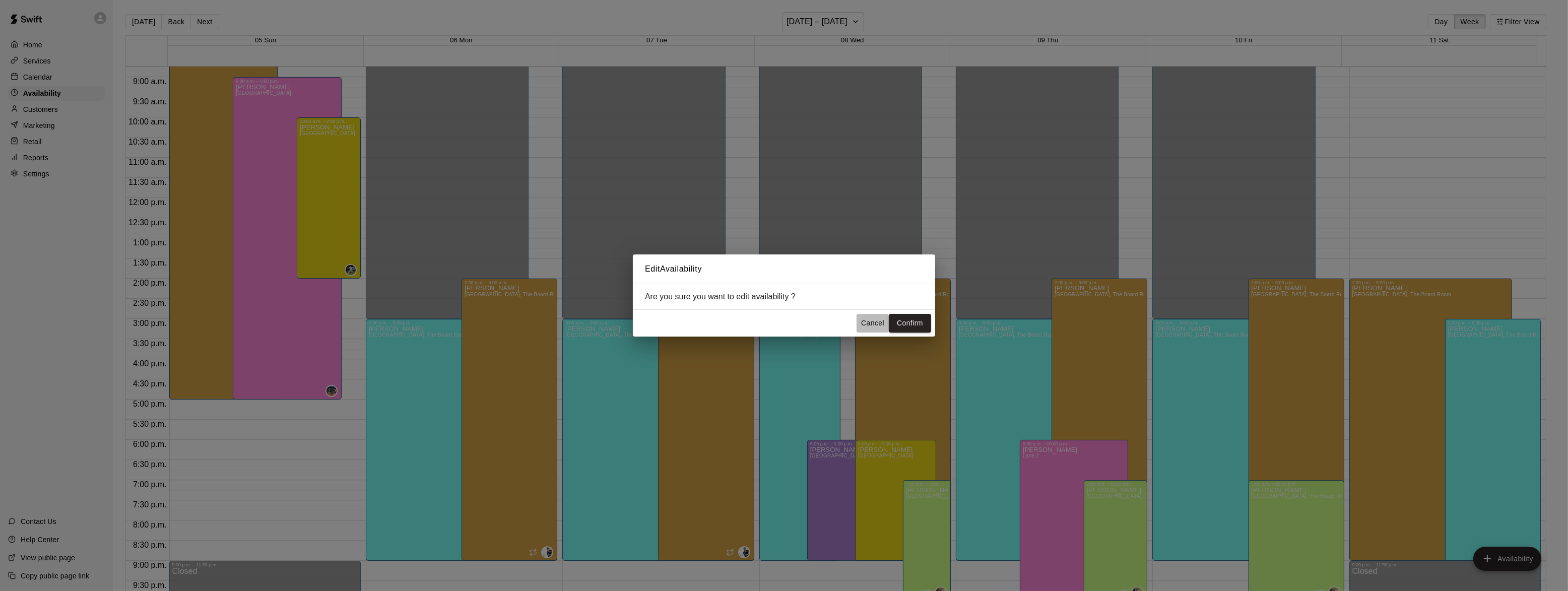
click at [860, 326] on button "Cancel" at bounding box center [872, 323] width 33 height 19
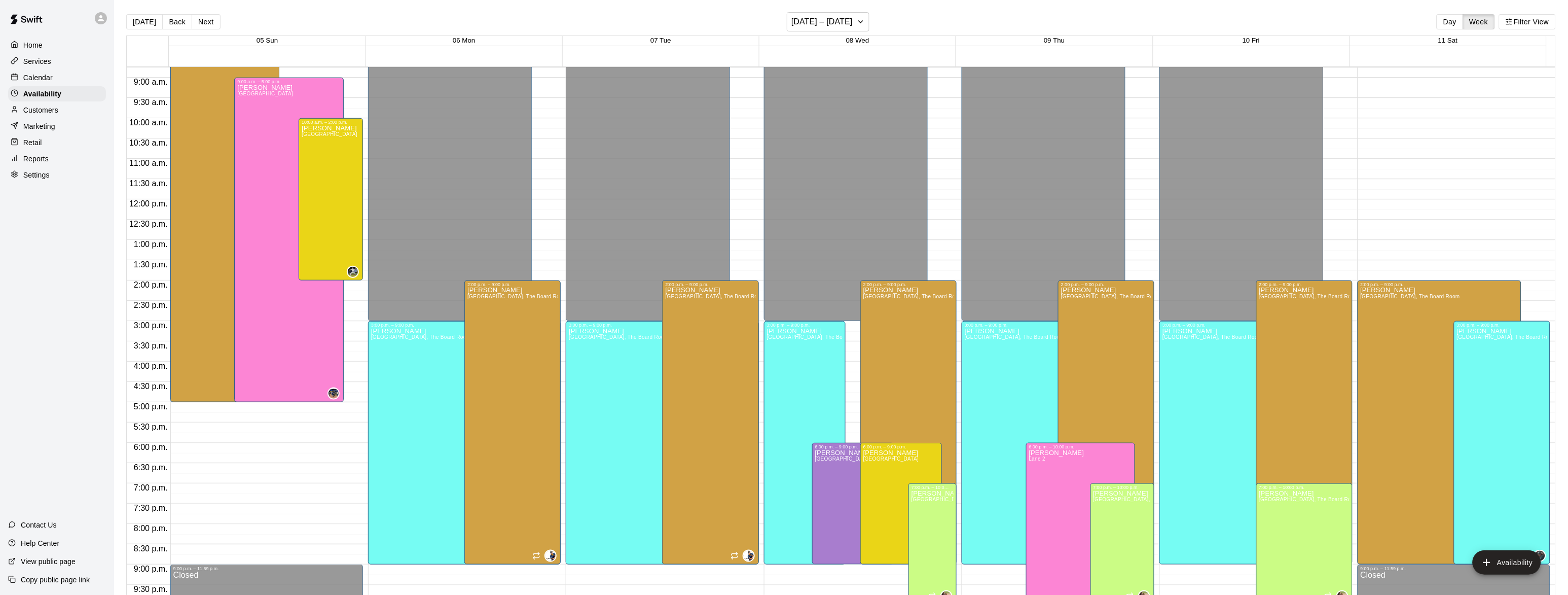
click at [237, 463] on div "12:00 a.m. – 8:00 a.m. Closed 8:00 a.m. – 5:00 p.m. [PERSON_NAME][GEOGRAPHIC_DA…" at bounding box center [267, 199] width 193 height 973
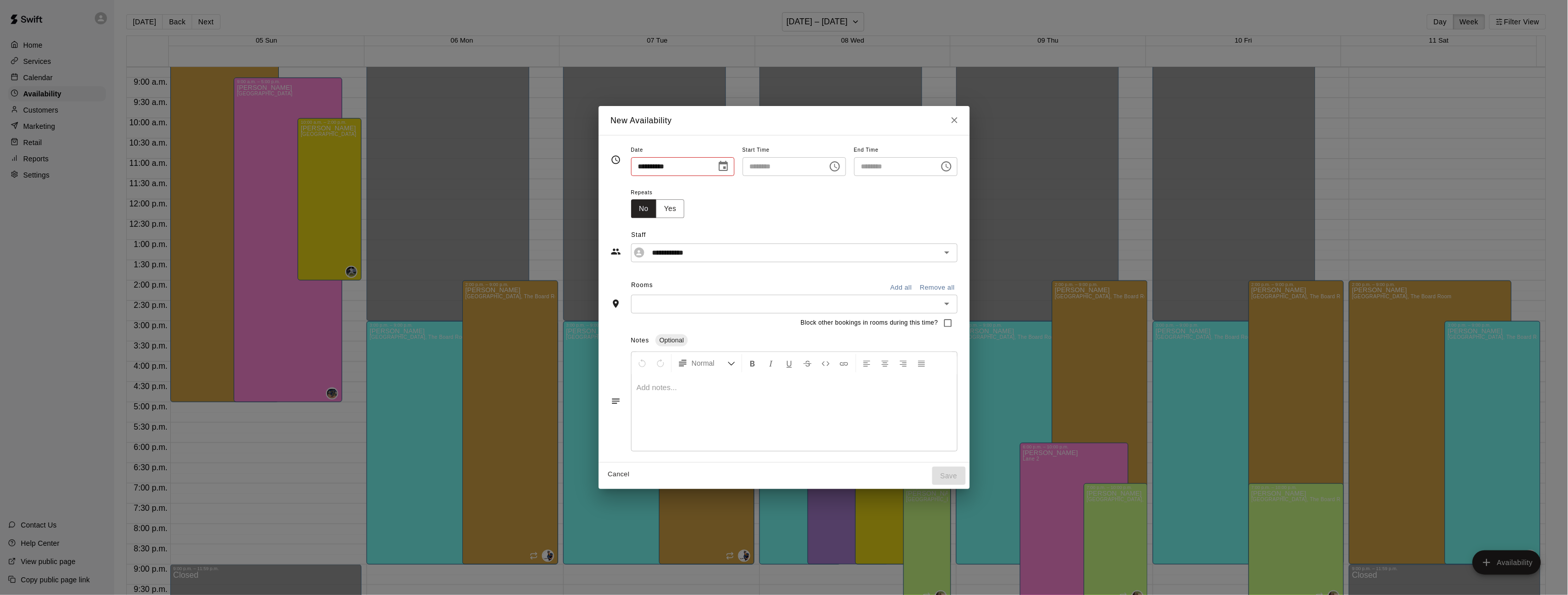
type input "**********"
type input "********"
click at [968, 125] on button "Close" at bounding box center [959, 120] width 18 height 18
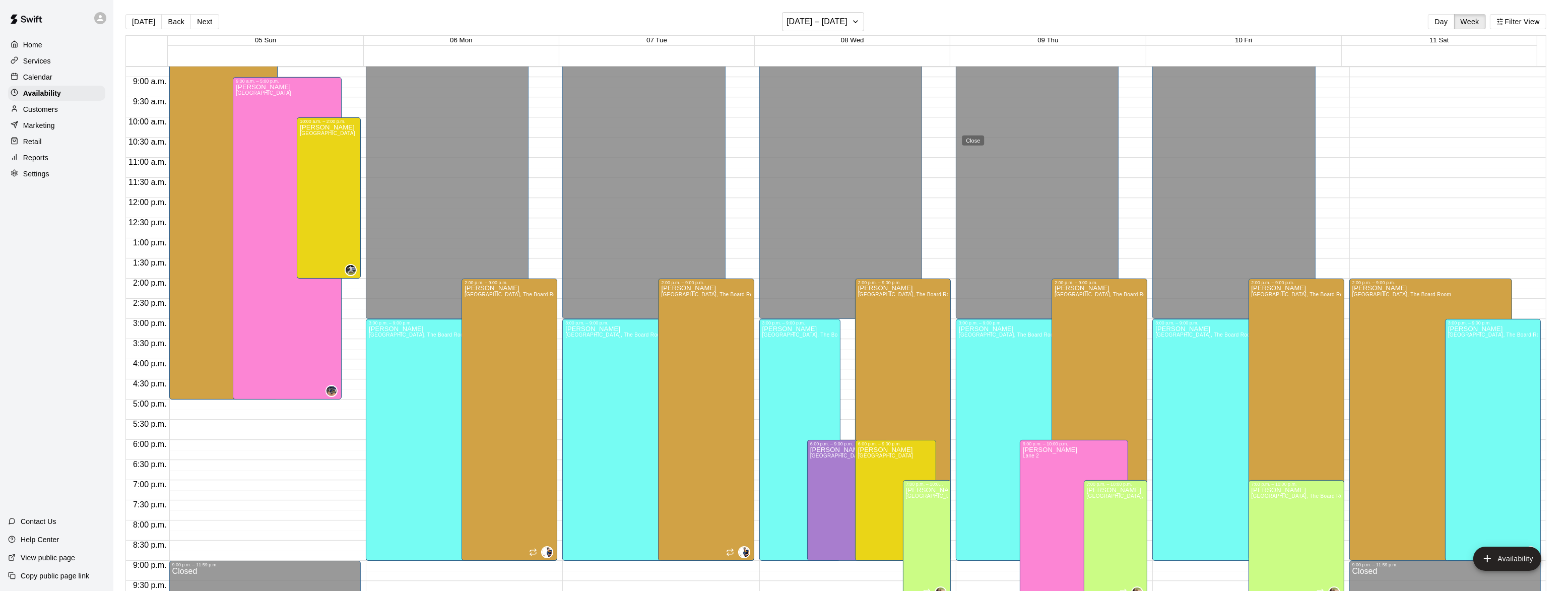
type input "**********"
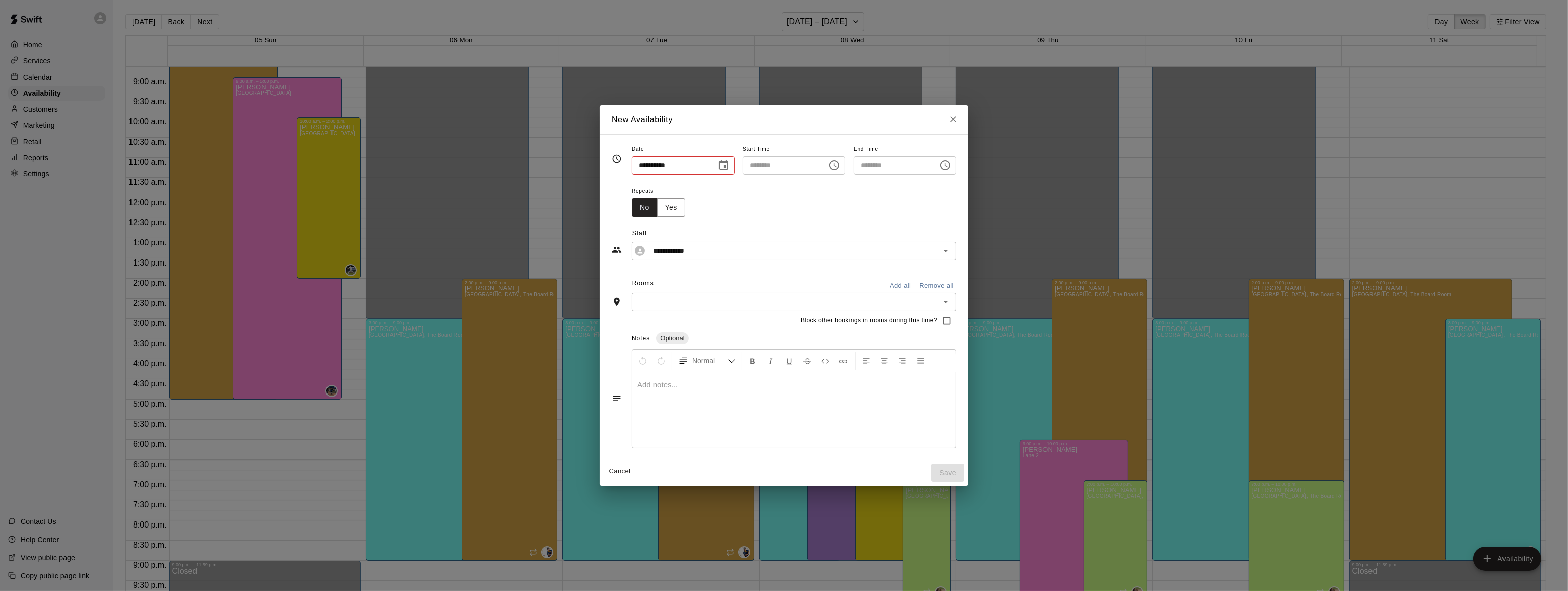
type input "**********"
type input "********"
click at [604, 468] on button "Cancel" at bounding box center [620, 472] width 33 height 16
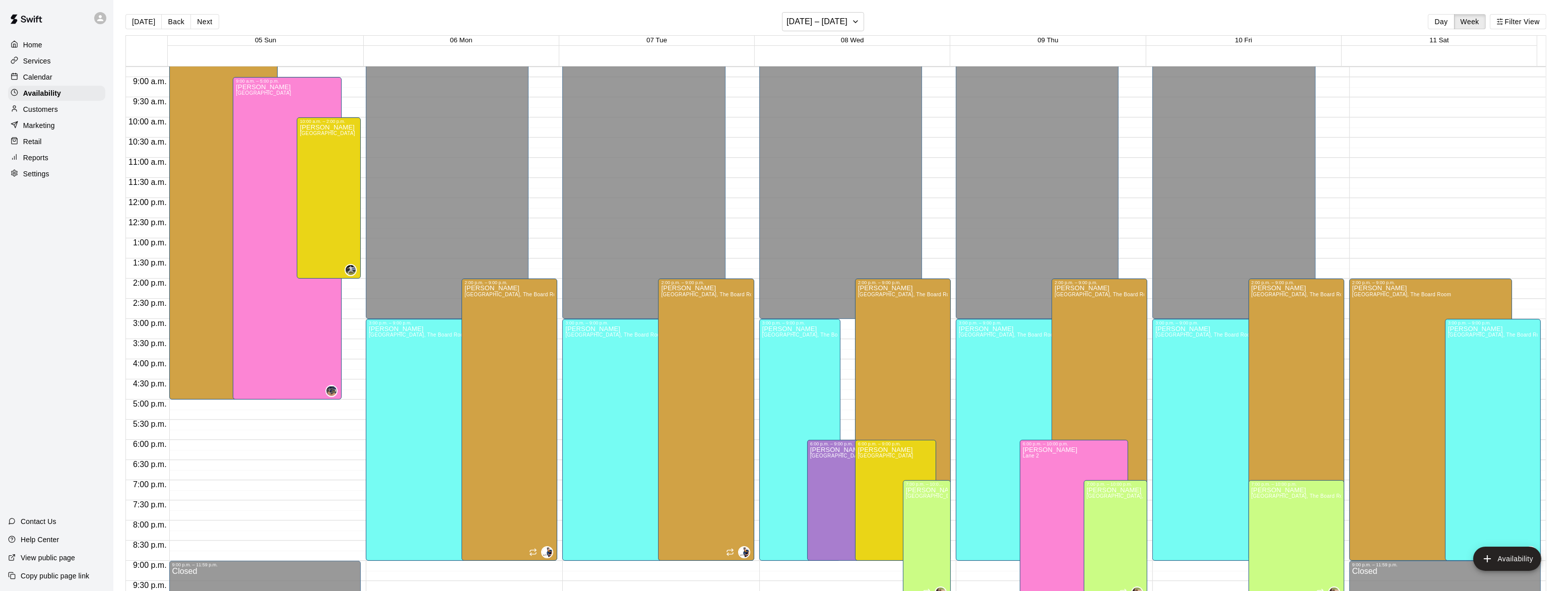
type input "**********"
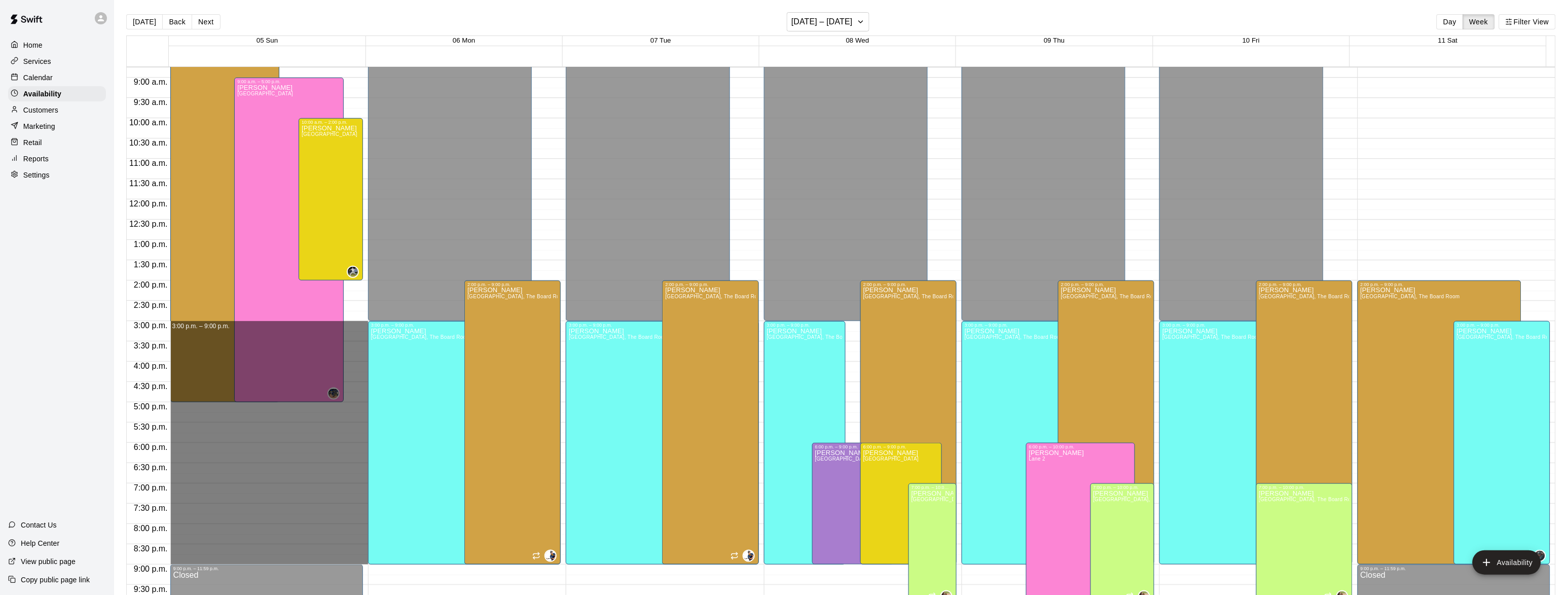
drag, startPoint x: 353, startPoint y: 332, endPoint x: 331, endPoint y: 563, distance: 232.0
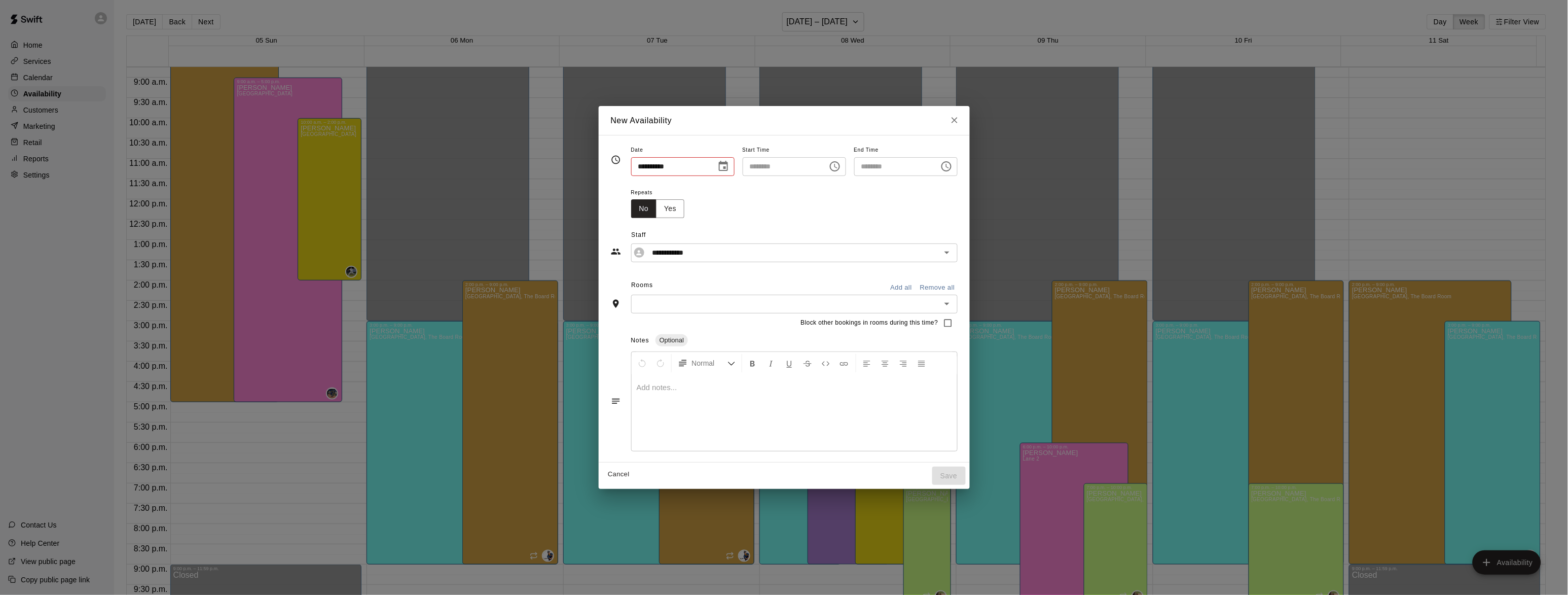
type input "**********"
type input "********"
click at [706, 254] on input "**********" at bounding box center [791, 252] width 276 height 13
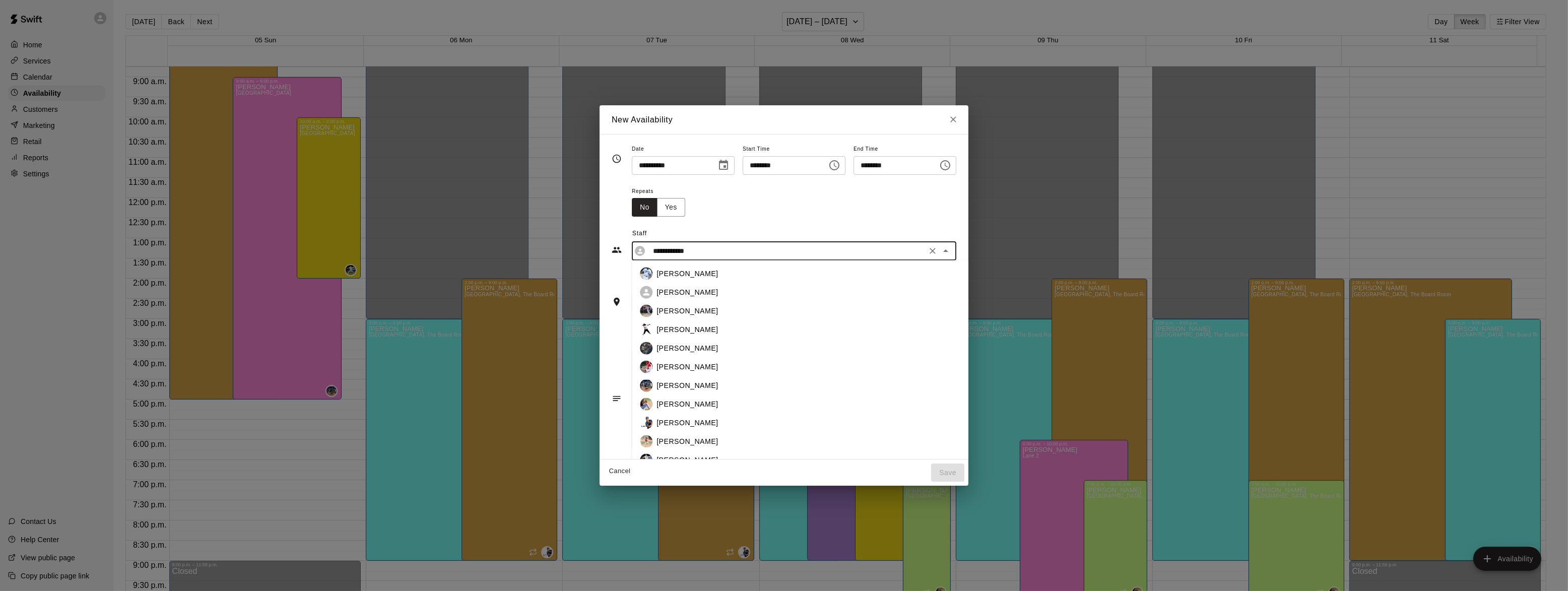
click at [666, 342] on div "[PERSON_NAME]" at bounding box center [814, 348] width 347 height 13
type input "**********"
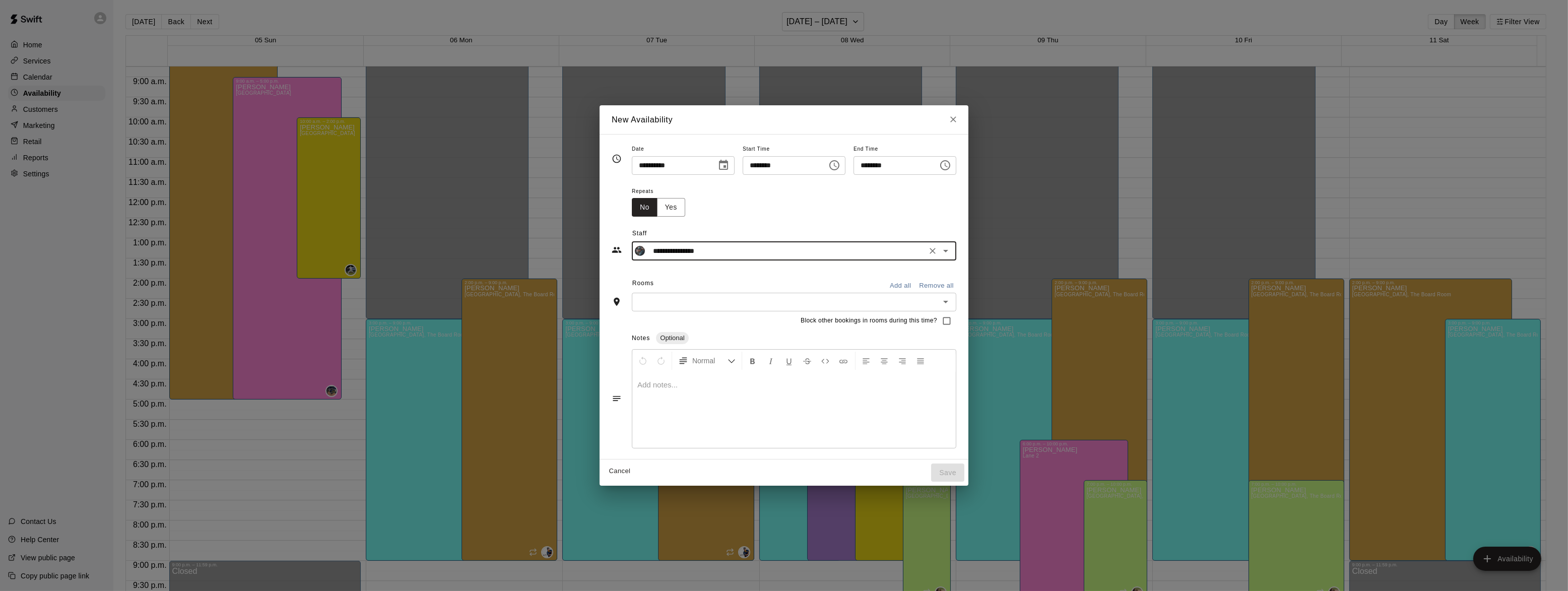
click at [676, 307] on input "text" at bounding box center [785, 302] width 302 height 13
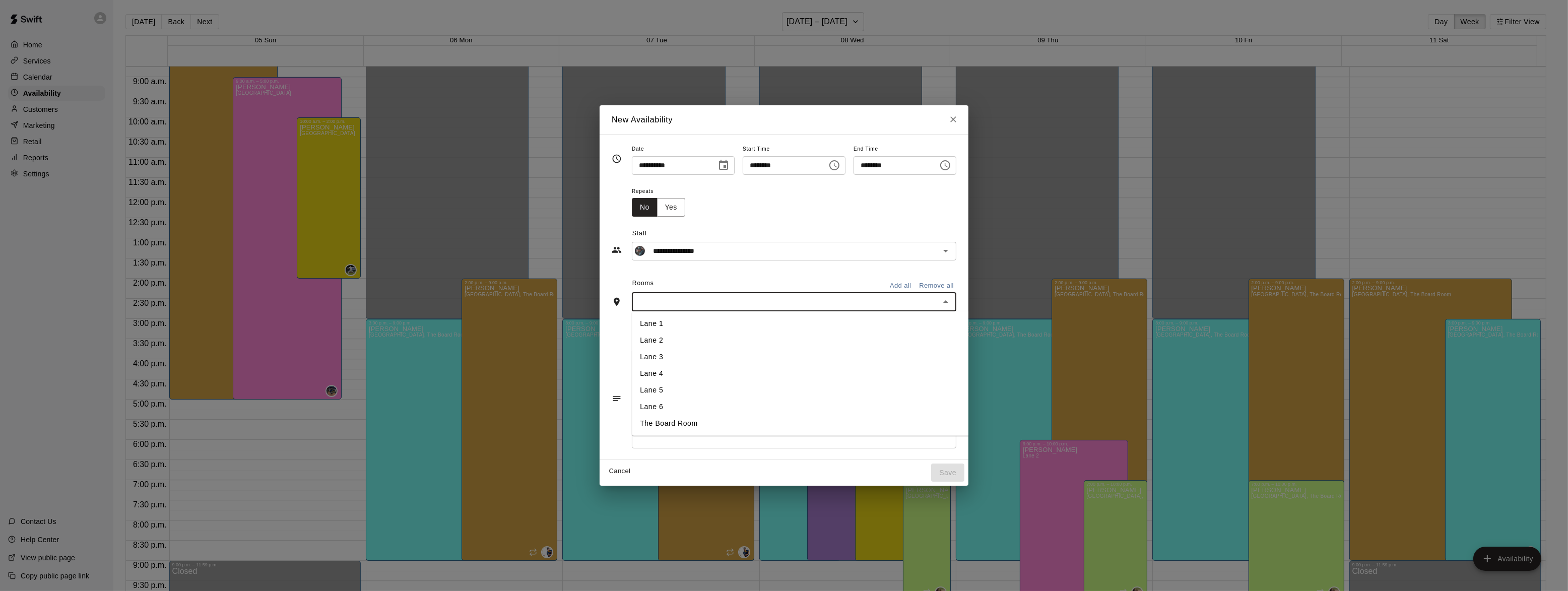
click at [648, 328] on li "Lane 1" at bounding box center [813, 324] width 363 height 17
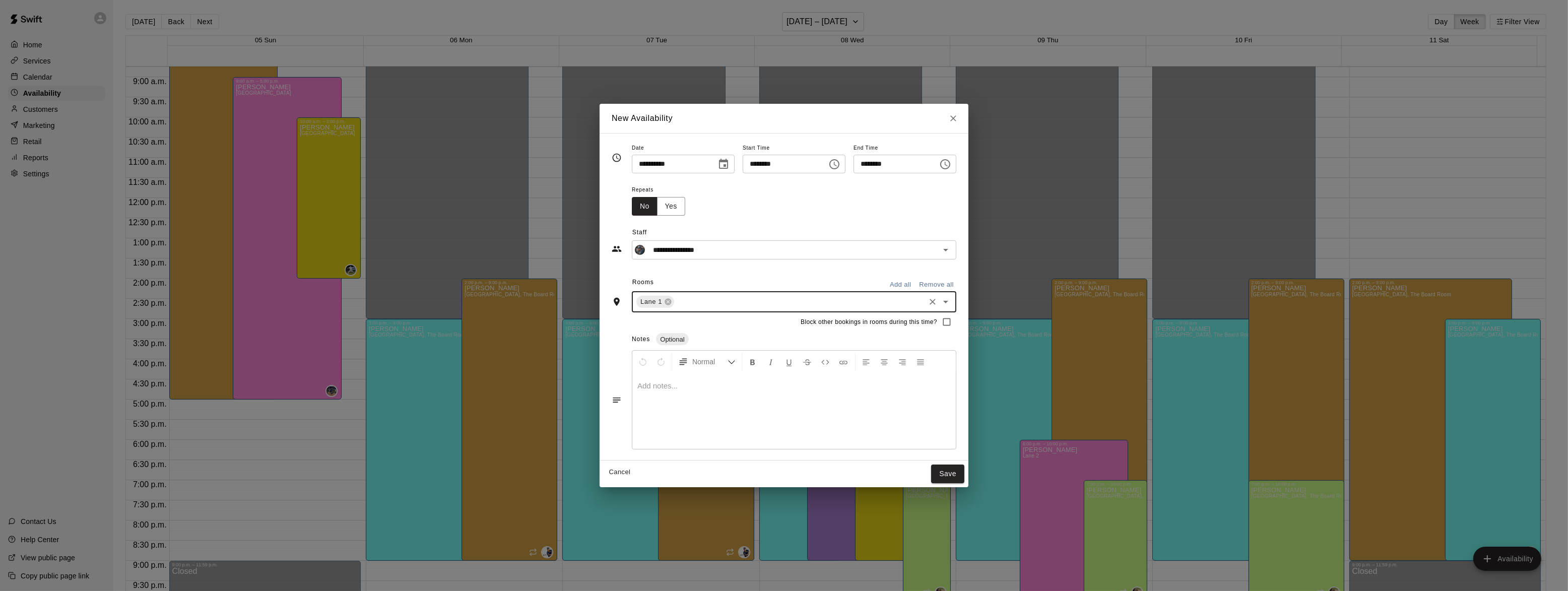
click at [676, 307] on input "text" at bounding box center [799, 302] width 248 height 13
click at [665, 342] on li "Lane 2" at bounding box center [813, 341] width 363 height 17
click at [716, 298] on input "text" at bounding box center [820, 302] width 207 height 13
click at [683, 361] on li "Lane 3" at bounding box center [813, 357] width 363 height 17
click at [769, 306] on input "text" at bounding box center [841, 302] width 167 height 13
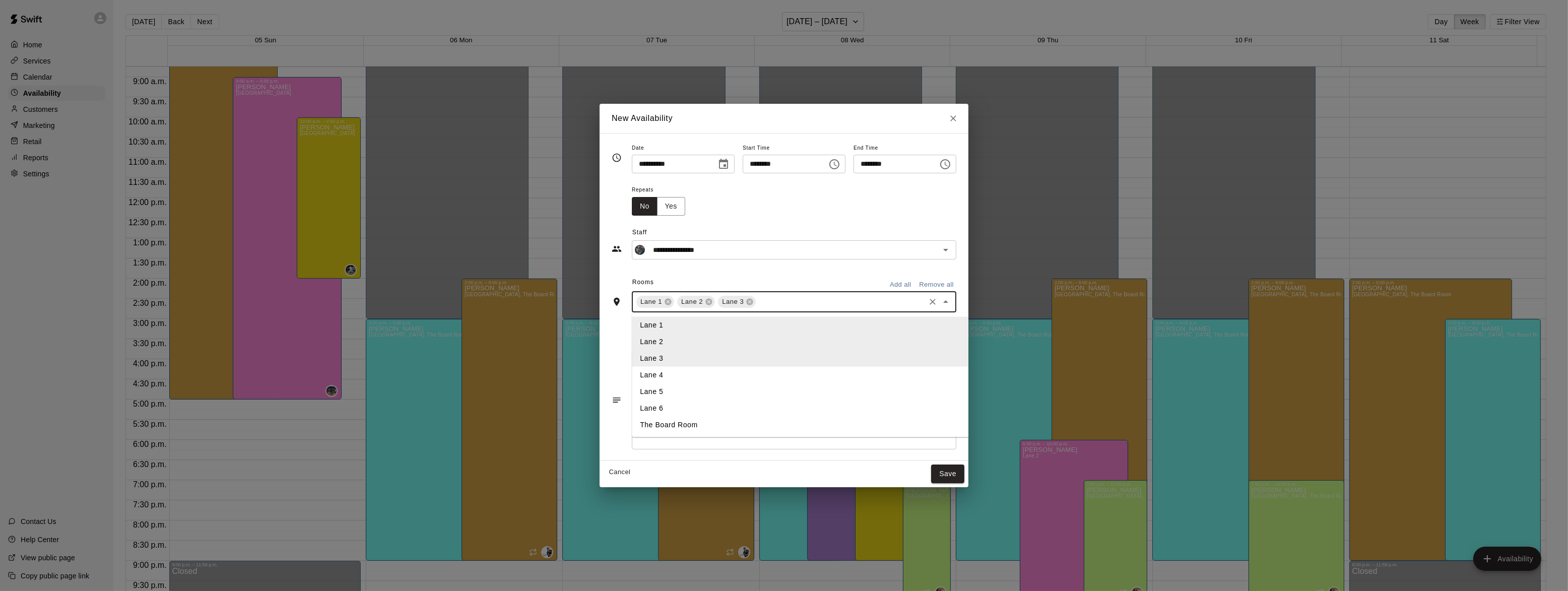
click at [706, 380] on li "Lane 4" at bounding box center [813, 374] width 363 height 17
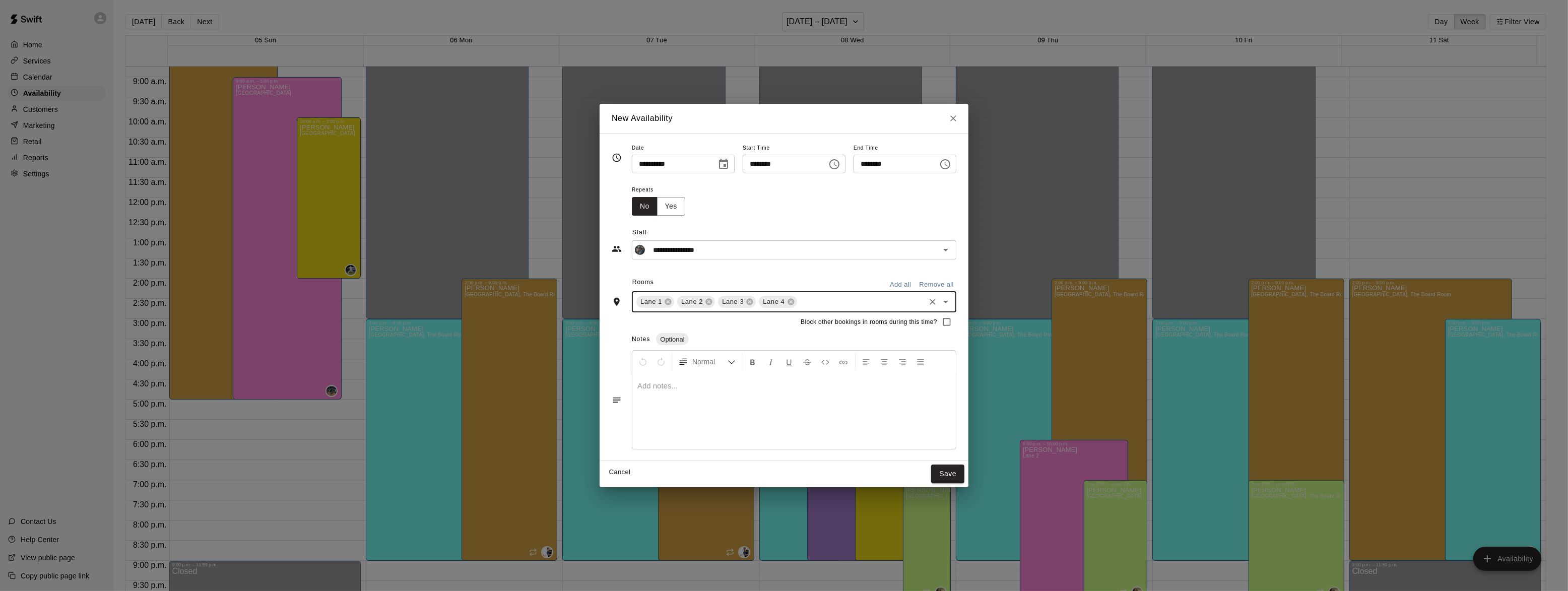
click at [798, 302] on input "text" at bounding box center [860, 302] width 125 height 13
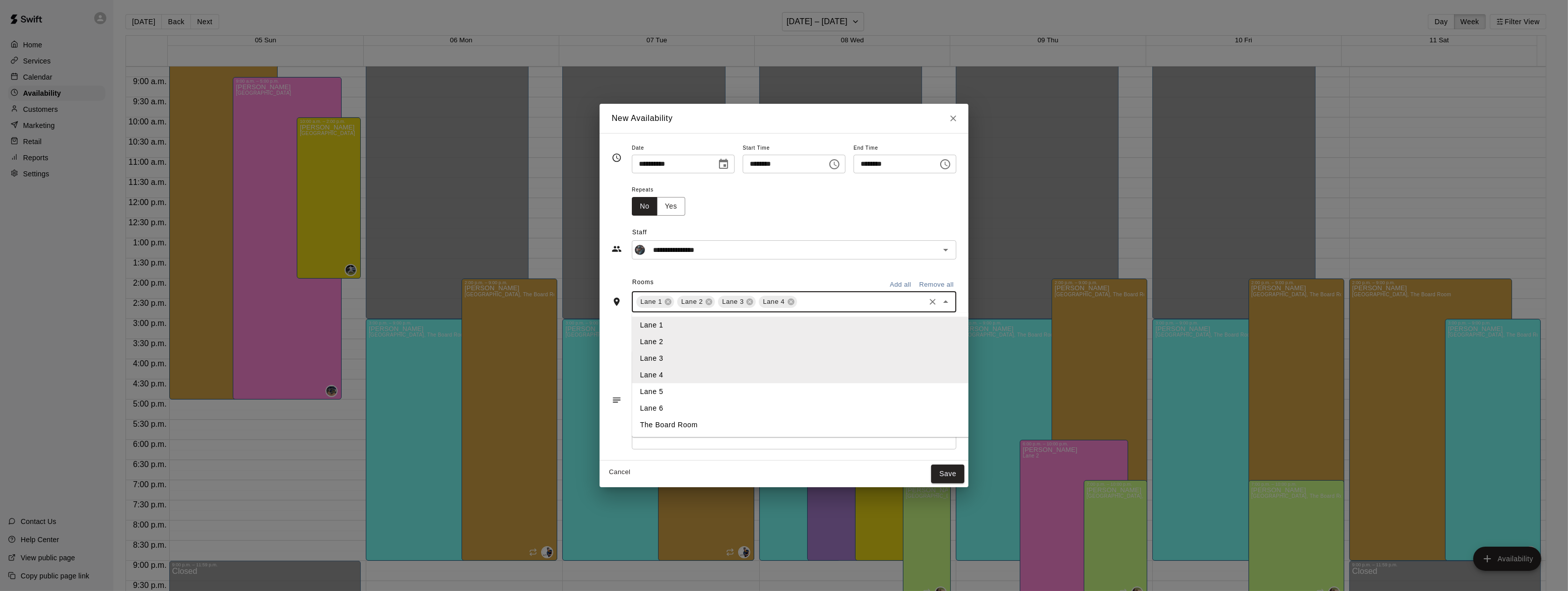
click at [715, 391] on li "Lane 5" at bounding box center [813, 391] width 363 height 17
click at [840, 303] on input "text" at bounding box center [881, 302] width 84 height 13
click at [718, 413] on li "Lane 6" at bounding box center [813, 407] width 363 height 17
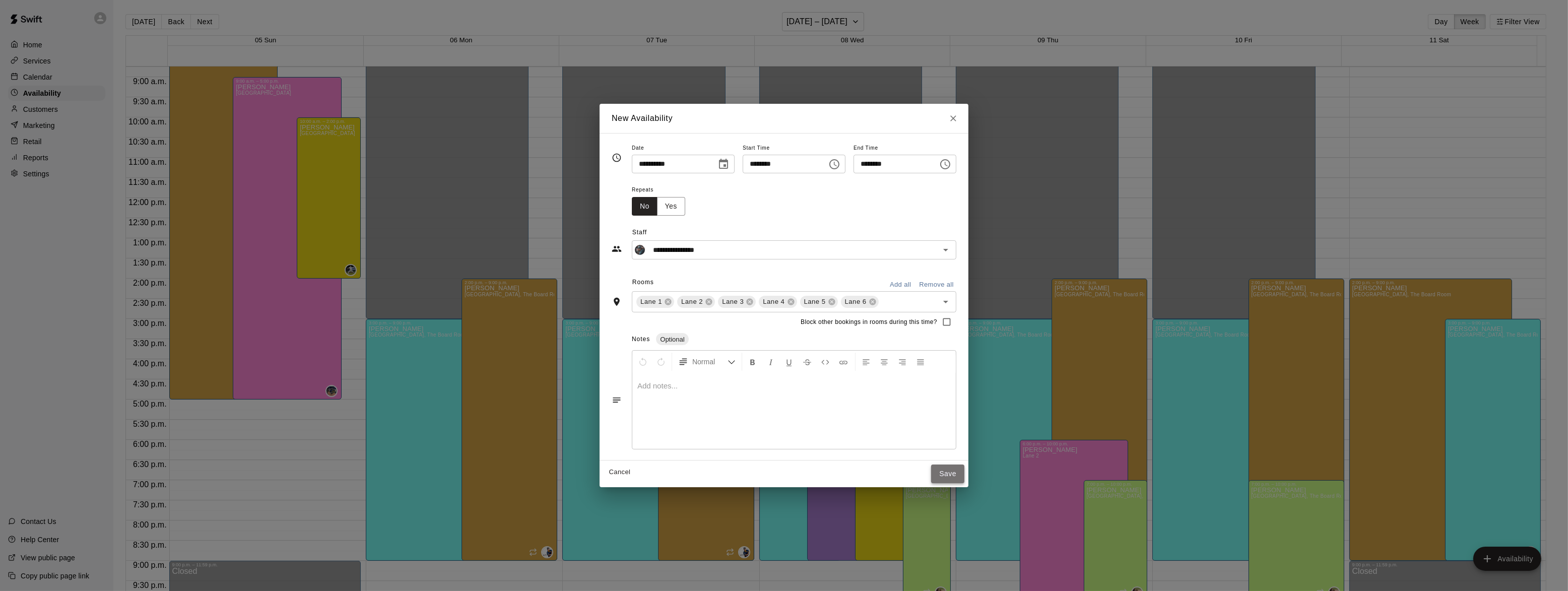
click at [964, 476] on button "Save" at bounding box center [948, 474] width 34 height 19
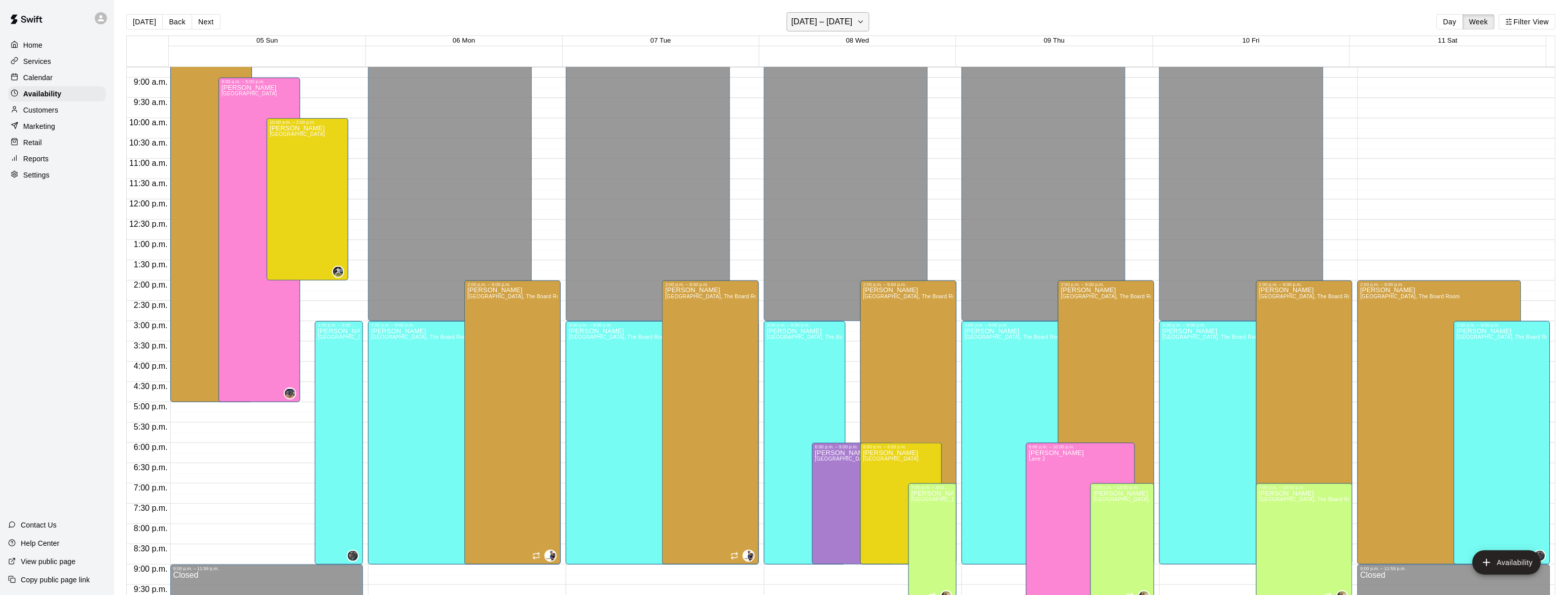
click at [808, 21] on h6 "[DATE] – [DATE]" at bounding box center [822, 22] width 62 height 14
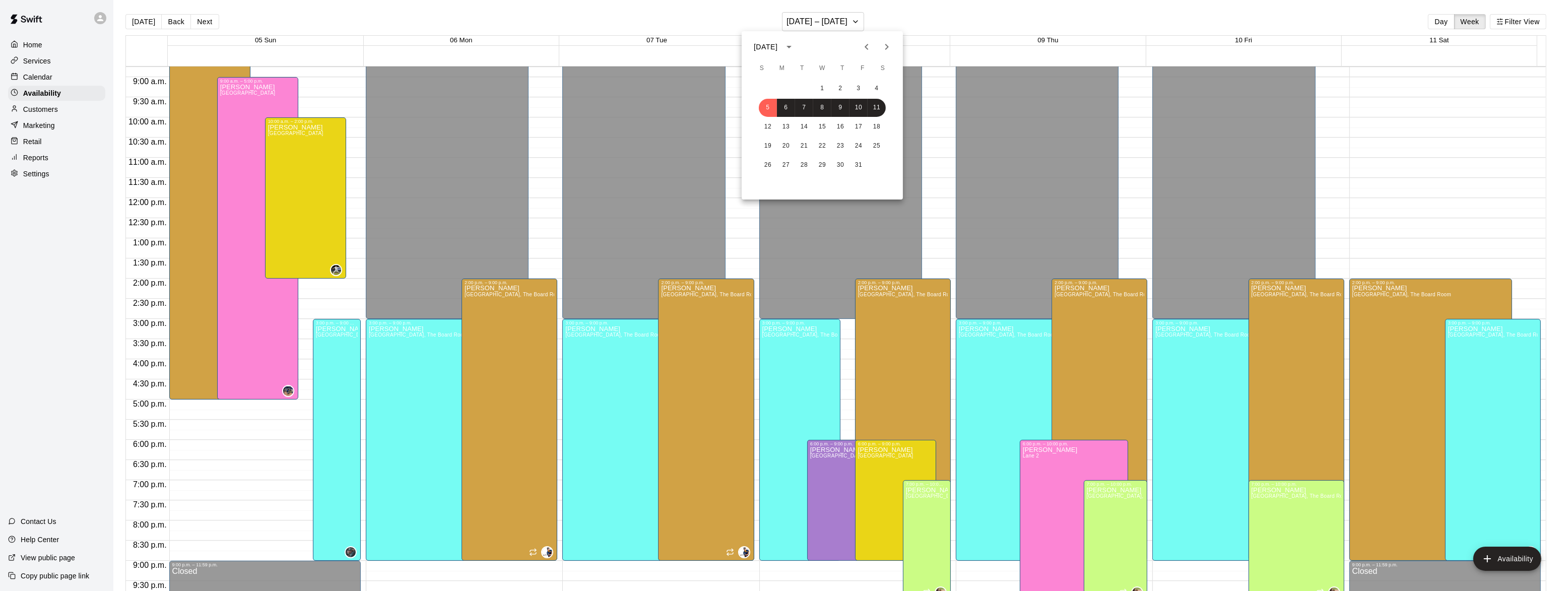
click at [41, 113] on div at bounding box center [784, 295] width 1568 height 591
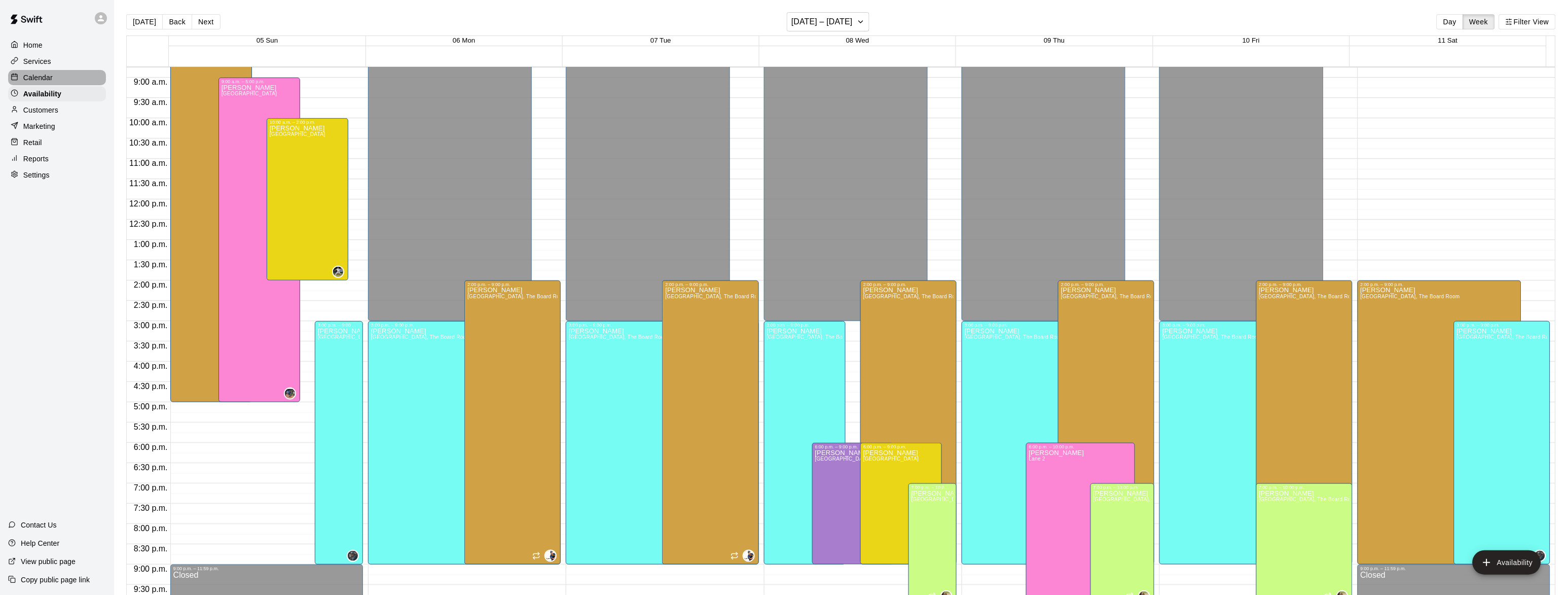
click at [40, 75] on p "Calendar" at bounding box center [38, 77] width 30 height 10
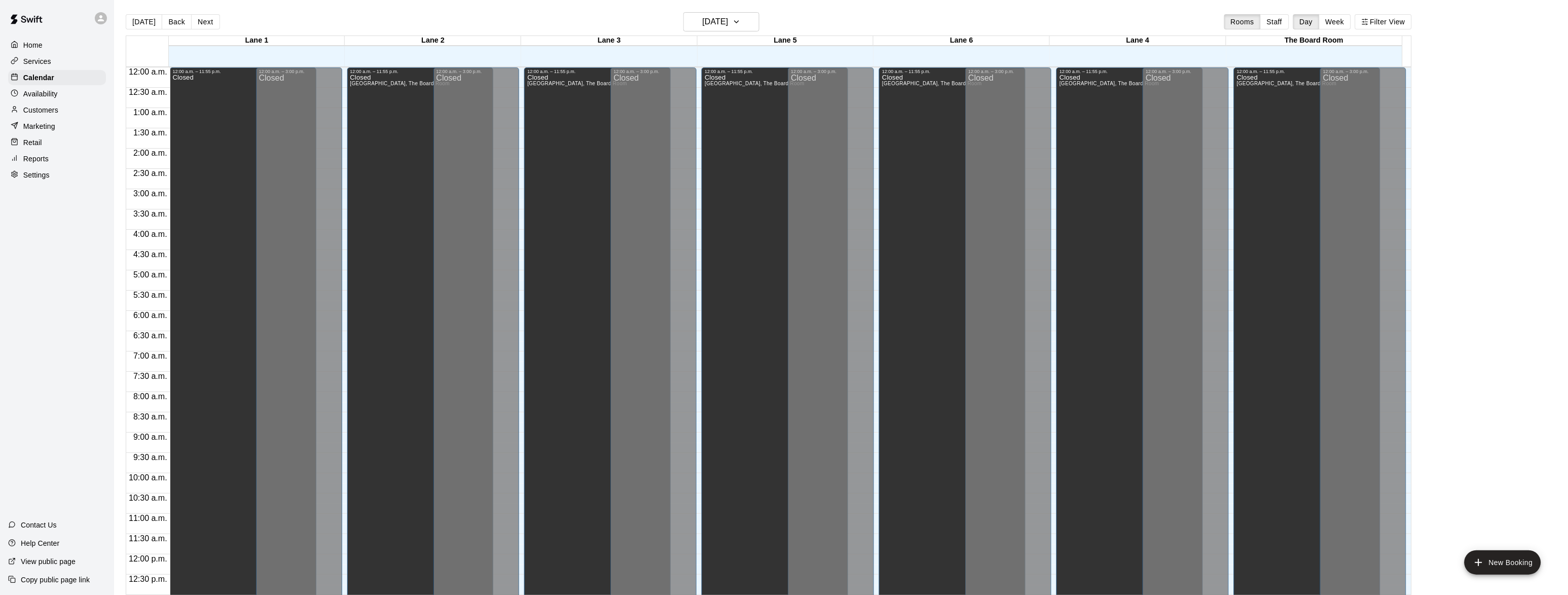
scroll to position [403, 0]
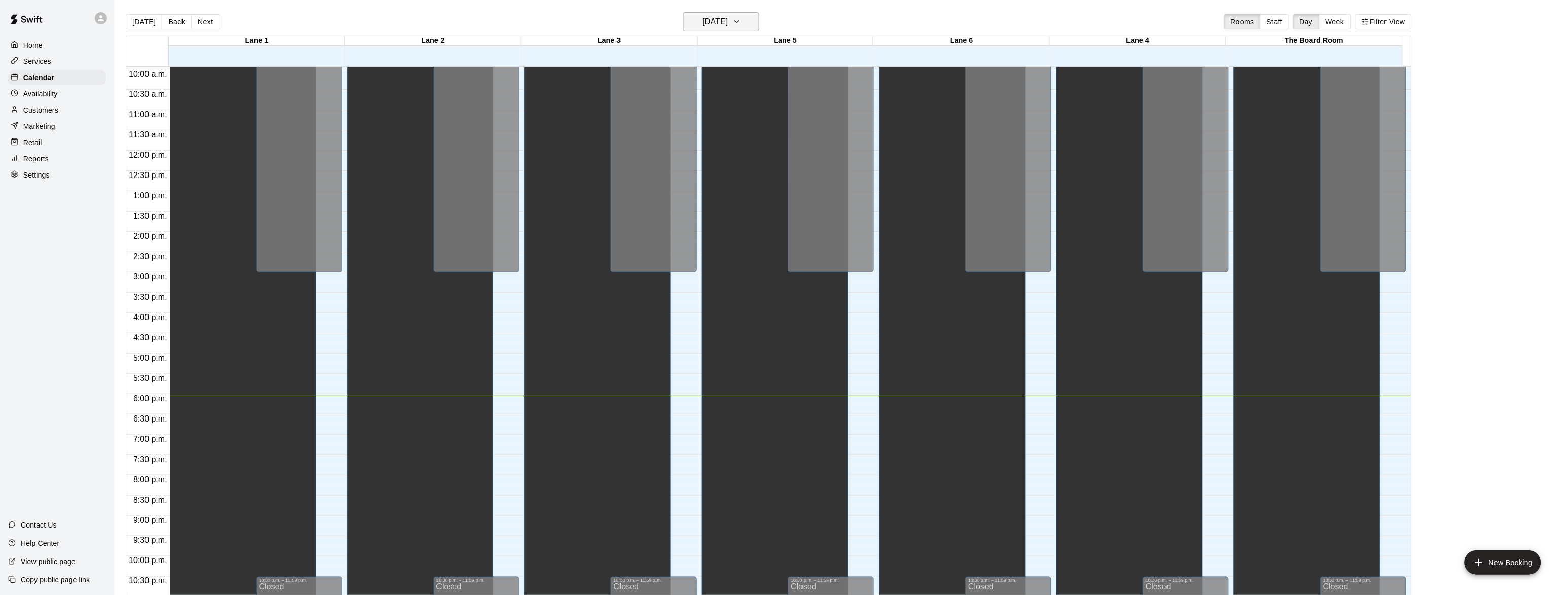
click at [729, 21] on h6 "[DATE]" at bounding box center [716, 22] width 26 height 14
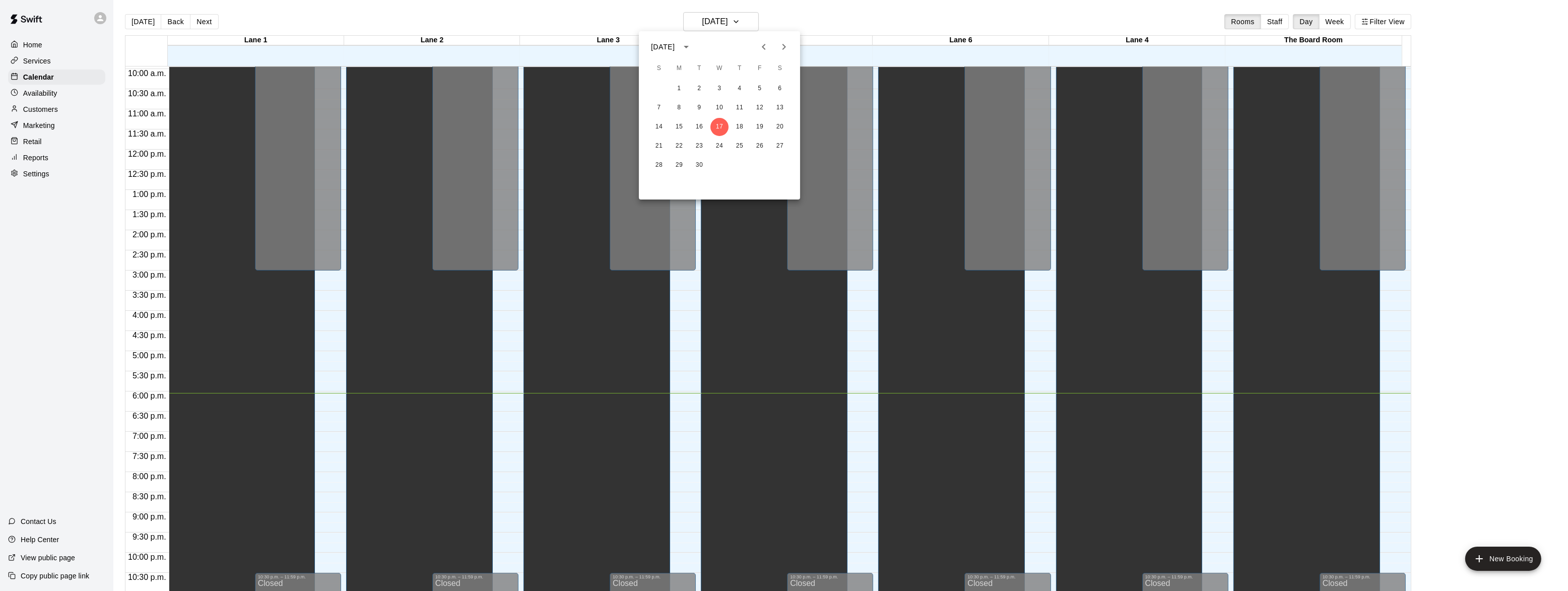
click at [785, 50] on icon "Next month" at bounding box center [784, 46] width 12 height 12
click at [681, 105] on button "5" at bounding box center [679, 108] width 18 height 18
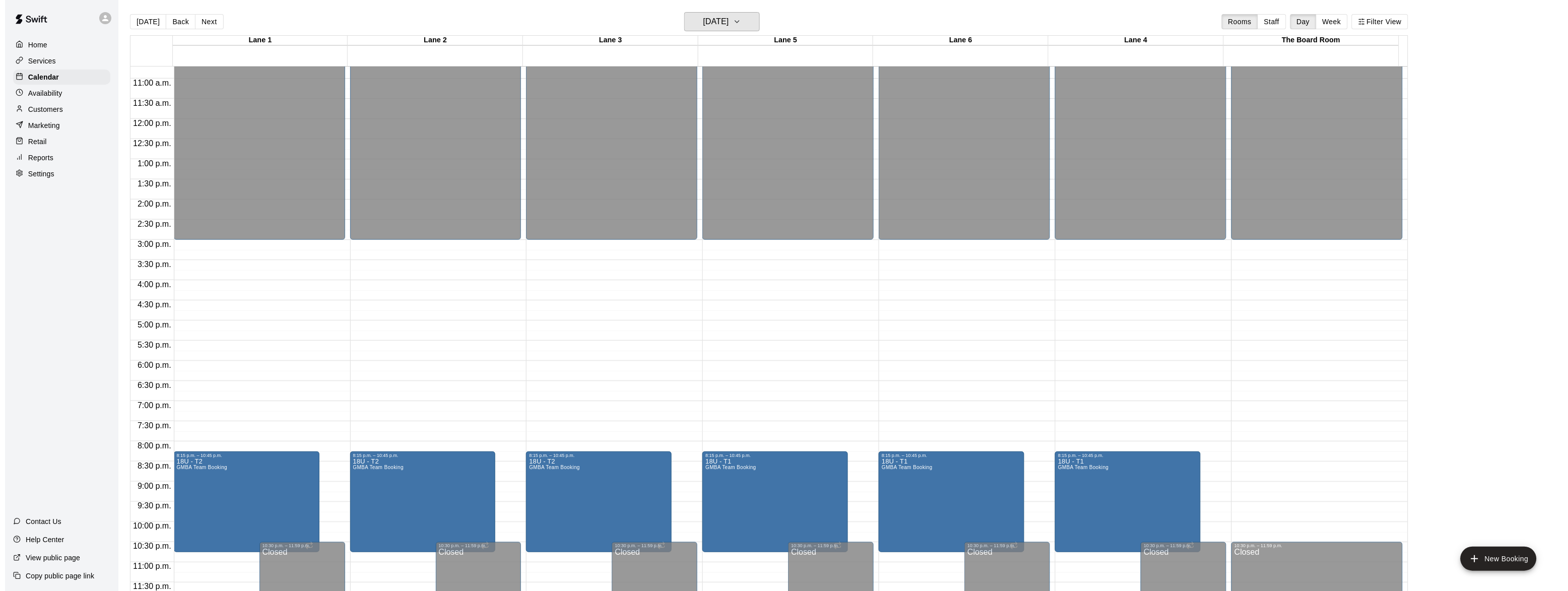
scroll to position [16, 0]
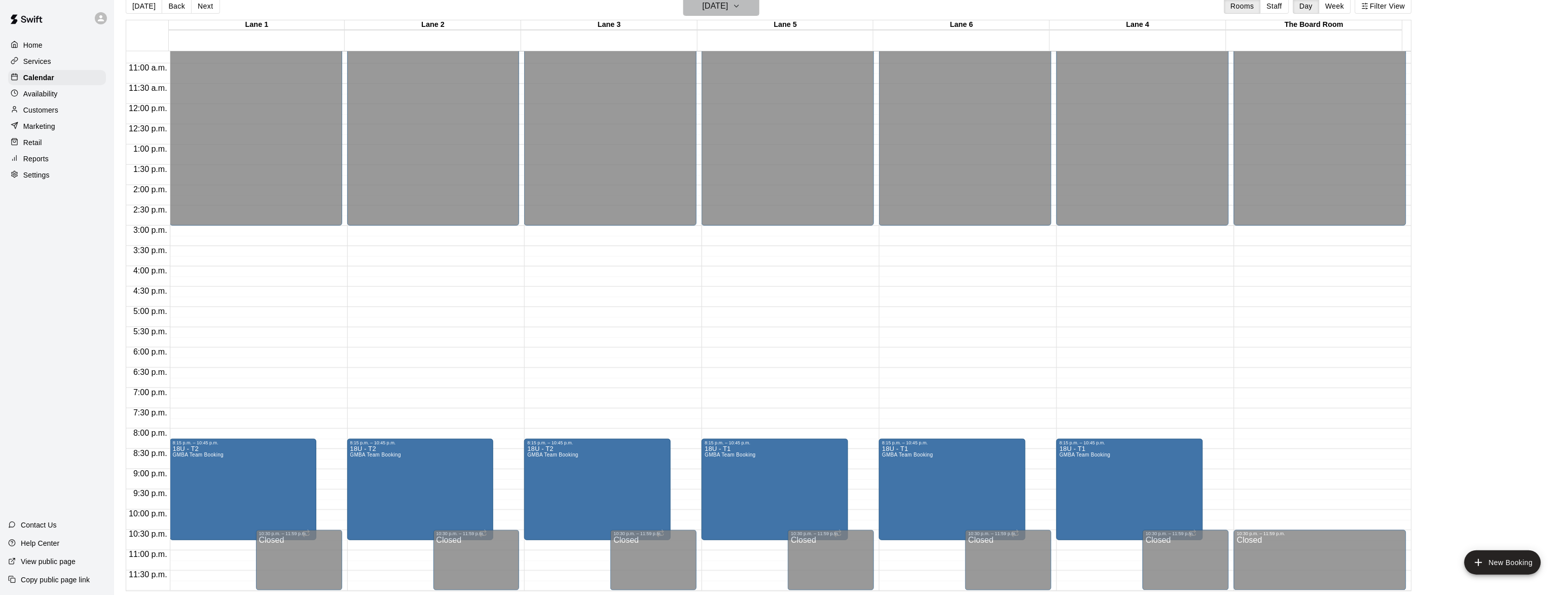
click at [715, 10] on h6 "[DATE]" at bounding box center [716, 6] width 26 height 14
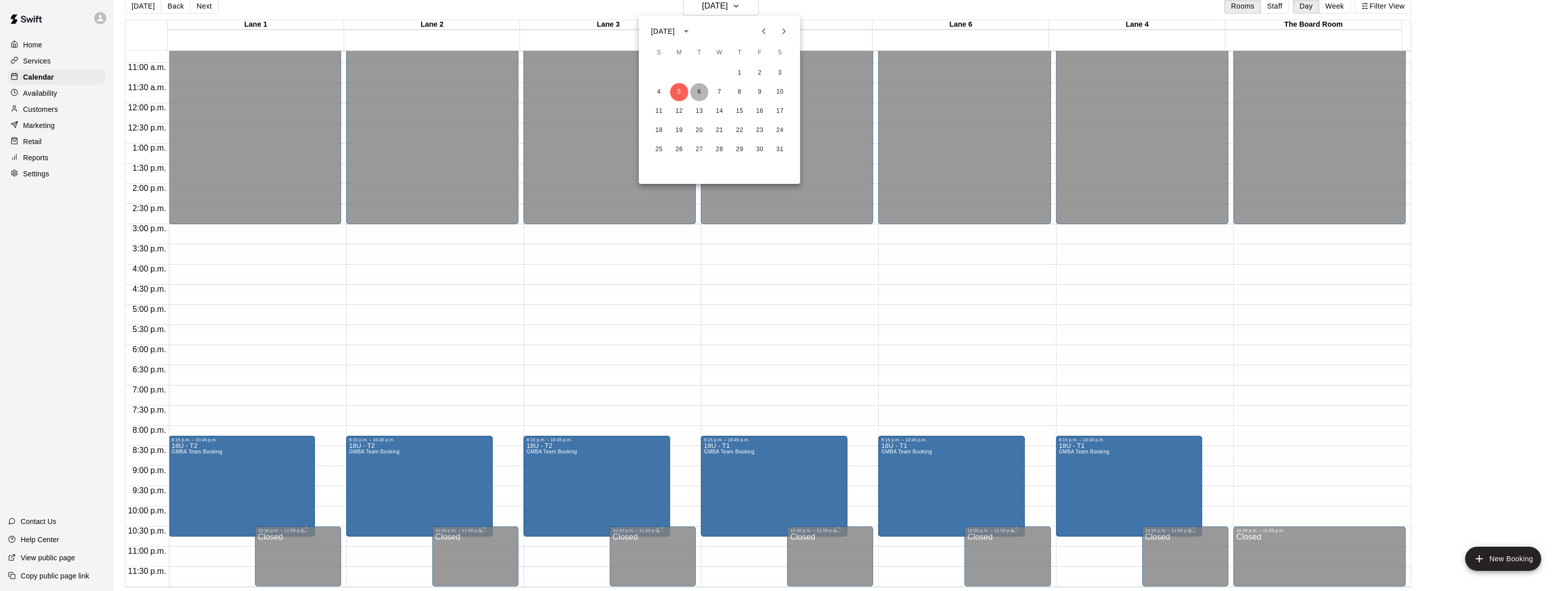
click at [695, 91] on button "6" at bounding box center [700, 92] width 18 height 18
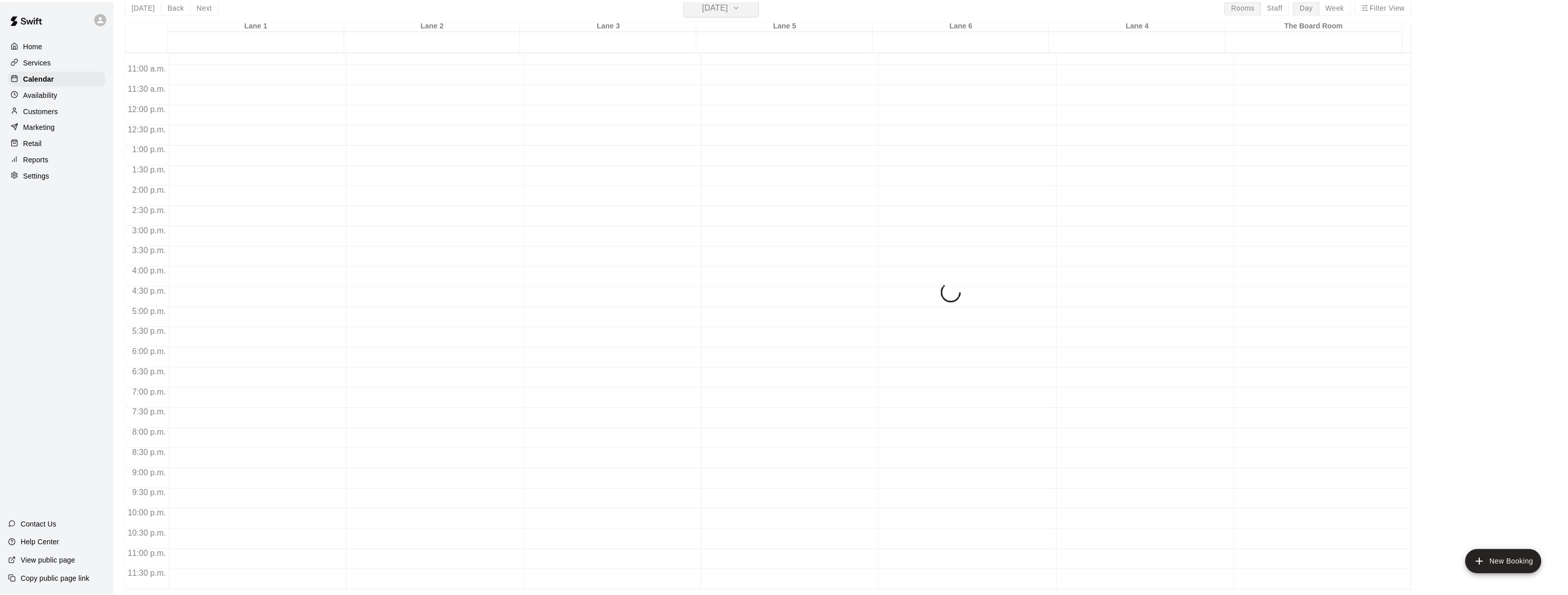
scroll to position [12, 0]
